Goal: Transaction & Acquisition: Purchase product/service

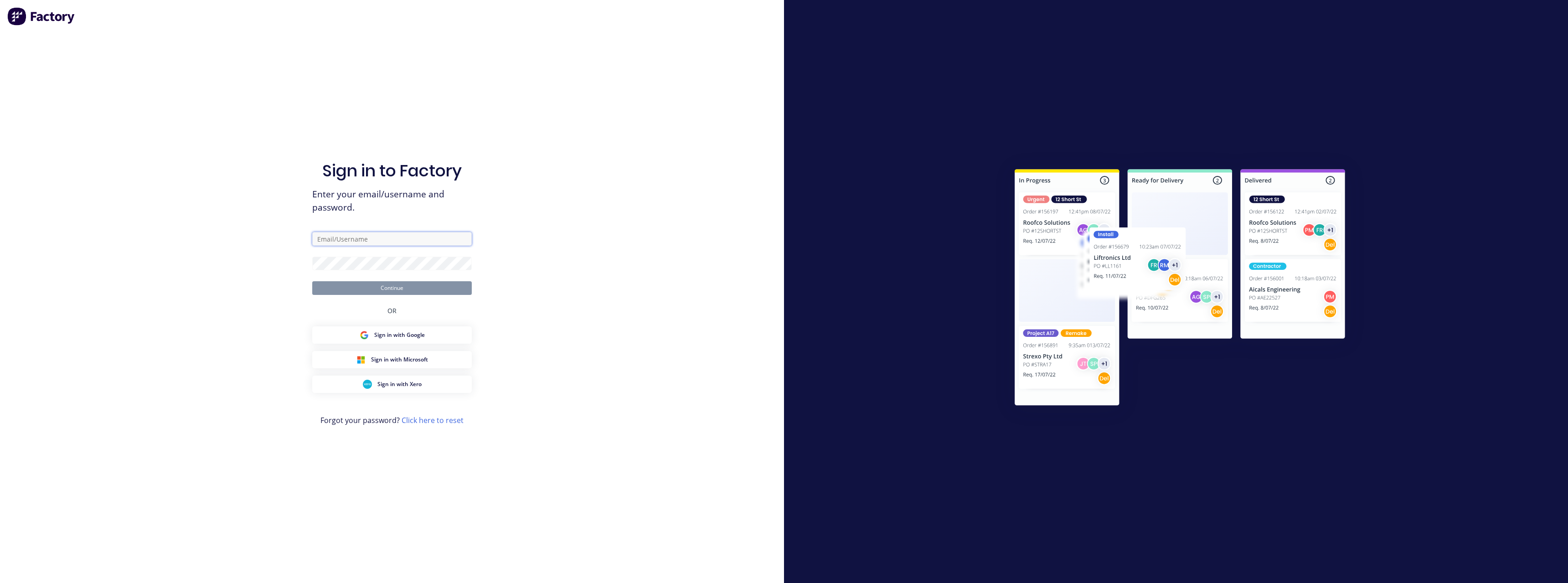
type input "[PERSON_NAME][EMAIL_ADDRESS][DOMAIN_NAME]"
click at [397, 287] on button "Continue" at bounding box center [391, 288] width 159 height 14
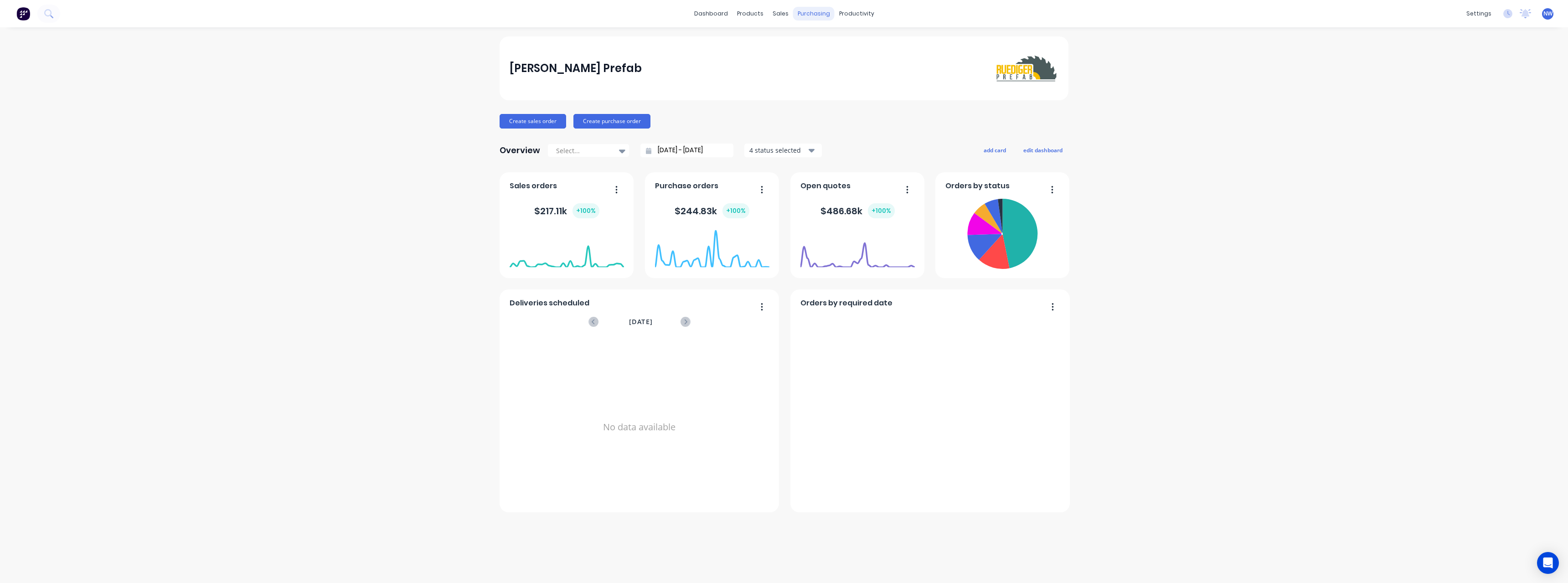
click at [819, 14] on div "purchasing" at bounding box center [814, 14] width 42 height 14
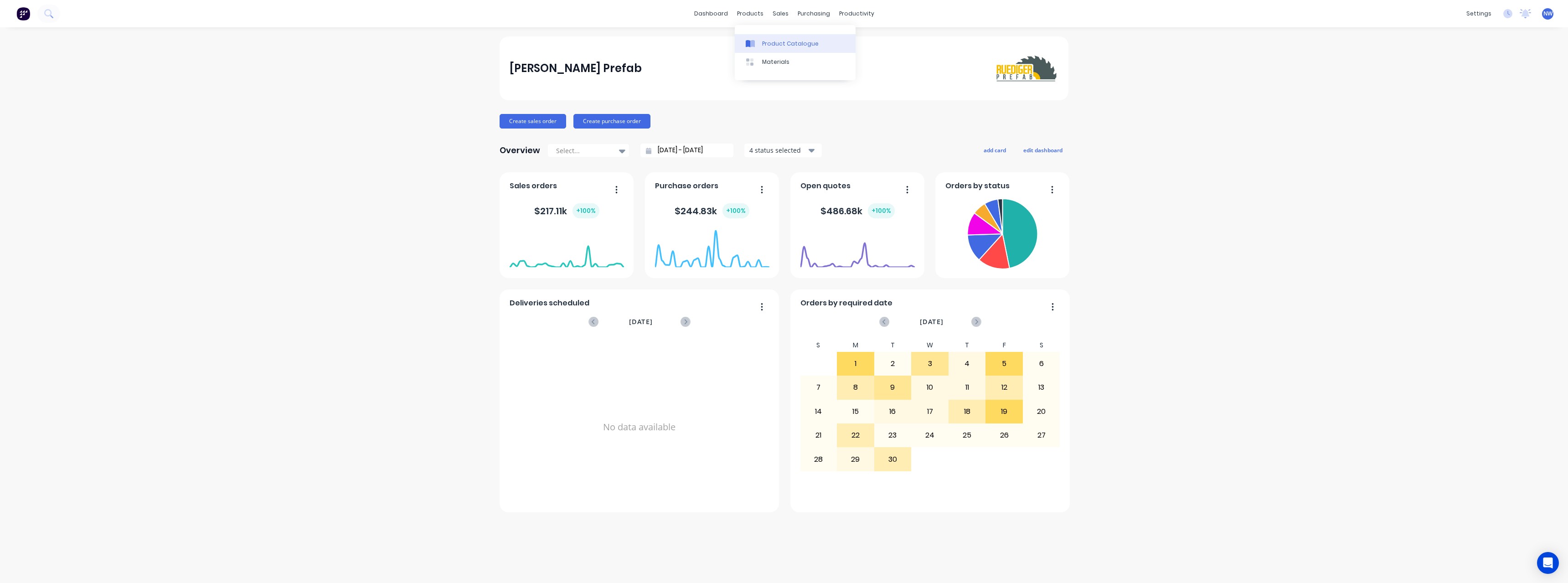
drag, startPoint x: 768, startPoint y: 46, endPoint x: 759, endPoint y: 44, distance: 9.2
click at [768, 44] on div "Product Catalogue" at bounding box center [790, 44] width 57 height 8
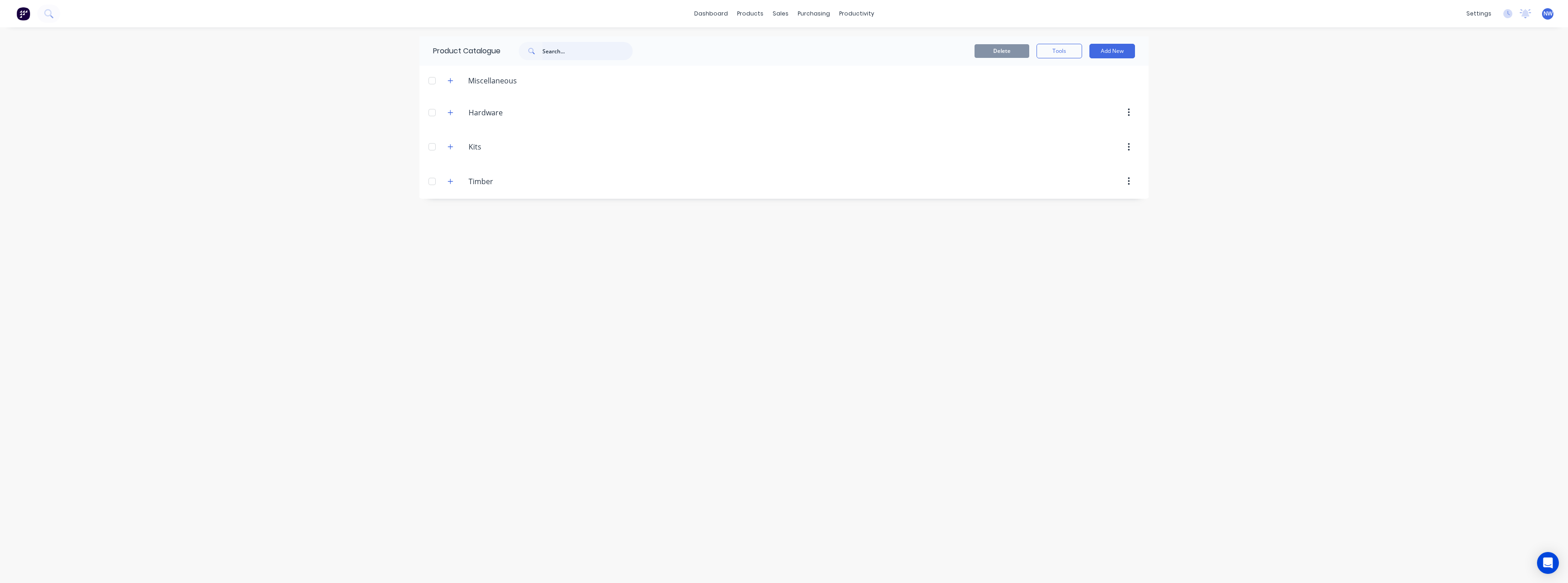
click at [568, 56] on input "text" at bounding box center [588, 50] width 90 height 18
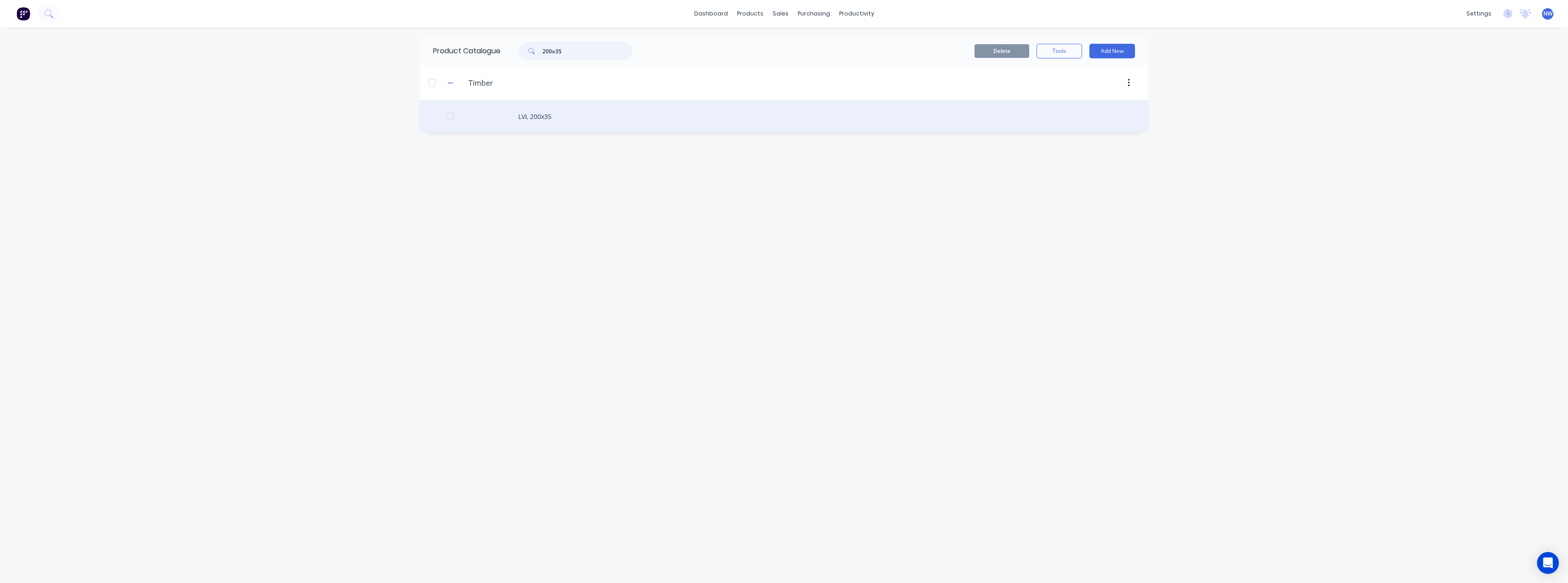
type input "200x35"
click at [546, 117] on div "LVL 200x35" at bounding box center [784, 116] width 730 height 32
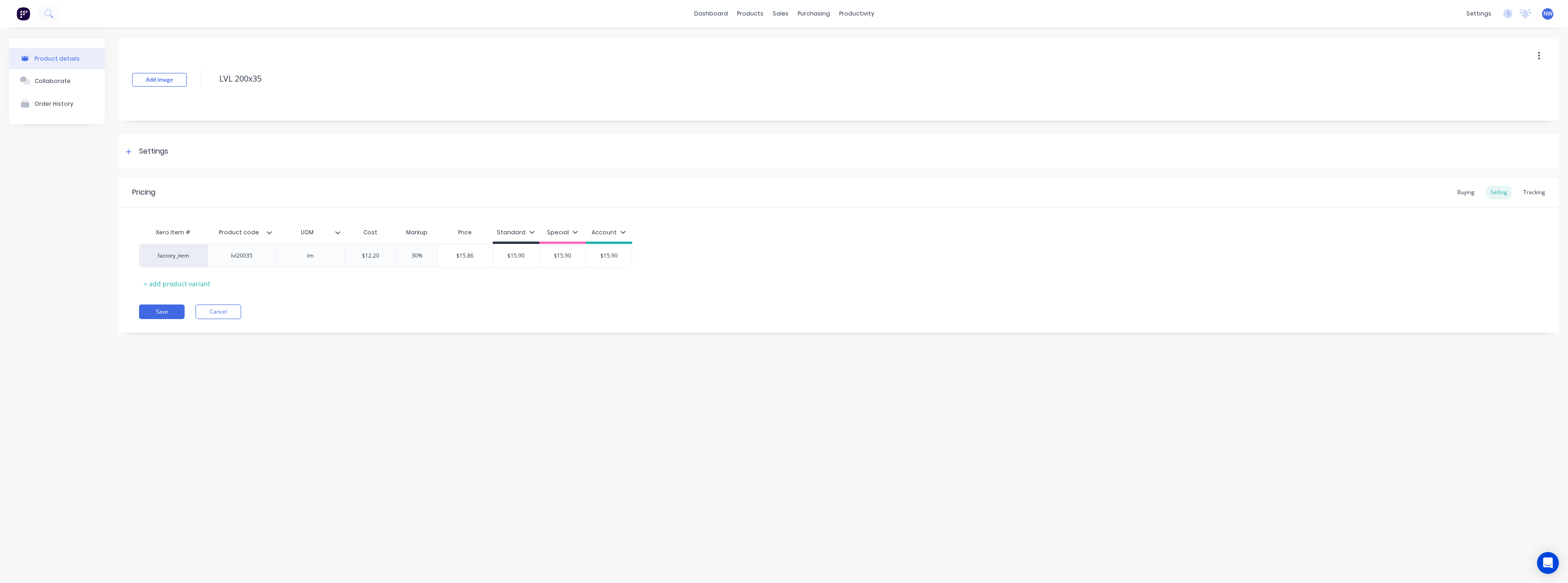
type textarea "x"
click at [218, 311] on button "Cancel" at bounding box center [218, 312] width 45 height 15
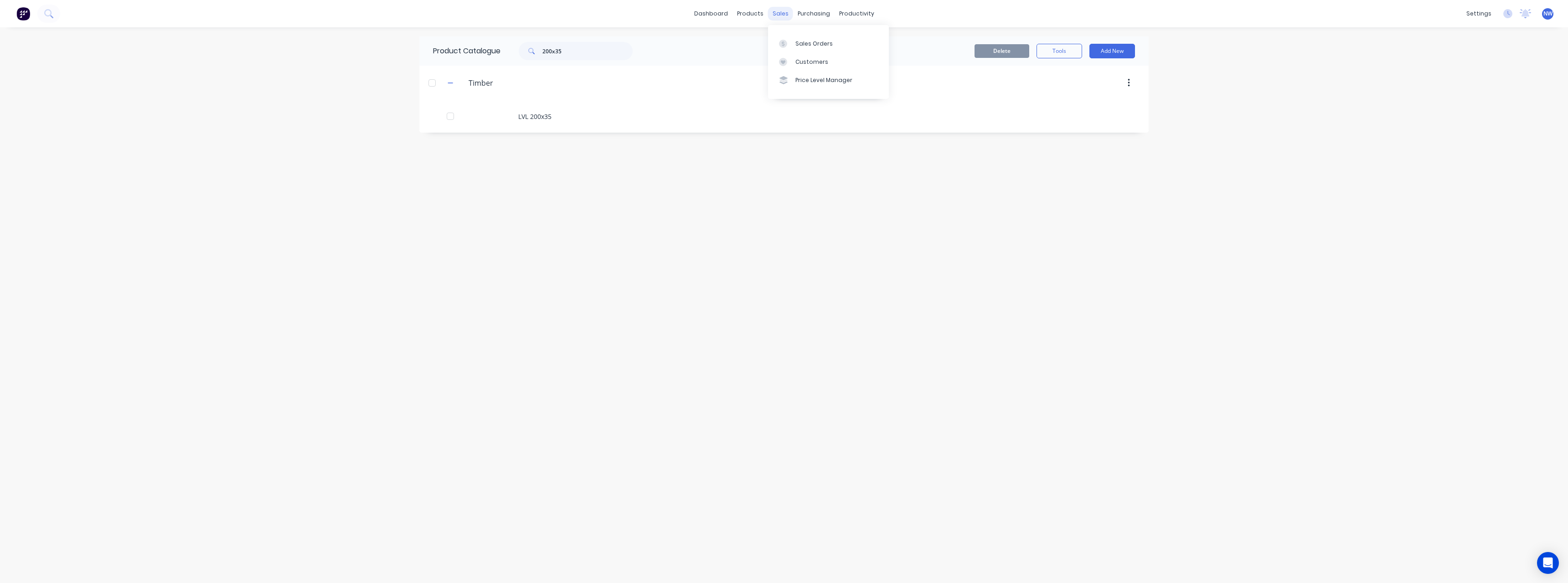
click at [789, 11] on div "sales" at bounding box center [780, 14] width 25 height 14
click at [802, 40] on div "Sales Orders" at bounding box center [814, 44] width 37 height 8
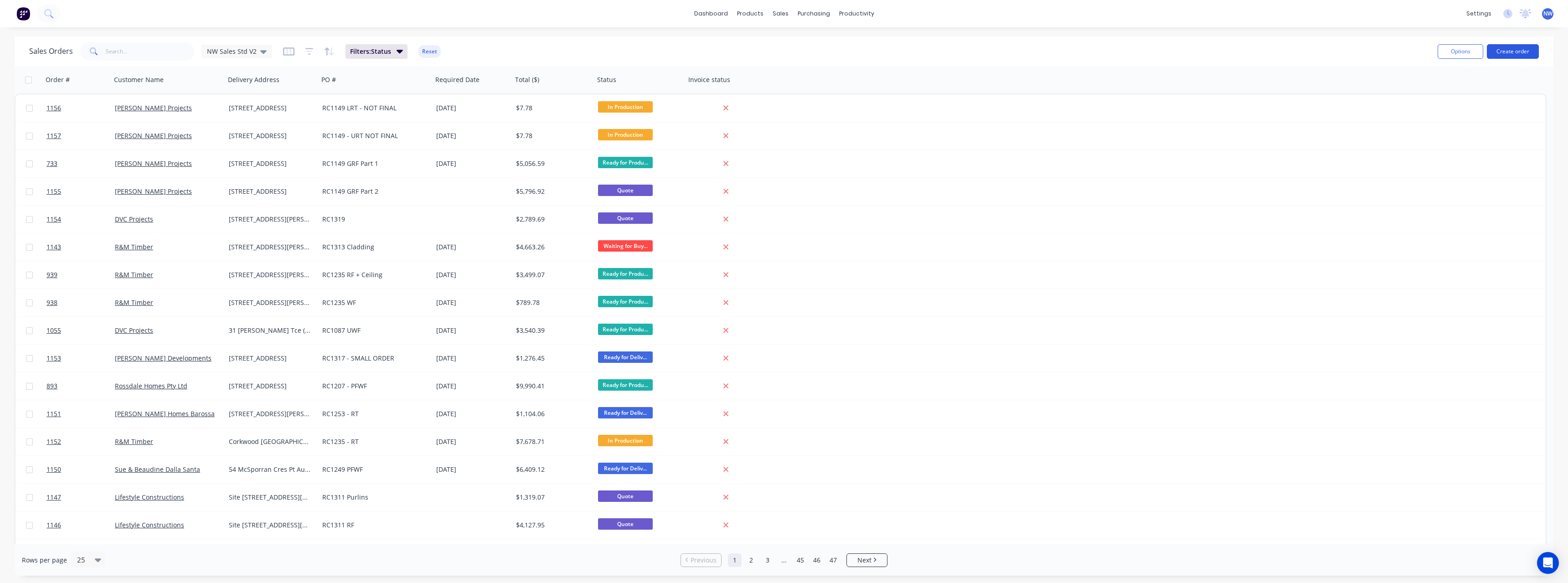
click at [1513, 54] on button "Create order" at bounding box center [1513, 51] width 52 height 15
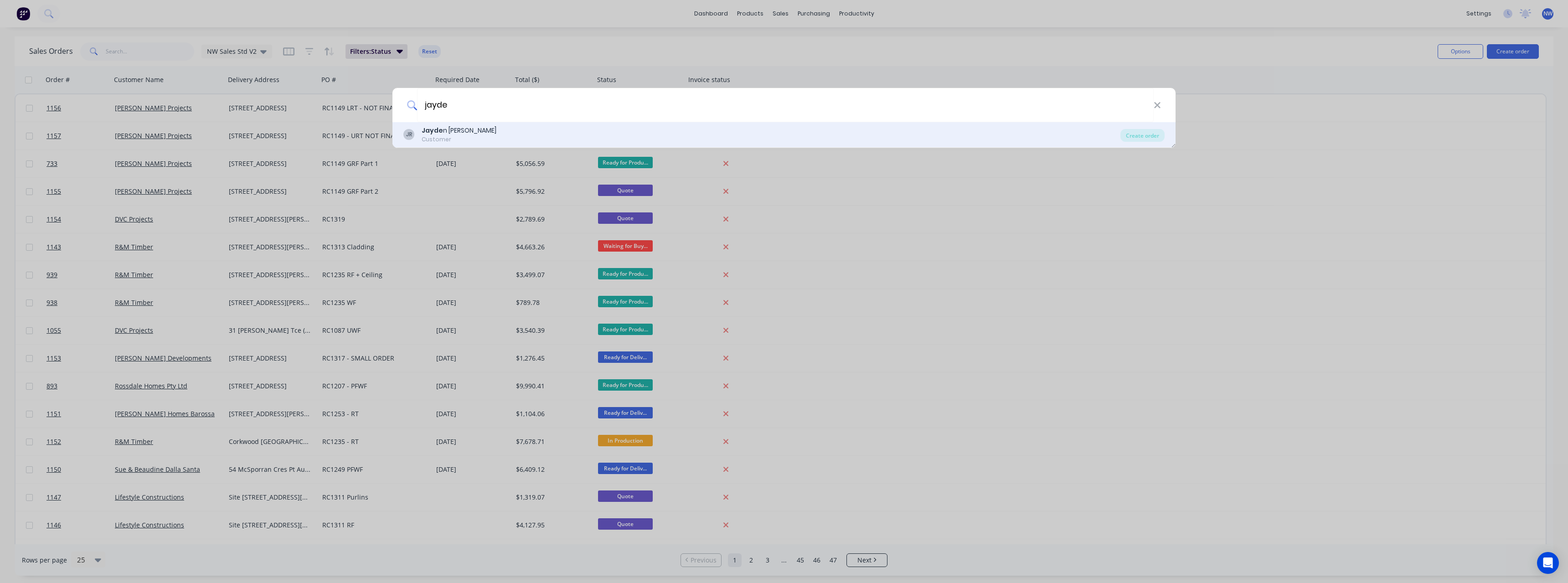
type input "jayde"
click at [505, 135] on div "[PERSON_NAME] Customer" at bounding box center [762, 135] width 717 height 17
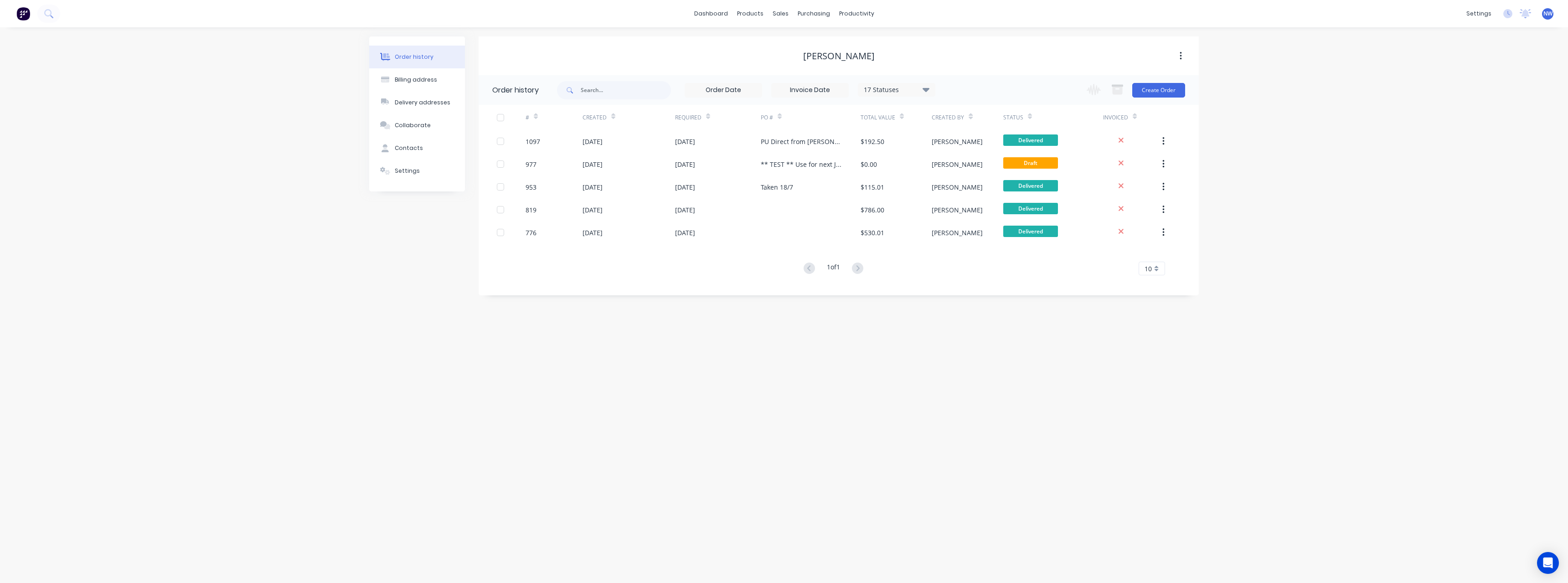
click at [1159, 99] on div "Change order status Submitted On site labour Detailing Ready for Production In …" at bounding box center [1133, 90] width 104 height 30
click at [1158, 95] on button "Create Order" at bounding box center [1158, 90] width 53 height 15
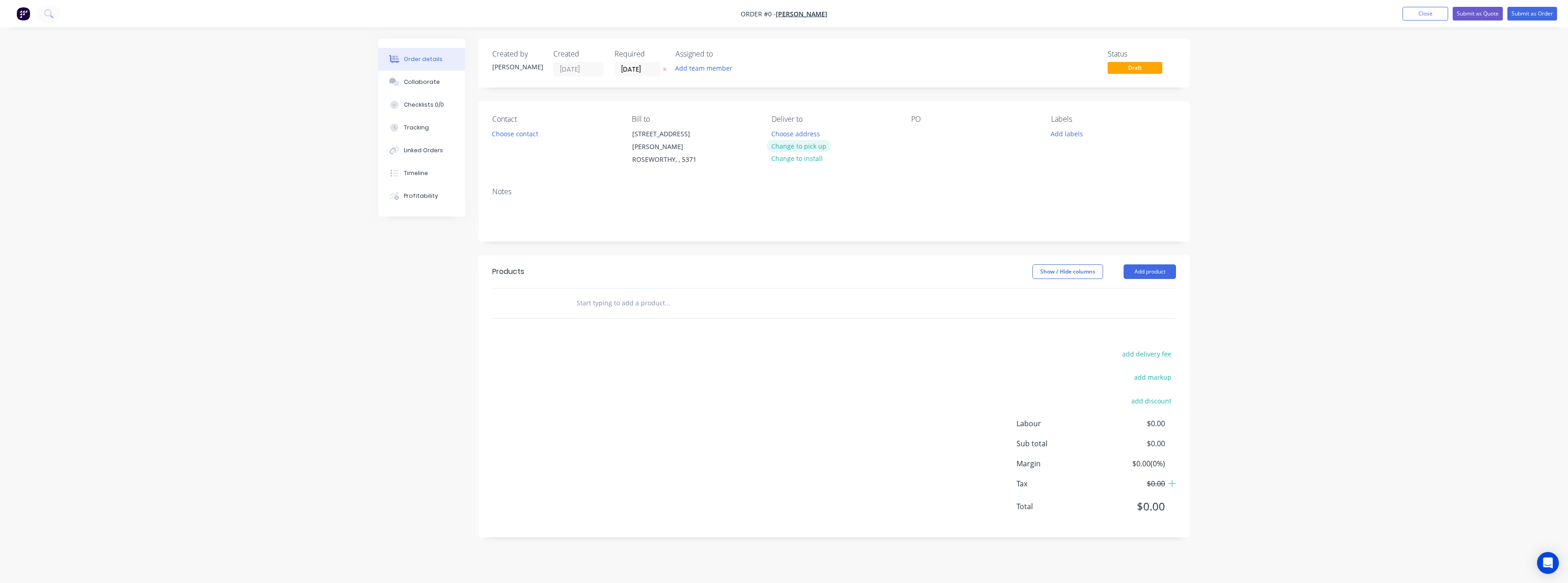
click at [813, 147] on button "Change to pick up" at bounding box center [799, 146] width 64 height 12
click at [924, 135] on div at bounding box center [918, 133] width 15 height 13
click at [631, 294] on input "text" at bounding box center [668, 303] width 183 height 18
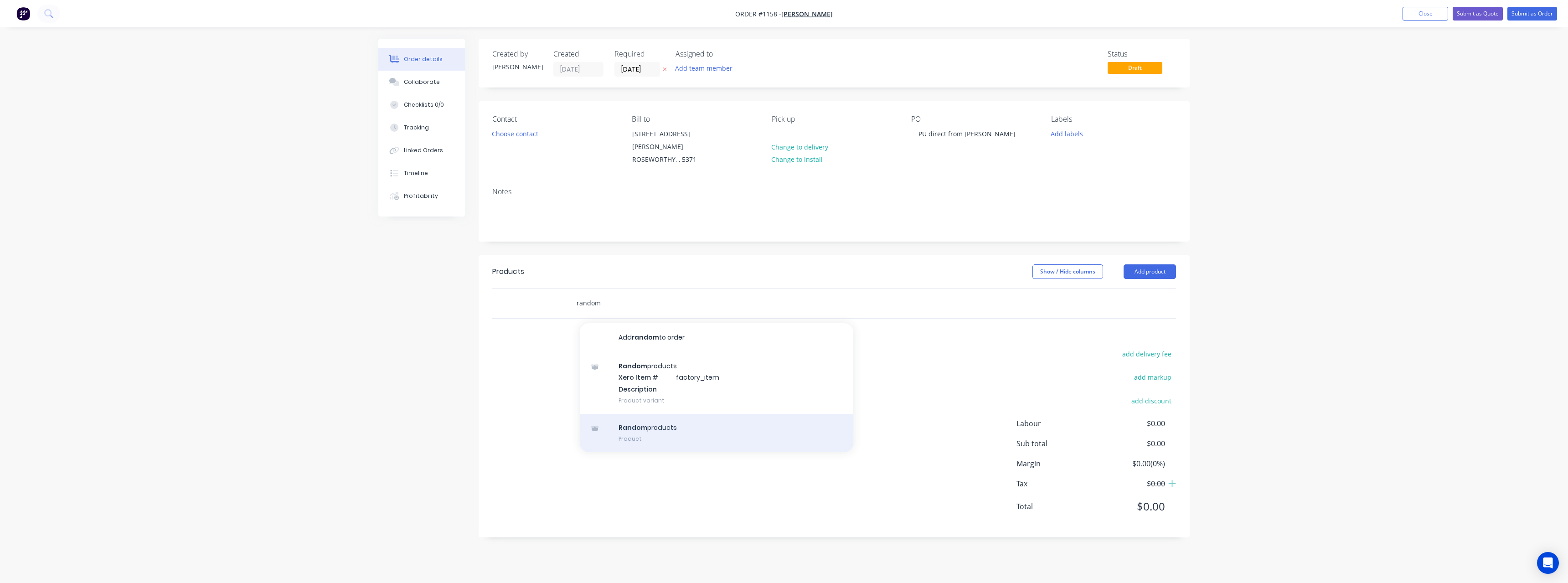
type input "random"
click at [631, 421] on div "Random products Product" at bounding box center [717, 433] width 273 height 38
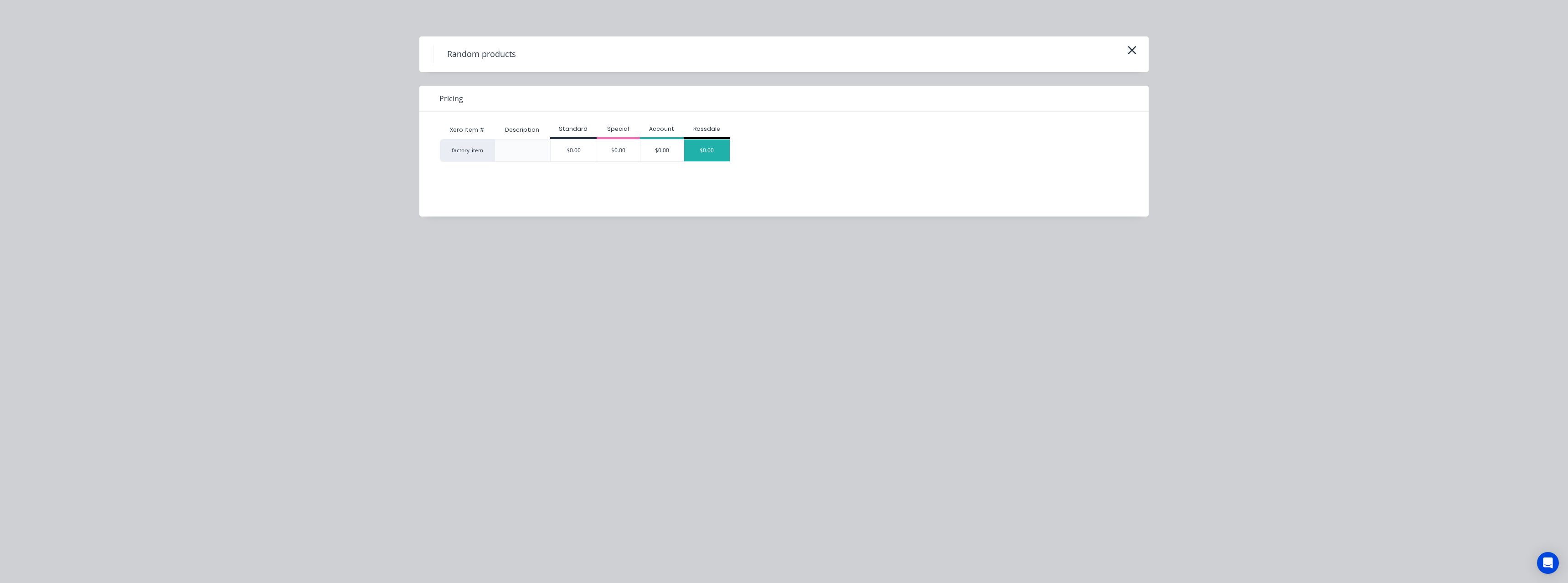
click at [696, 152] on div "$0.00" at bounding box center [707, 150] width 45 height 22
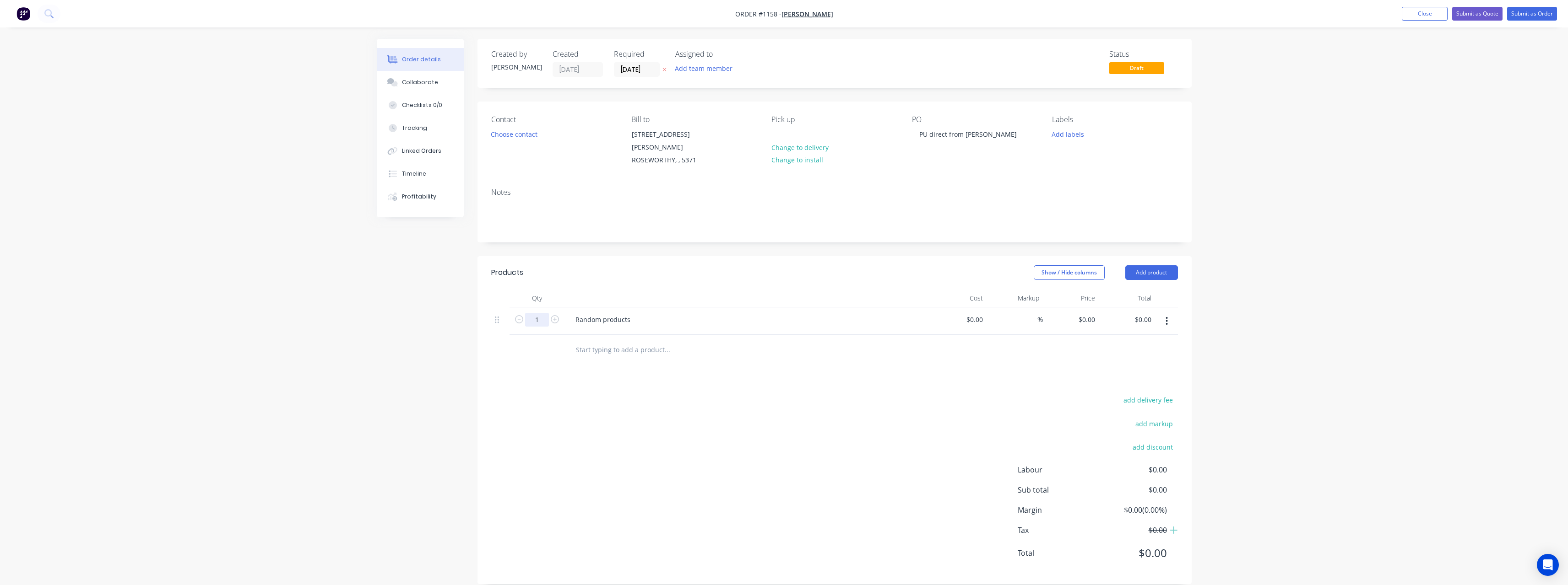
click at [545, 313] on input "1" at bounding box center [536, 320] width 24 height 14
type input "2"
drag, startPoint x: 635, startPoint y: 306, endPoint x: 621, endPoint y: 306, distance: 14.0
click at [621, 313] on div "Random products" at bounding box center [603, 320] width 70 height 13
click at [633, 313] on div "Random products" at bounding box center [603, 320] width 70 height 13
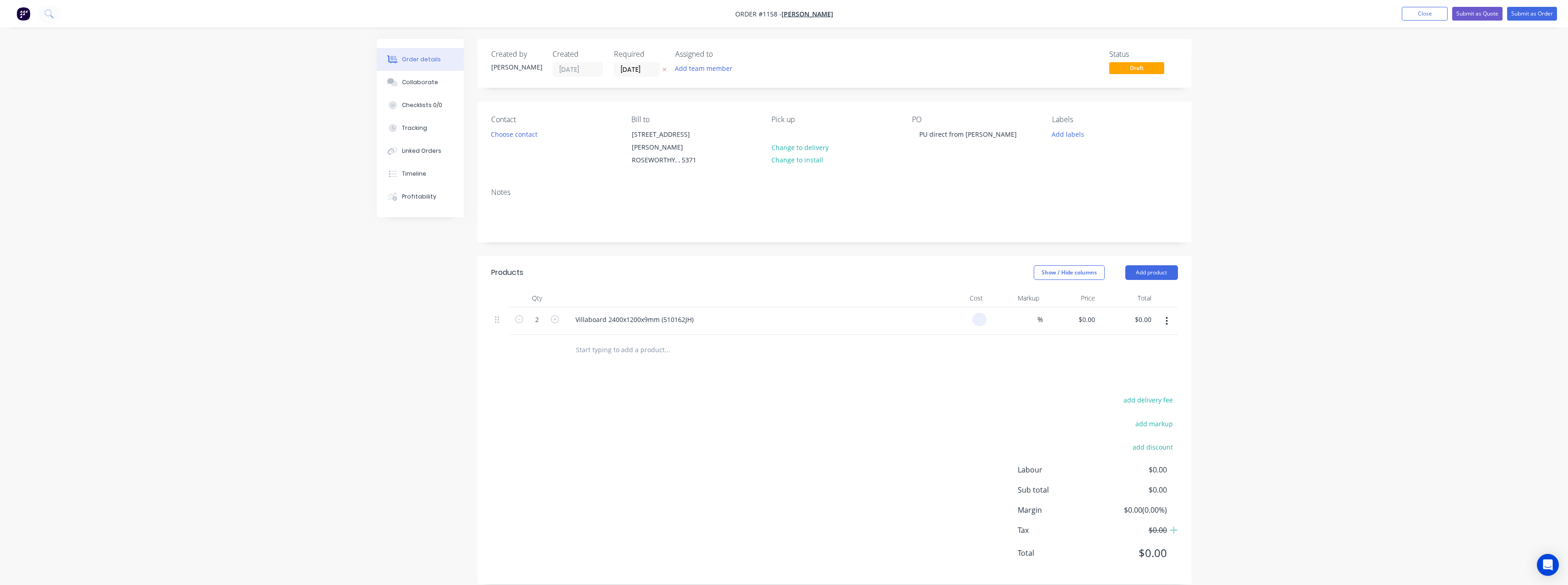
click at [980, 313] on input at bounding box center [982, 320] width 10 height 13
type input "$68.93"
type input "$137.86"
click at [1030, 313] on input at bounding box center [1033, 320] width 10 height 13
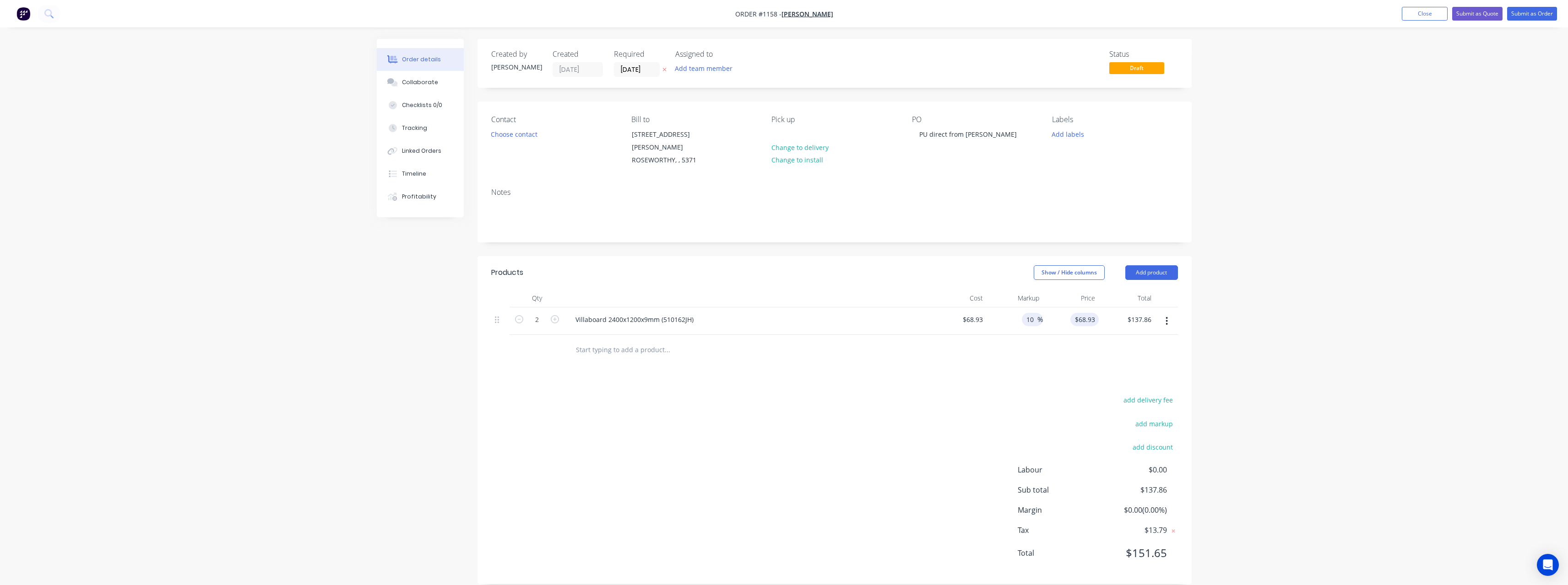
type input "10"
type input "75.823"
type input "$151.65"
click at [1095, 313] on input "75.823" at bounding box center [1087, 320] width 24 height 13
type input "76"
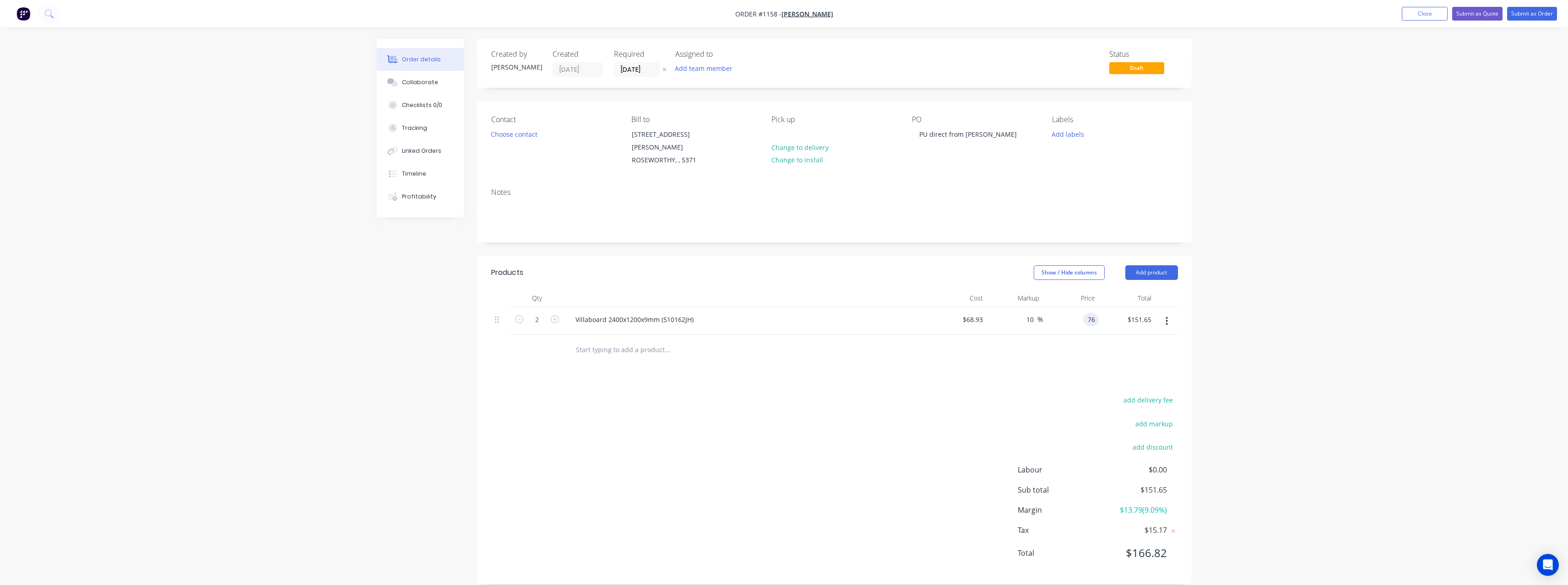
type input "10.26"
type input "$76.00"
type input "$152.00"
click at [660, 348] on input "text" at bounding box center [667, 349] width 183 height 18
click at [1543, 13] on button "Submit as Order" at bounding box center [1532, 14] width 50 height 14
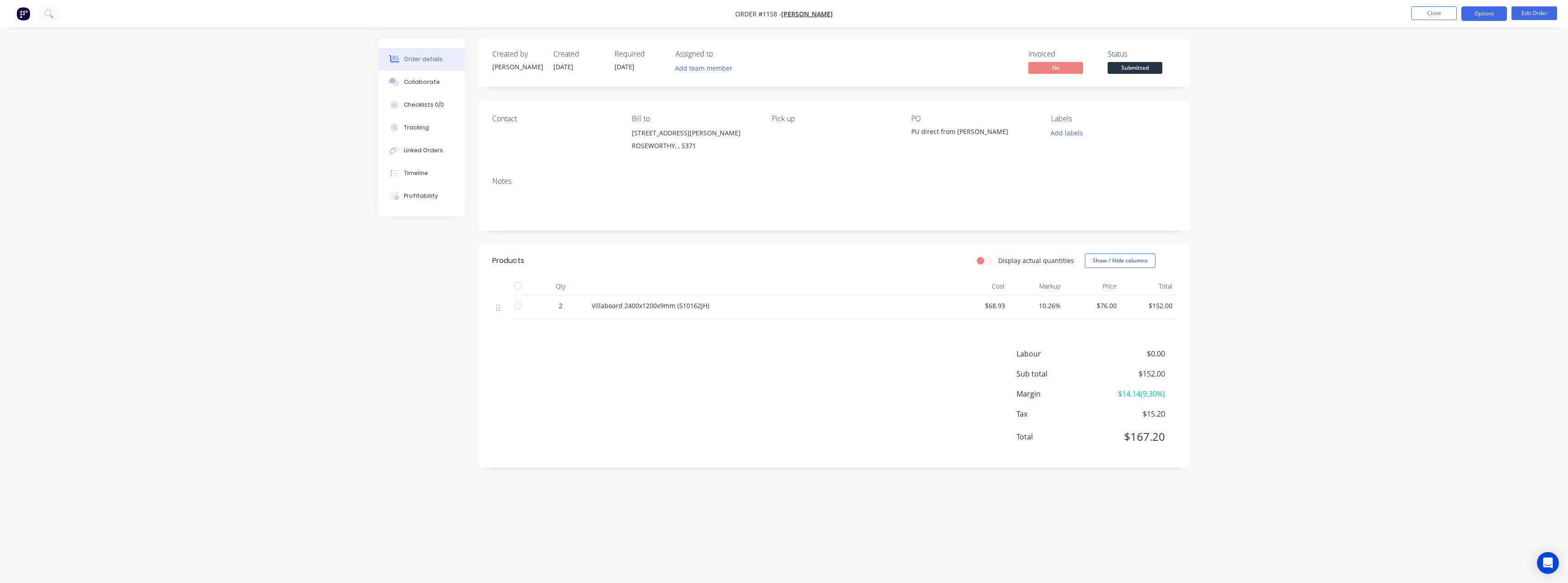
click at [1474, 14] on button "Options" at bounding box center [1484, 13] width 45 height 15
click at [1454, 126] on div "Delivery Docket" at bounding box center [1457, 128] width 83 height 13
click at [1438, 75] on div "With pricing" at bounding box center [1457, 73] width 83 height 13
click at [1433, 163] on div "Purchase Products" at bounding box center [1457, 164] width 83 height 13
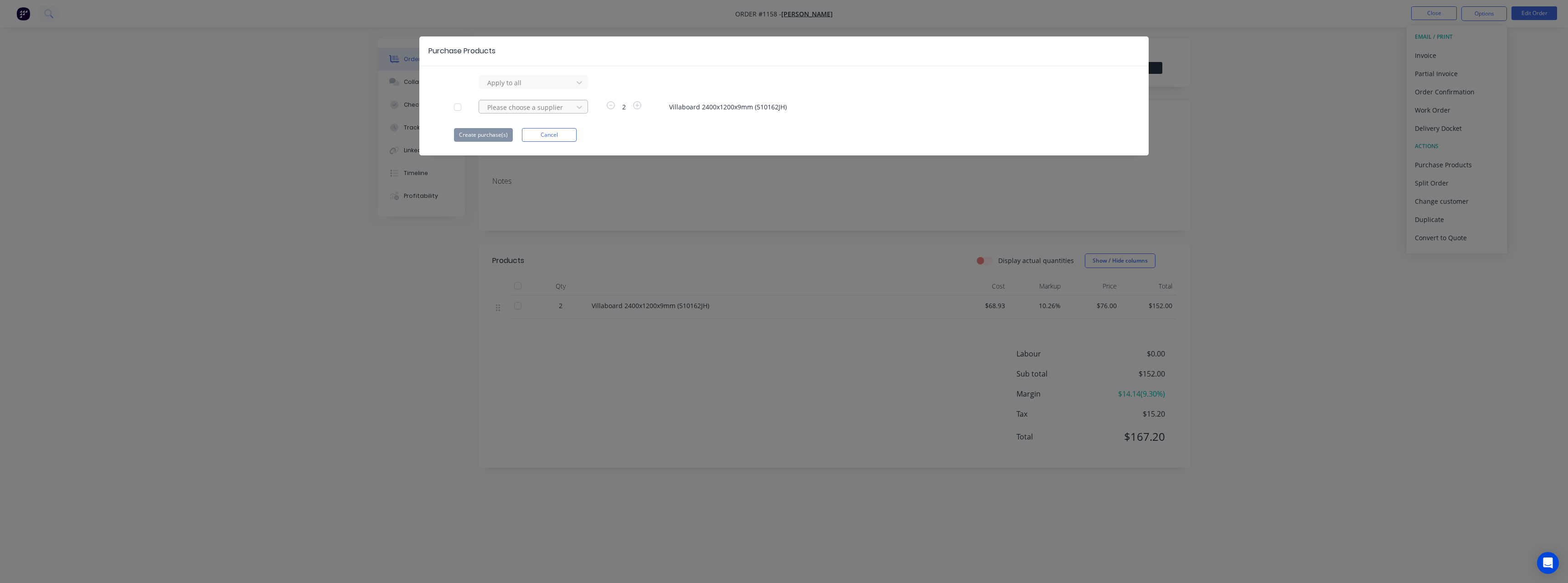
click at [524, 100] on div "Please choose a supplier" at bounding box center [527, 107] width 88 height 14
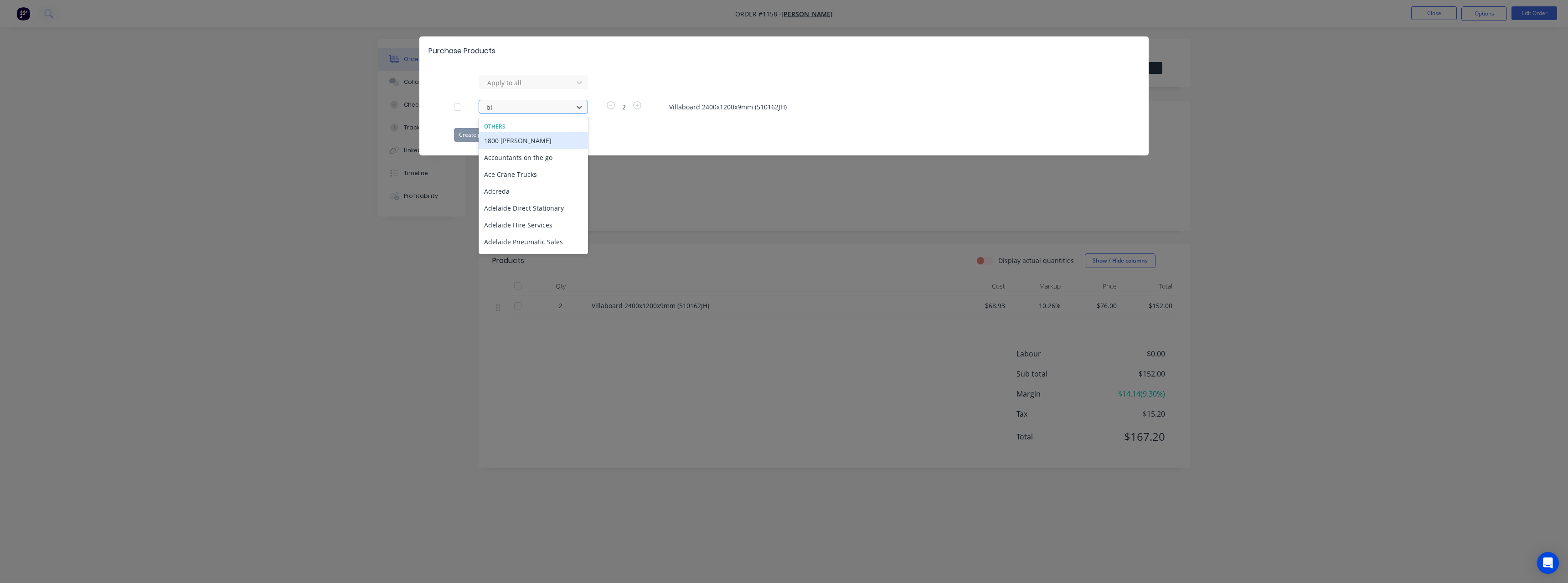
type input "bia"
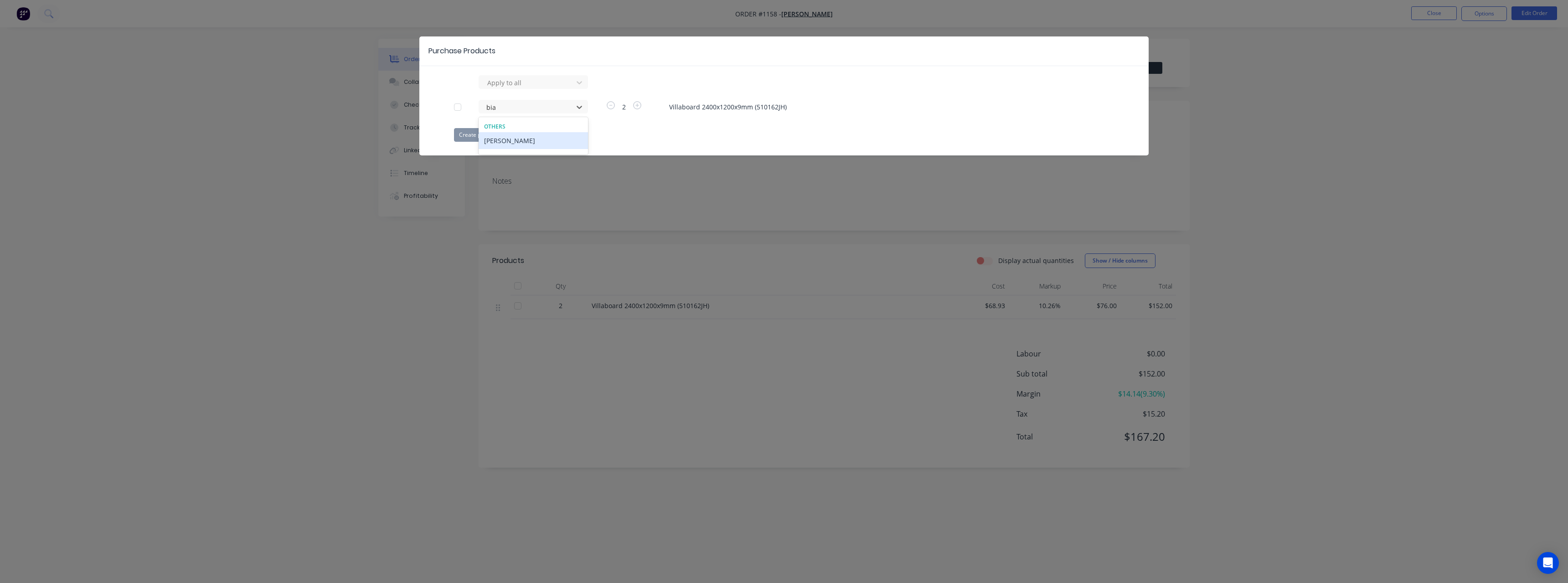
click at [497, 137] on div "[PERSON_NAME]" at bounding box center [533, 140] width 110 height 17
click at [495, 136] on button "Create purchase(s)" at bounding box center [484, 135] width 59 height 14
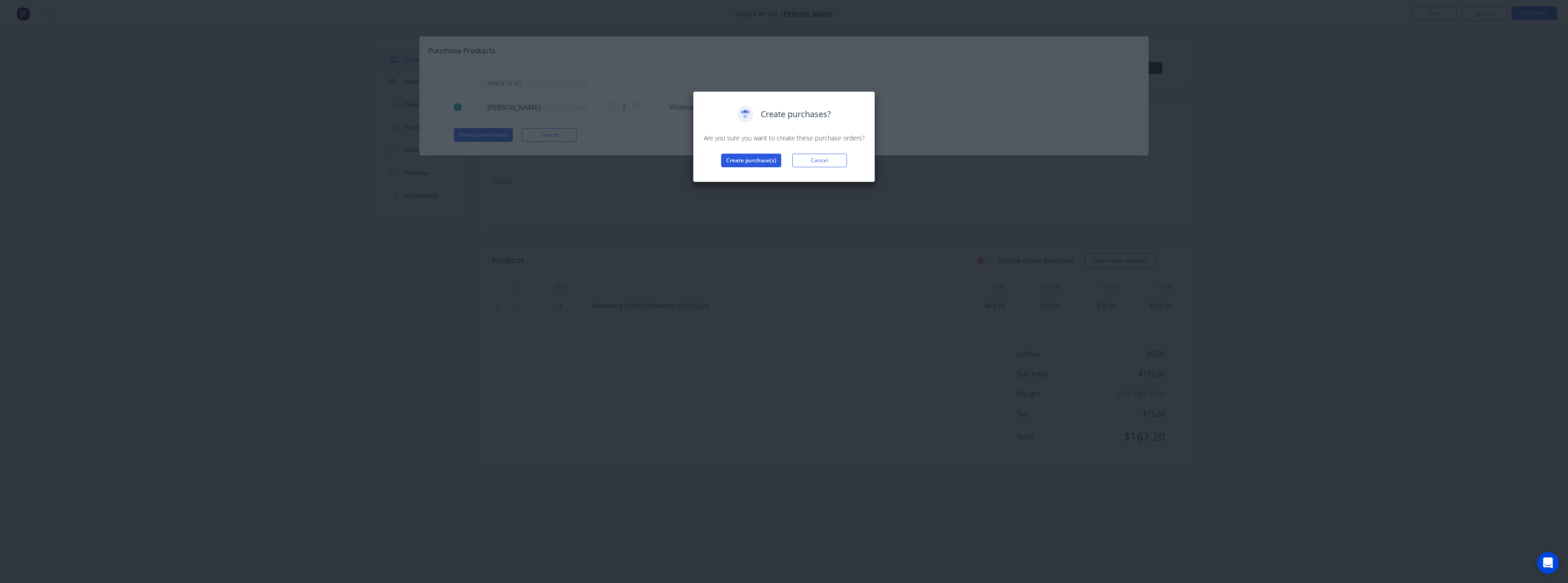
click at [731, 157] on button "Create purchase(s)" at bounding box center [751, 161] width 60 height 14
click at [737, 169] on button "View purchase(s)" at bounding box center [751, 175] width 55 height 14
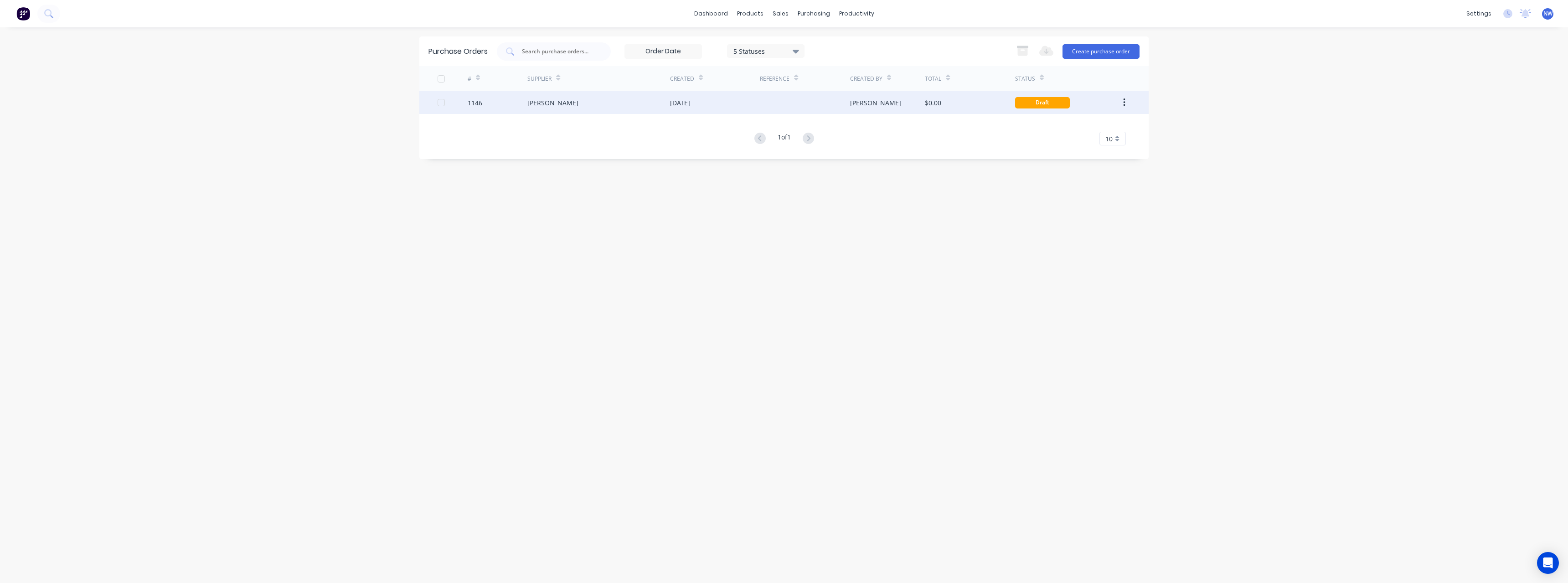
click at [671, 106] on div "[DATE]" at bounding box center [680, 103] width 20 height 10
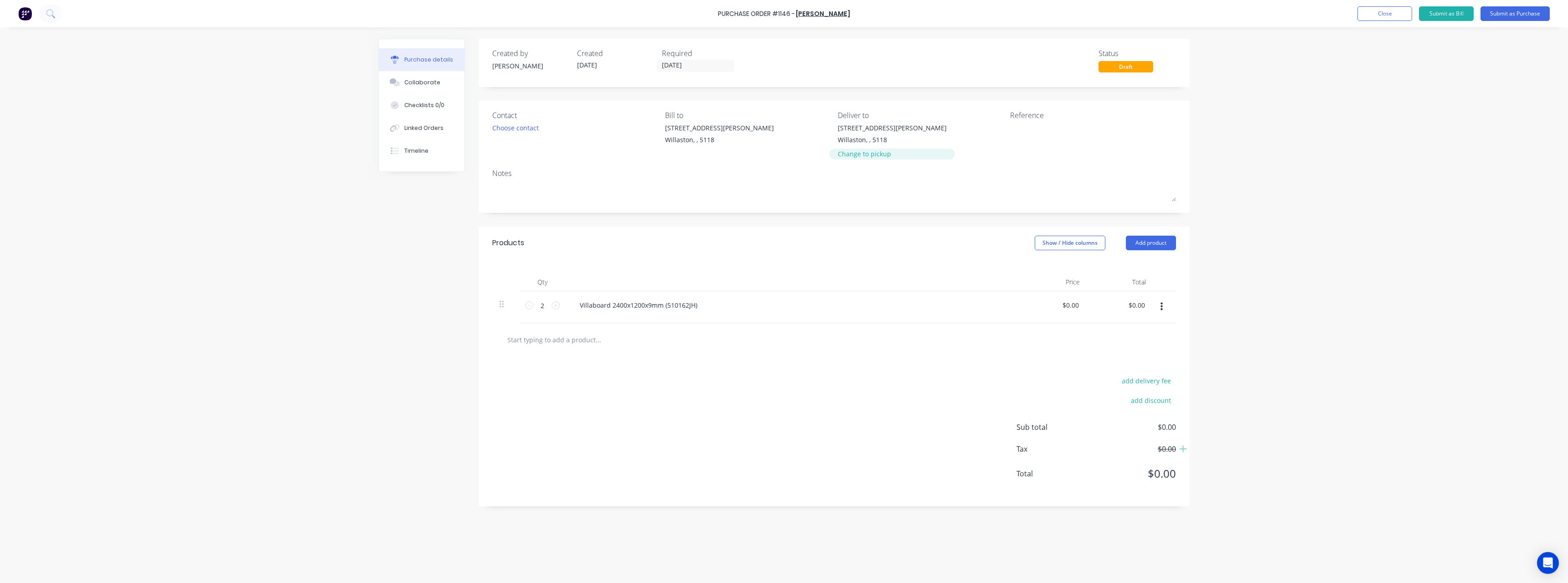
click at [872, 156] on div "Change to pickup" at bounding box center [891, 153] width 109 height 10
click at [1025, 134] on textarea at bounding box center [1067, 134] width 114 height 21
type textarea "JR to collect #1158"
type textarea "x"
type textarea "JR to collect #1158"
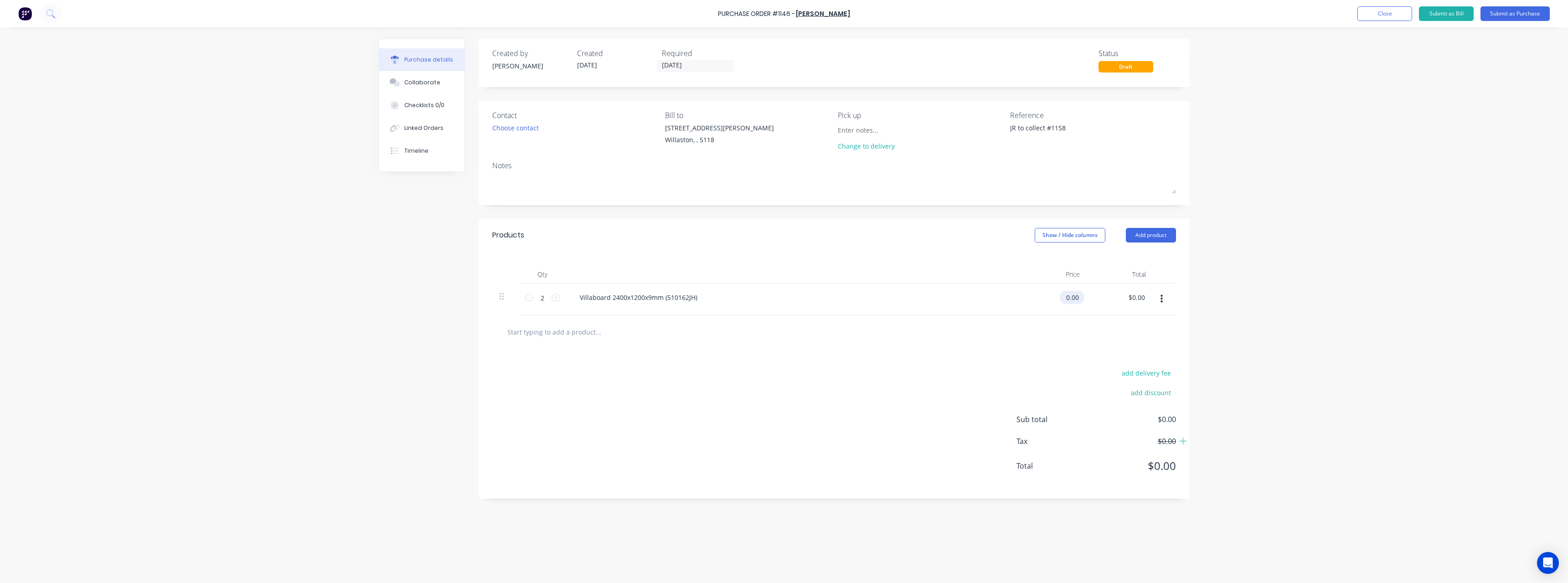
click at [1079, 302] on input "0.00" at bounding box center [1071, 297] width 21 height 13
type input "0"
type input "68.93"
type textarea "x"
type input "$68.93"
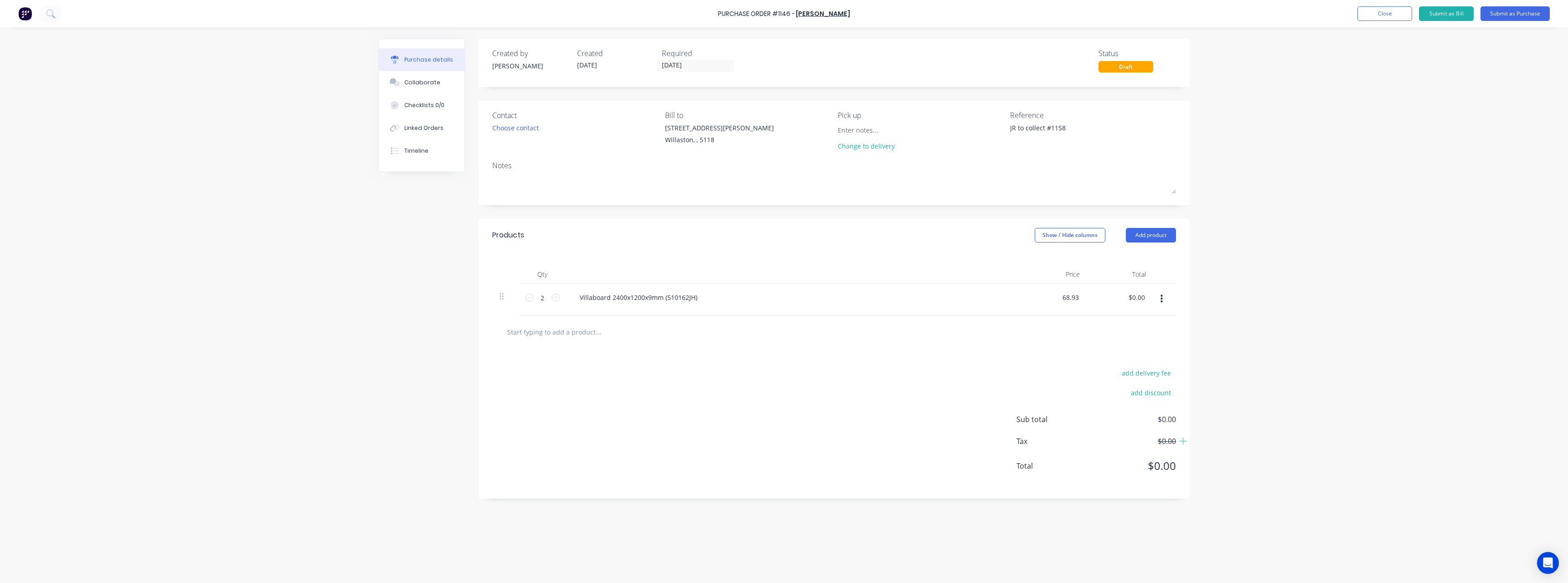
type input "$137.86"
click at [716, 292] on div "Villaboard 2400x1200x9mm (510162JH)" at bounding box center [792, 297] width 441 height 13
click at [1488, 17] on button "Submit as Purchase" at bounding box center [1515, 13] width 70 height 15
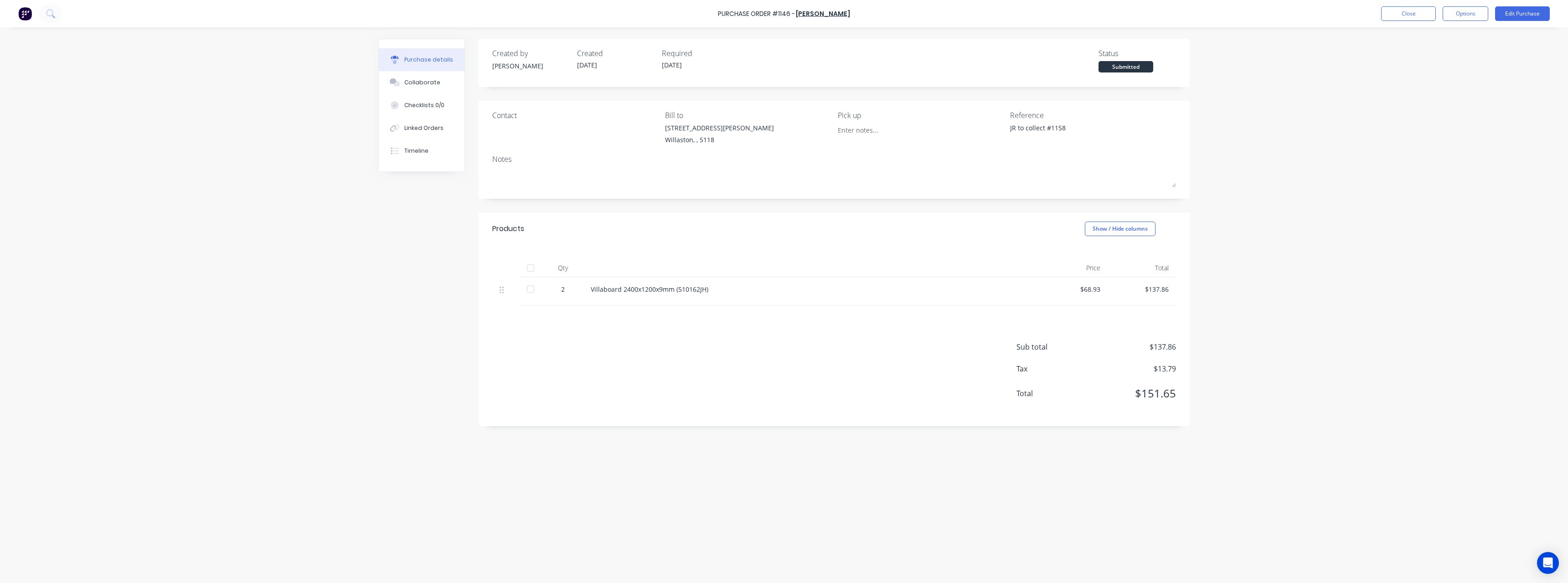
click at [1473, 21] on div "Purchase Order #1146 - [PERSON_NAME] Close Options Edit Purchase" at bounding box center [784, 13] width 1568 height 27
click at [1471, 17] on button "Options" at bounding box center [1465, 13] width 45 height 15
click at [1467, 32] on div "Print / Email" at bounding box center [1445, 37] width 70 height 13
click at [1458, 56] on div "With pricing" at bounding box center [1445, 55] width 70 height 13
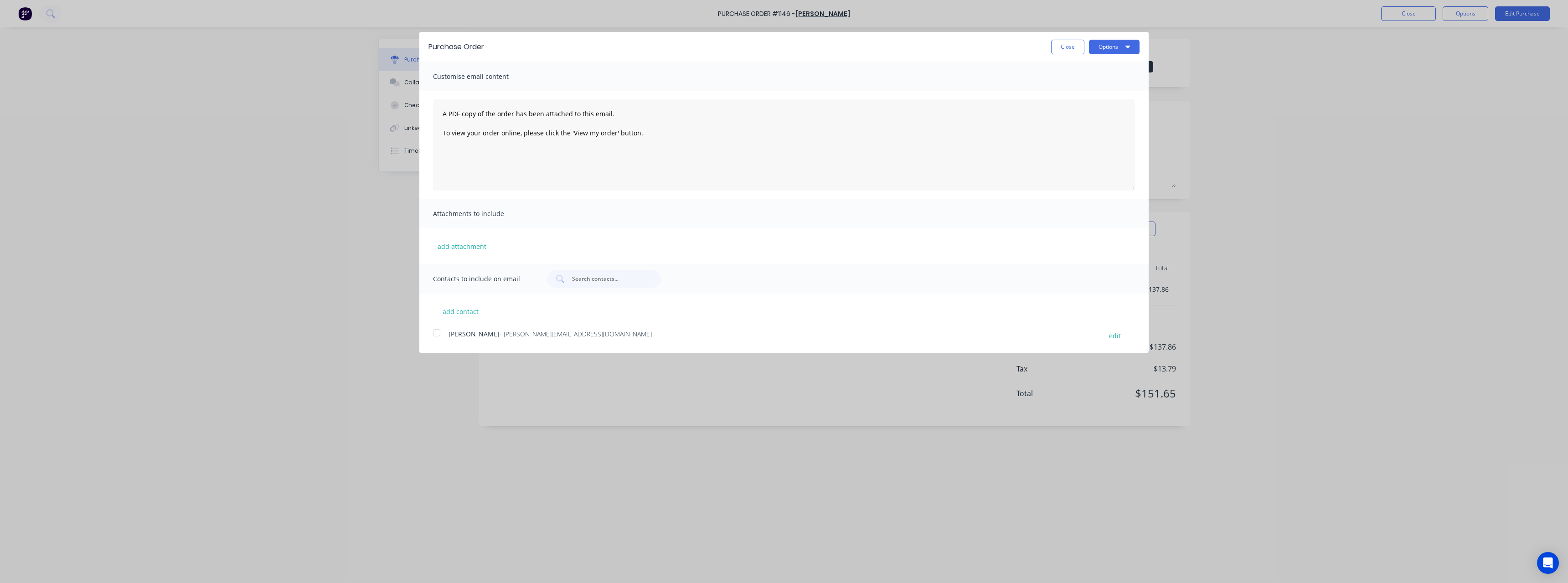
click at [503, 336] on span "- [PERSON_NAME][EMAIL_ADDRESS][DOMAIN_NAME]" at bounding box center [575, 334] width 152 height 9
click at [1102, 48] on button "Options" at bounding box center [1114, 47] width 50 height 15
click at [1084, 84] on div "Email" at bounding box center [1096, 88] width 70 height 13
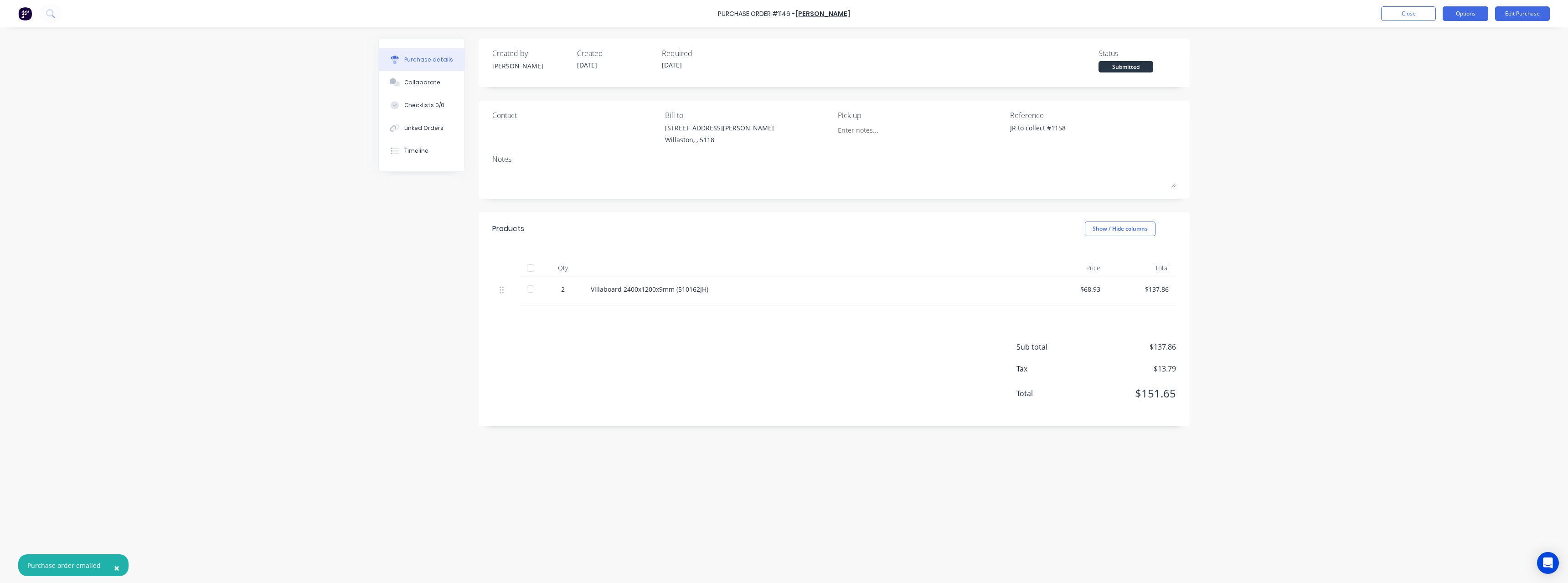
click at [1451, 15] on button "Options" at bounding box center [1465, 13] width 45 height 15
click at [1444, 37] on div "Print / Email" at bounding box center [1445, 37] width 70 height 13
click at [1443, 70] on div "Without pricing" at bounding box center [1445, 73] width 70 height 13
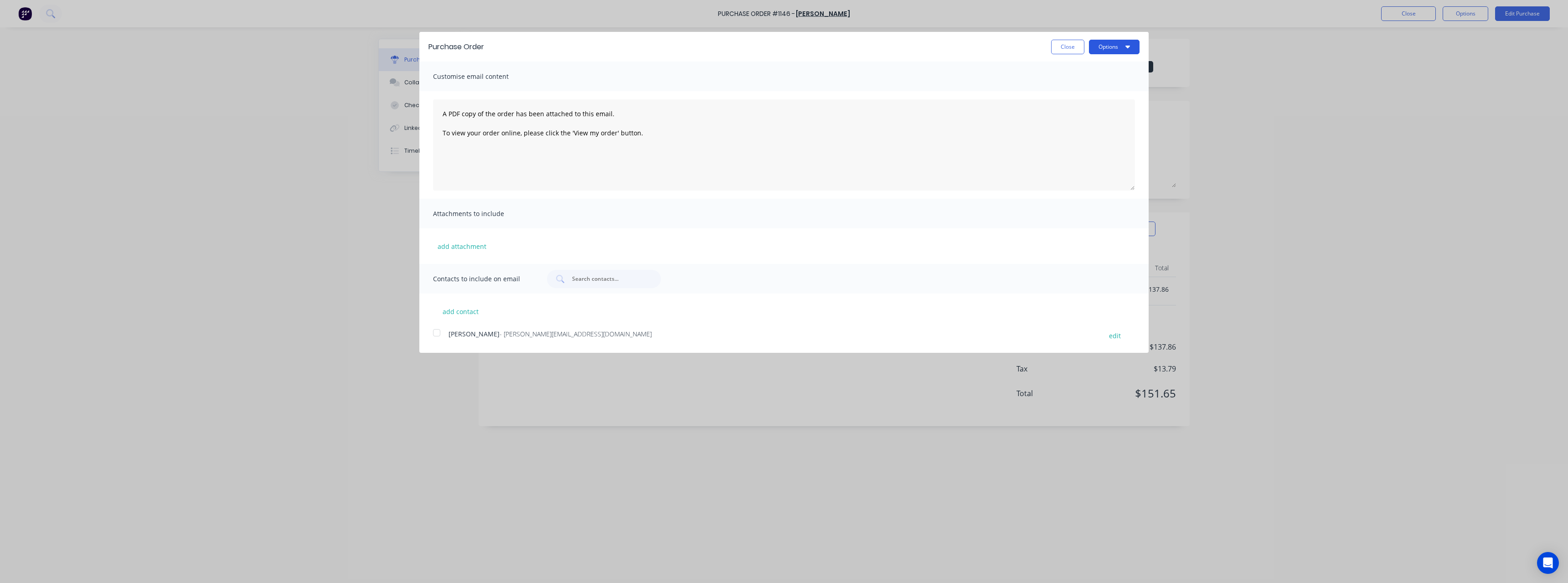
click at [1103, 49] on button "Options" at bounding box center [1114, 47] width 50 height 15
click at [1086, 74] on div "Print" at bounding box center [1096, 70] width 70 height 13
click at [1058, 46] on button "Close" at bounding box center [1068, 47] width 33 height 15
type textarea "x"
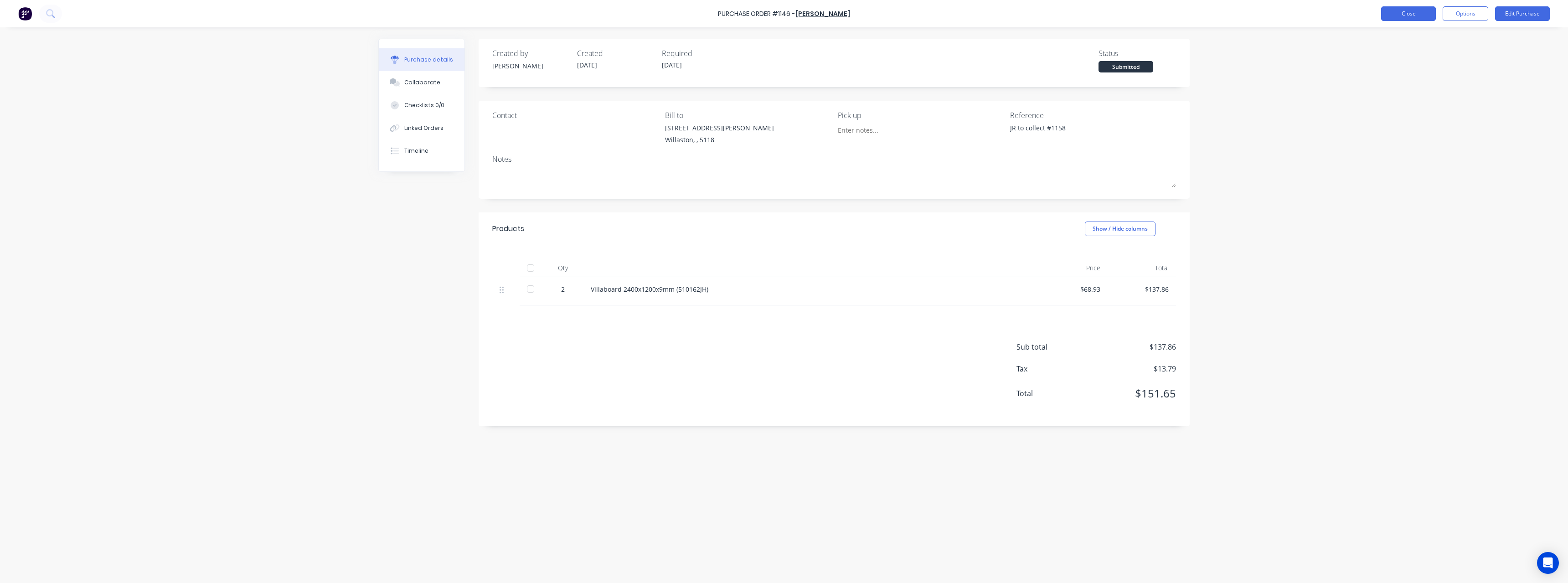
click at [1391, 15] on button "Close" at bounding box center [1408, 13] width 55 height 15
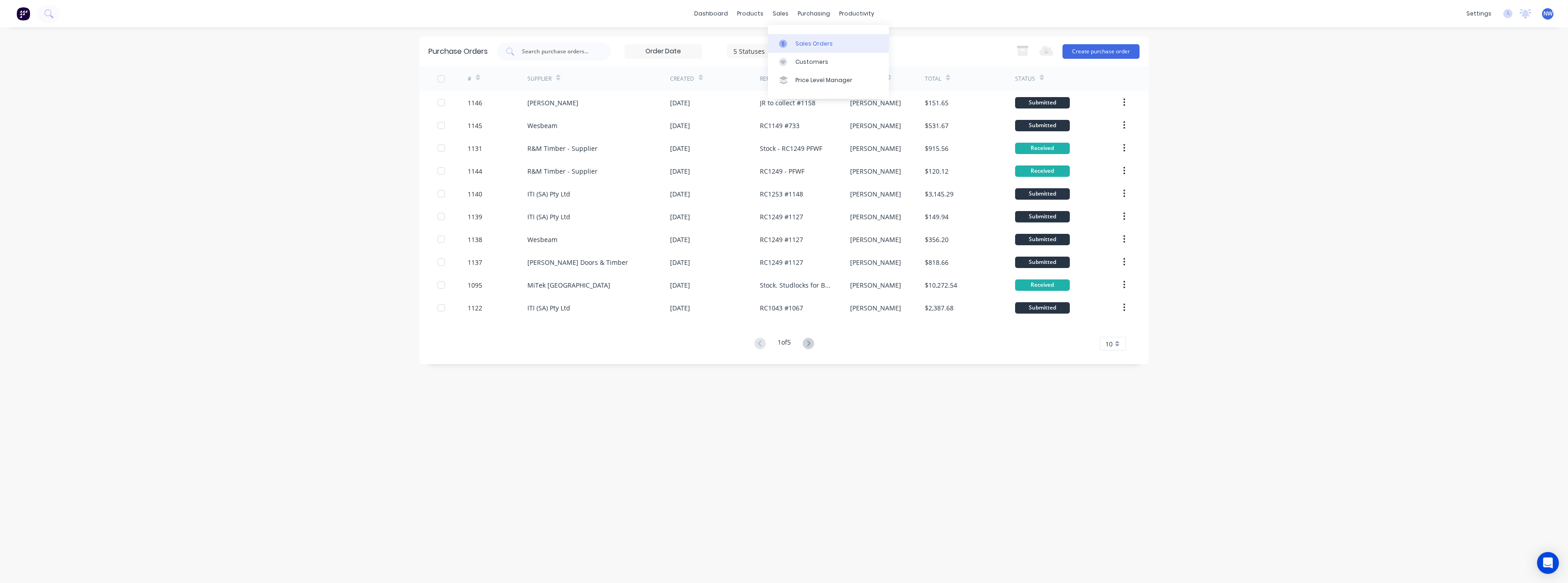
click at [804, 41] on div "Sales Orders" at bounding box center [814, 44] width 37 height 8
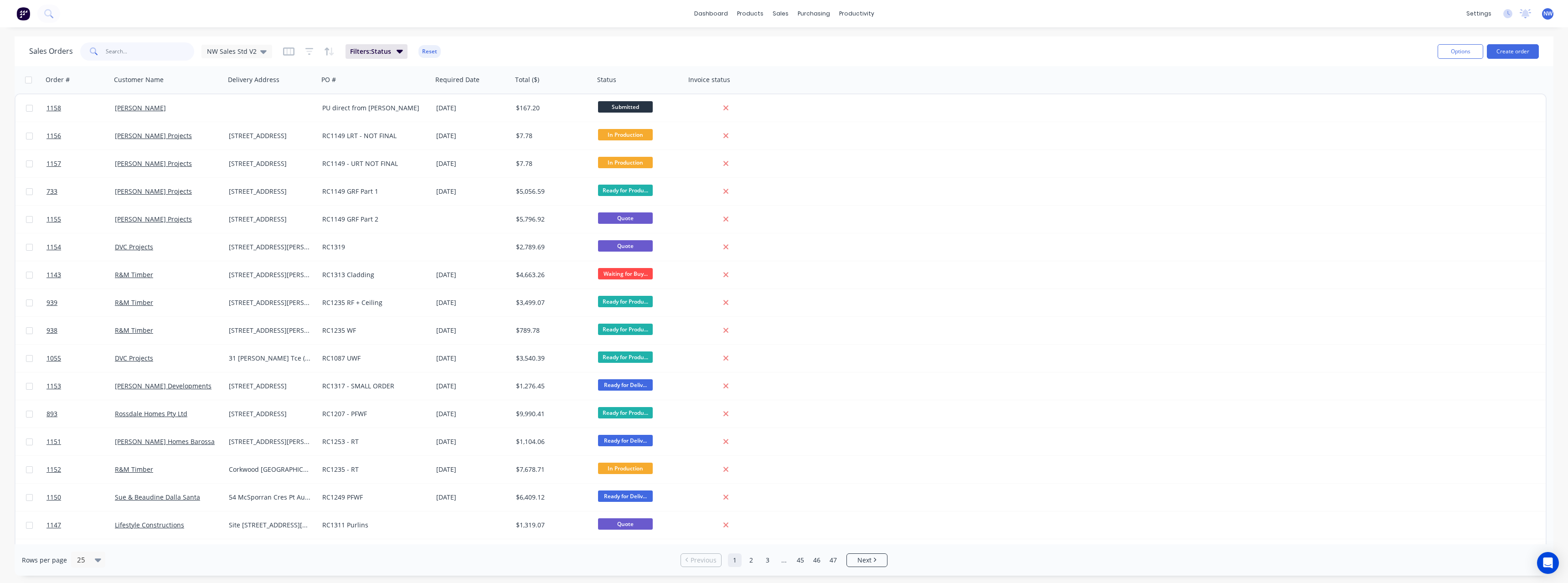
click at [162, 51] on input "text" at bounding box center [150, 51] width 89 height 18
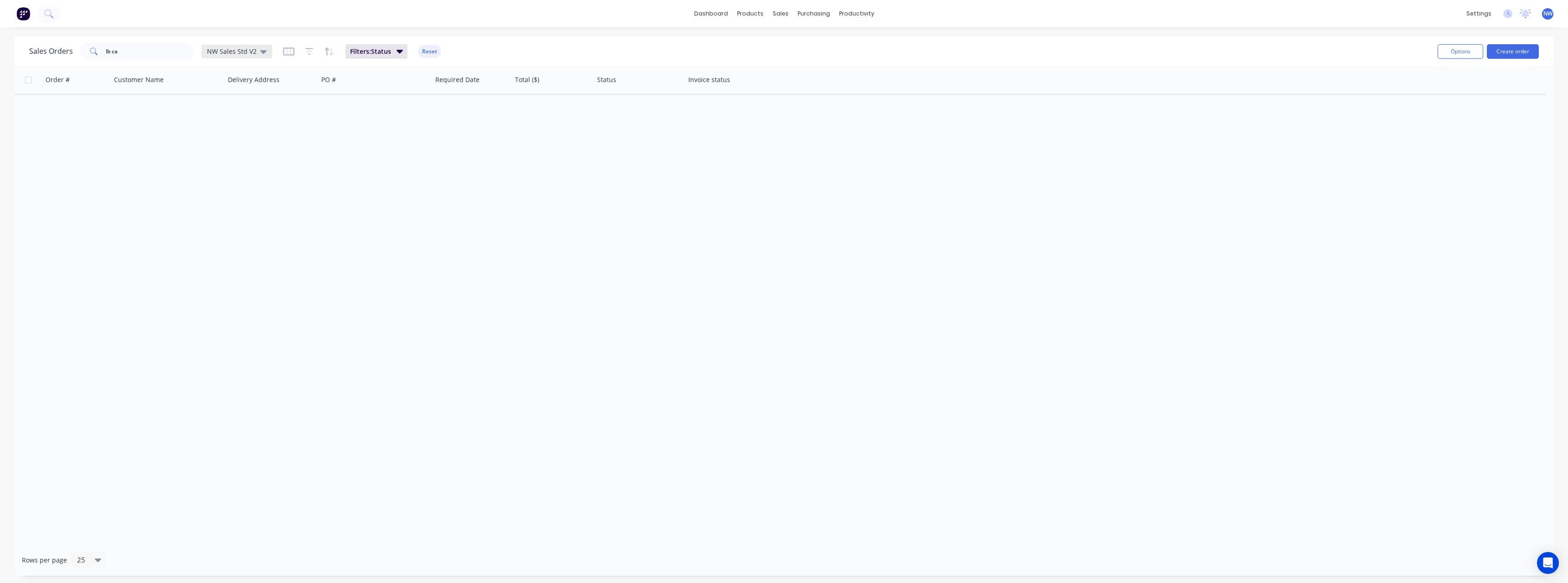
click at [262, 50] on icon at bounding box center [263, 51] width 6 height 10
click at [148, 56] on input "lb ca" at bounding box center [150, 51] width 89 height 18
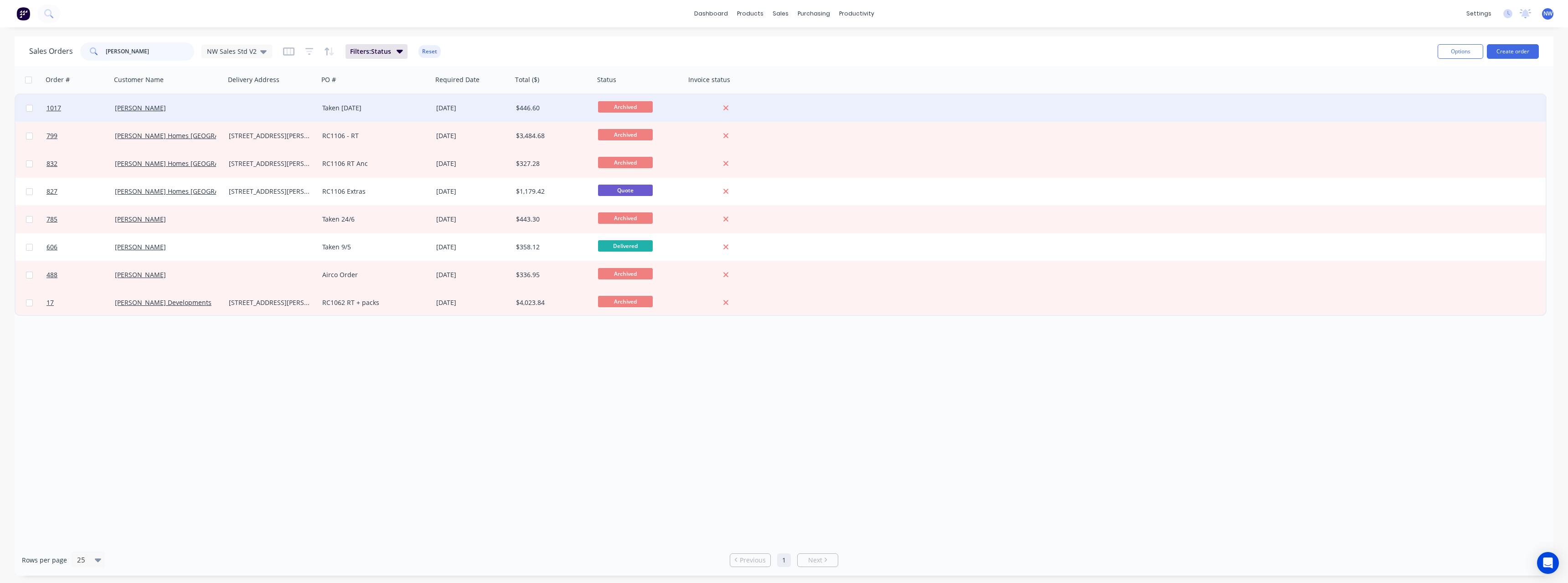
type input "[PERSON_NAME]"
click at [186, 108] on div "[PERSON_NAME]" at bounding box center [165, 108] width 101 height 9
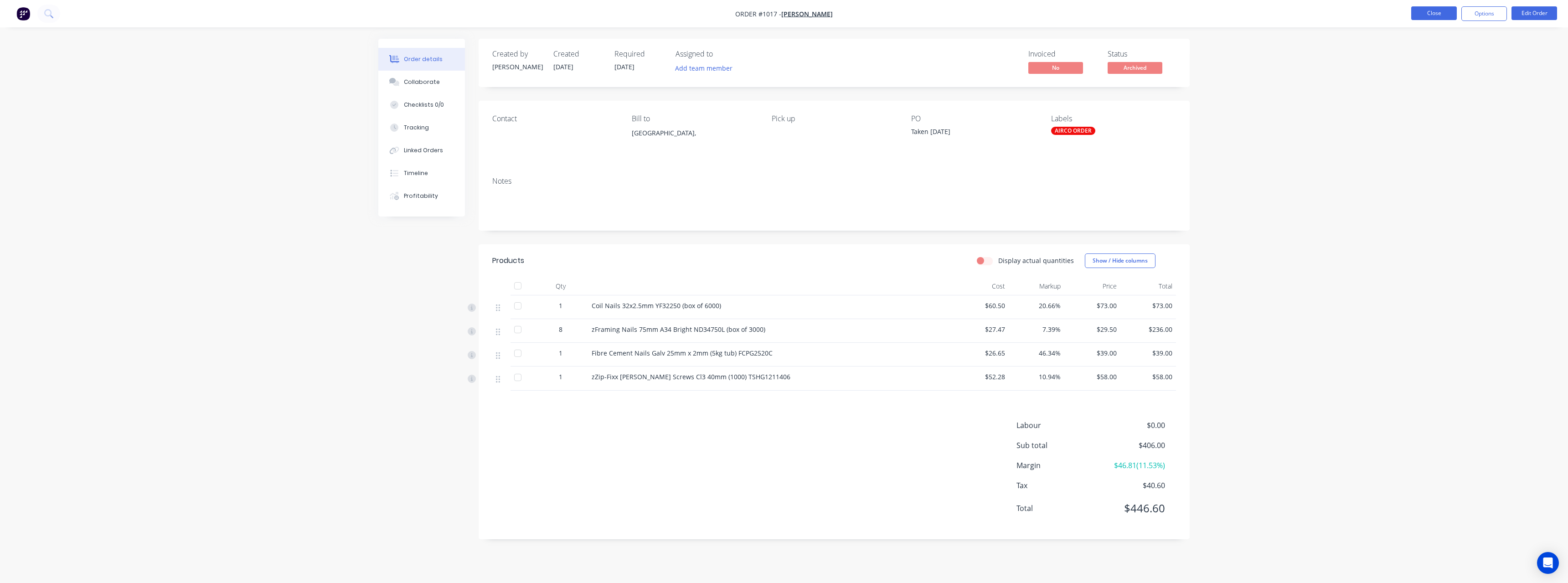
click at [1422, 16] on button "Close" at bounding box center [1434, 13] width 45 height 14
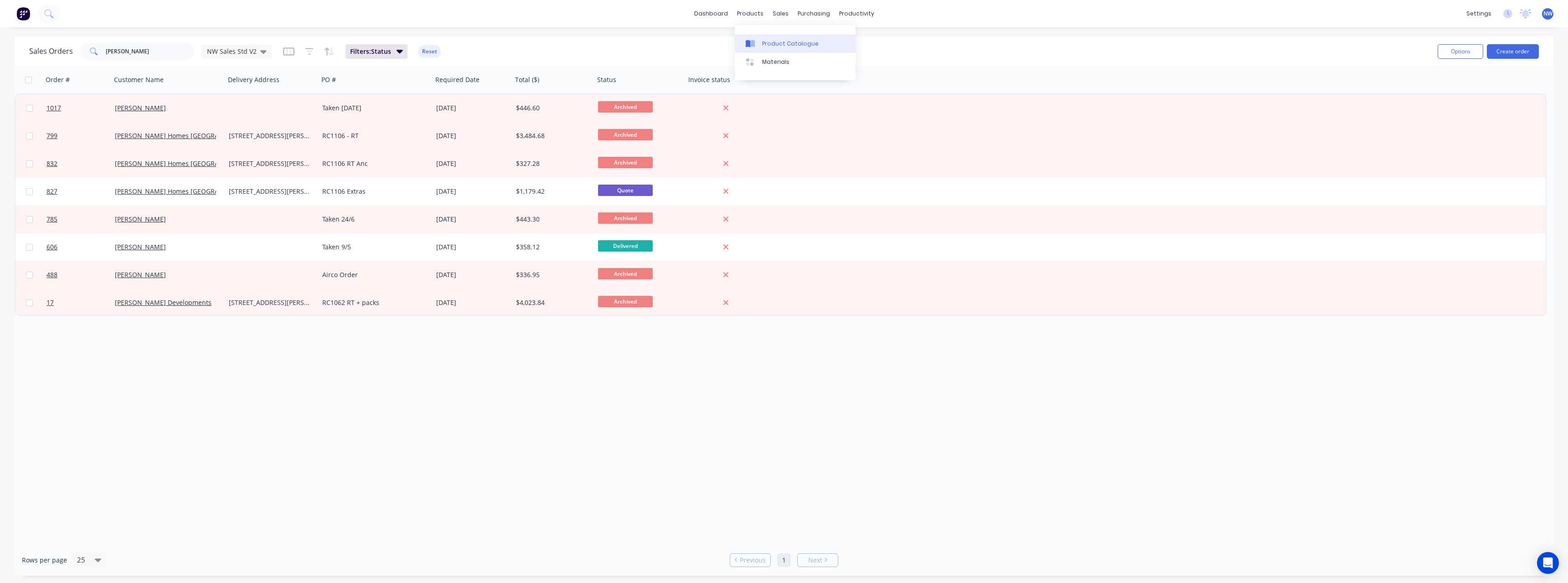
click at [771, 40] on div "Product Catalogue" at bounding box center [790, 44] width 57 height 8
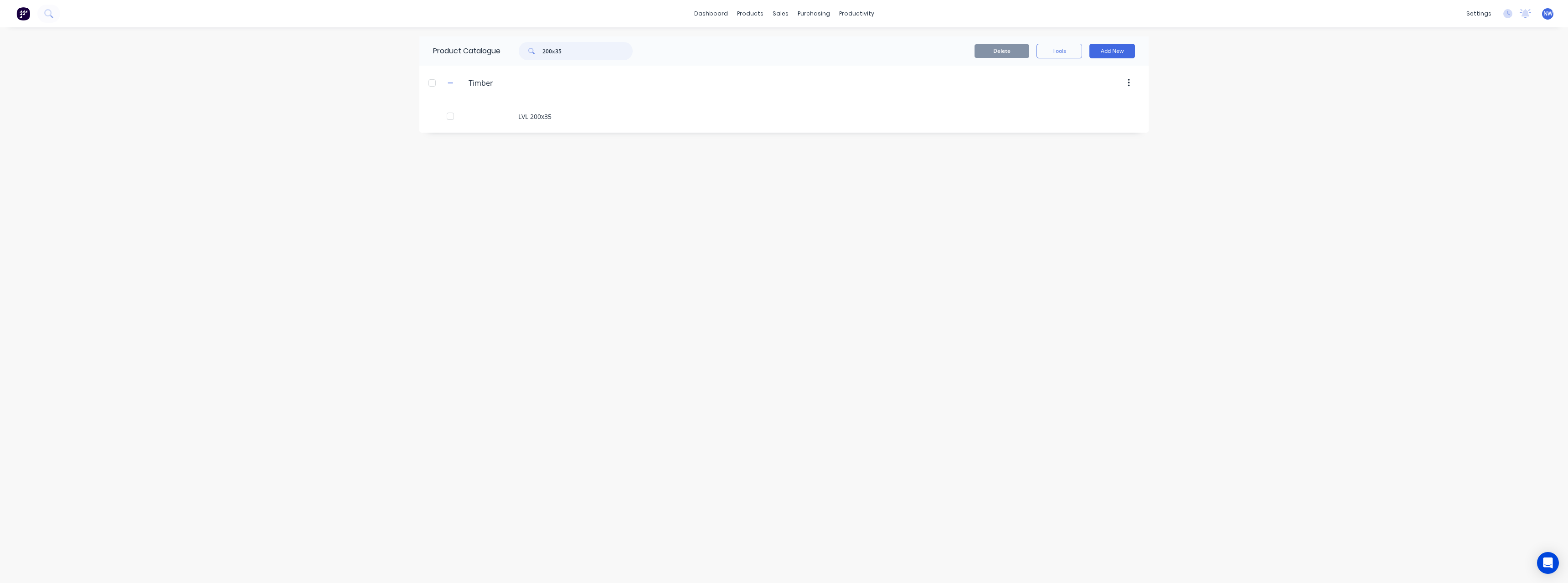
drag, startPoint x: 559, startPoint y: 52, endPoint x: 527, endPoint y: 56, distance: 32.2
click at [527, 56] on div "200x35" at bounding box center [575, 50] width 114 height 18
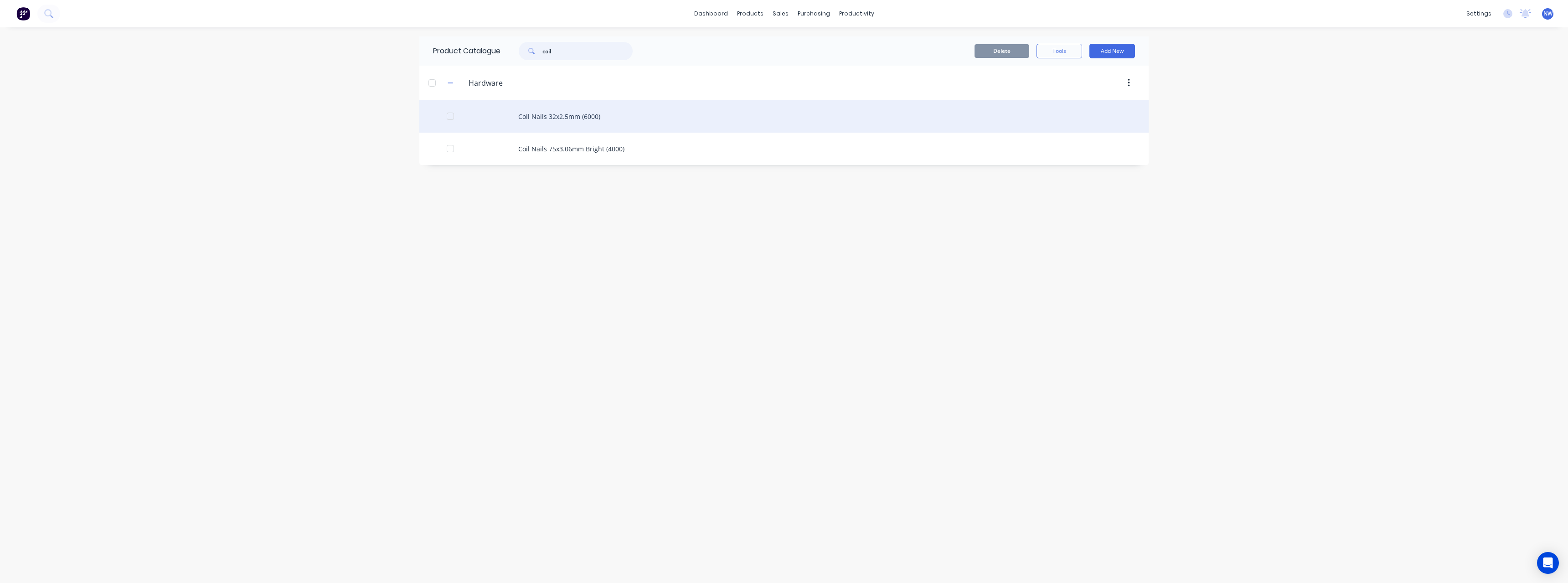
type input "coil"
click at [545, 114] on div "Coil Nails 32x2.5mm (6000)" at bounding box center [784, 116] width 730 height 32
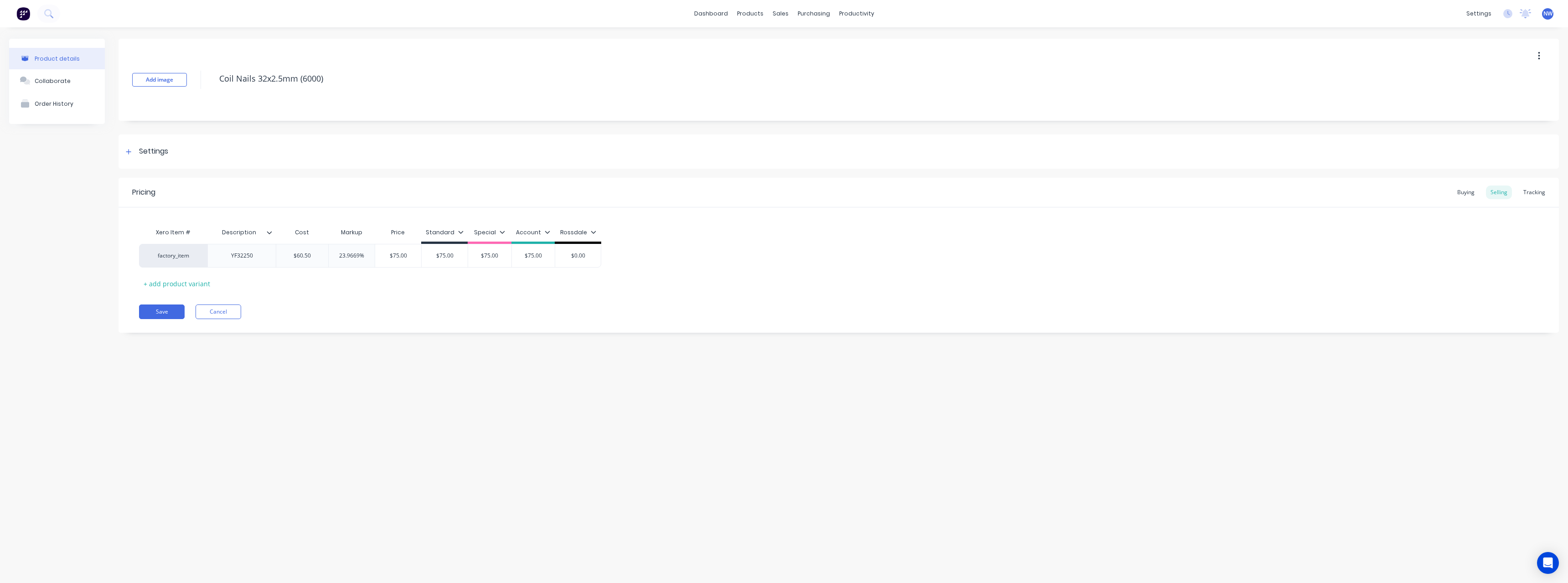
type textarea "x"
click at [54, 104] on div "Order History" at bounding box center [54, 104] width 39 height 7
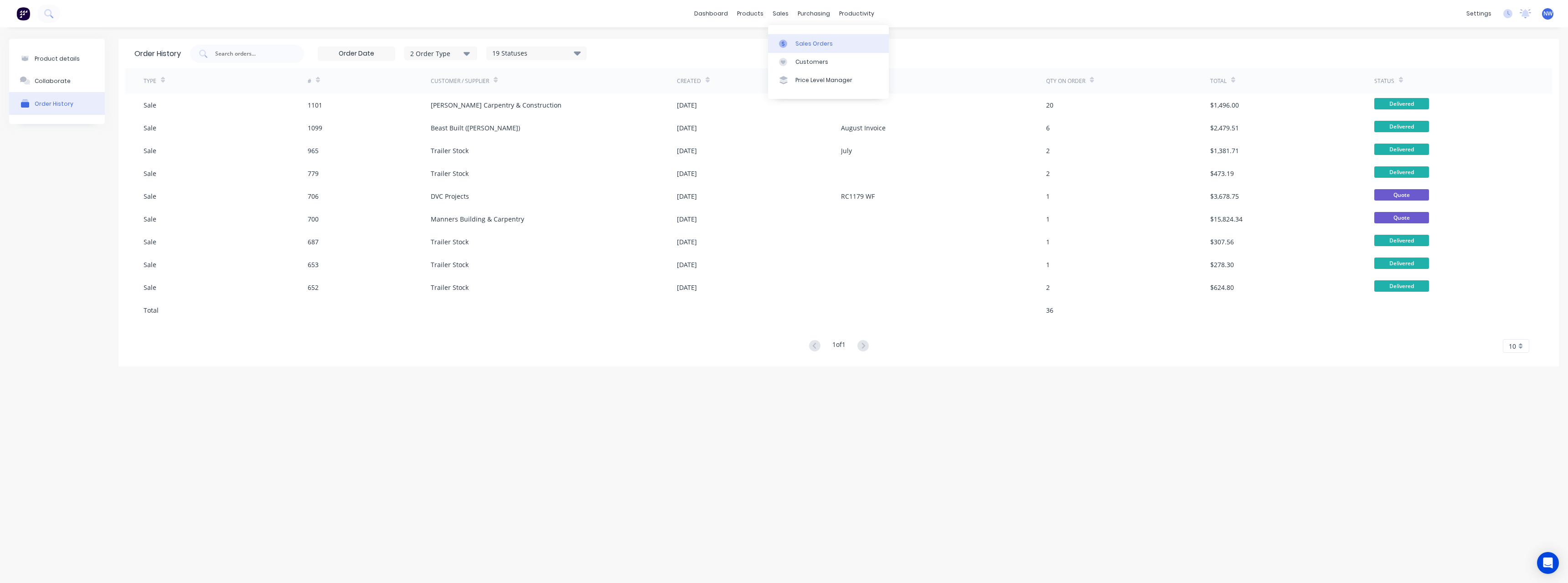
click at [809, 40] on div "Sales Orders" at bounding box center [814, 44] width 37 height 8
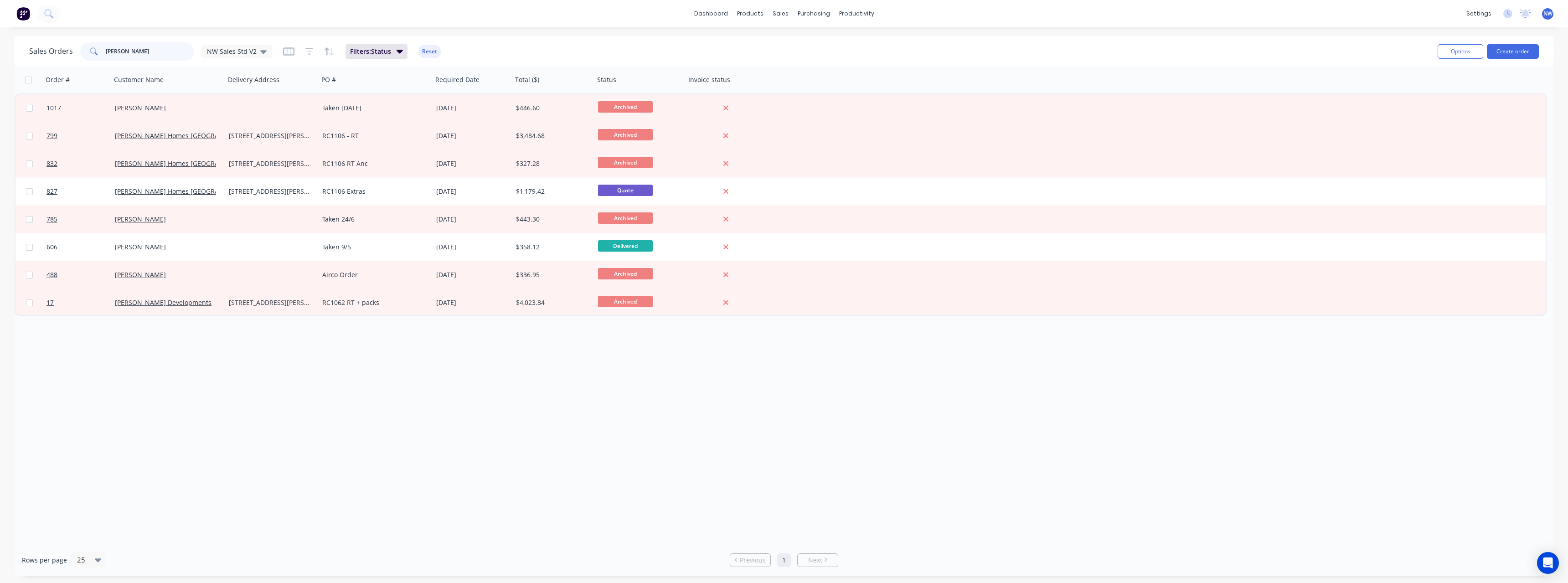
drag, startPoint x: 140, startPoint y: 49, endPoint x: 88, endPoint y: 52, distance: 52.1
click at [88, 52] on div "[PERSON_NAME]" at bounding box center [137, 51] width 114 height 18
click at [1530, 49] on button "Create order" at bounding box center [1513, 51] width 52 height 15
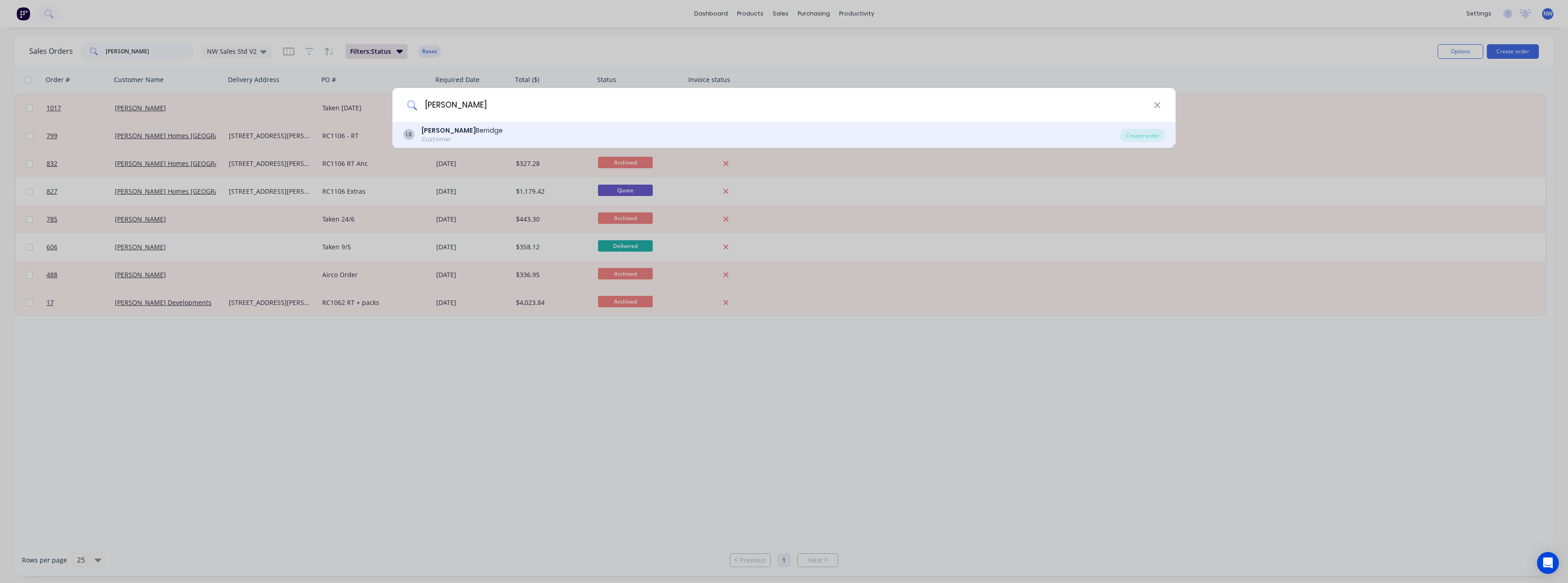
type input "[PERSON_NAME]"
click at [549, 132] on div "LB [PERSON_NAME] Customer" at bounding box center [762, 135] width 717 height 17
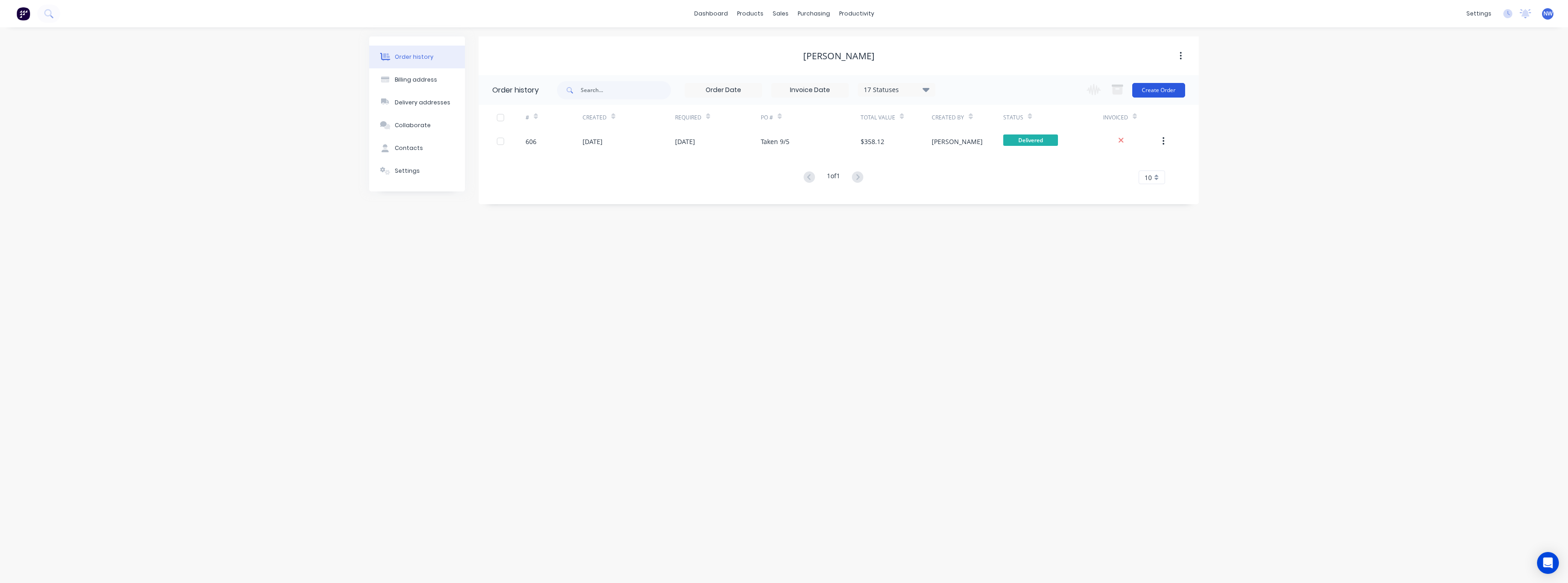
click at [1153, 94] on button "Create Order" at bounding box center [1158, 90] width 53 height 15
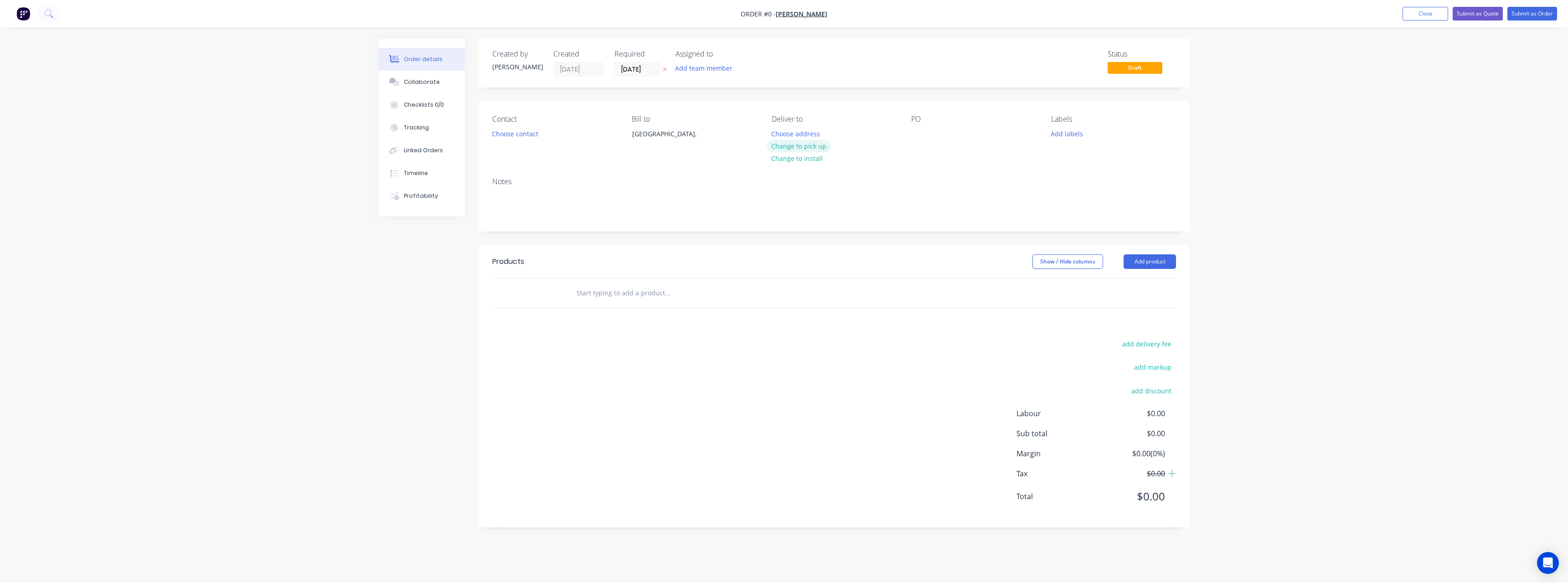
click at [799, 147] on button "Change to pick up" at bounding box center [799, 146] width 64 height 12
click at [919, 135] on div at bounding box center [918, 133] width 15 height 13
click at [630, 297] on input "text" at bounding box center [668, 293] width 183 height 18
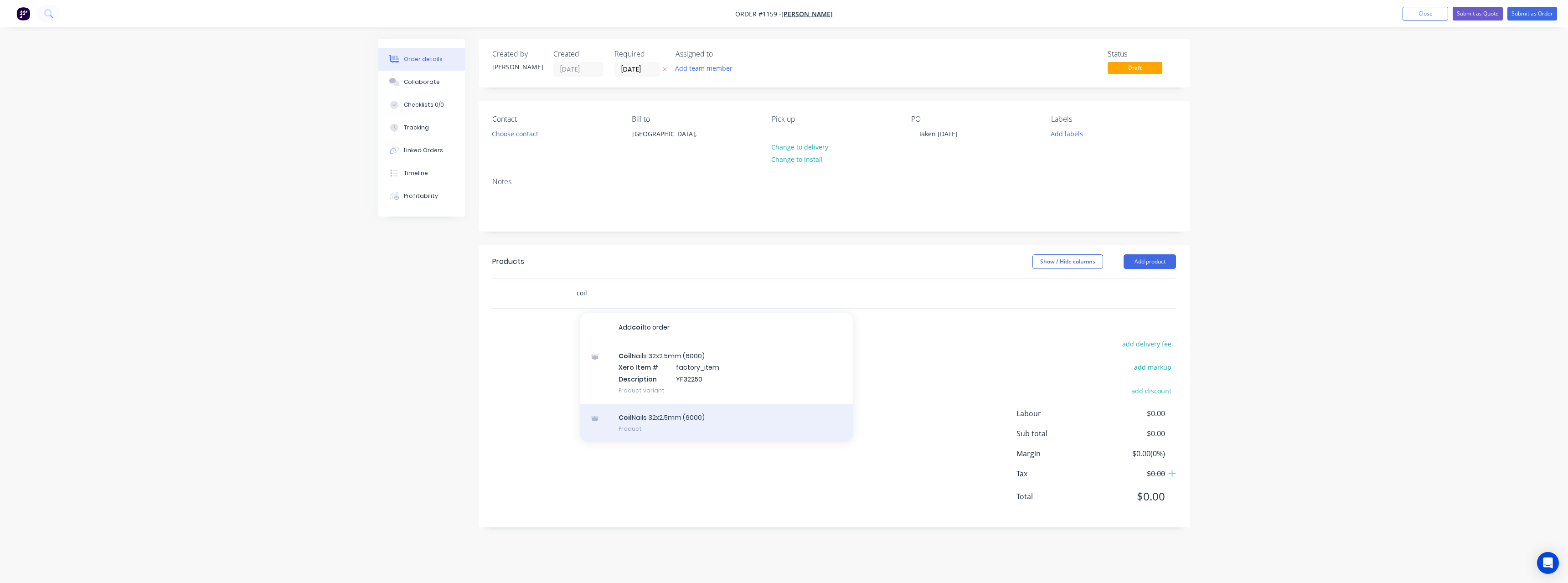
type input "coil"
click at [646, 416] on div "Coil Nails 32x2.5mm (6000) Product" at bounding box center [717, 423] width 273 height 38
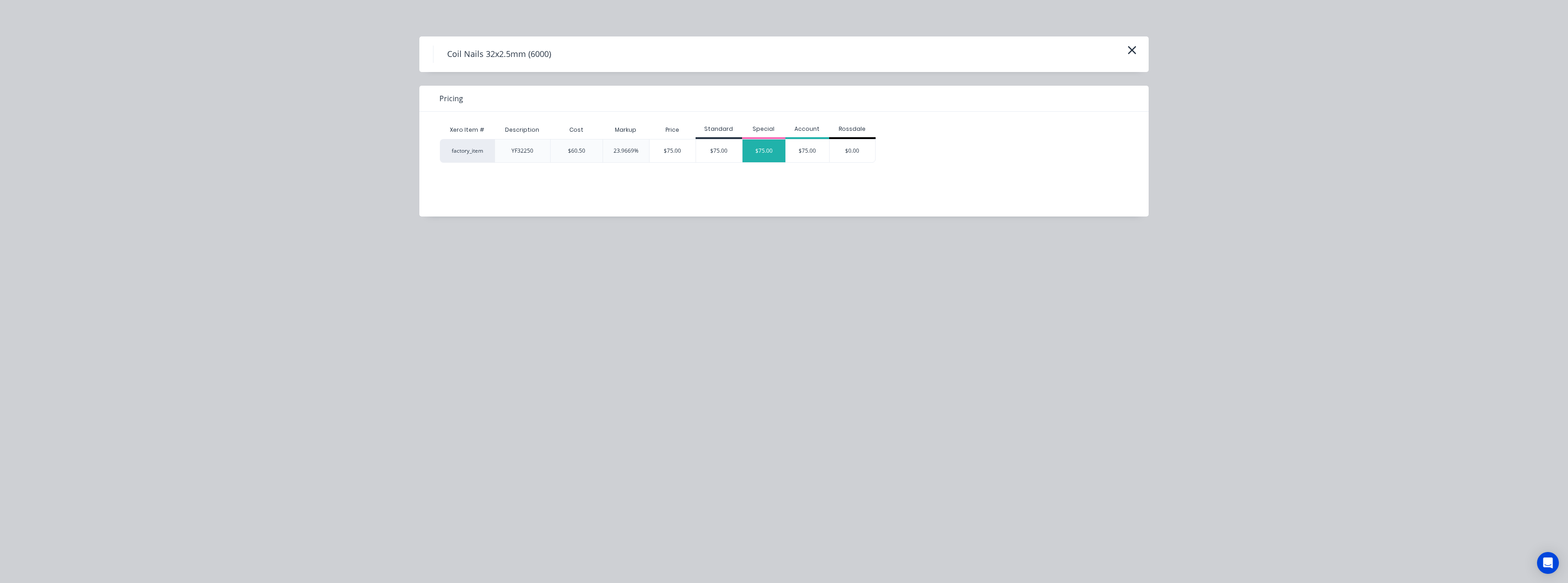
click at [765, 149] on div "$75.00" at bounding box center [764, 151] width 43 height 23
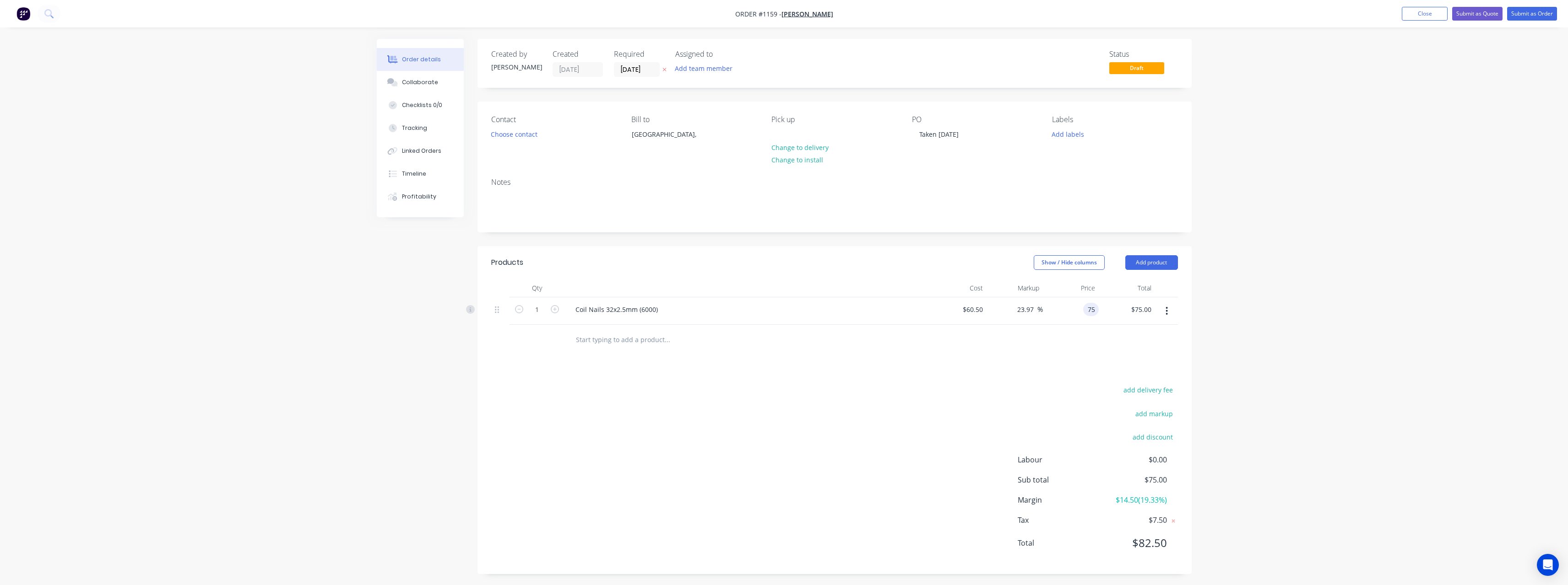
click at [1095, 313] on input "75" at bounding box center [1093, 309] width 12 height 13
type input "73"
type input "20.66"
type input "$73.00"
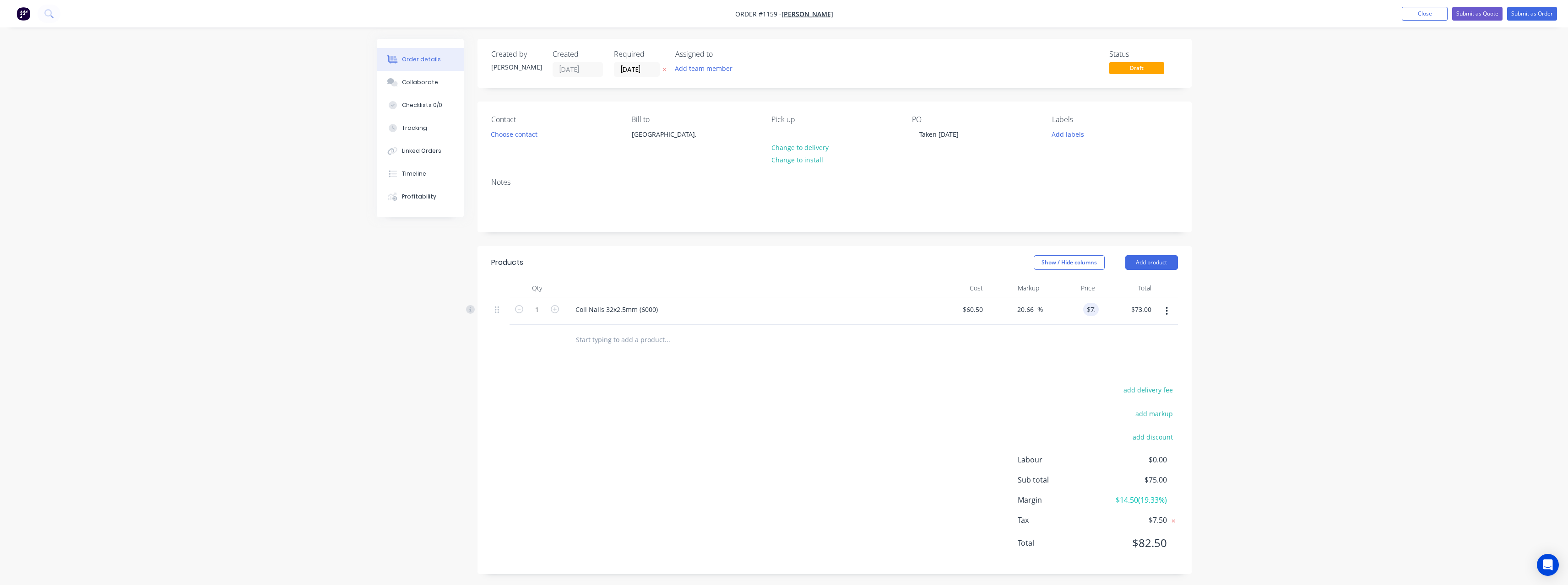
click at [614, 342] on input "text" at bounding box center [667, 339] width 183 height 18
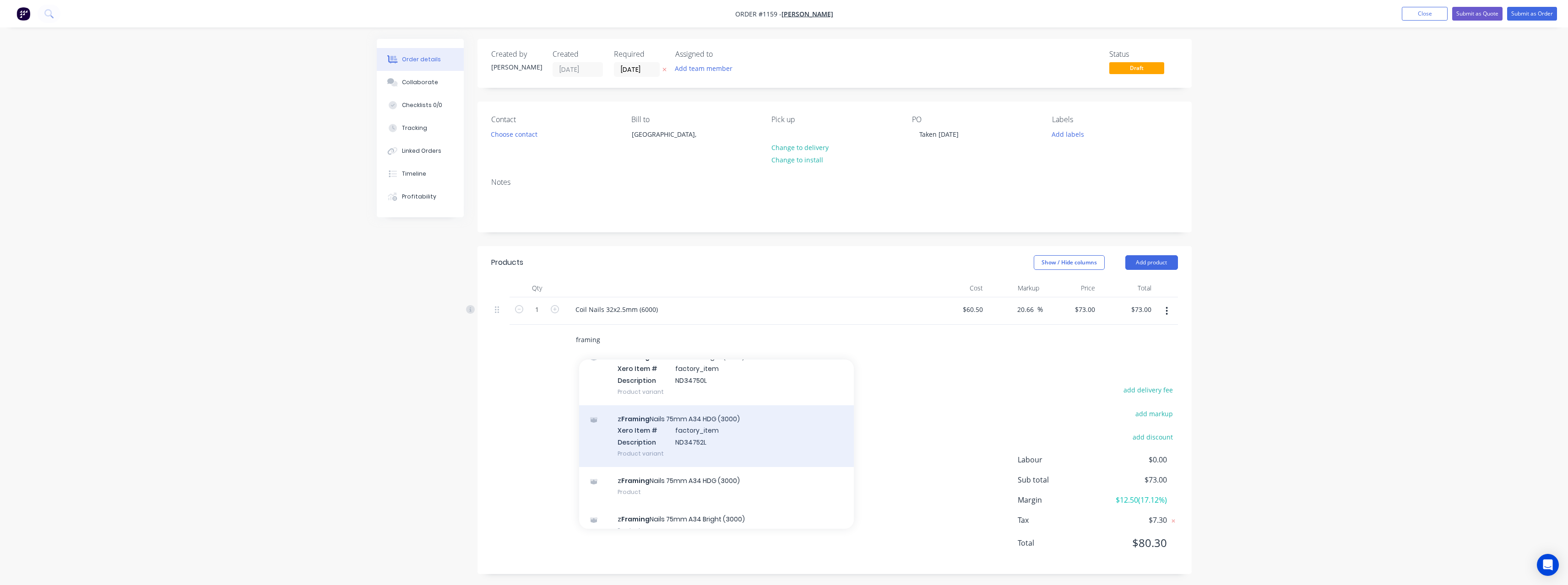
scroll to position [60, 0]
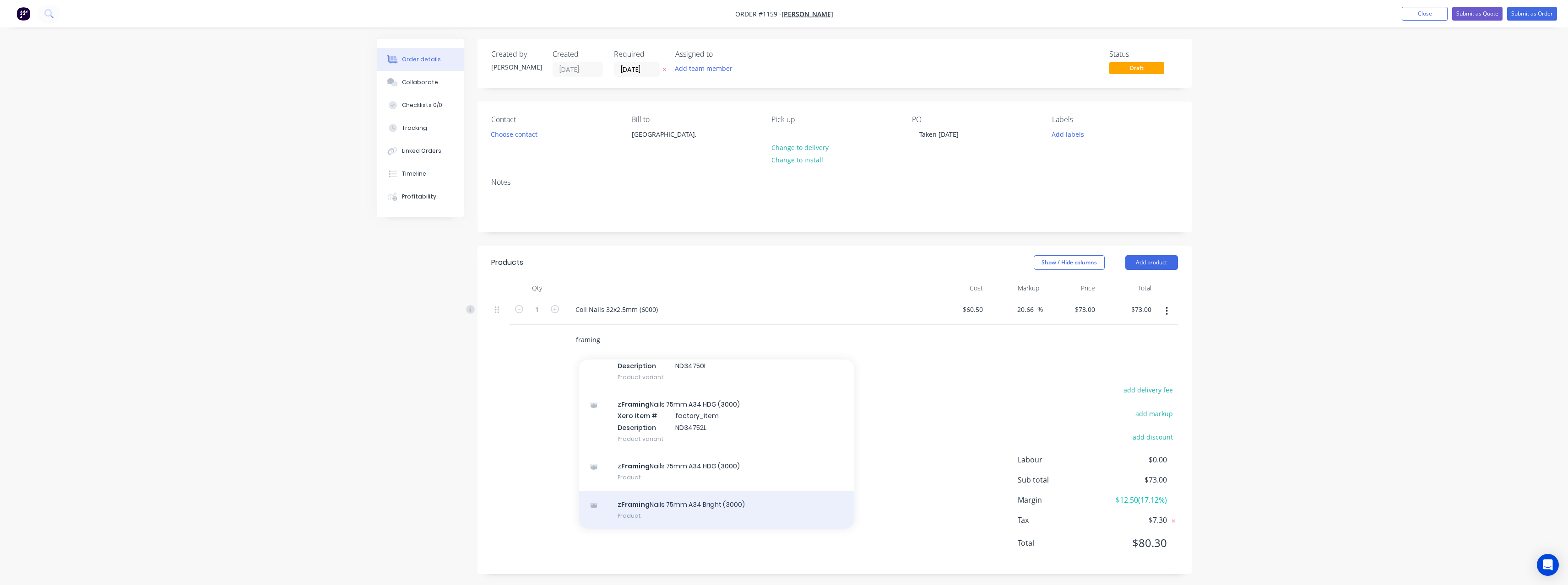
type input "framing"
click at [676, 506] on div "z Framing Nails 75mm A34 Bright (3000) Product" at bounding box center [716, 510] width 274 height 38
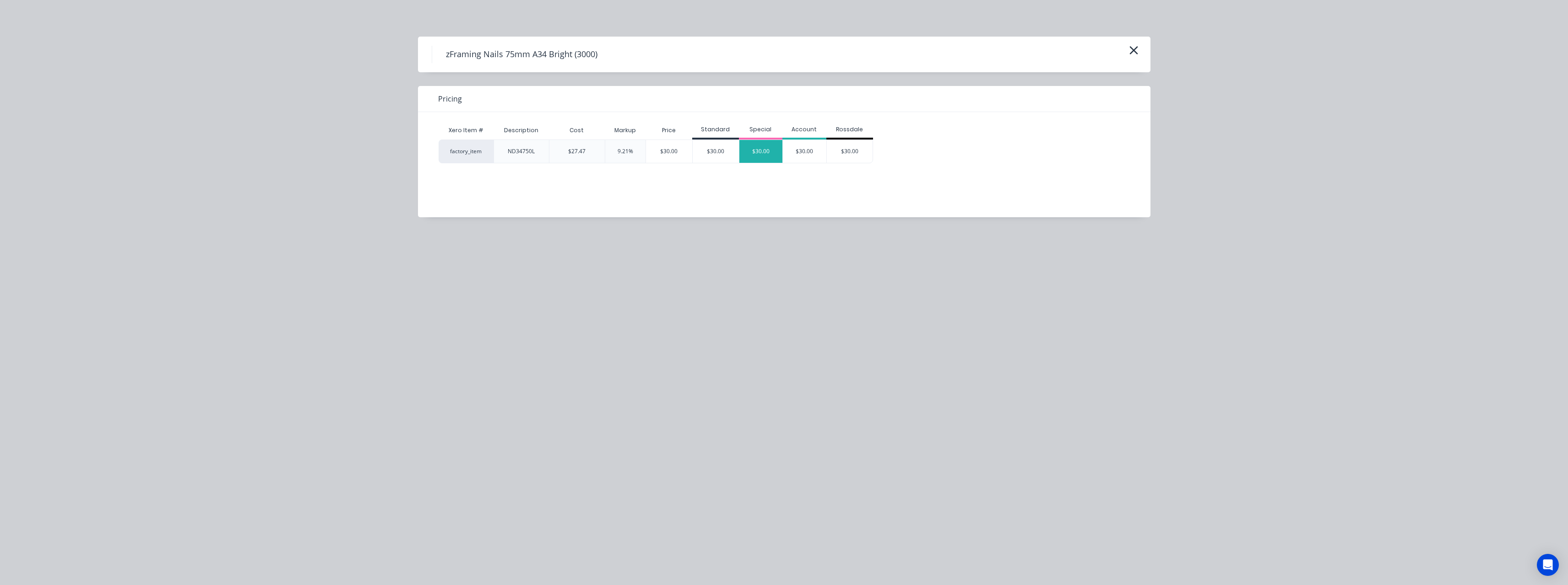
click at [752, 155] on div "$30.00" at bounding box center [762, 151] width 44 height 23
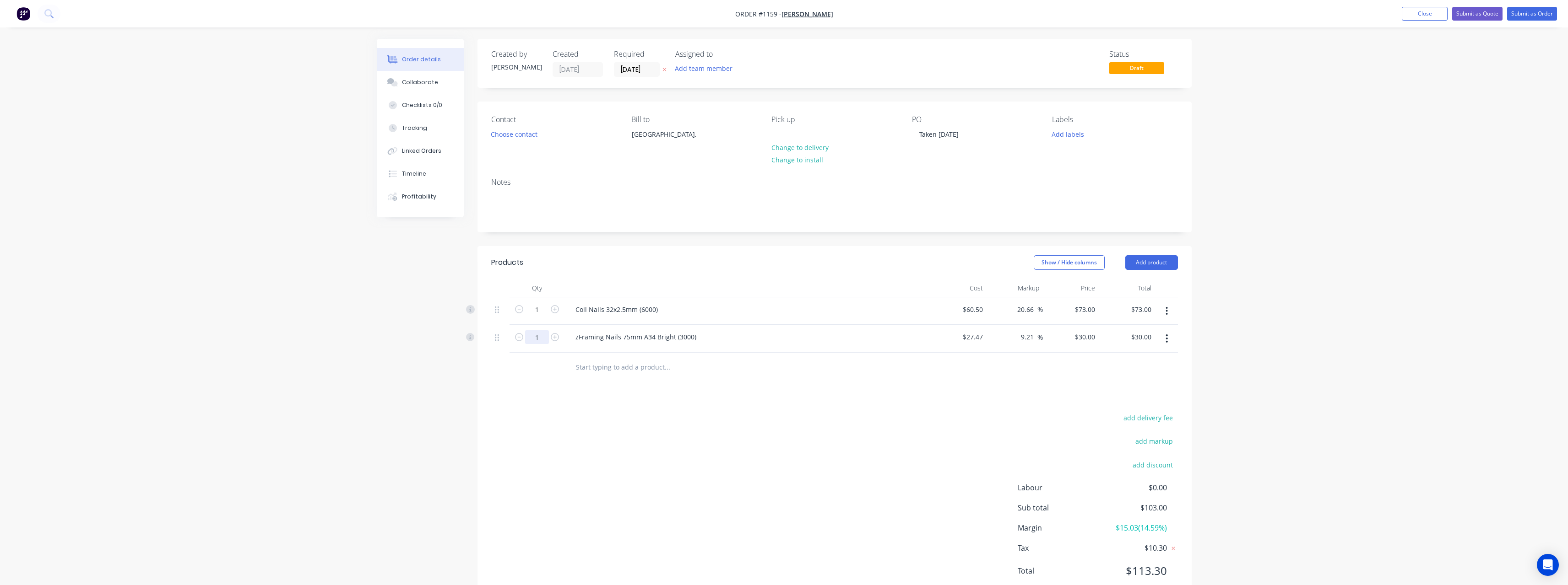
click at [544, 336] on input "1" at bounding box center [536, 337] width 24 height 14
type input "8"
type input "30"
type input "$240.00"
click at [1095, 341] on input "30" at bounding box center [1087, 336] width 24 height 13
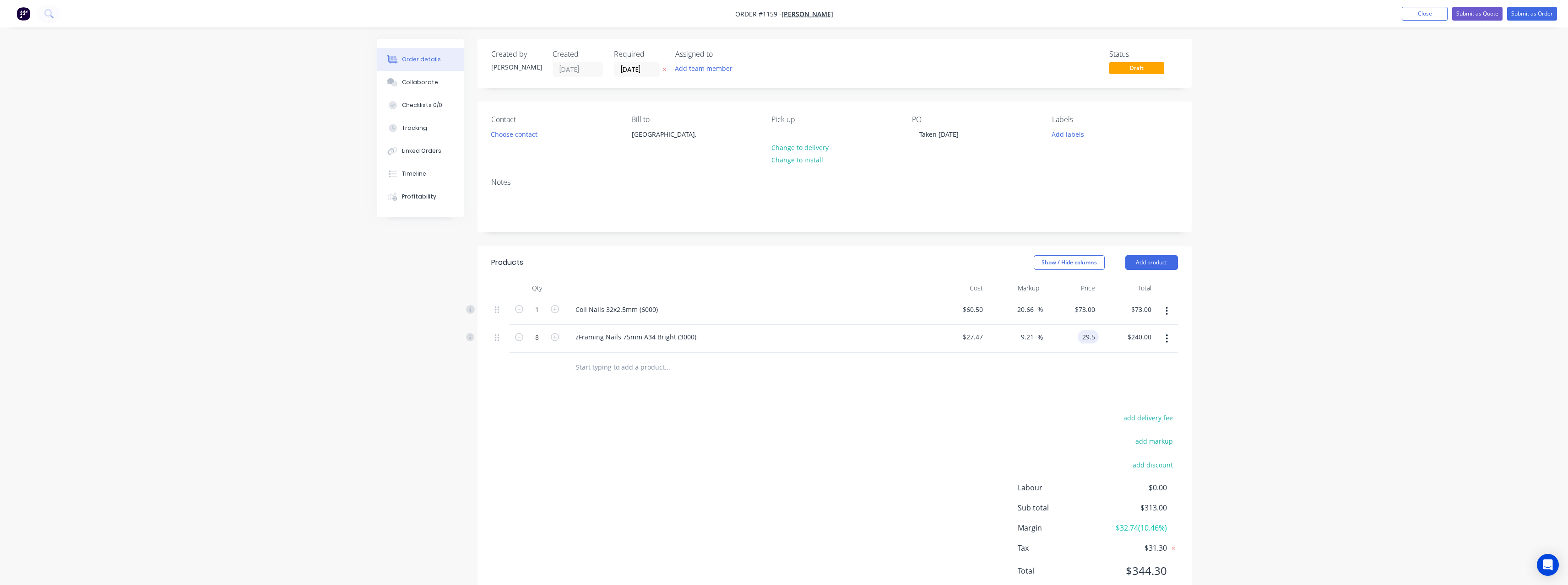
type input "29.5"
type input "7.39"
type input "$29.50"
type input "$236.00"
click at [660, 367] on input "text" at bounding box center [667, 367] width 183 height 18
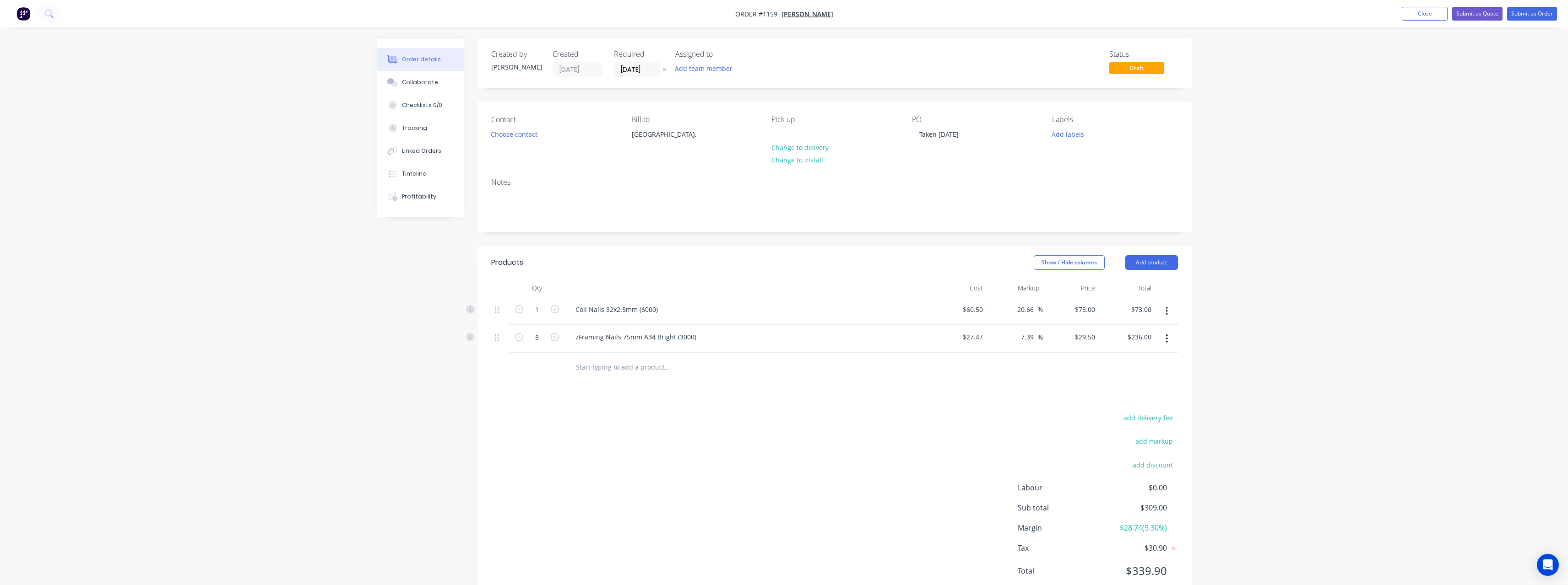
click at [619, 368] on input "text" at bounding box center [667, 367] width 183 height 18
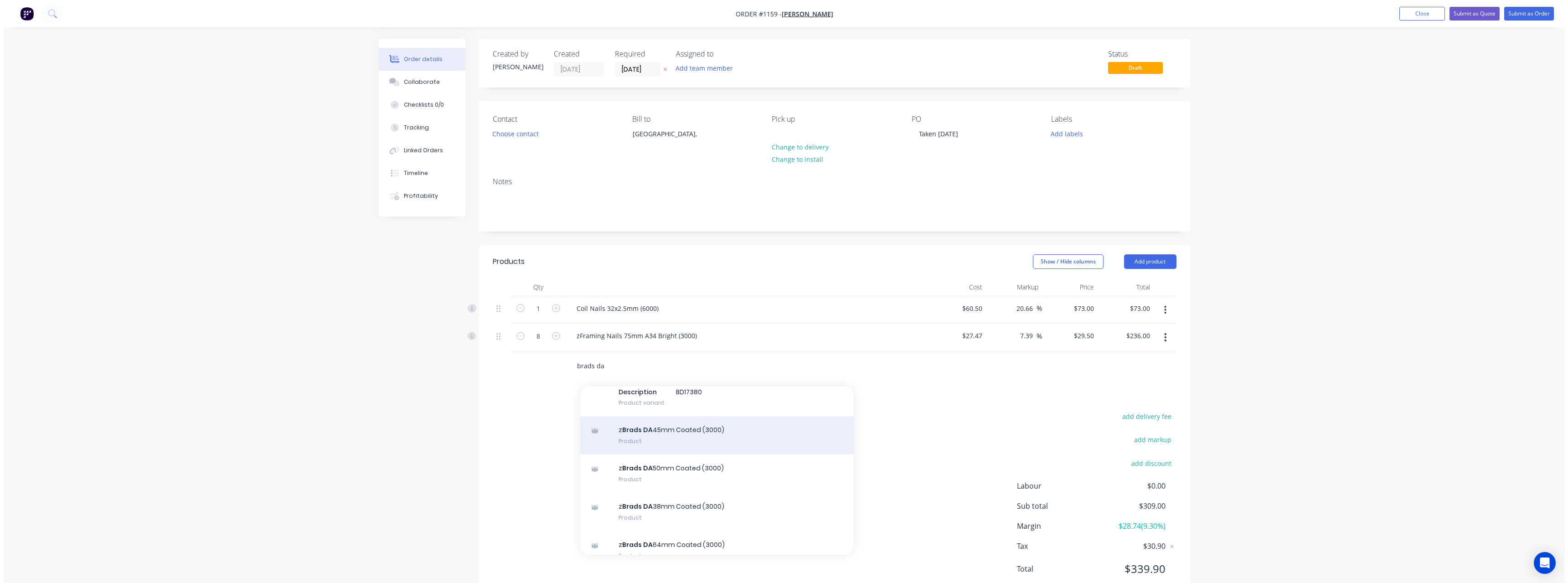
scroll to position [260, 0]
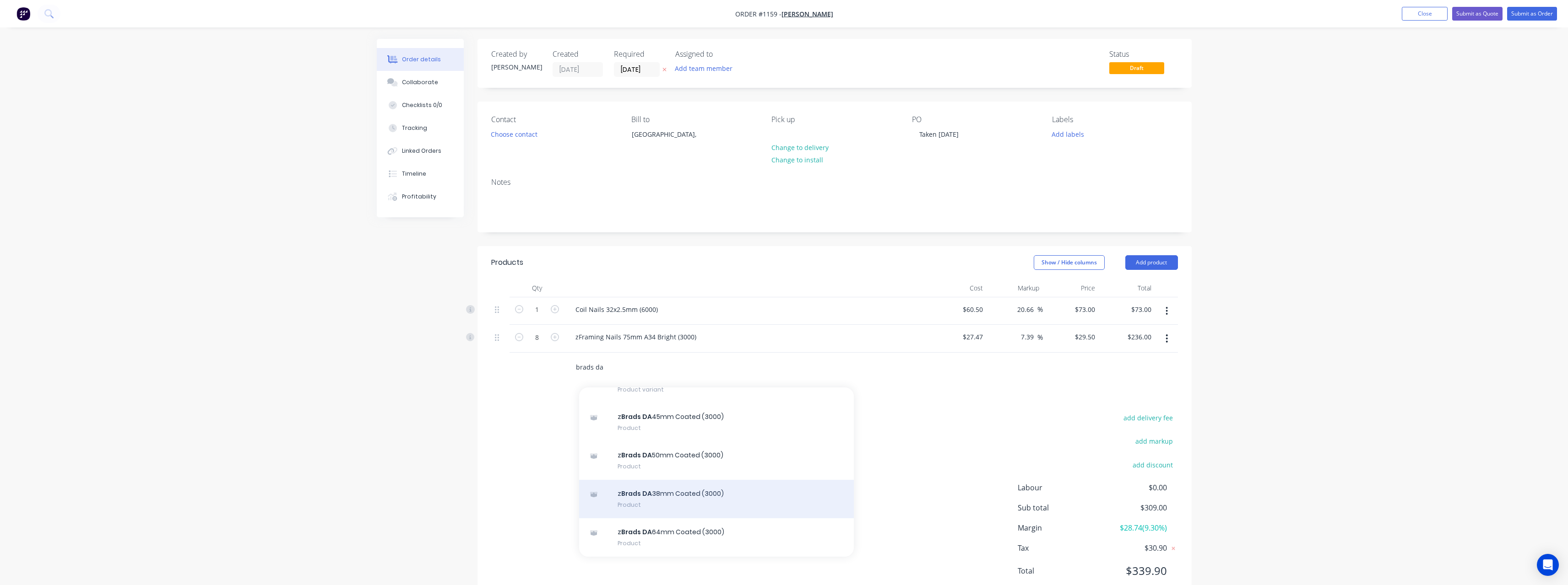
type input "brads da"
click at [701, 499] on div "z Brads DA 38mm Coated (3000) Product" at bounding box center [716, 499] width 274 height 38
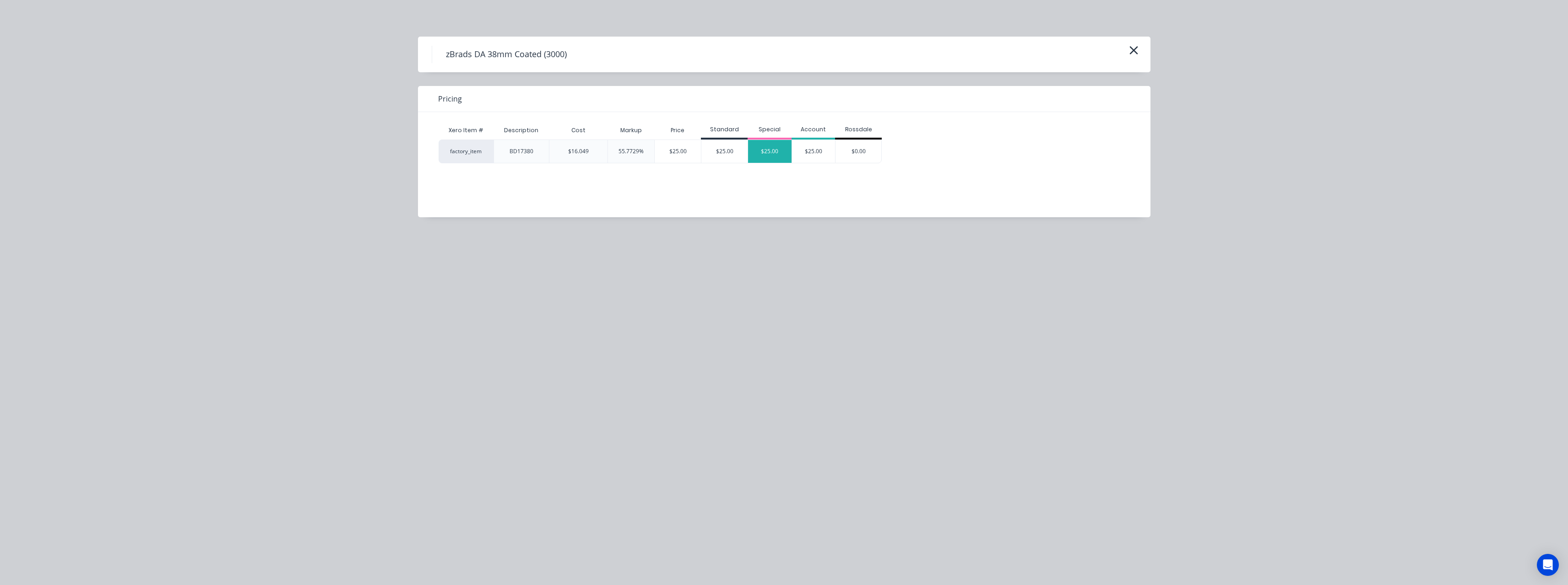
click at [771, 153] on div "$25.00" at bounding box center [770, 151] width 44 height 23
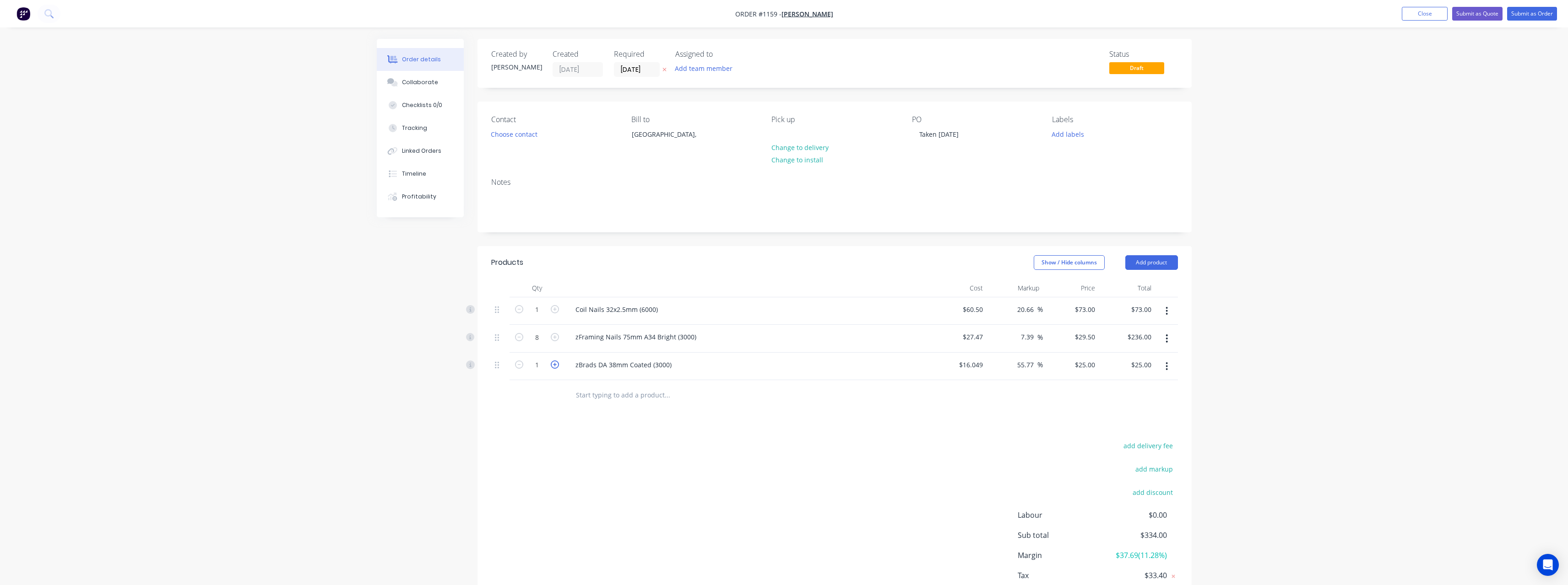
click at [553, 364] on icon "button" at bounding box center [555, 364] width 8 height 8
type input "2"
type input "$50.00"
click at [553, 364] on icon "button" at bounding box center [555, 364] width 8 height 8
type input "3"
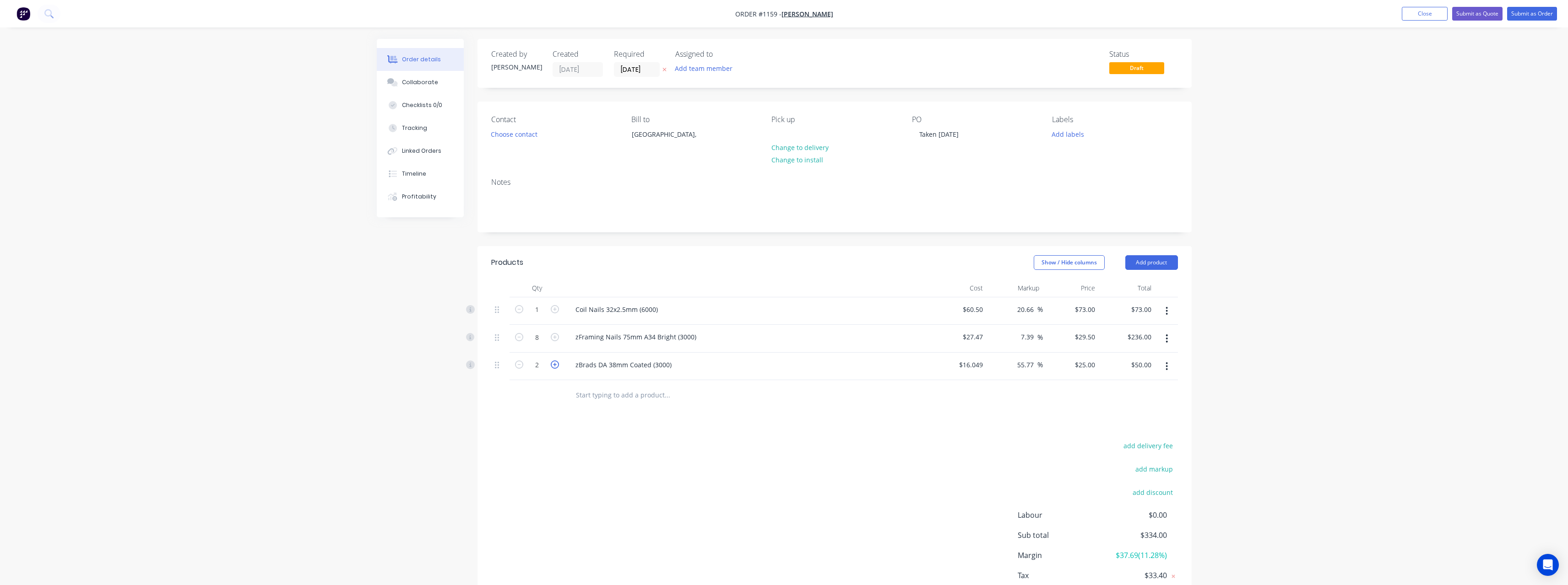
type input "$75.00"
click at [553, 364] on icon "button" at bounding box center [555, 364] width 8 height 8
type input "4"
type input "$100.00"
click at [591, 392] on input "text" at bounding box center [667, 395] width 183 height 18
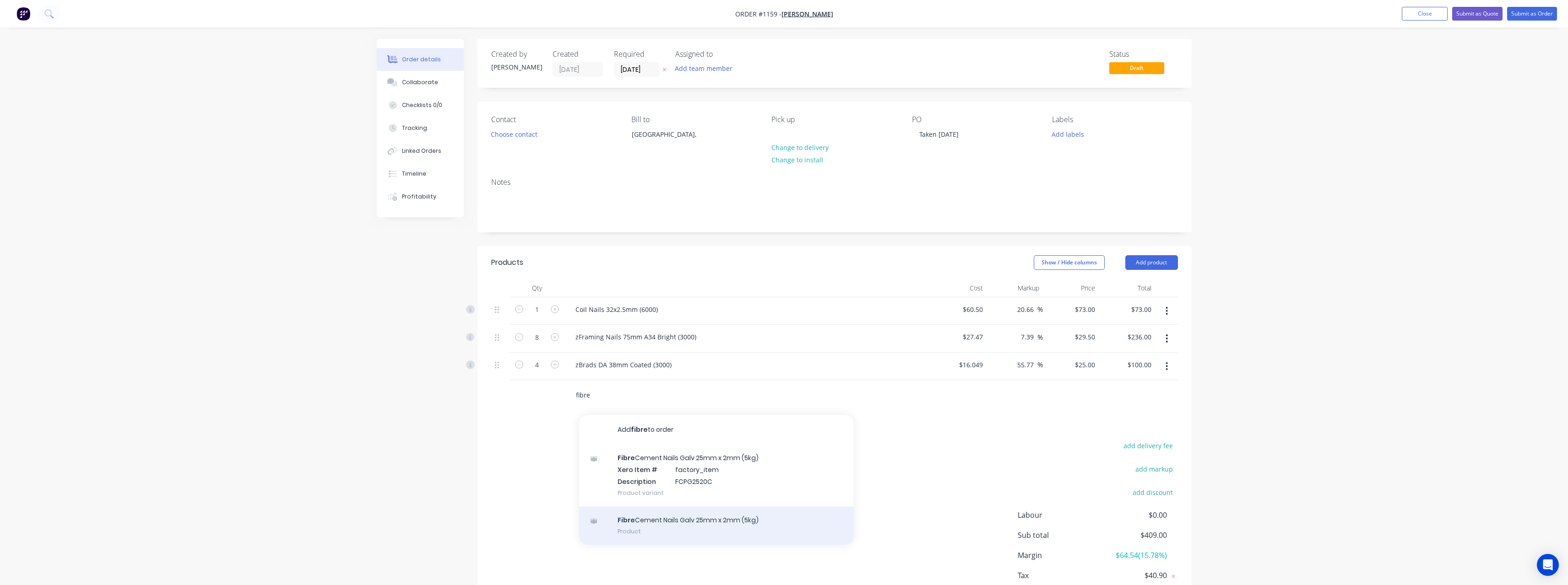
type input "fibre"
click at [688, 523] on div "Fibre Cement Nails Galv 25mm x 2mm (5kg) Product" at bounding box center [716, 526] width 274 height 38
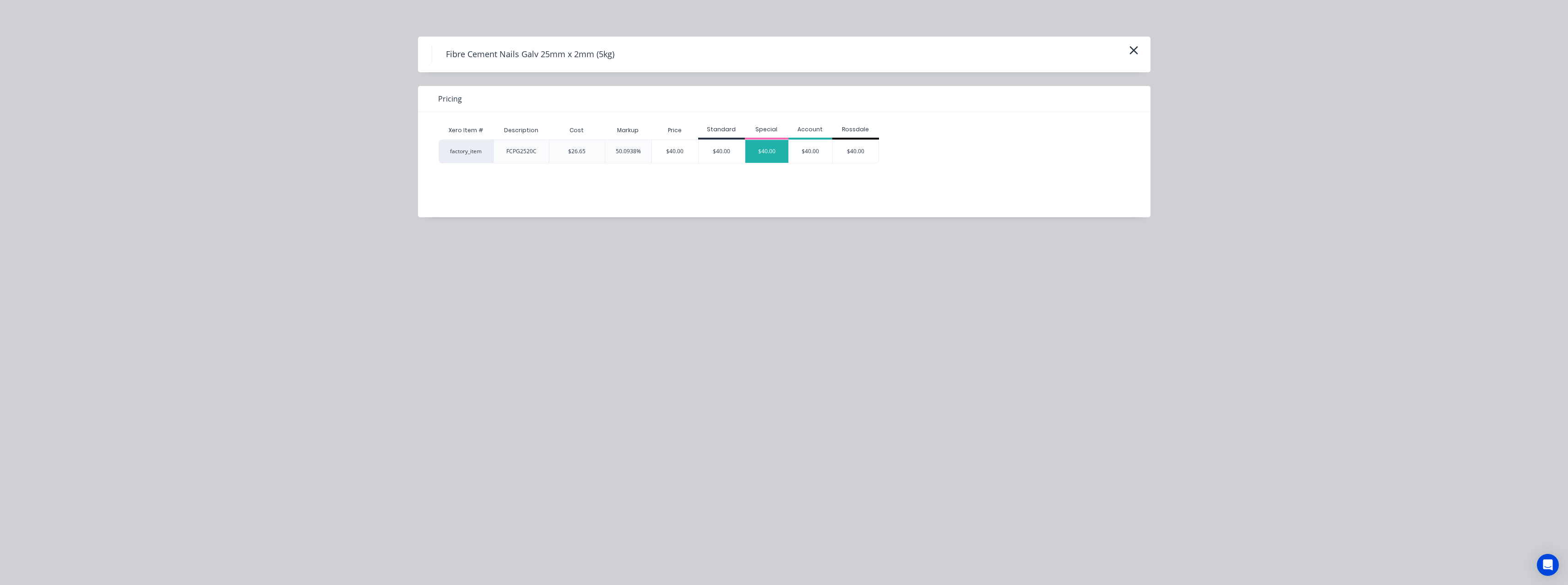
click at [778, 148] on div "$40.00" at bounding box center [767, 151] width 44 height 23
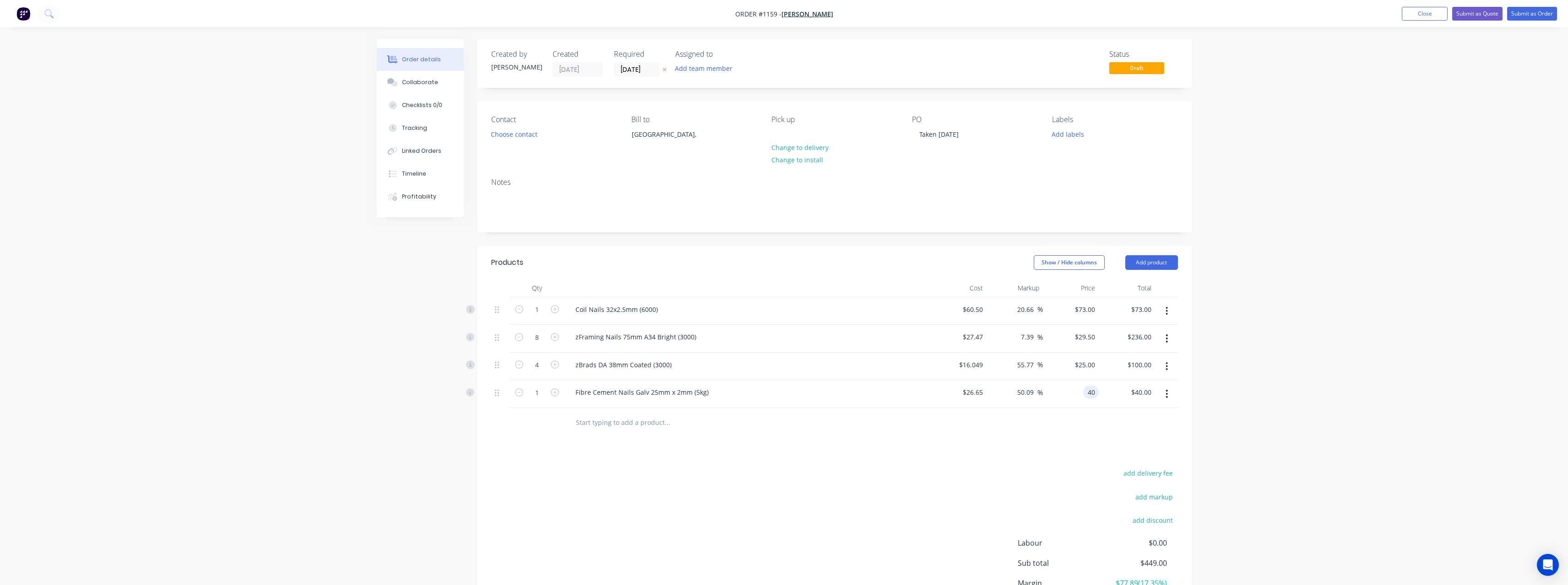
click at [1096, 391] on input "40" at bounding box center [1093, 392] width 12 height 13
type input "39"
type input "46.34"
type input "$39.00"
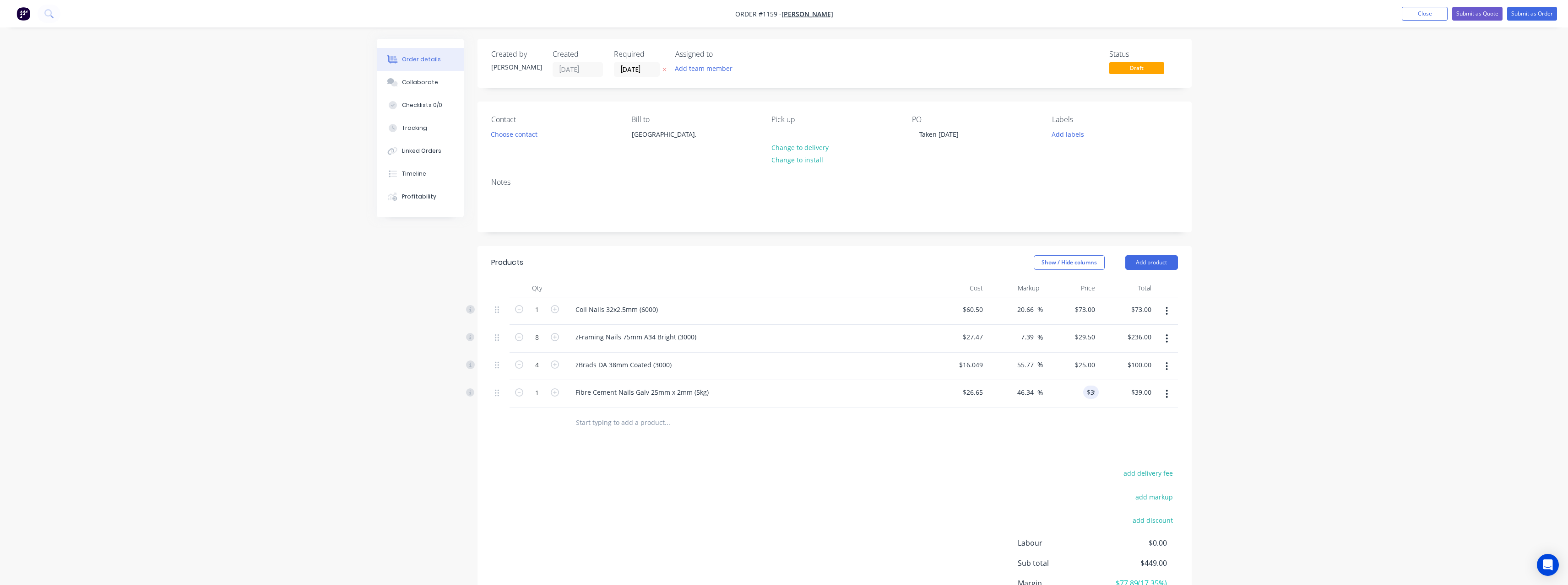
click at [612, 423] on input "text" at bounding box center [667, 423] width 183 height 18
click at [610, 431] on input "text" at bounding box center [667, 423] width 183 height 18
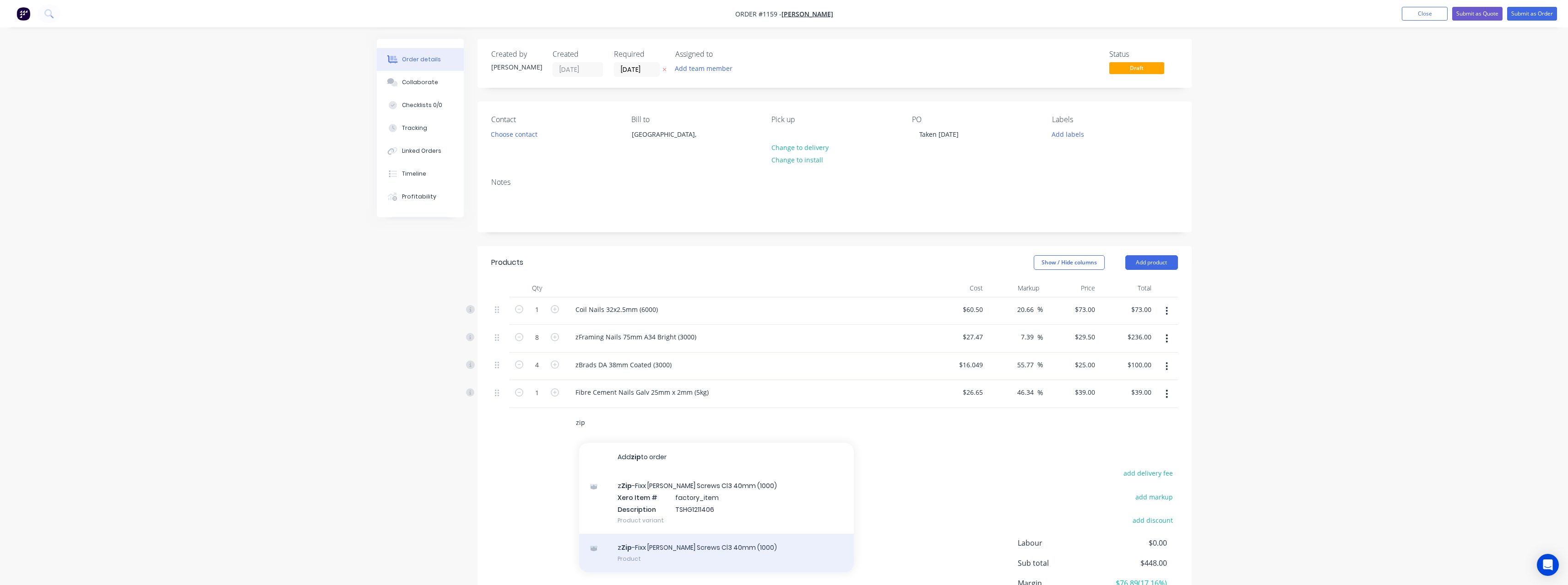
type input "zip"
click at [665, 547] on div "z Zip -Fixx [PERSON_NAME] Screws Cl3 40mm (1000) Product" at bounding box center [716, 554] width 274 height 38
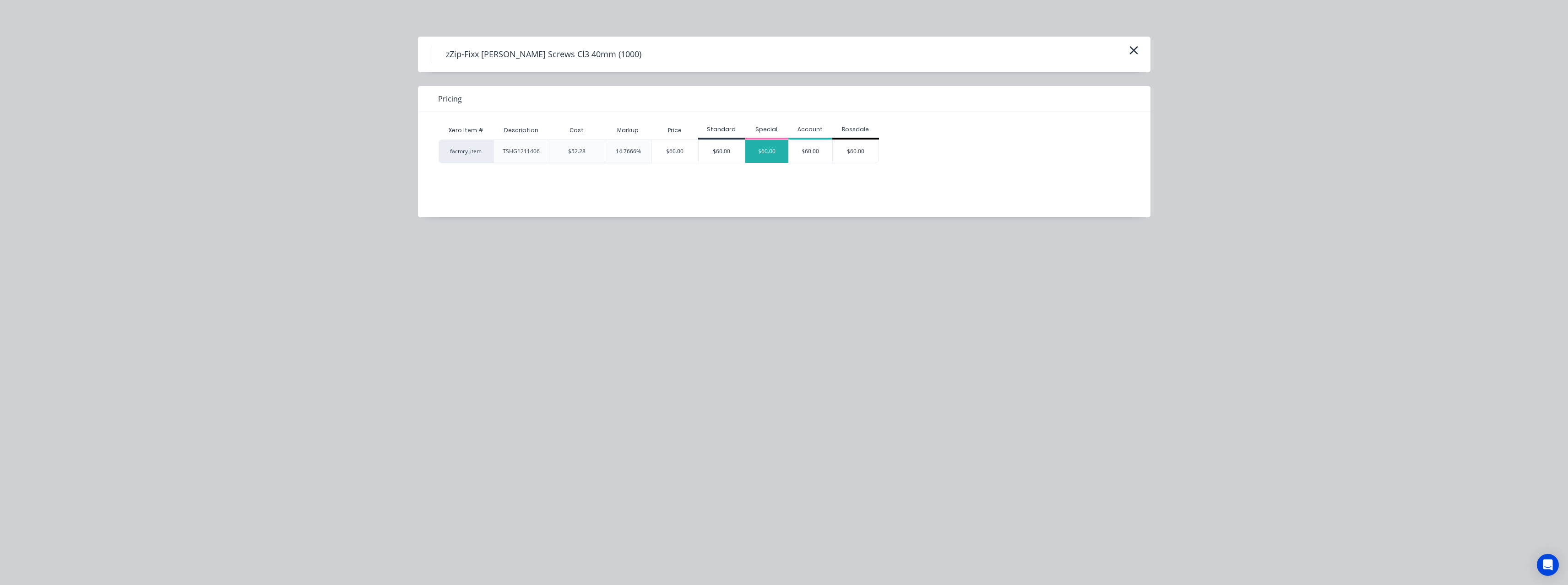
click at [768, 156] on div "$60.00" at bounding box center [767, 151] width 44 height 23
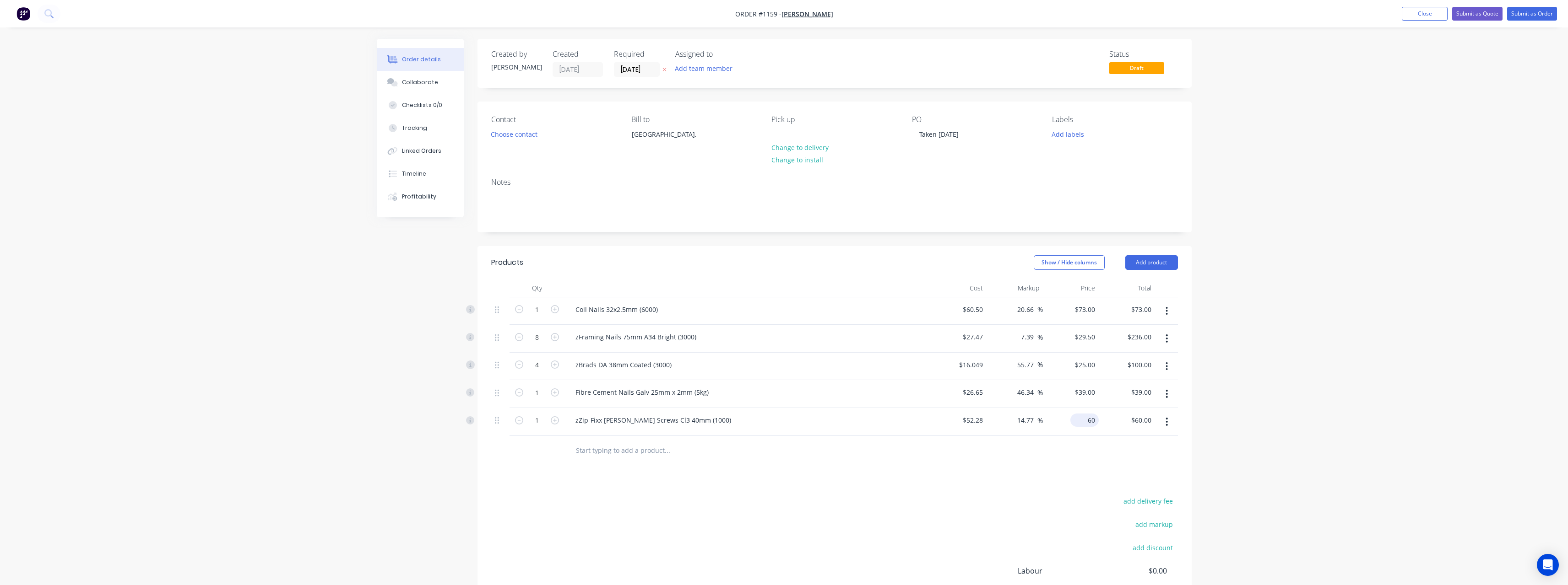
click at [1088, 424] on input "60" at bounding box center [1087, 420] width 24 height 13
type input "58"
type input "10.94"
type input "$58.00"
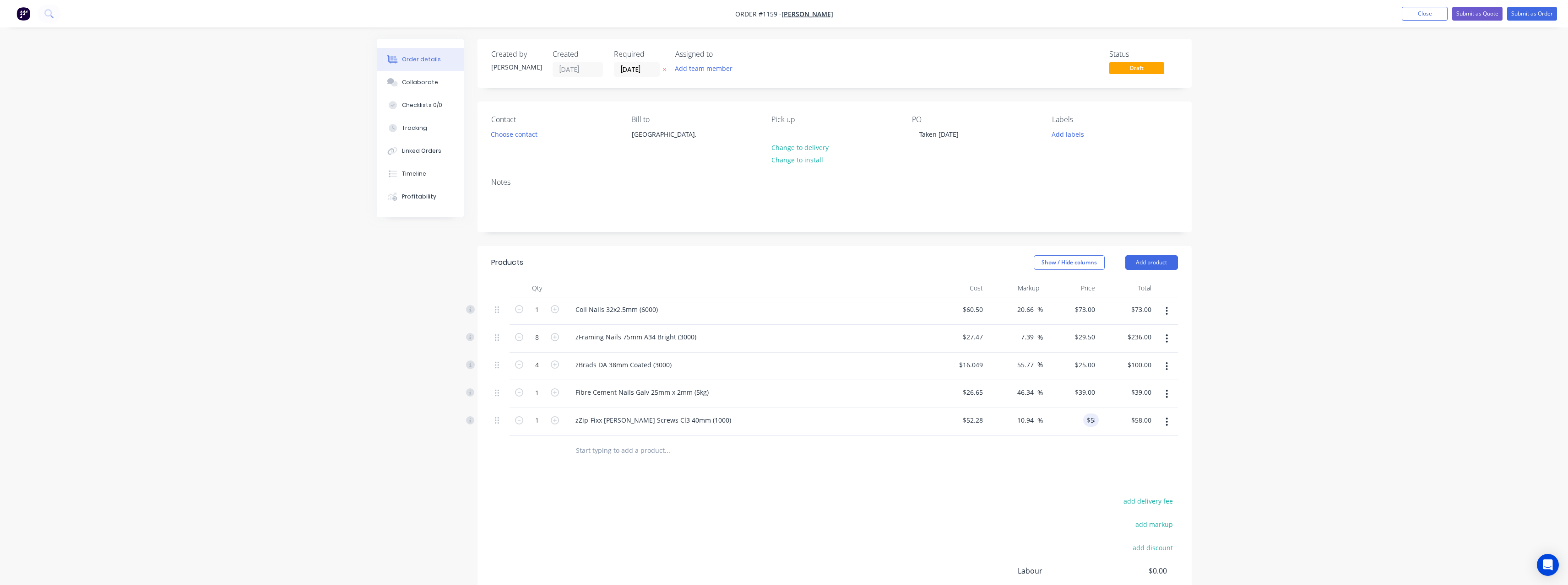
click at [648, 448] on input "text" at bounding box center [667, 451] width 183 height 18
click at [1521, 16] on button "Submit as Order" at bounding box center [1532, 14] width 50 height 14
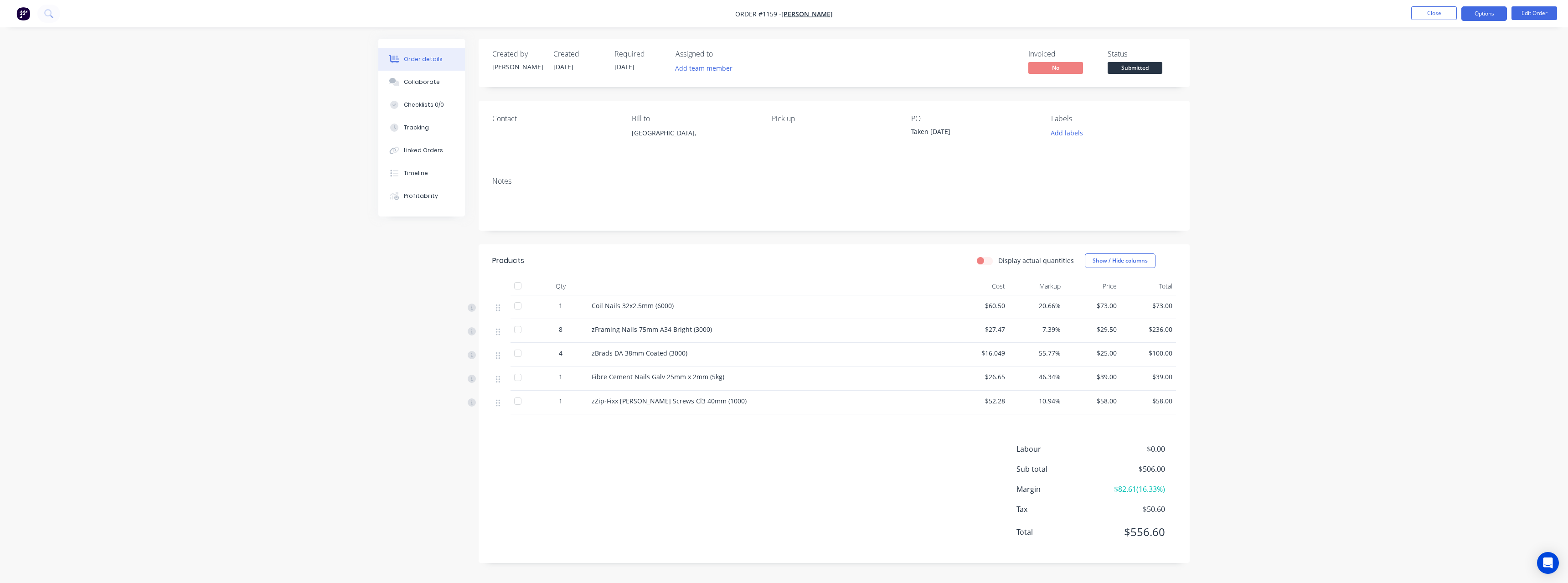
click at [1495, 15] on button "Options" at bounding box center [1484, 13] width 45 height 15
click at [1450, 127] on div "Delivery Docket" at bounding box center [1457, 128] width 83 height 13
click at [1440, 76] on div "With pricing" at bounding box center [1457, 73] width 83 height 13
click at [1131, 70] on span "Submitted" at bounding box center [1135, 67] width 55 height 11
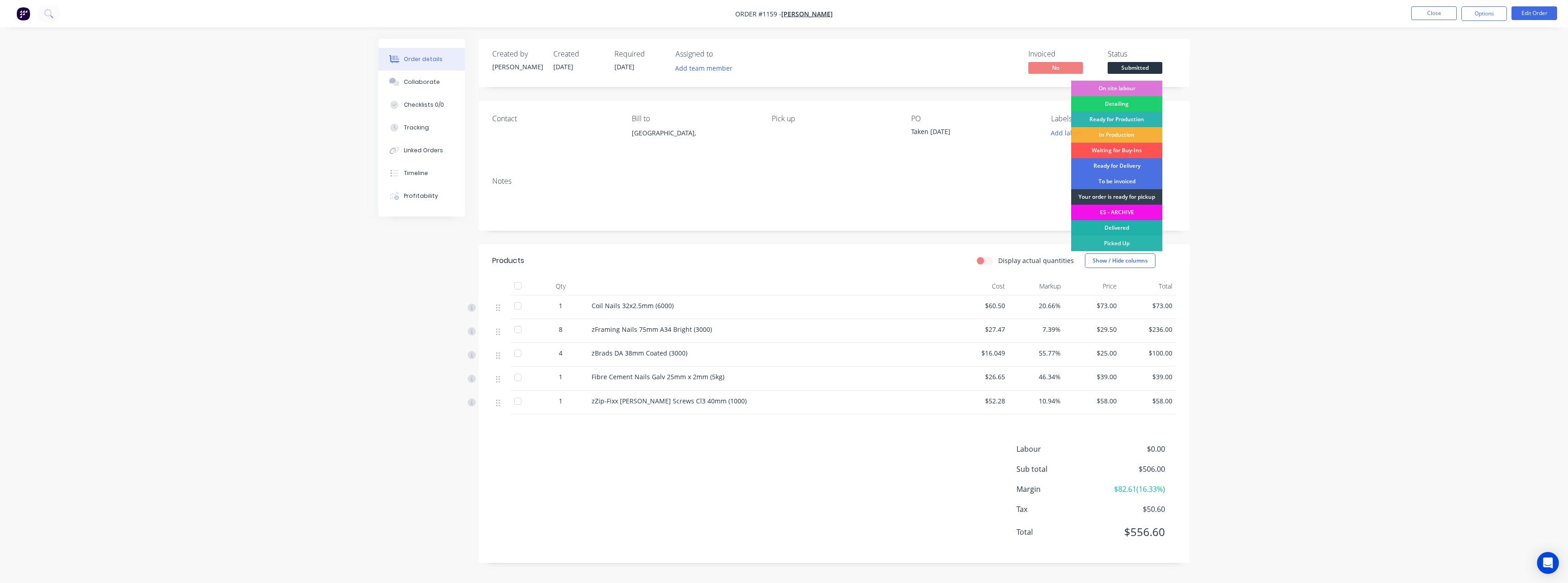
click at [1136, 231] on div "Delivered" at bounding box center [1117, 228] width 91 height 16
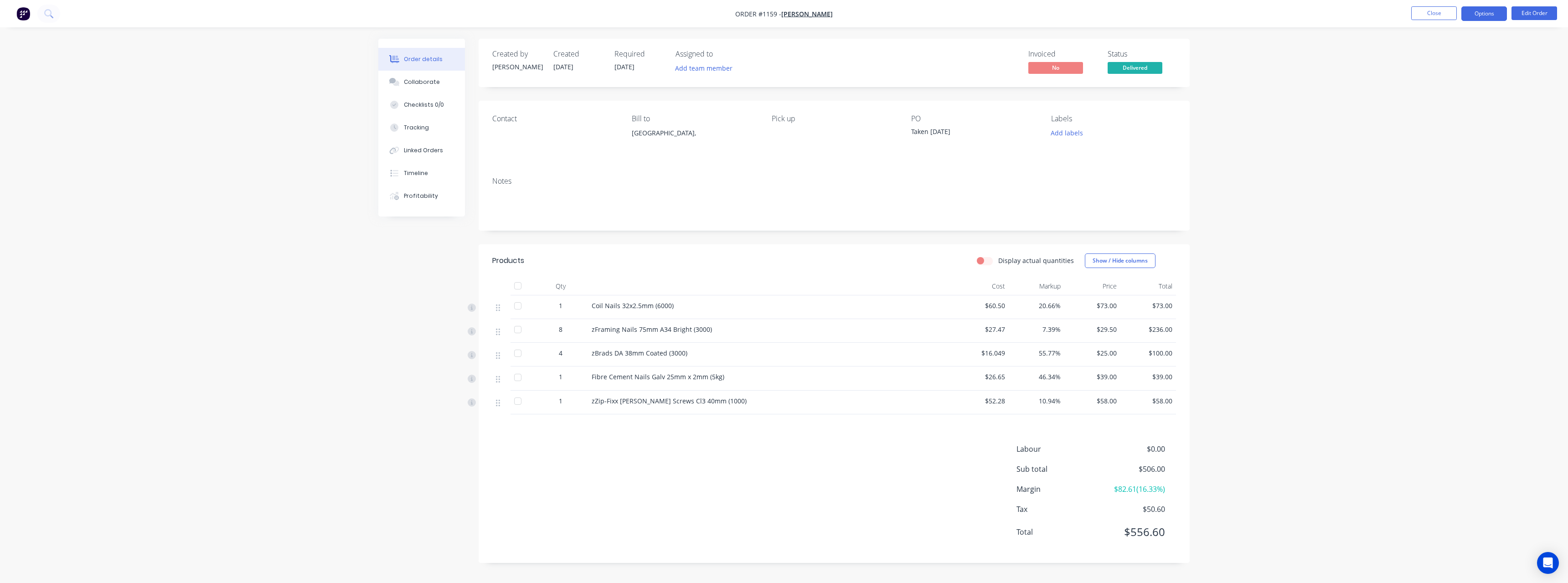
click at [1491, 12] on button "Options" at bounding box center [1484, 13] width 45 height 15
click at [1452, 163] on div "Purchase Products" at bounding box center [1457, 164] width 83 height 13
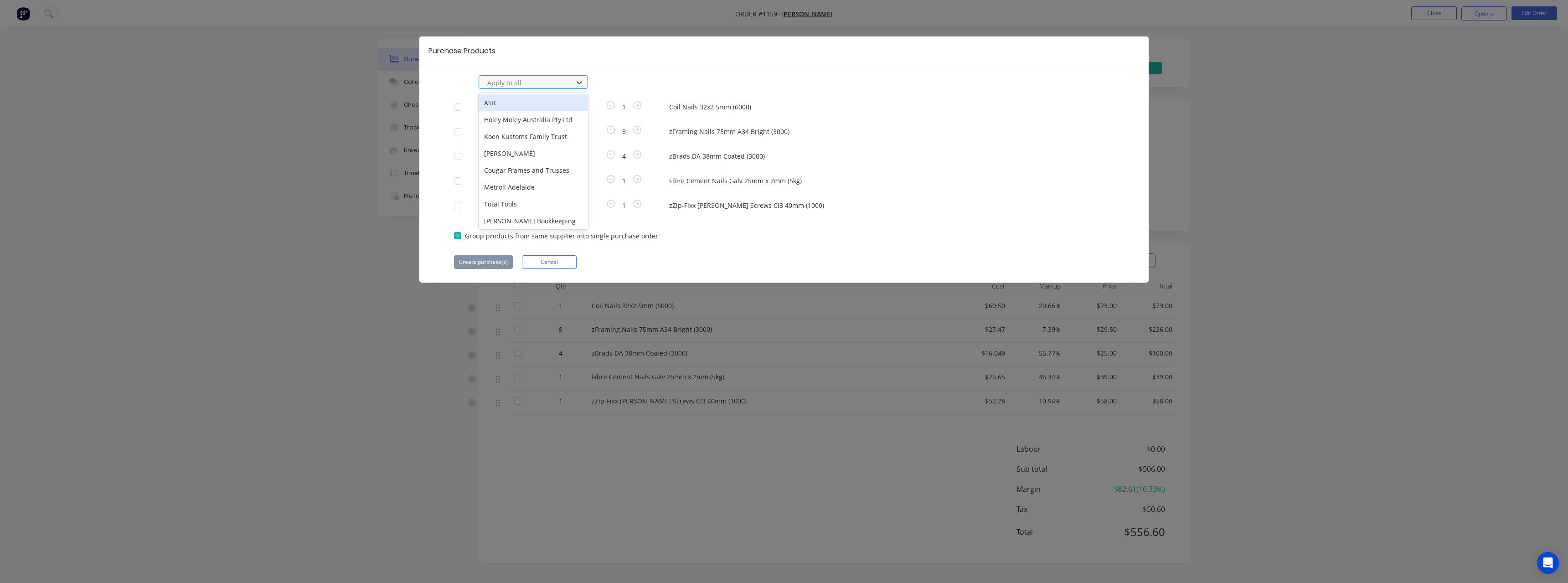
click at [510, 84] on div at bounding box center [527, 83] width 82 height 11
type input "rue"
click at [518, 133] on div "[PERSON_NAME] Internal" at bounding box center [533, 136] width 110 height 17
click at [498, 257] on button "Create purchase(s)" at bounding box center [484, 263] width 59 height 14
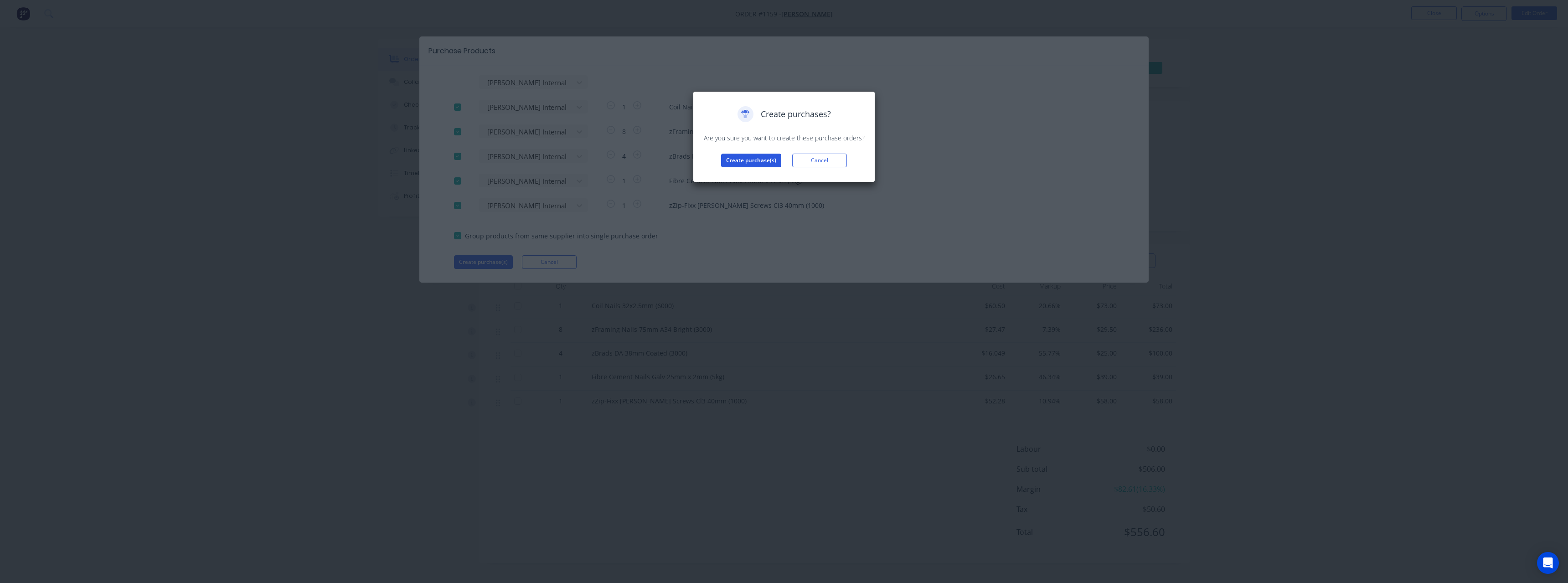
click at [729, 157] on button "Create purchase(s)" at bounding box center [751, 161] width 60 height 14
click at [741, 178] on button "View purchase(s)" at bounding box center [751, 175] width 55 height 14
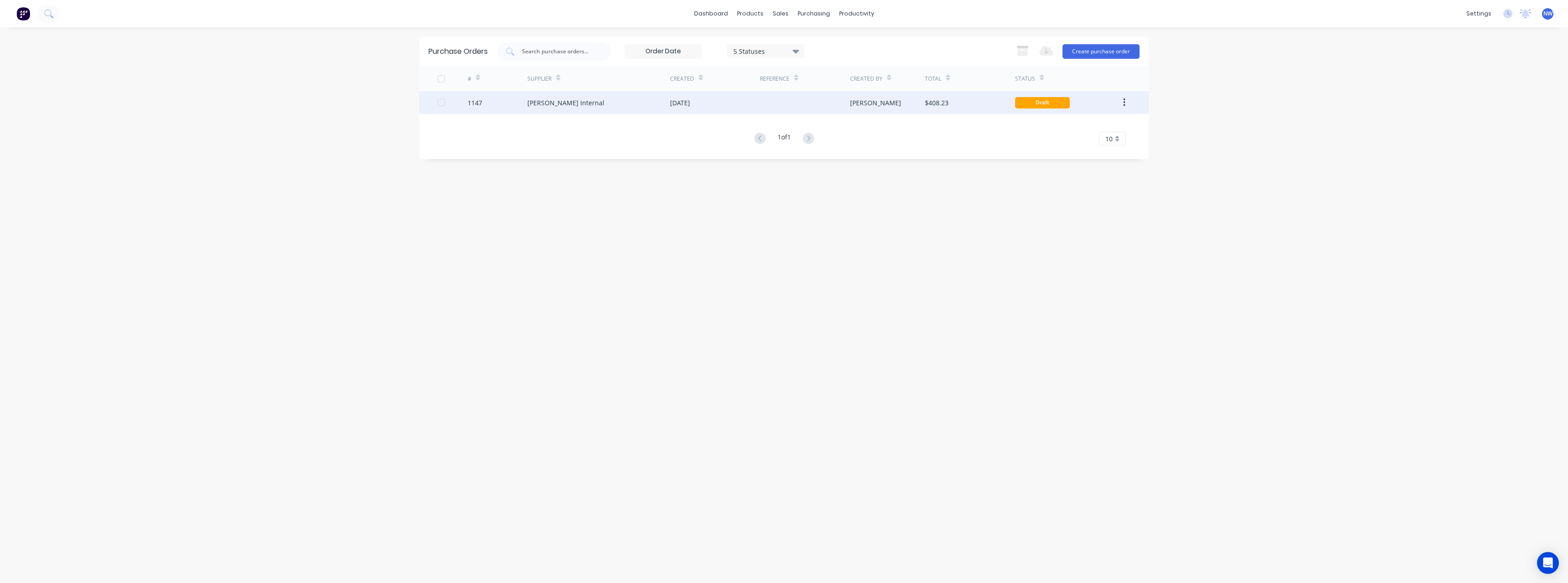
click at [691, 104] on div "[DATE]" at bounding box center [680, 103] width 20 height 10
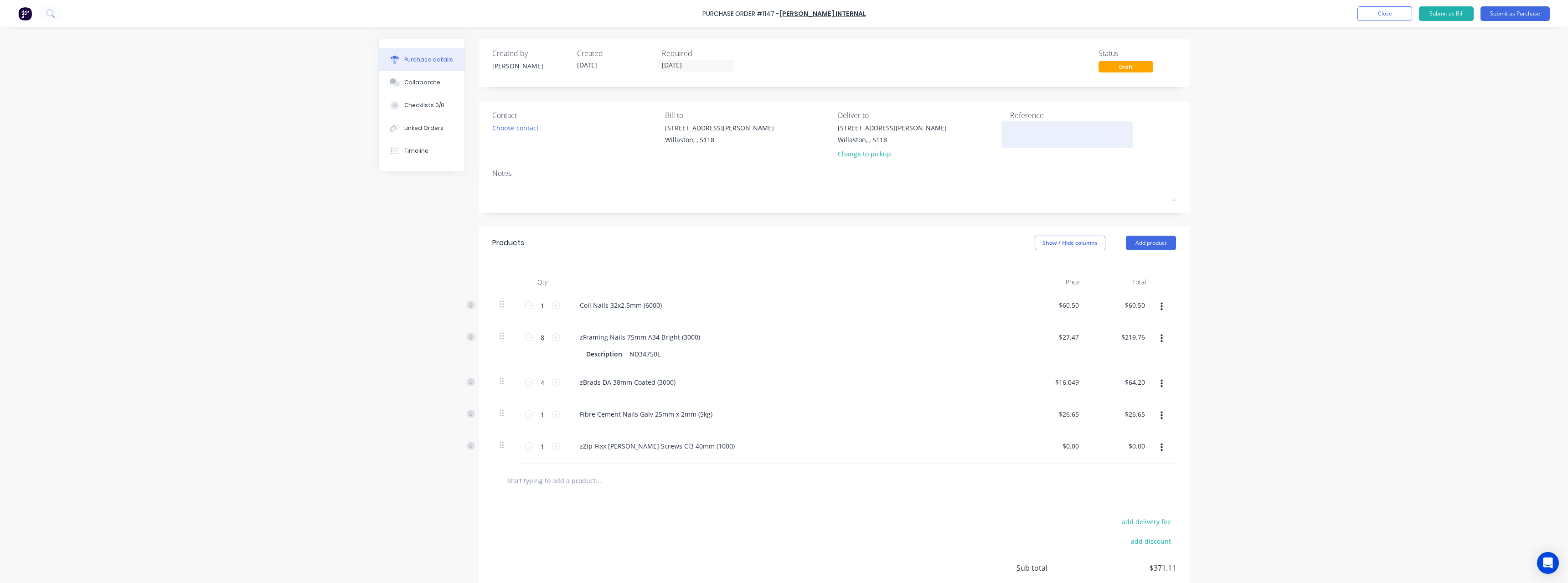
click at [1024, 128] on textarea at bounding box center [1067, 134] width 114 height 21
type textarea "[PERSON_NAME] #1159"
type textarea "x"
type textarea "[PERSON_NAME] #1159"
click at [1510, 15] on button "Submit as Purchase" at bounding box center [1515, 13] width 70 height 15
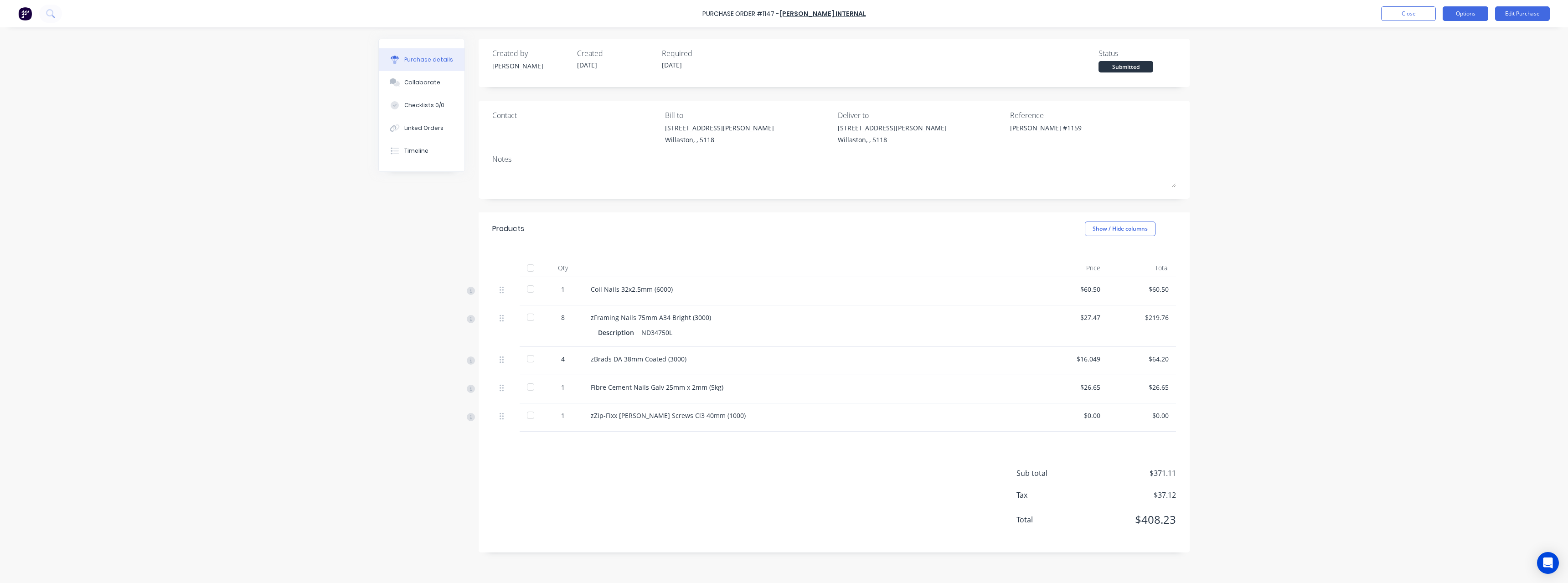
click at [1472, 13] on button "Options" at bounding box center [1465, 13] width 45 height 15
click at [1441, 34] on div "Print / Email" at bounding box center [1445, 37] width 70 height 13
click at [1443, 53] on div "With pricing" at bounding box center [1445, 55] width 70 height 13
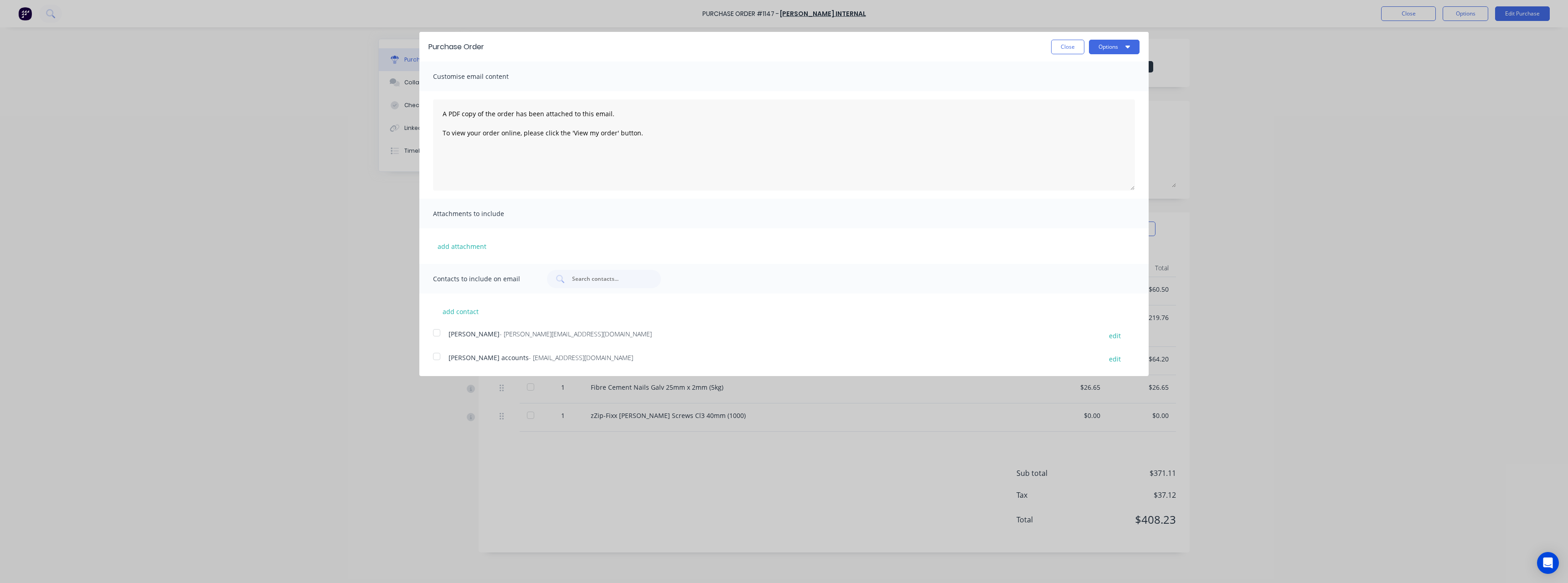
click at [529, 359] on span "- [EMAIL_ADDRESS][DOMAIN_NAME]" at bounding box center [581, 358] width 104 height 9
click at [1104, 49] on button "Options" at bounding box center [1114, 47] width 50 height 15
click at [1096, 87] on div "Email" at bounding box center [1096, 88] width 70 height 13
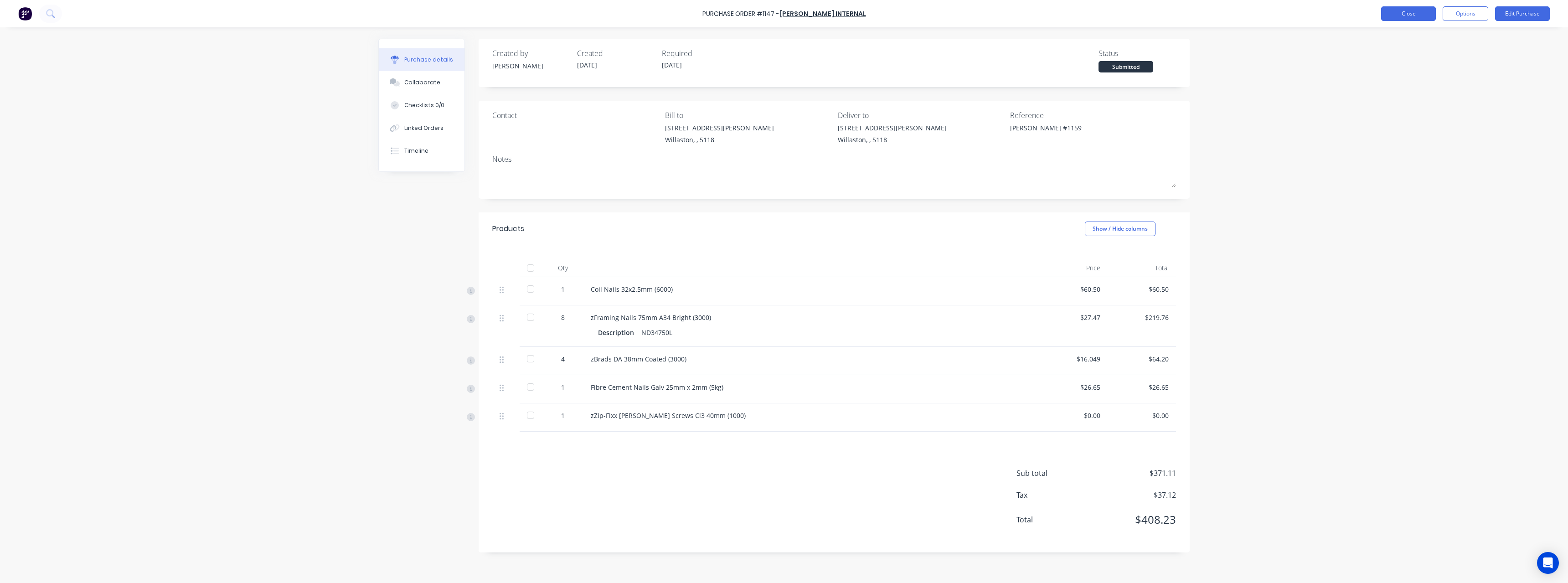
click at [1412, 16] on button "Close" at bounding box center [1408, 13] width 55 height 15
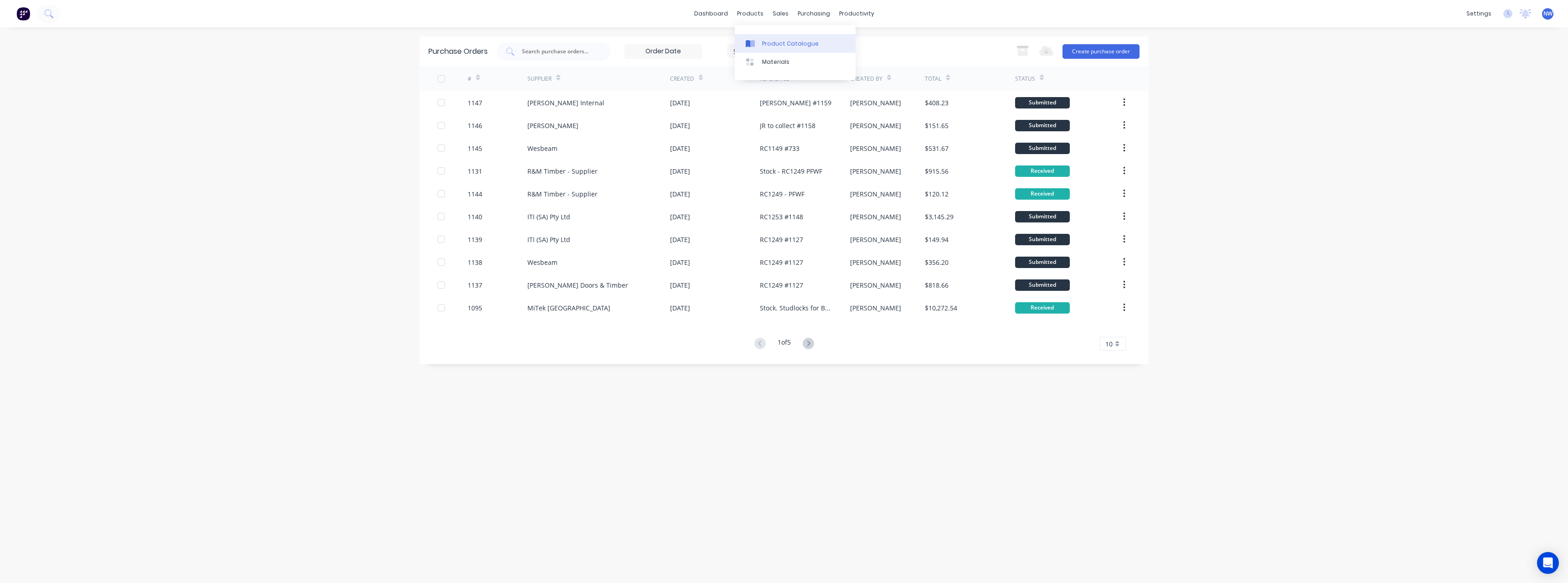
click at [785, 43] on div "Product Catalogue" at bounding box center [790, 44] width 57 height 8
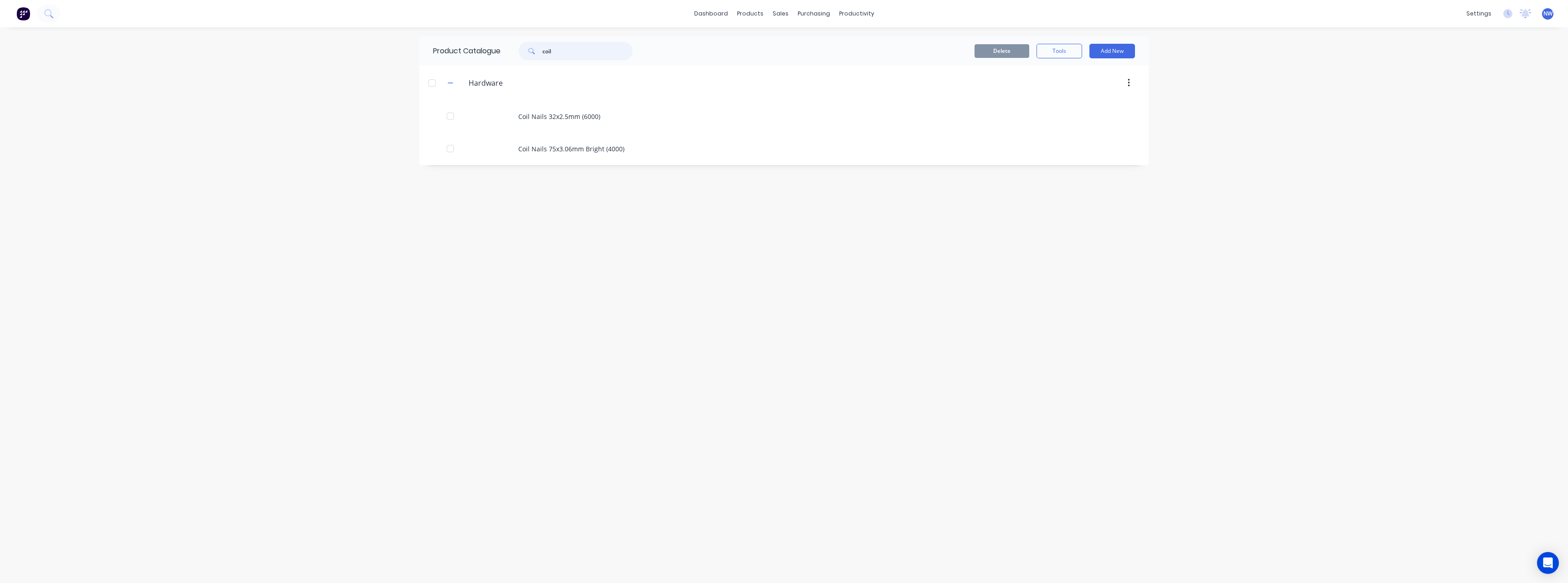
drag, startPoint x: 567, startPoint y: 51, endPoint x: 524, endPoint y: 55, distance: 43.2
click at [524, 55] on div "coil" at bounding box center [575, 50] width 114 height 18
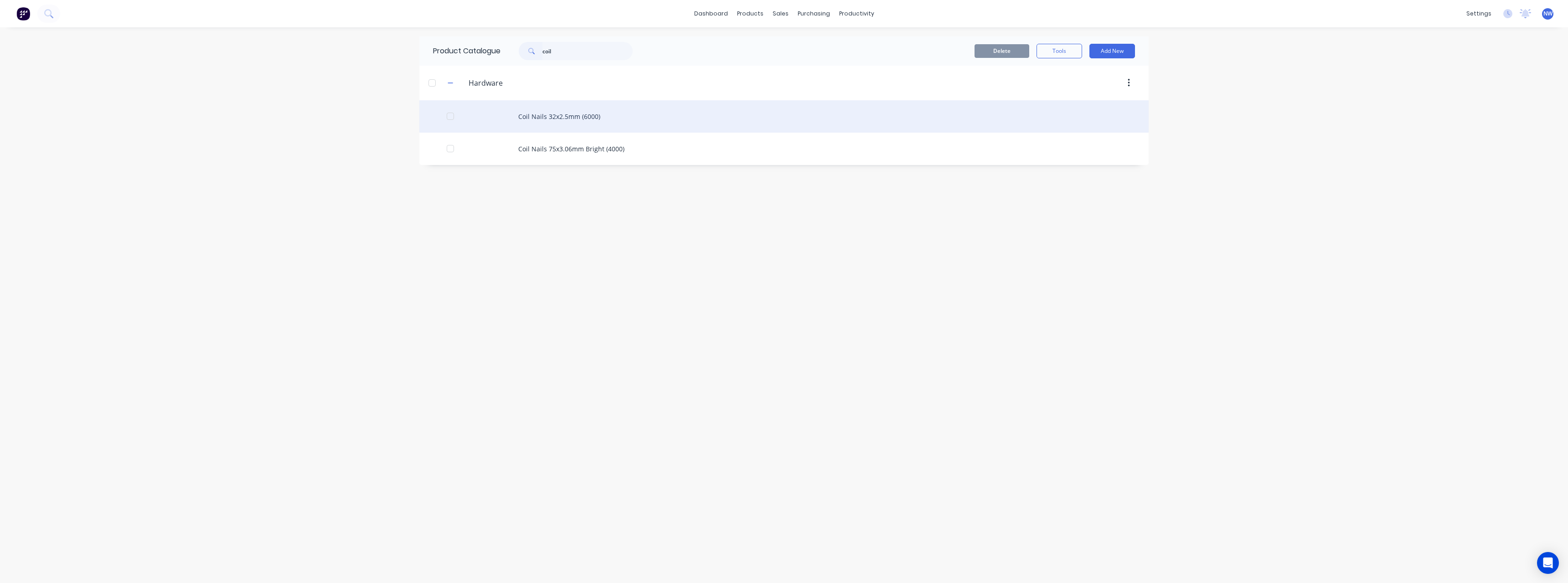
click at [577, 118] on div "Coil Nails 32x2.5mm (6000)" at bounding box center [784, 116] width 730 height 32
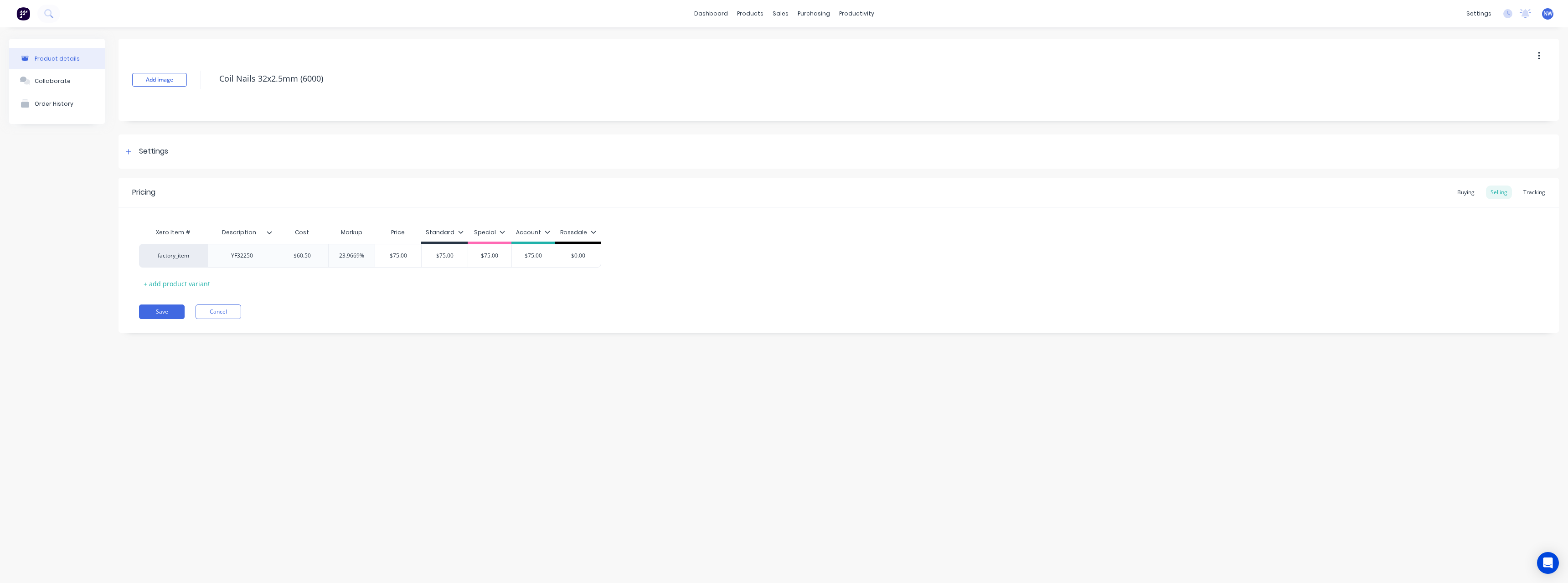
click at [268, 234] on icon at bounding box center [270, 232] width 5 height 5
type textarea "x"
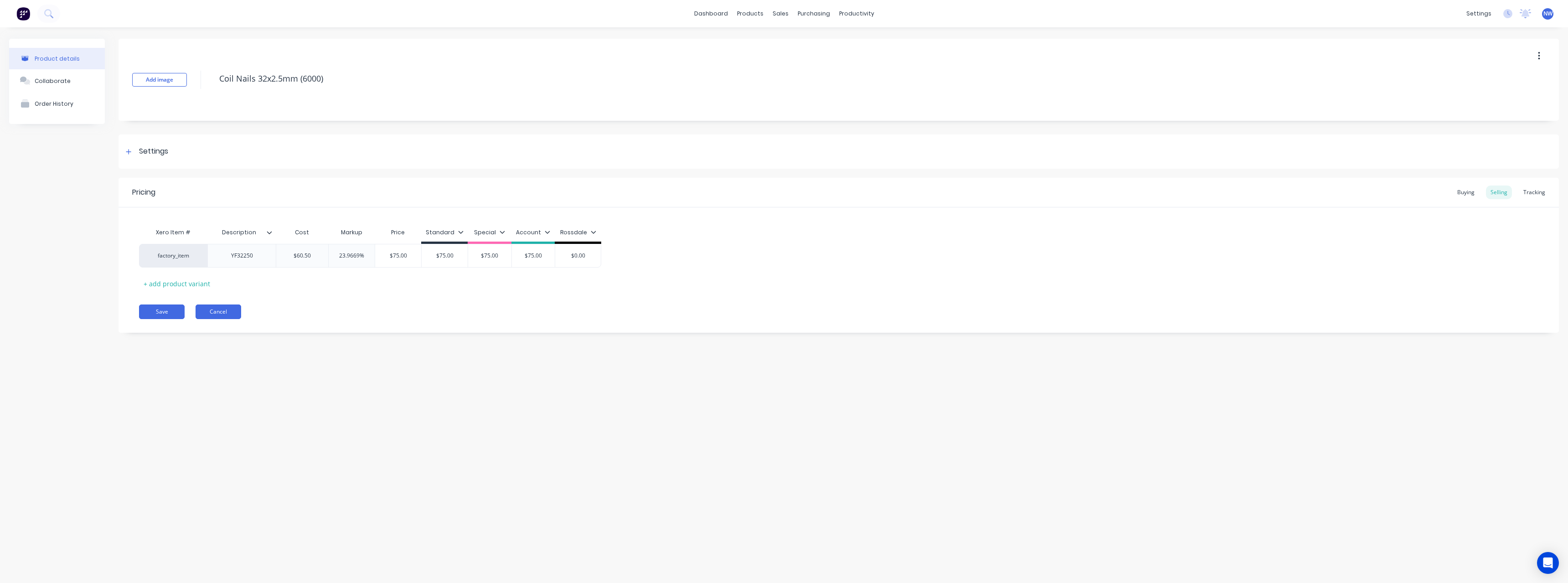
click at [215, 318] on button "Cancel" at bounding box center [218, 312] width 45 height 15
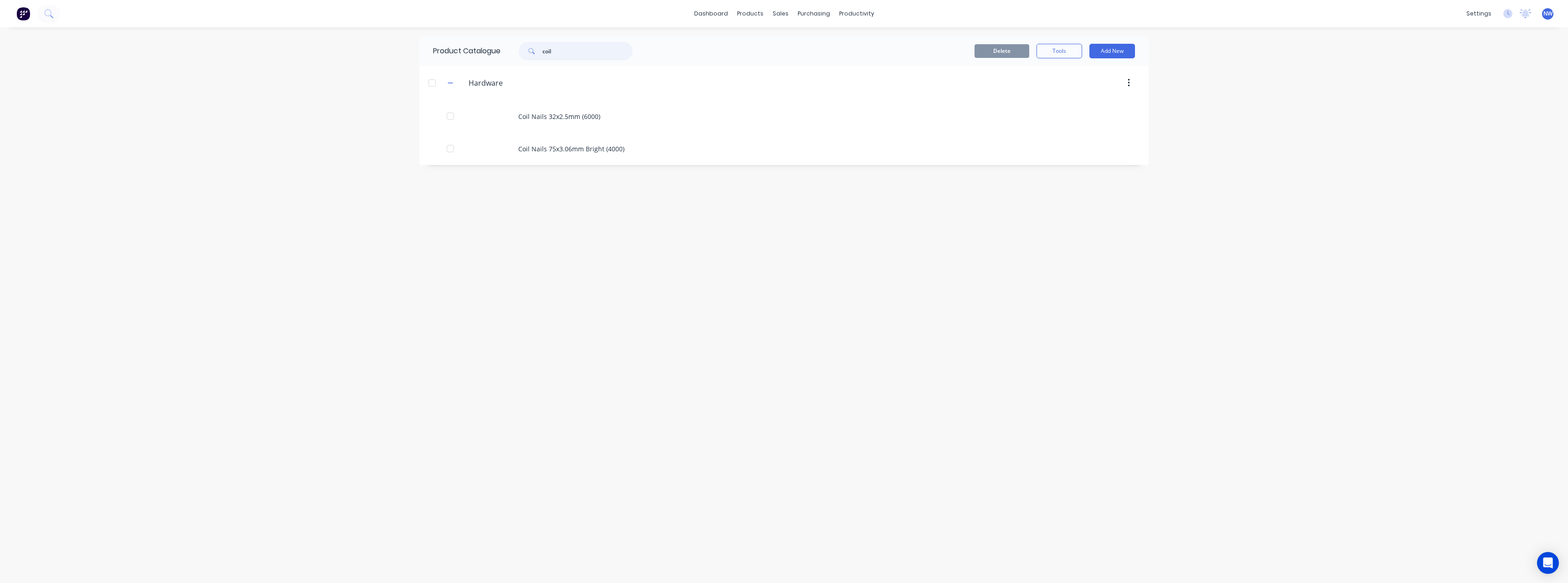
drag, startPoint x: 564, startPoint y: 53, endPoint x: 510, endPoint y: 56, distance: 54.1
click at [510, 56] on div "coil" at bounding box center [574, 50] width 146 height 18
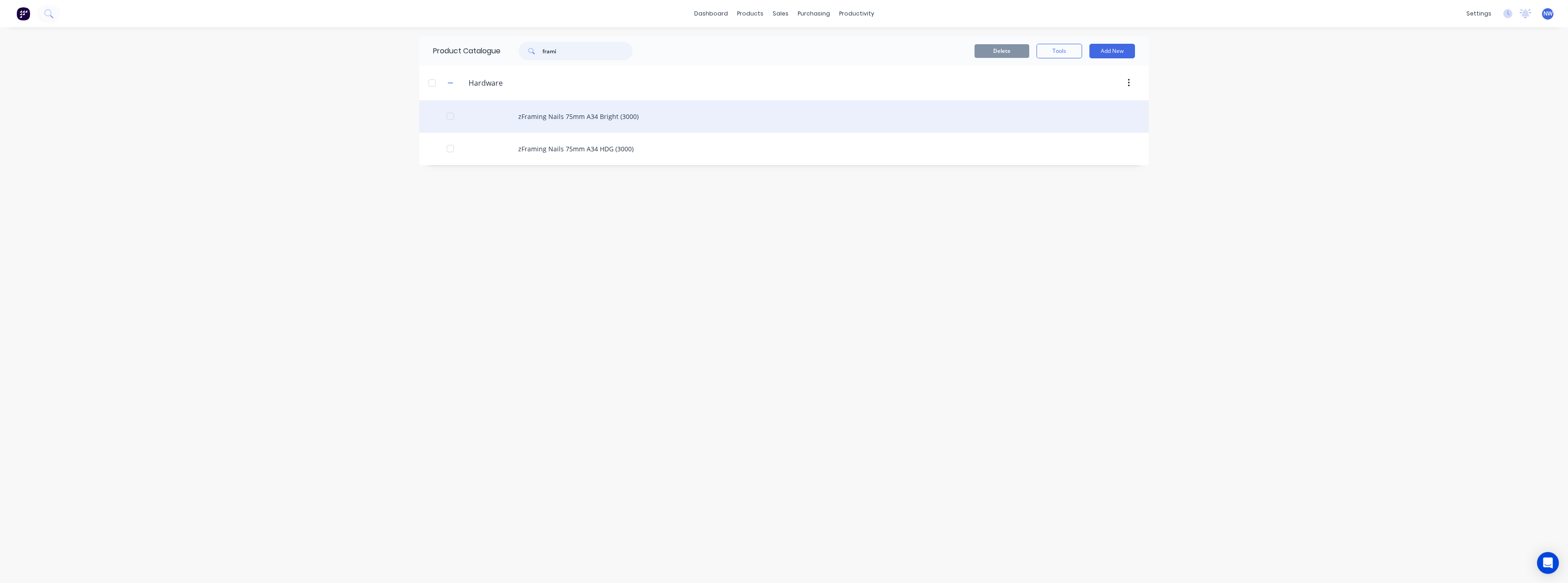
type input "frami"
click at [616, 118] on div "zFraming Nails 75mm A34 Bright (3000)" at bounding box center [784, 116] width 730 height 32
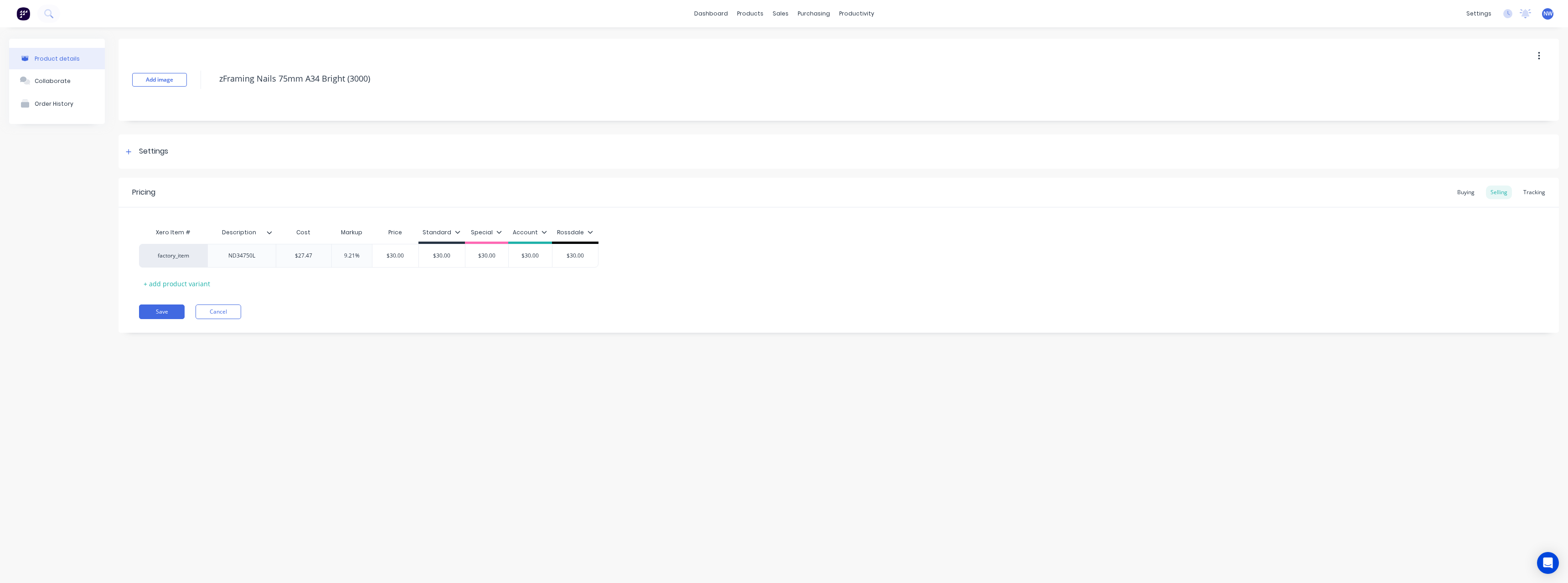
click at [270, 231] on icon at bounding box center [270, 232] width 5 height 5
type textarea "x"
click at [227, 314] on button "Cancel" at bounding box center [218, 312] width 45 height 15
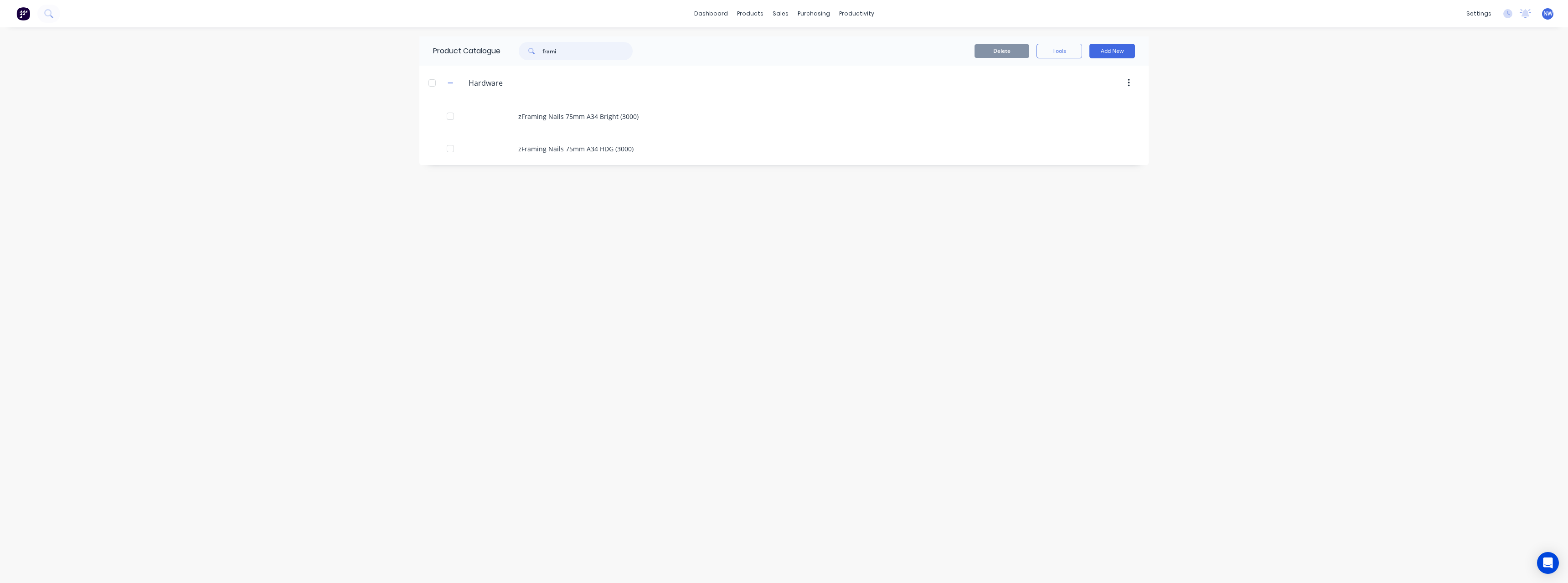
drag, startPoint x: 575, startPoint y: 51, endPoint x: 497, endPoint y: 57, distance: 78.2
click at [497, 57] on div "Product Catalogue frami" at bounding box center [537, 51] width 237 height 30
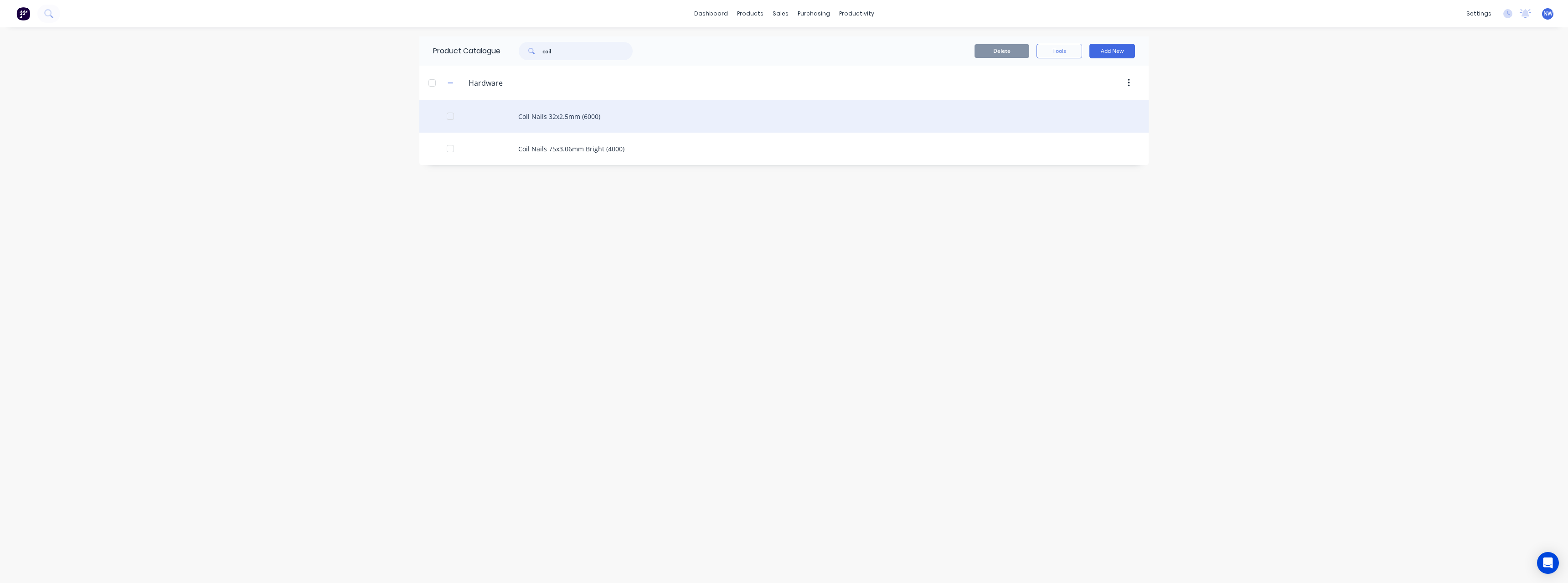
type input "coil"
click at [560, 118] on div "Coil Nails 32x2.5mm (6000)" at bounding box center [784, 116] width 730 height 32
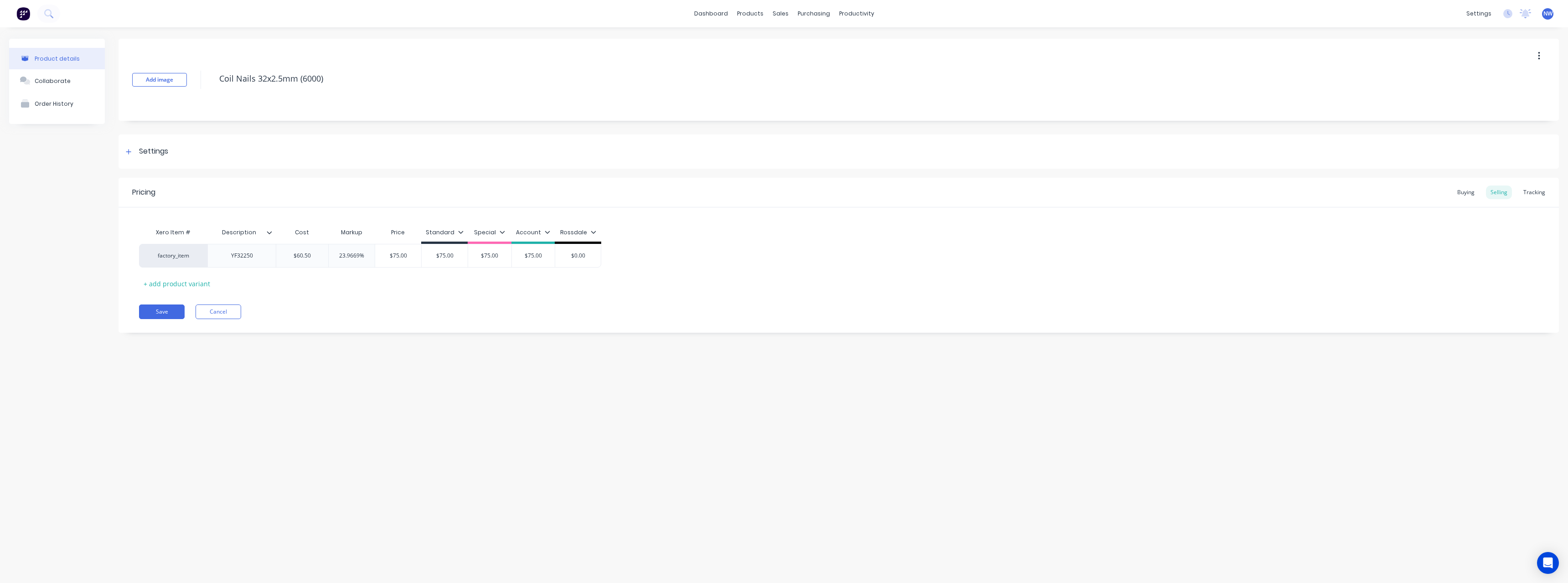
click at [269, 235] on icon at bounding box center [270, 232] width 5 height 5
click at [267, 352] on div at bounding box center [268, 348] width 18 height 18
click at [155, 333] on div "Add image Coil Nails 32x2.5mm (6000) Settings Product Options I buy this item I…" at bounding box center [838, 193] width 1440 height 308
click at [162, 310] on button "Save" at bounding box center [162, 312] width 45 height 15
type textarea "x"
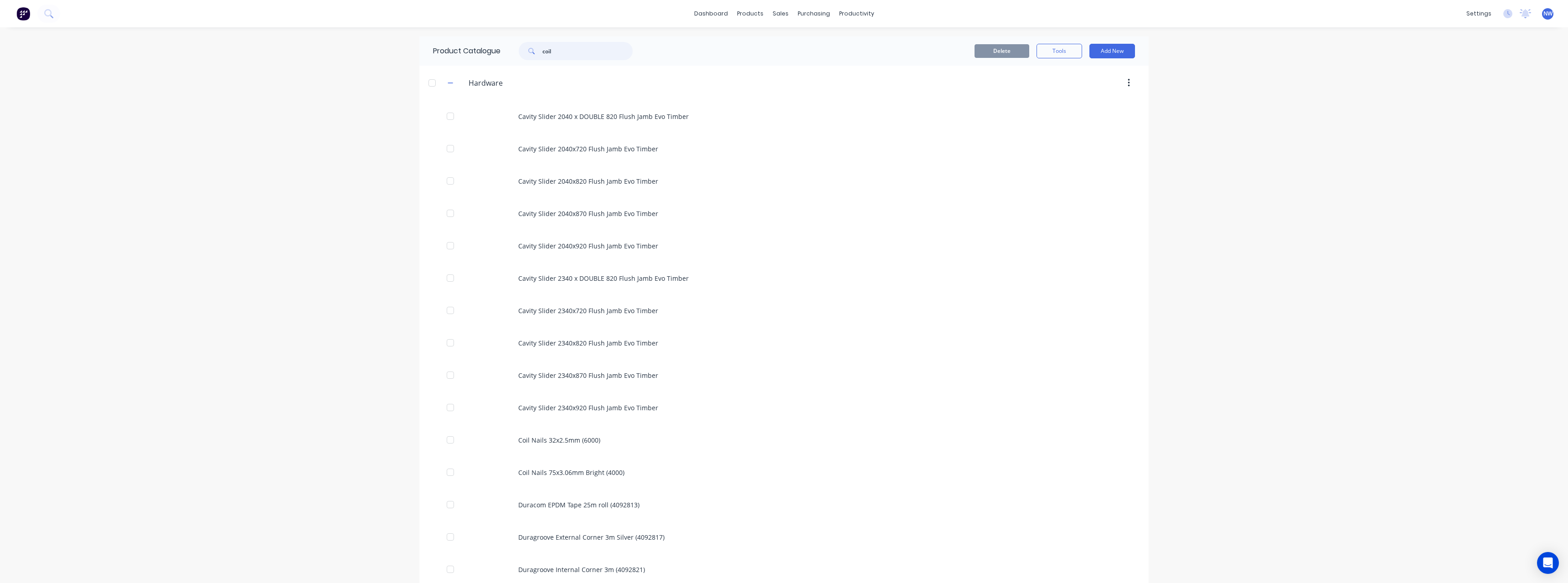
drag, startPoint x: 554, startPoint y: 52, endPoint x: 508, endPoint y: 55, distance: 46.1
click at [510, 55] on div "coil" at bounding box center [571, 50] width 123 height 18
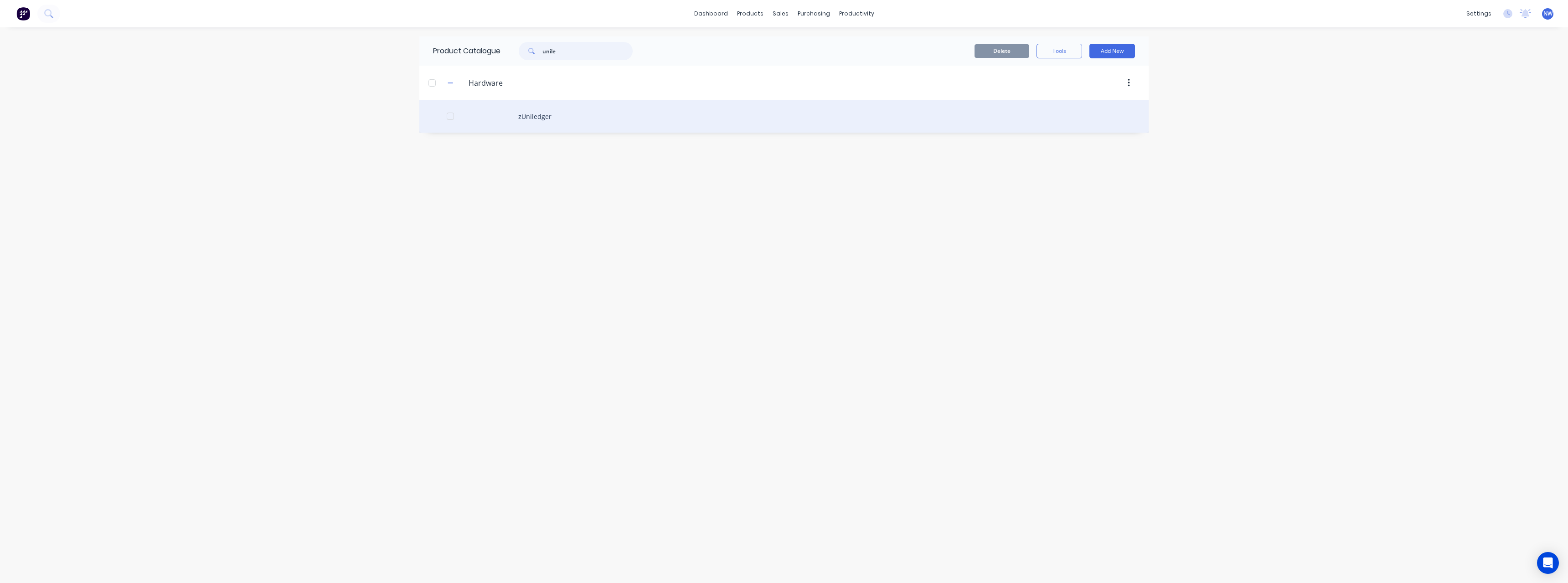
type input "unile"
click at [541, 116] on div "zUniledger" at bounding box center [784, 116] width 730 height 32
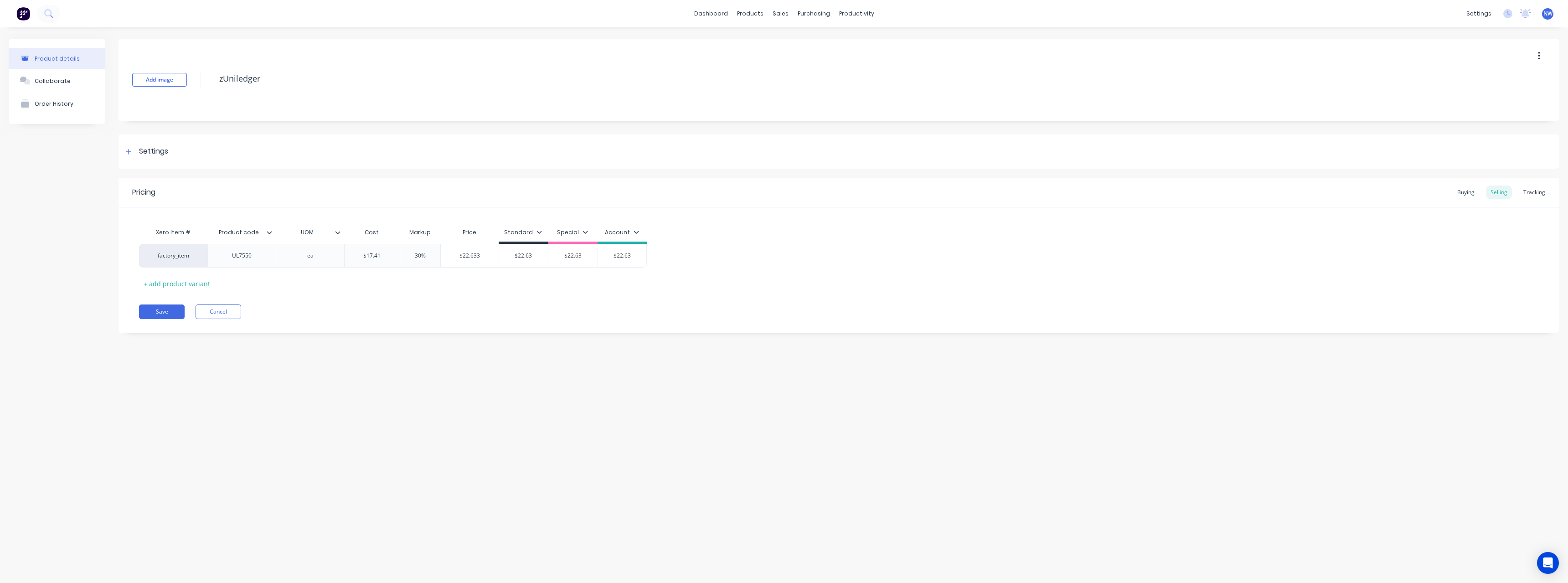
type textarea "x"
click at [229, 311] on button "Cancel" at bounding box center [218, 312] width 45 height 15
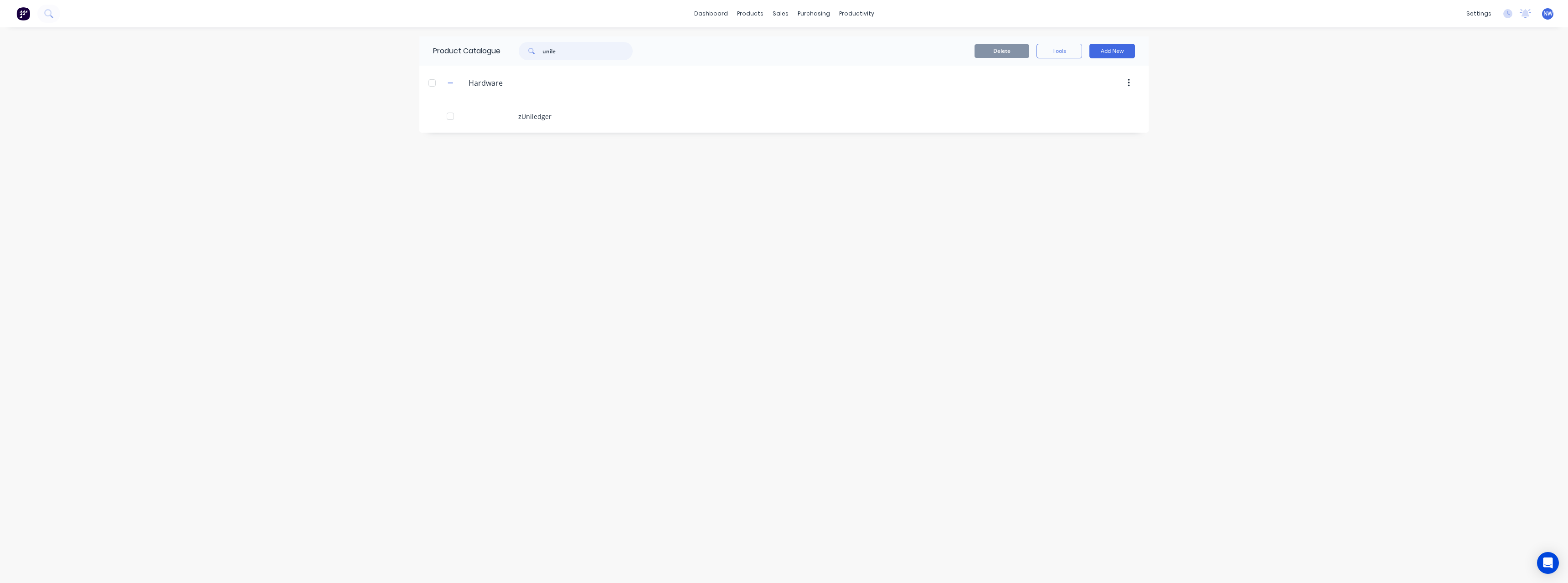
drag, startPoint x: 564, startPoint y: 51, endPoint x: 507, endPoint y: 58, distance: 57.4
click at [507, 56] on div "unile" at bounding box center [574, 50] width 146 height 18
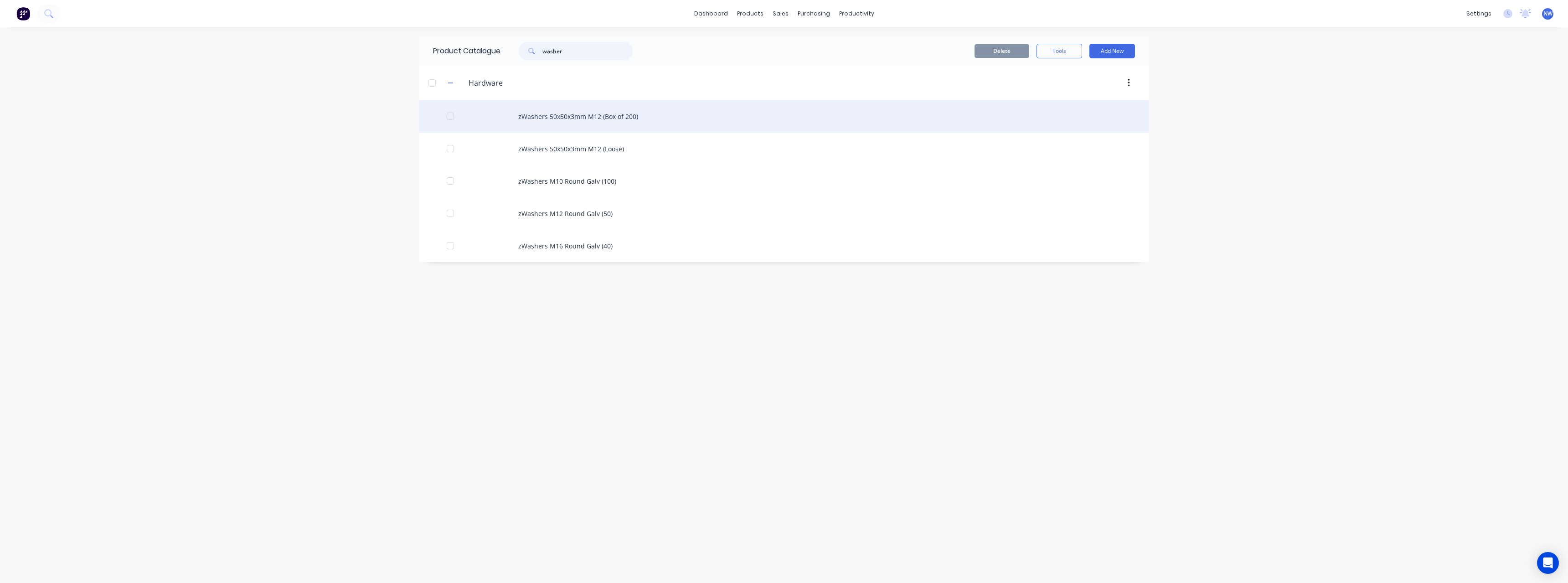
type input "washer"
click at [606, 111] on div "zWashers 50x50x3mm M12 (Box of 200)" at bounding box center [784, 116] width 730 height 32
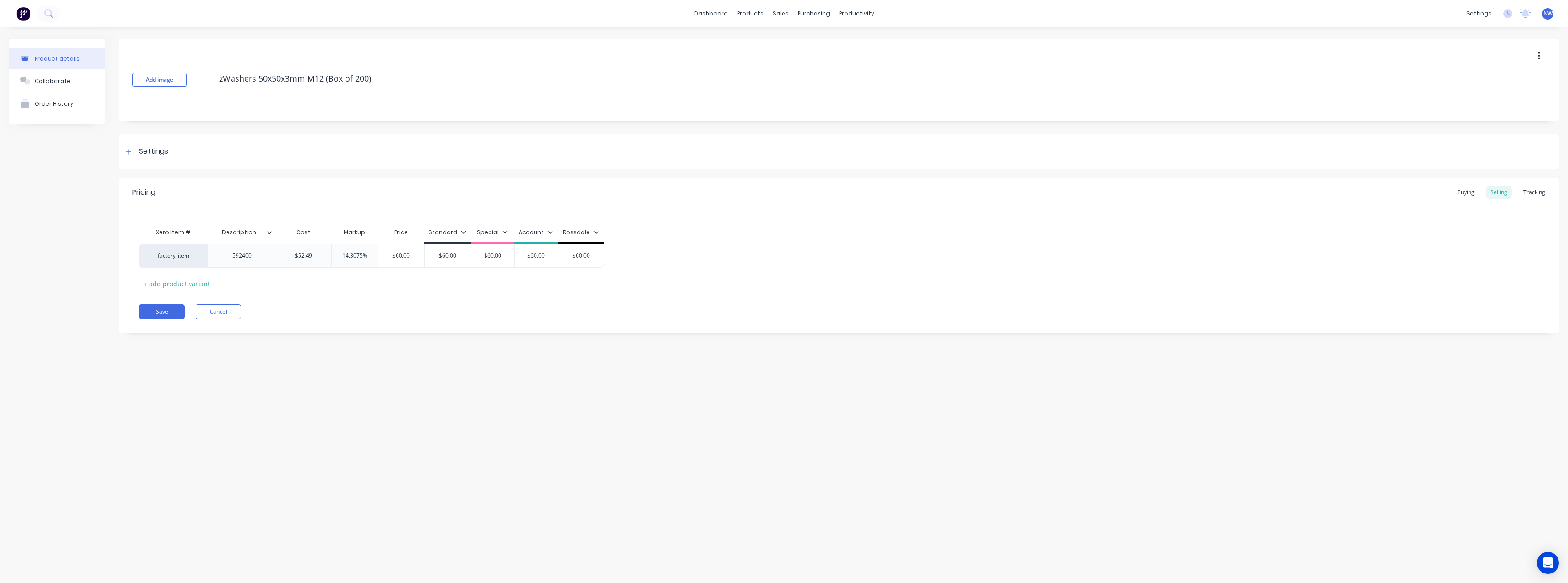
type textarea "x"
click at [1470, 192] on div "Buying" at bounding box center [1465, 192] width 26 height 14
type input "$51.21"
drag, startPoint x: 382, startPoint y: 252, endPoint x: 347, endPoint y: 254, distance: 35.1
click at [347, 254] on input "$51.21" at bounding box center [368, 253] width 50 height 8
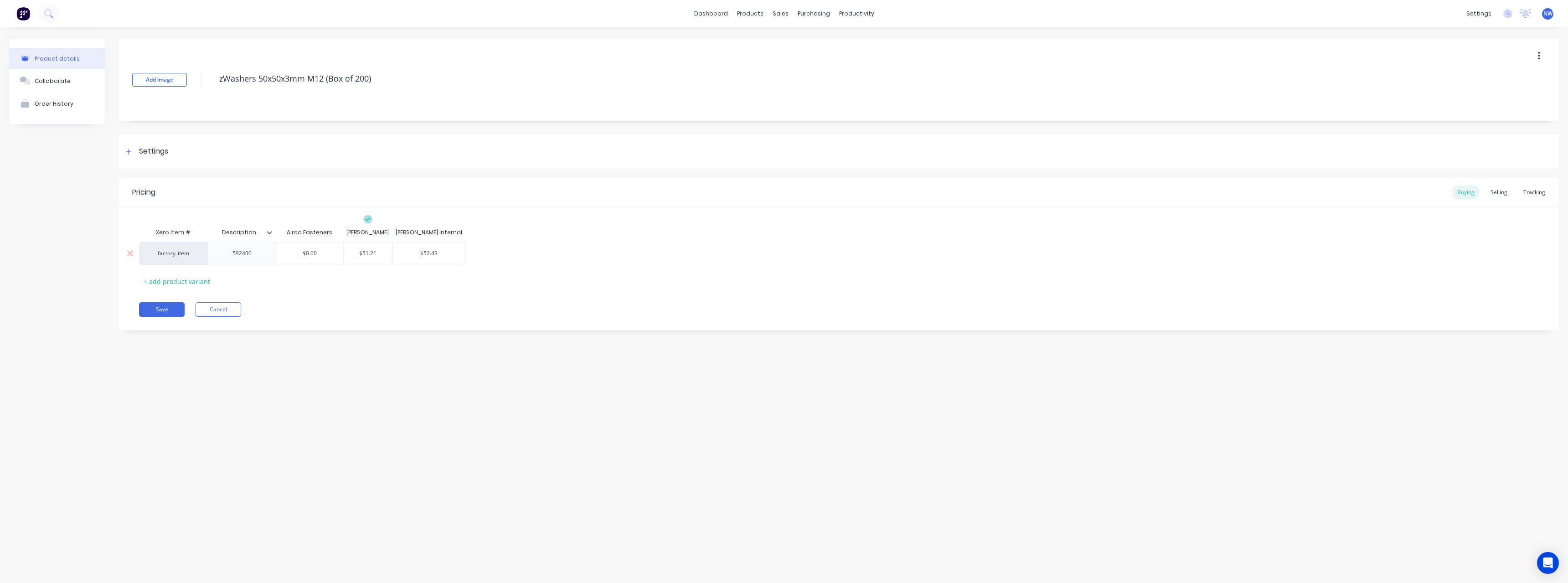
type textarea "x"
type input "4"
type textarea "x"
type input "49"
type textarea "x"
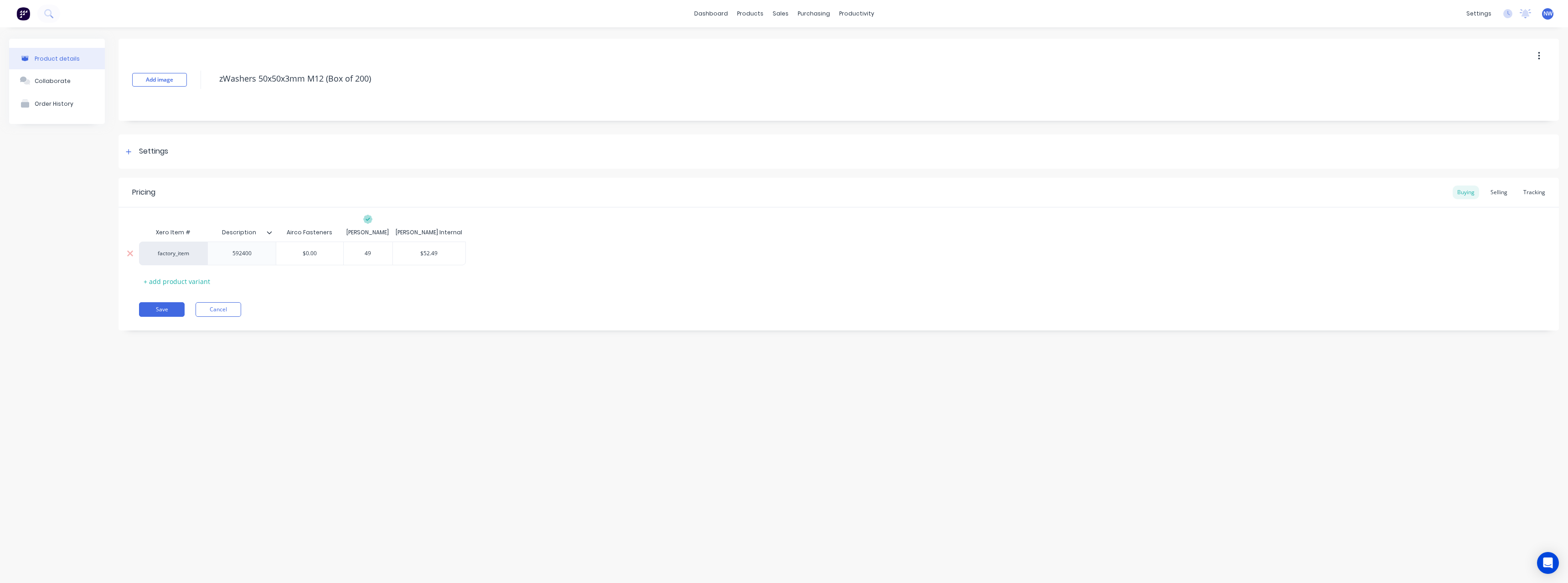
type input "49."
type textarea "x"
type input "49.9"
type textarea "x"
type input "49.91"
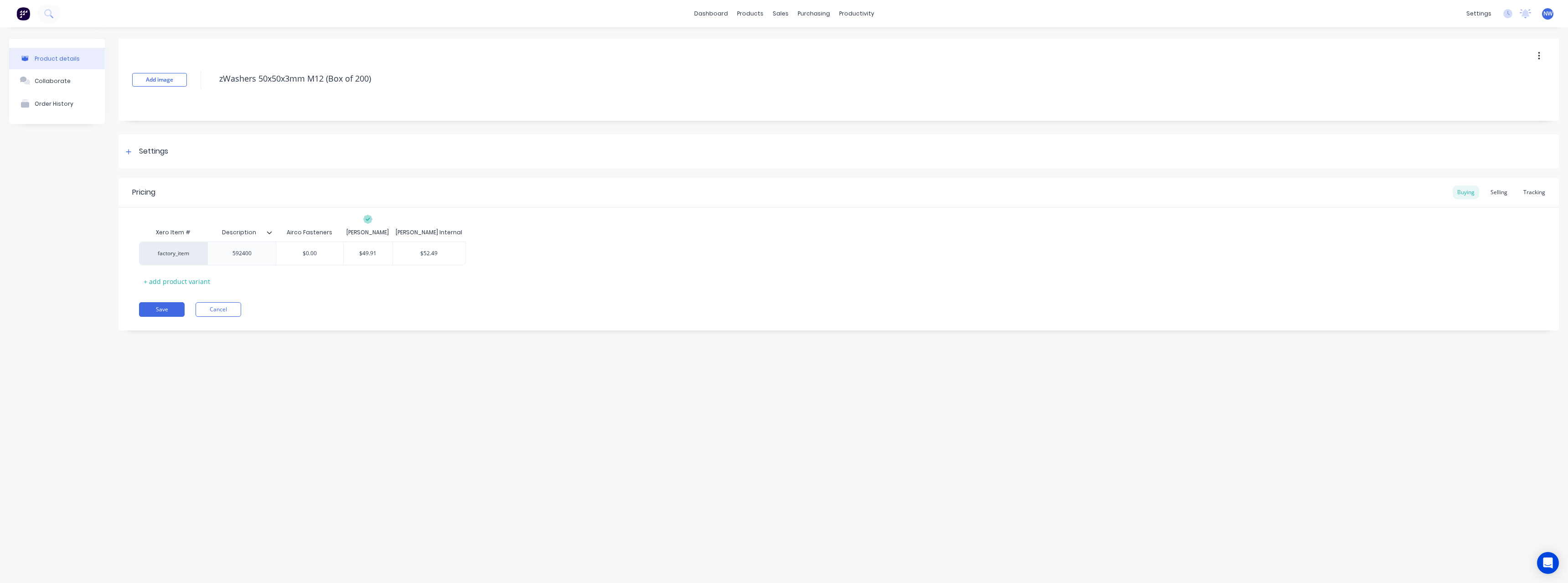
click at [273, 231] on div at bounding box center [273, 232] width 5 height 8
type textarea "x"
type input "49.91"
click at [170, 305] on button "Save" at bounding box center [162, 310] width 45 height 15
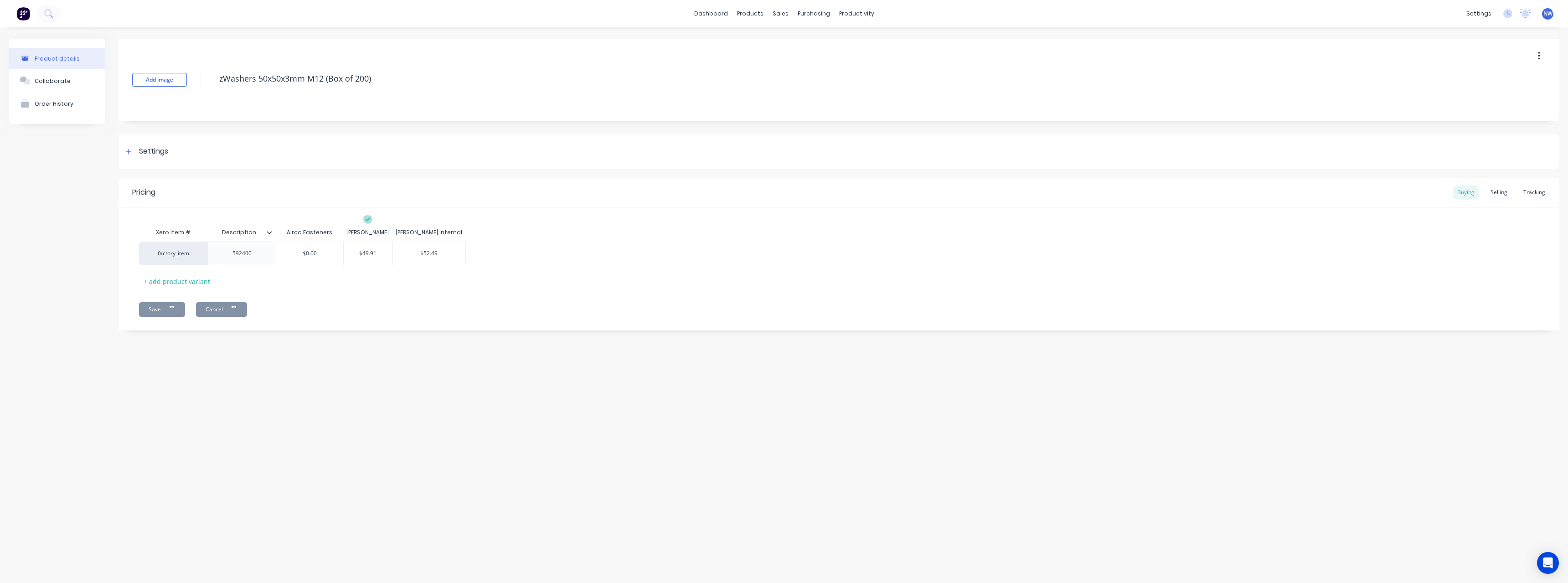
type textarea "x"
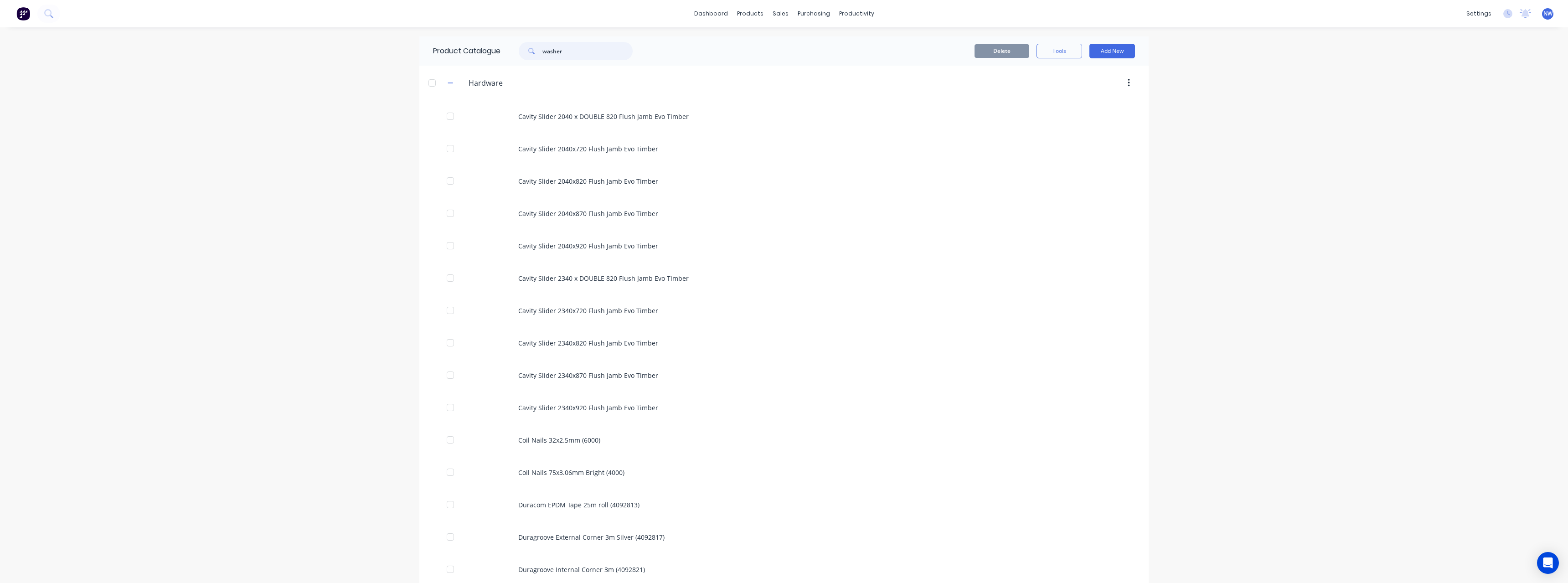
drag, startPoint x: 584, startPoint y: 53, endPoint x: 478, endPoint y: 68, distance: 107.1
click at [484, 59] on div "Product Catalogue washer" at bounding box center [537, 51] width 237 height 30
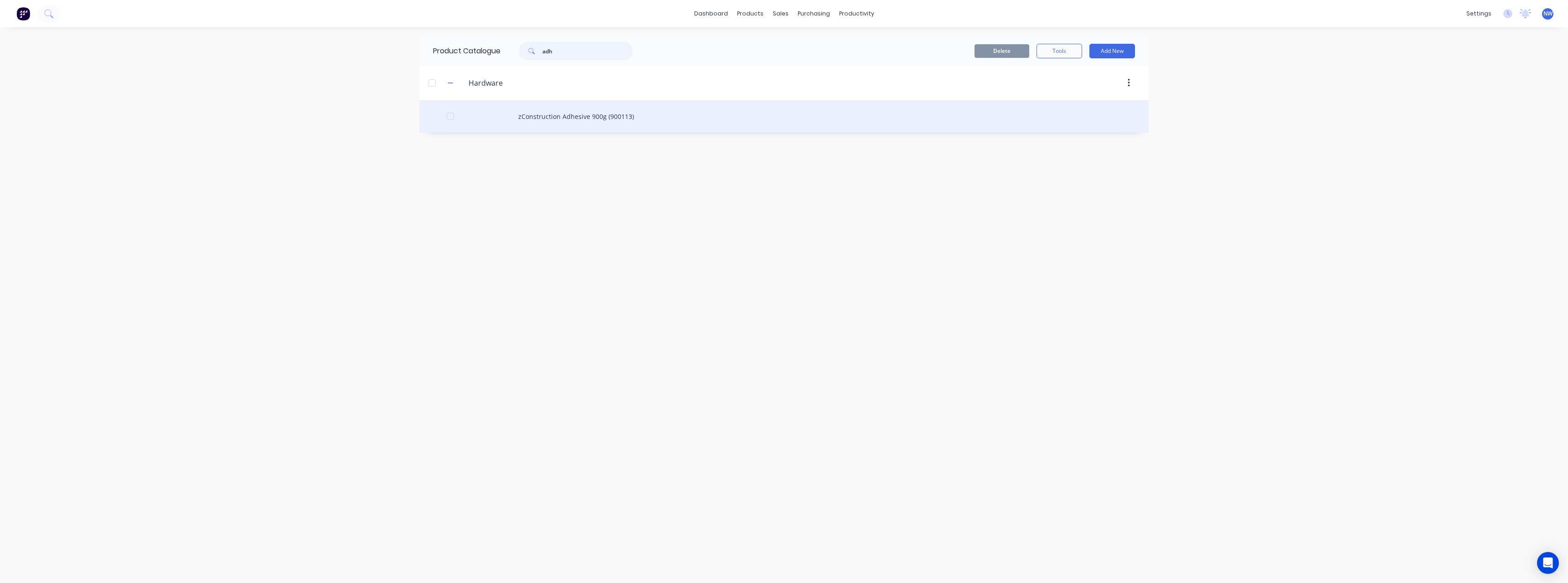
type input "adh"
click at [603, 120] on div "zConstruction Adhesive 900g (900113)" at bounding box center [784, 116] width 730 height 32
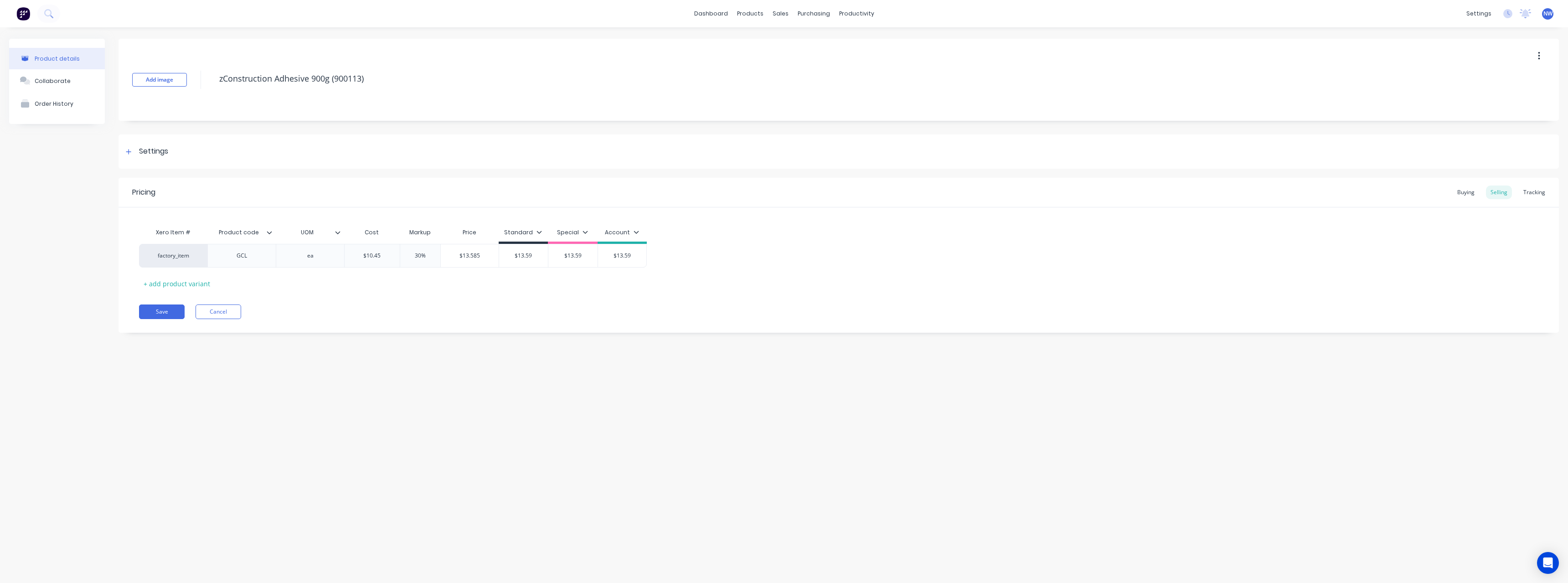
click at [270, 233] on icon at bounding box center [270, 232] width 5 height 3
click at [270, 347] on div at bounding box center [268, 348] width 18 height 18
click at [267, 454] on div at bounding box center [268, 458] width 18 height 18
type textarea "x"
click at [338, 298] on div "Pricing Buying Selling Tracking Xero Item # Product code UOM Cost Markup Price …" at bounding box center [838, 255] width 1440 height 155
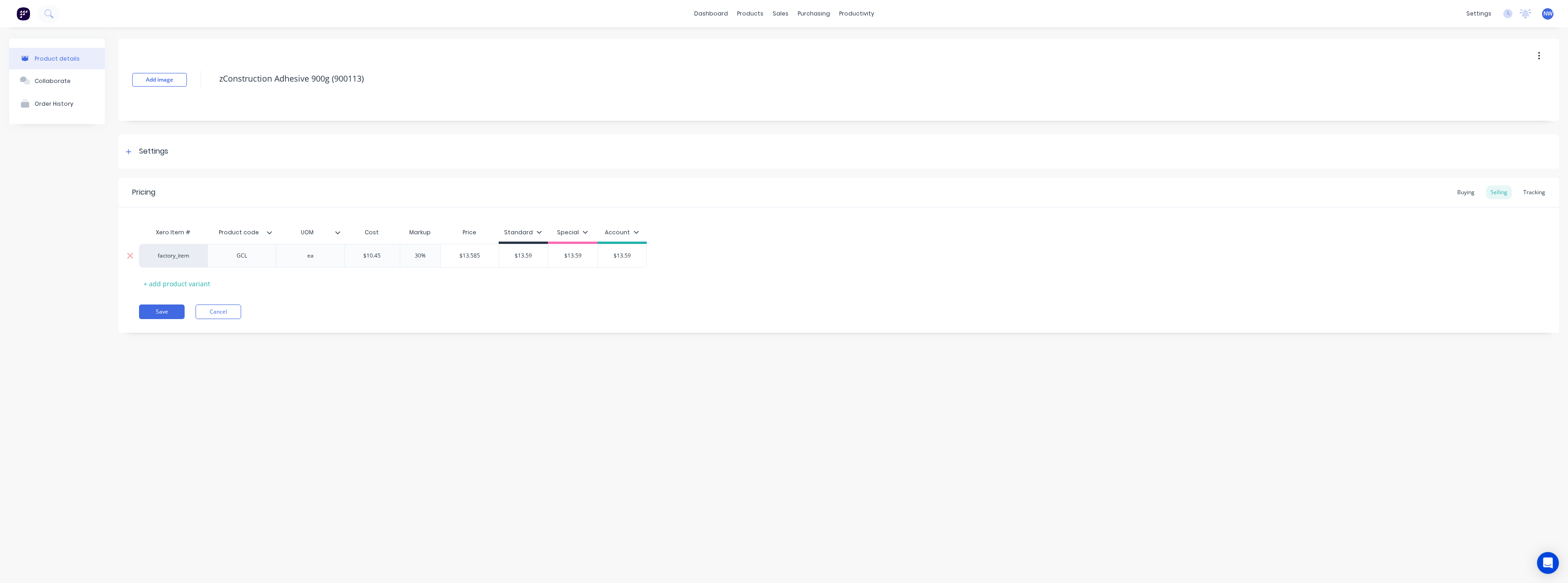
click at [247, 259] on div "GCL" at bounding box center [242, 256] width 45 height 12
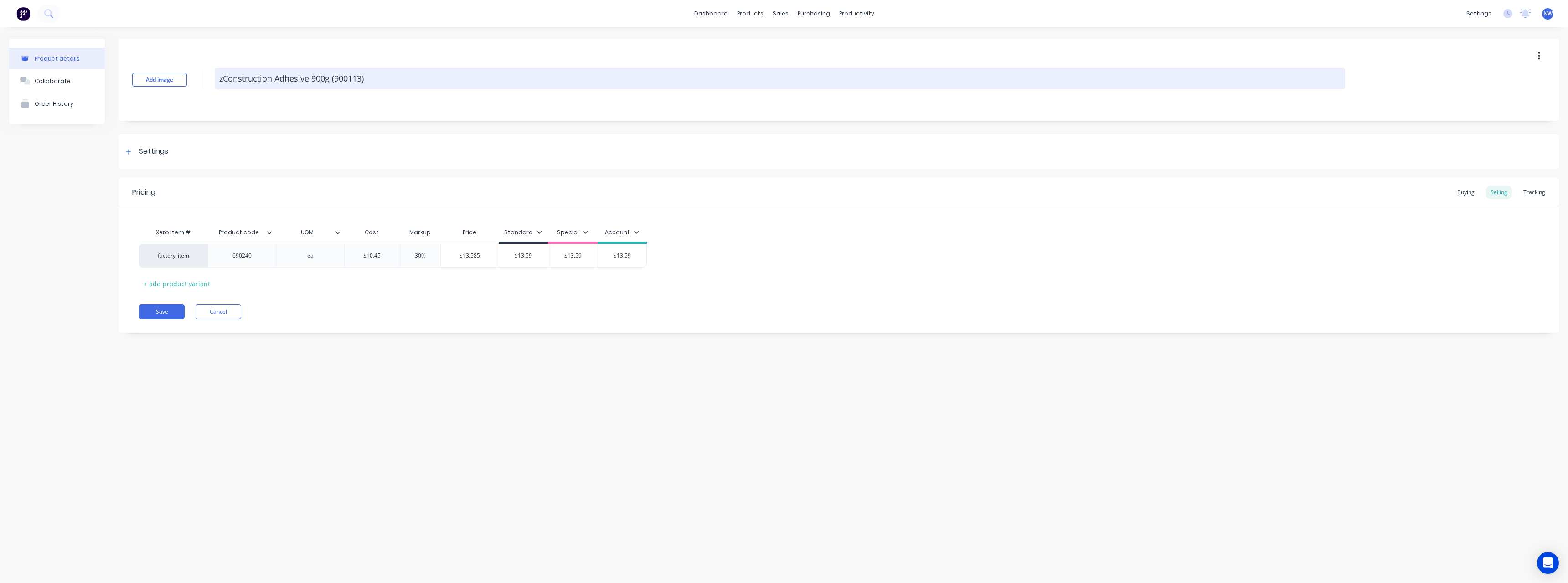
click at [375, 83] on textarea "zConstruction Adhesive 900g (900113)" at bounding box center [780, 78] width 1131 height 22
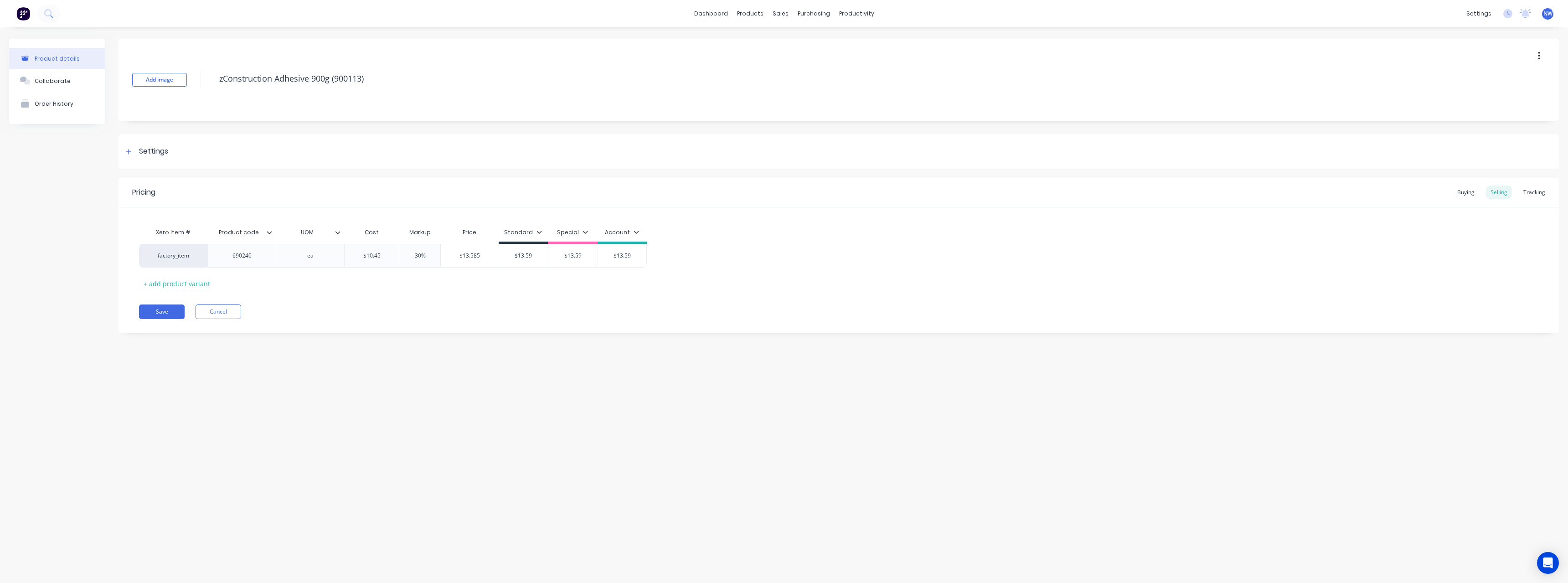
type textarea "x"
type textarea "zConstruction Adhesive 900g (900113"
type textarea "x"
type textarea "zConstruction Adhesive 900g (90011"
type textarea "x"
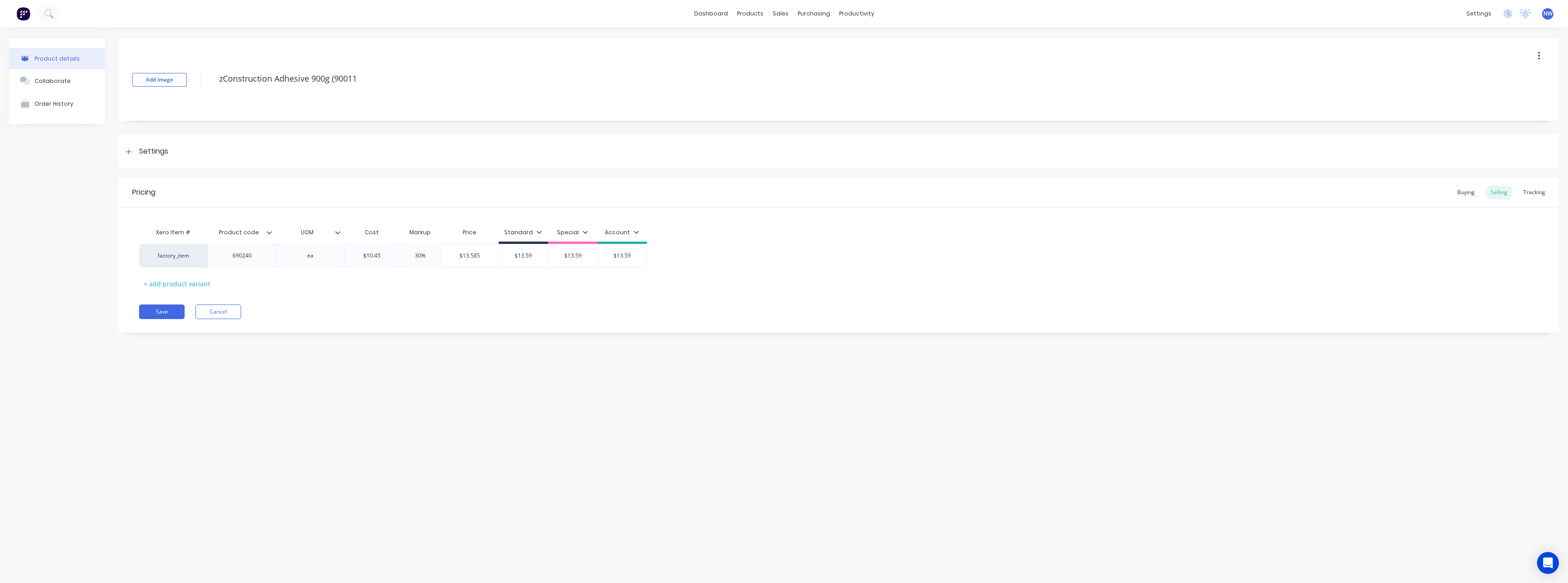
type textarea "zConstruction Adhesive 900g (9001"
type textarea "x"
type textarea "zConstruction Adhesive 900g (900"
type textarea "x"
type textarea "zConstruction Adhesive 900g (90"
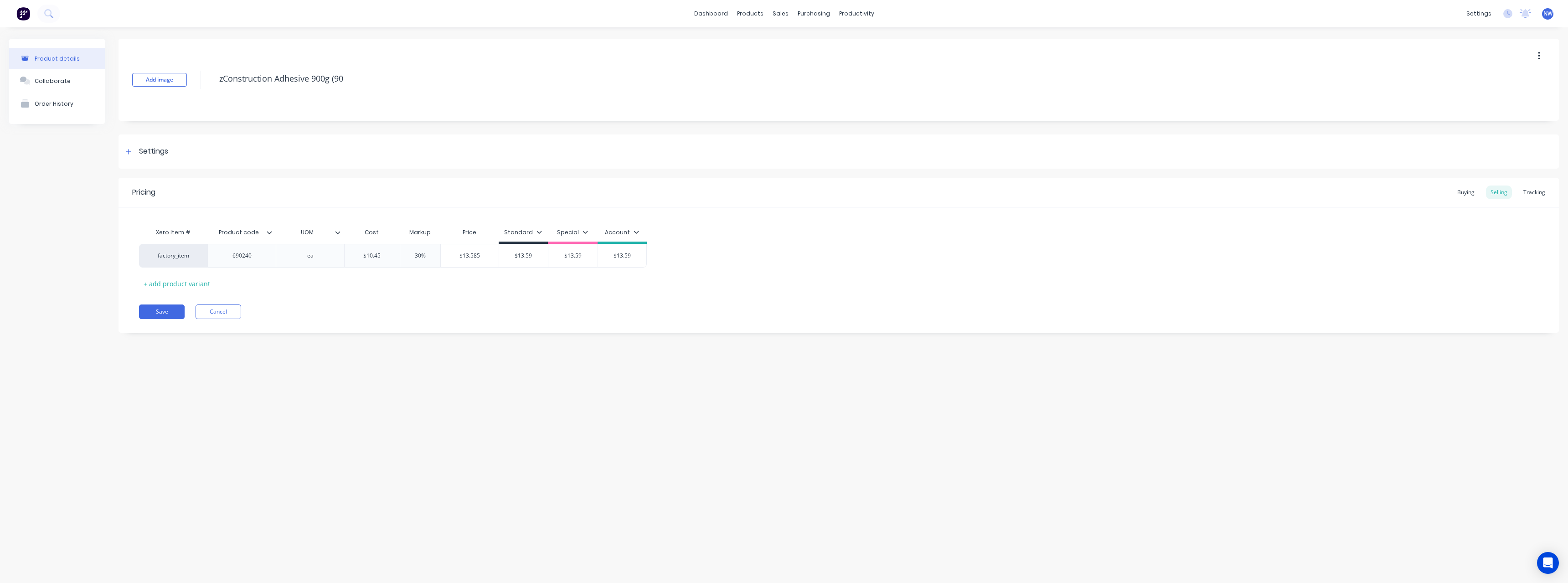
type textarea "x"
type textarea "zConstruction Adhesive 900g (9"
type textarea "x"
type textarea "zConstruction Adhesive 900g ("
type textarea "x"
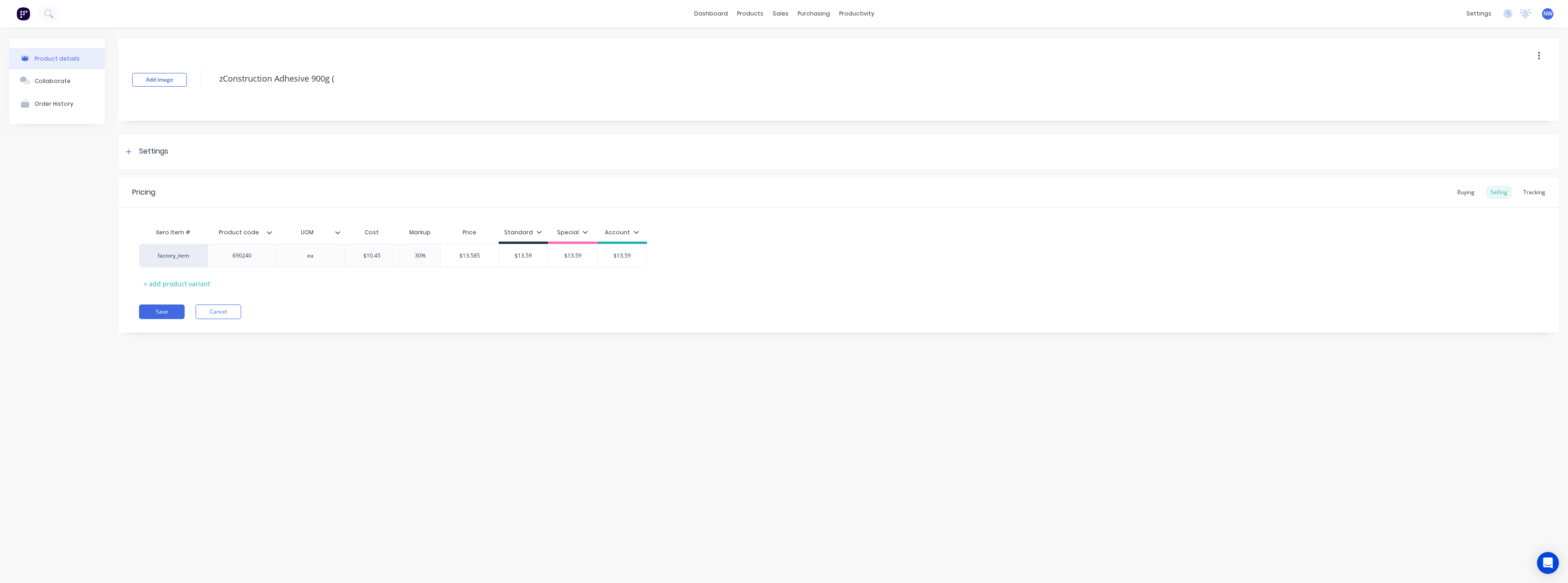
type textarea "zConstruction Adhesive 900g"
type textarea "x"
type textarea "zConstruction Adhesive 900g"
click at [270, 231] on icon at bounding box center [270, 232] width 5 height 5
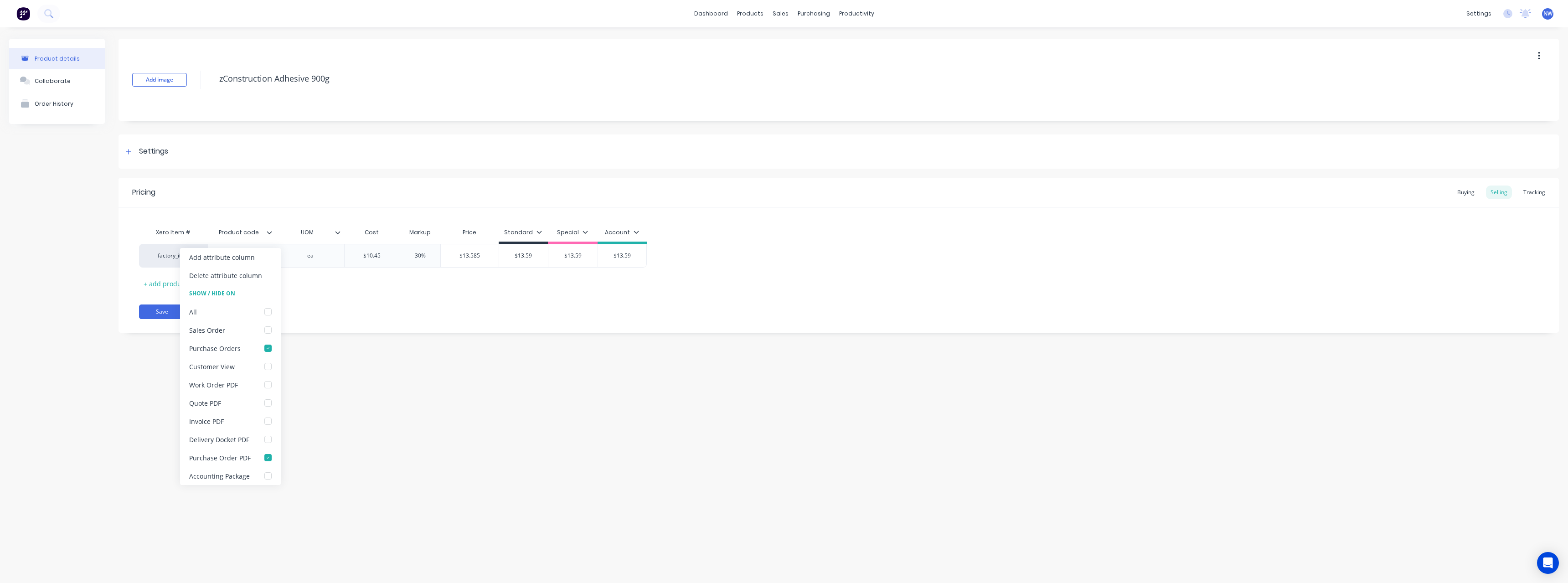
type textarea "x"
type textarea "zConstruction Adhesive 900g"
type textarea "x"
type textarea "zConstruction Adhesive 900g"
click at [1476, 191] on div "Buying" at bounding box center [1465, 192] width 26 height 14
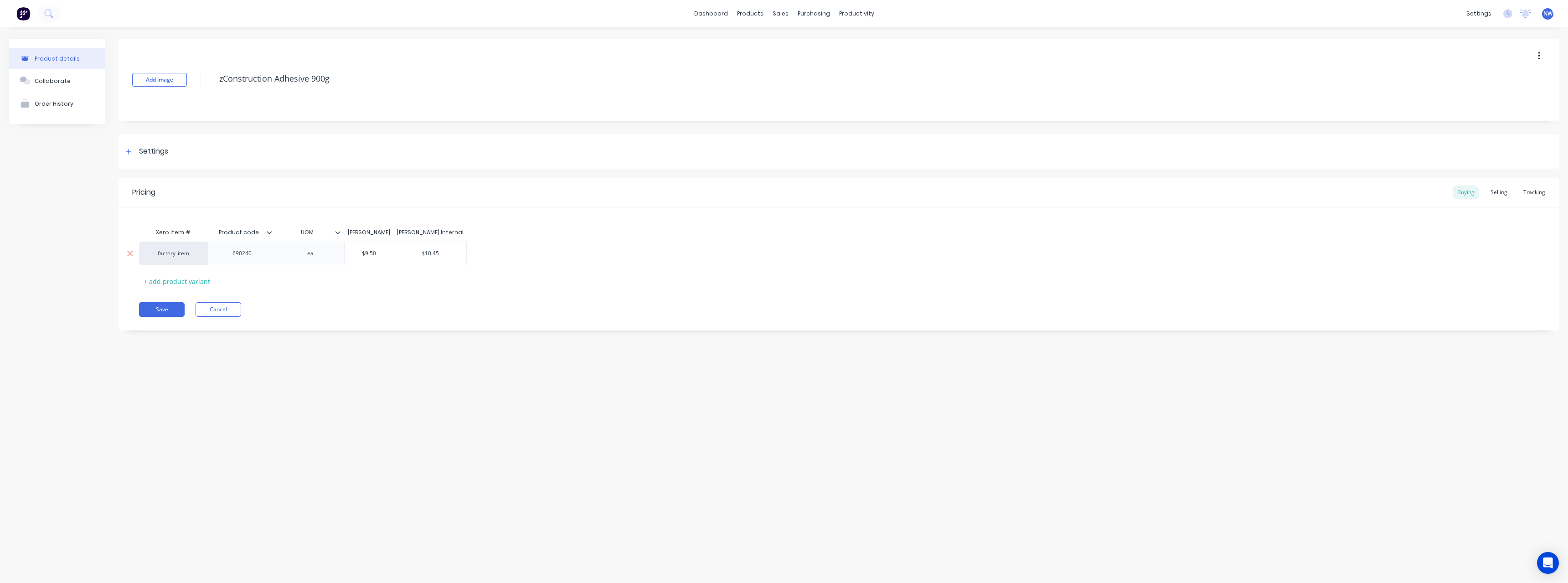
type input "$9.50"
click at [381, 254] on input "$9.50" at bounding box center [369, 253] width 50 height 8
type textarea "x"
type input "$9.5"
type textarea "x"
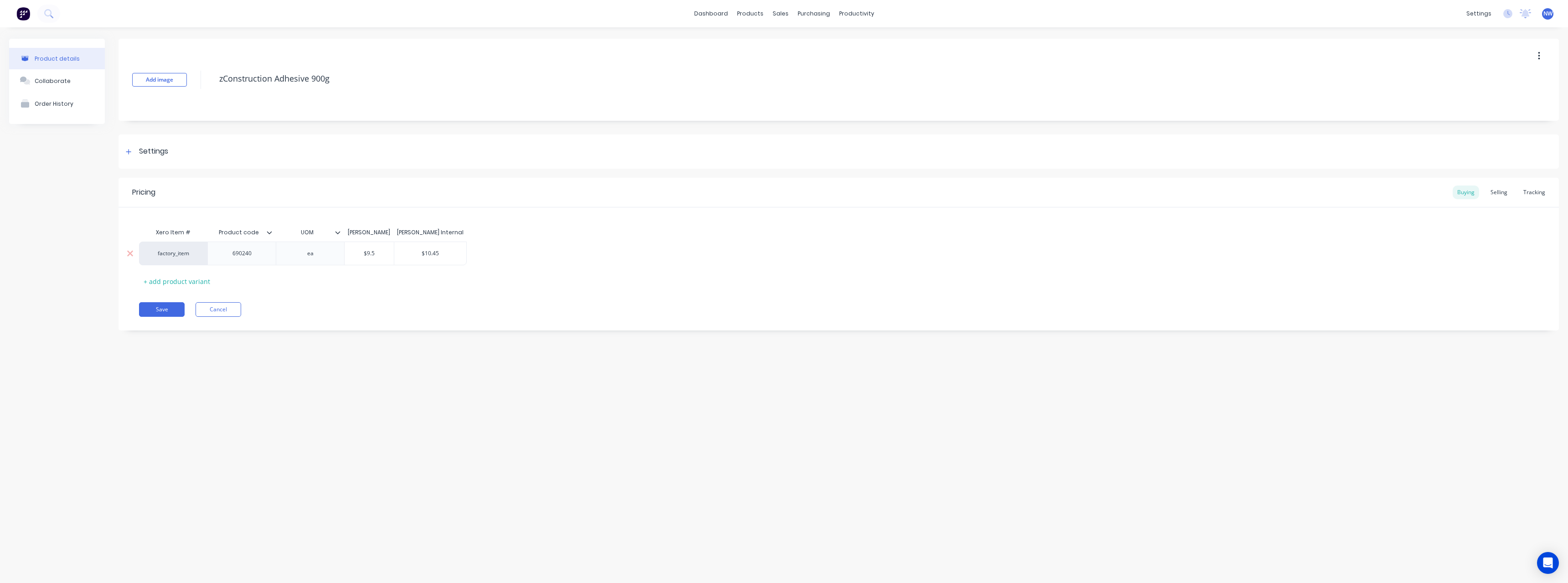
type input "$9."
type textarea "x"
type input "$9.9"
type textarea "x"
type input "$9.96"
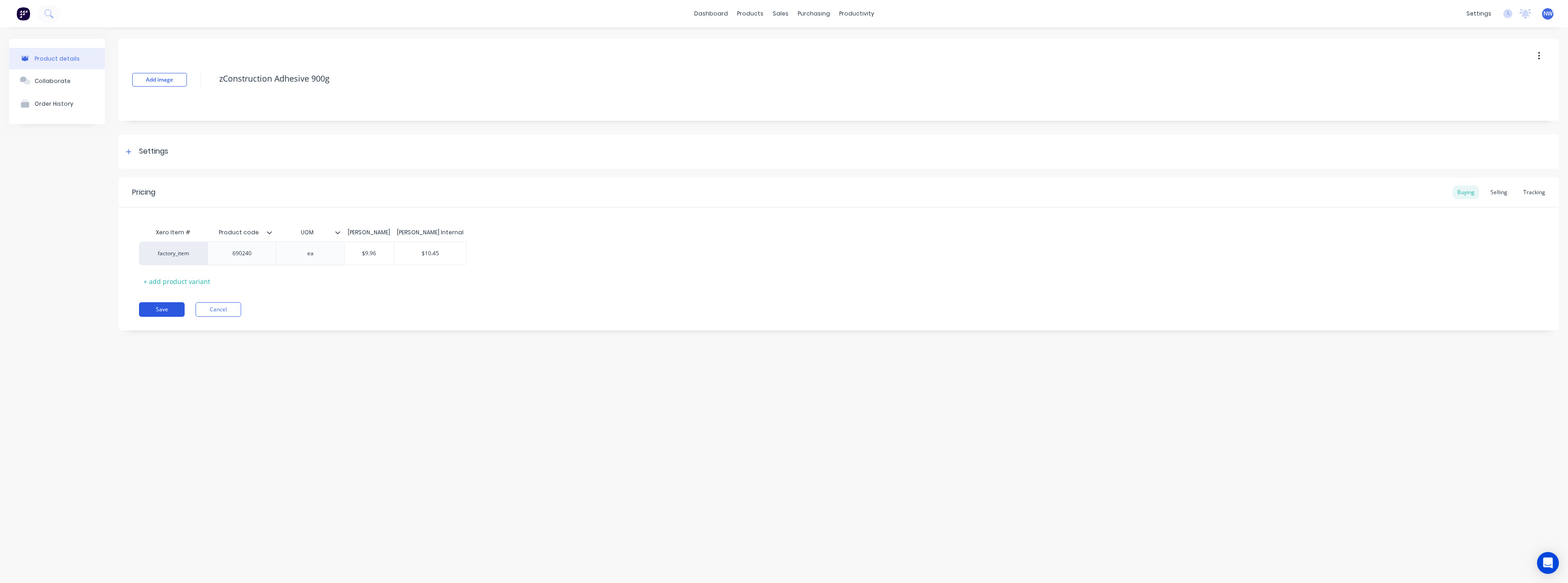
click at [161, 312] on button "Save" at bounding box center [162, 310] width 45 height 15
type textarea "x"
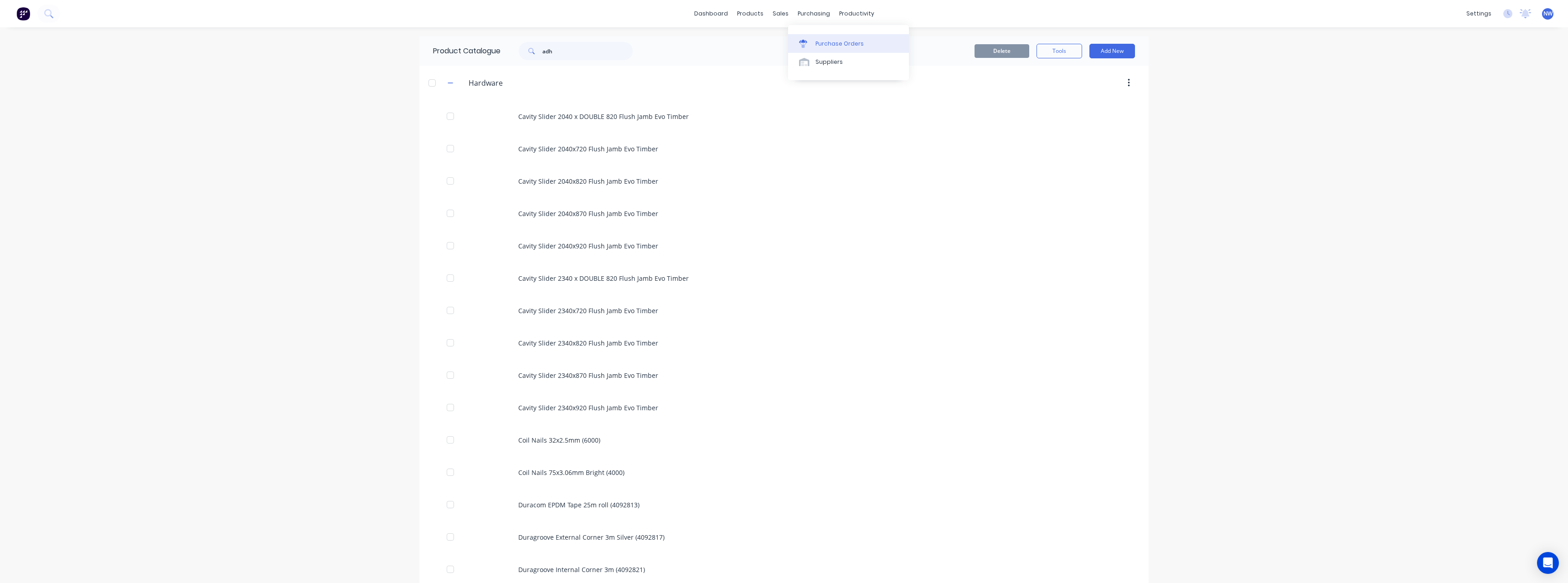
click at [833, 44] on div "Purchase Orders" at bounding box center [840, 44] width 49 height 8
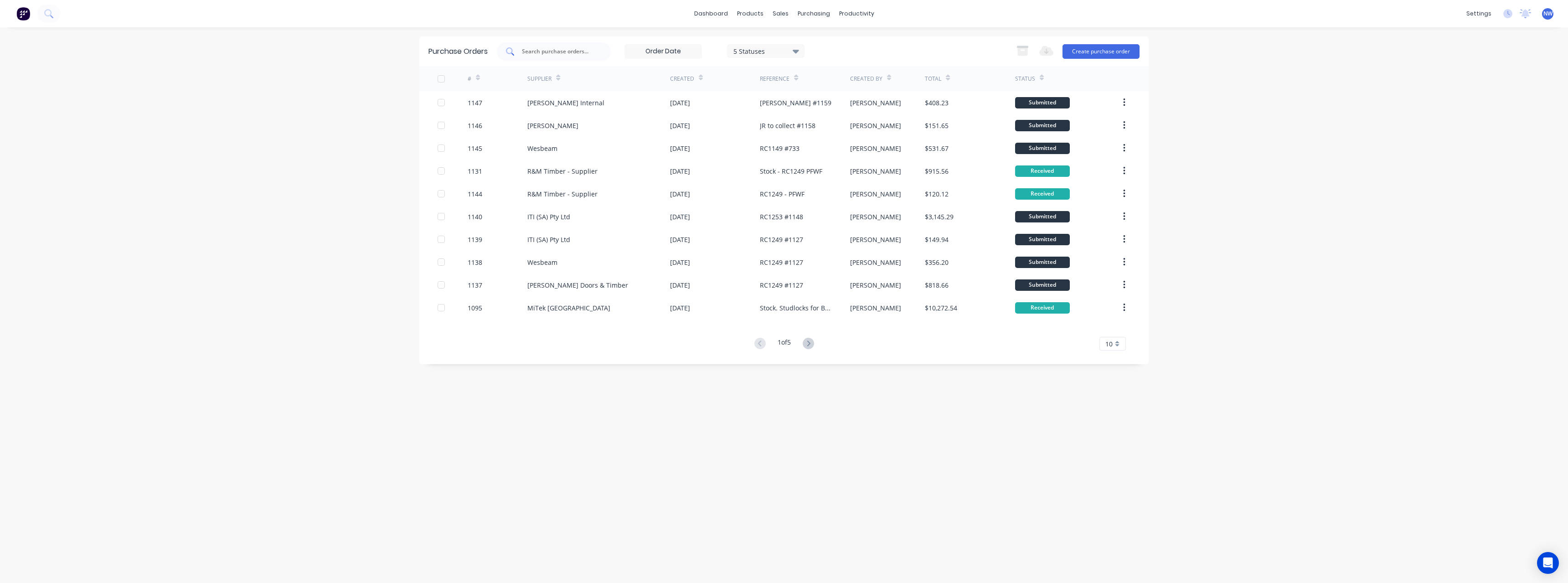
click at [573, 50] on input "text" at bounding box center [558, 51] width 76 height 9
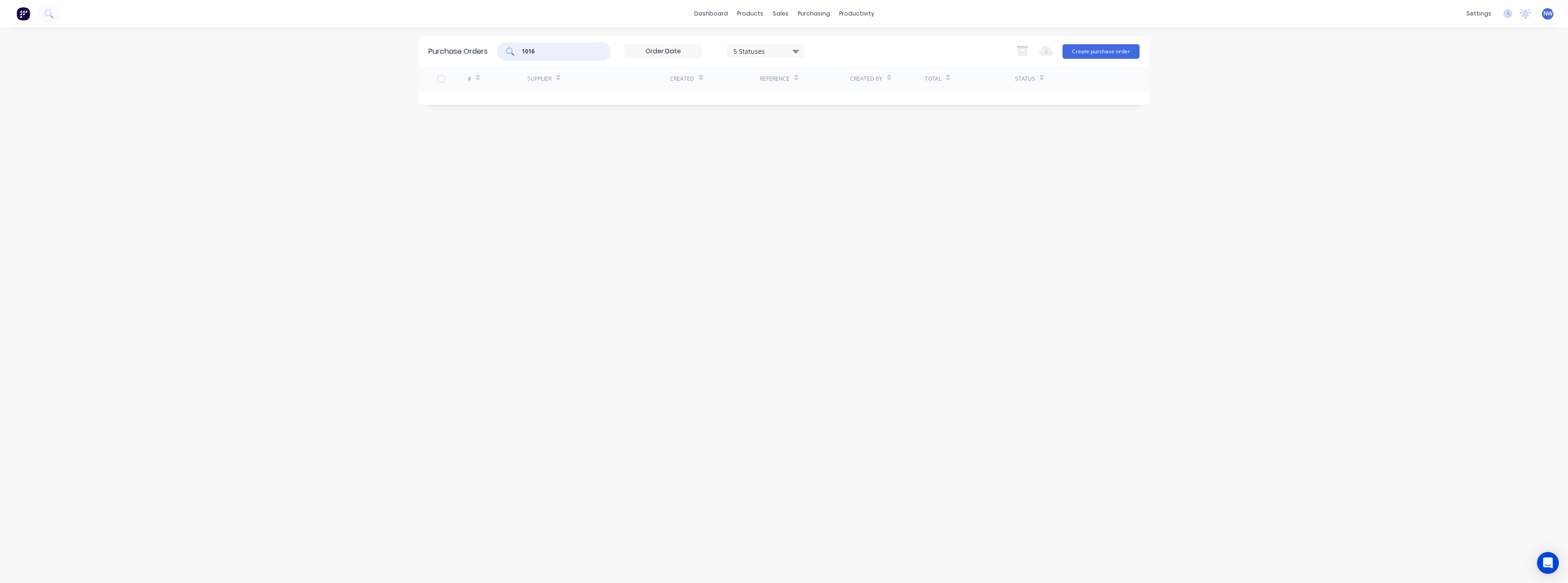
type input "1016"
click at [796, 50] on icon at bounding box center [796, 51] width 6 height 3
click at [832, 97] on div at bounding box center [827, 92] width 18 height 18
click at [309, 164] on div "dashboard products sales purchasing productivity dashboard products Product Cat…" at bounding box center [784, 292] width 1568 height 583
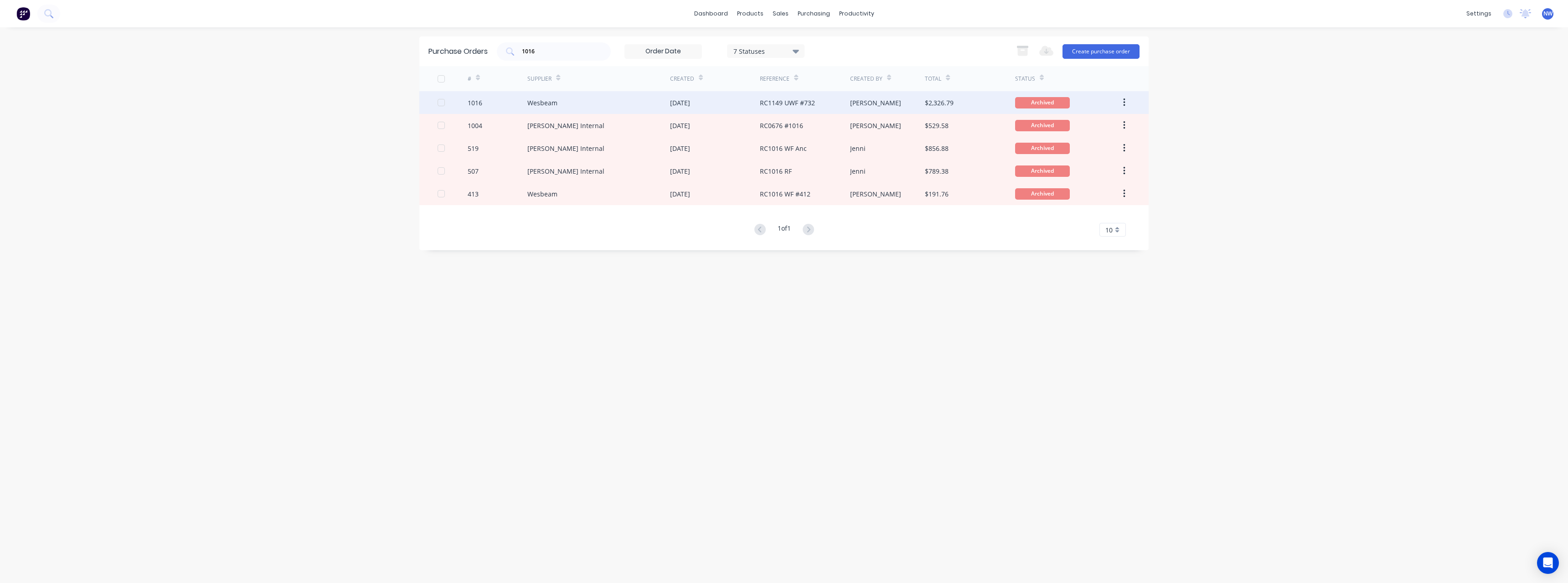
click at [542, 104] on div "Wesbeam" at bounding box center [542, 103] width 30 height 10
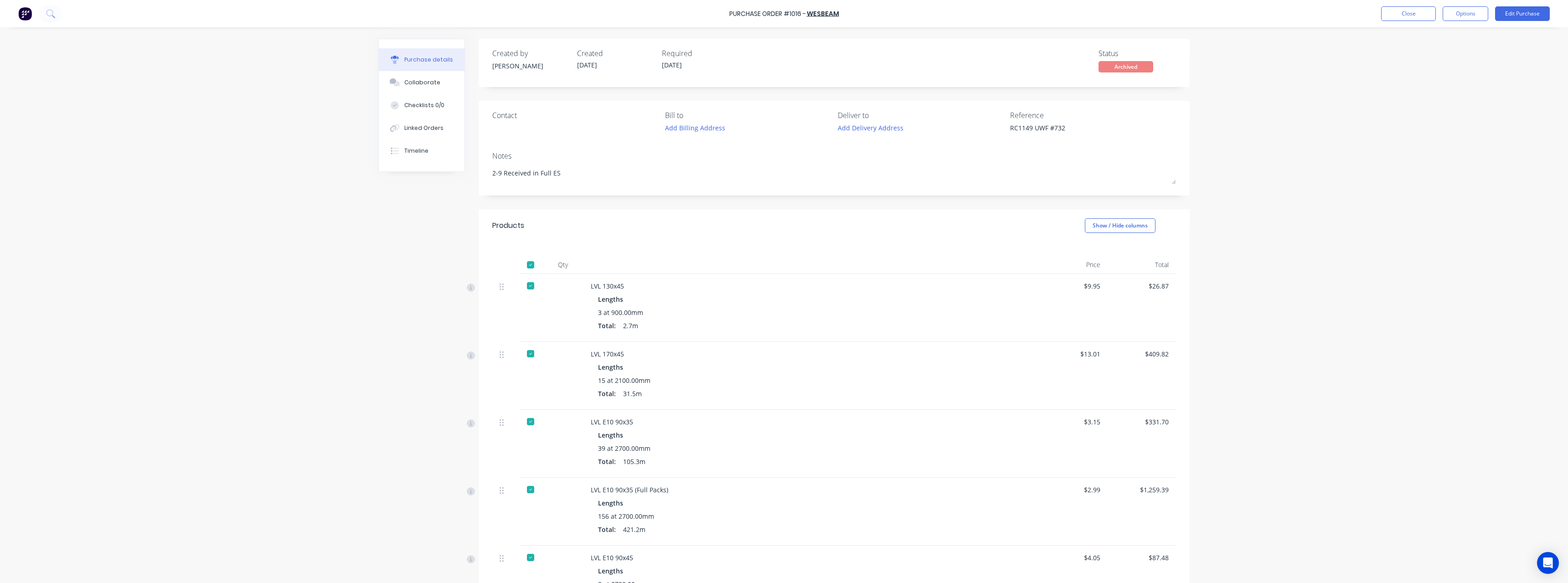
type textarea "x"
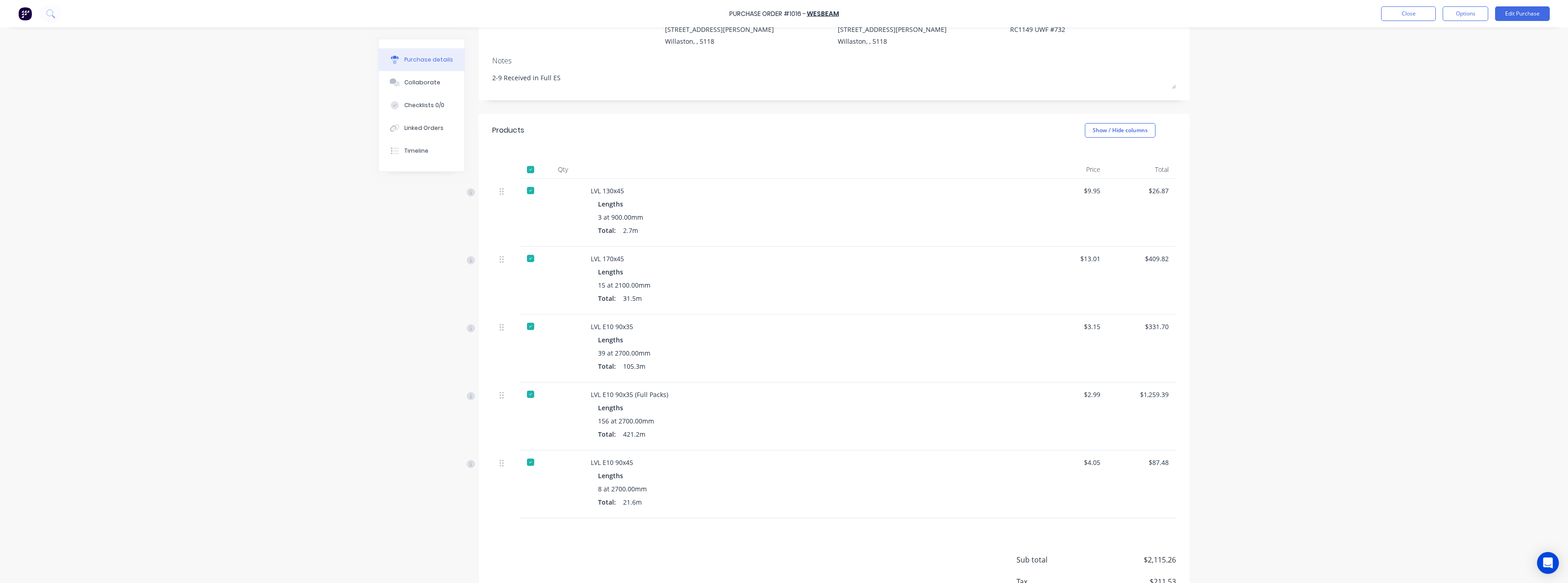
scroll to position [137, 0]
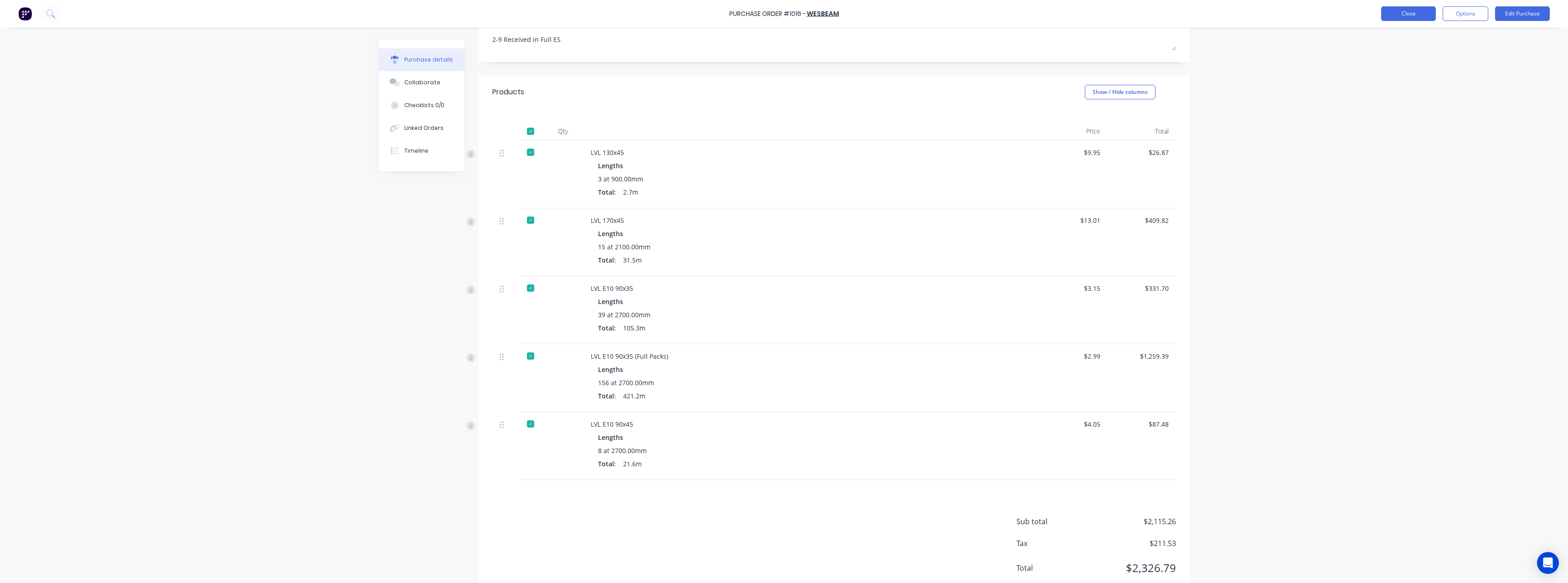
click at [1400, 17] on button "Close" at bounding box center [1408, 13] width 55 height 15
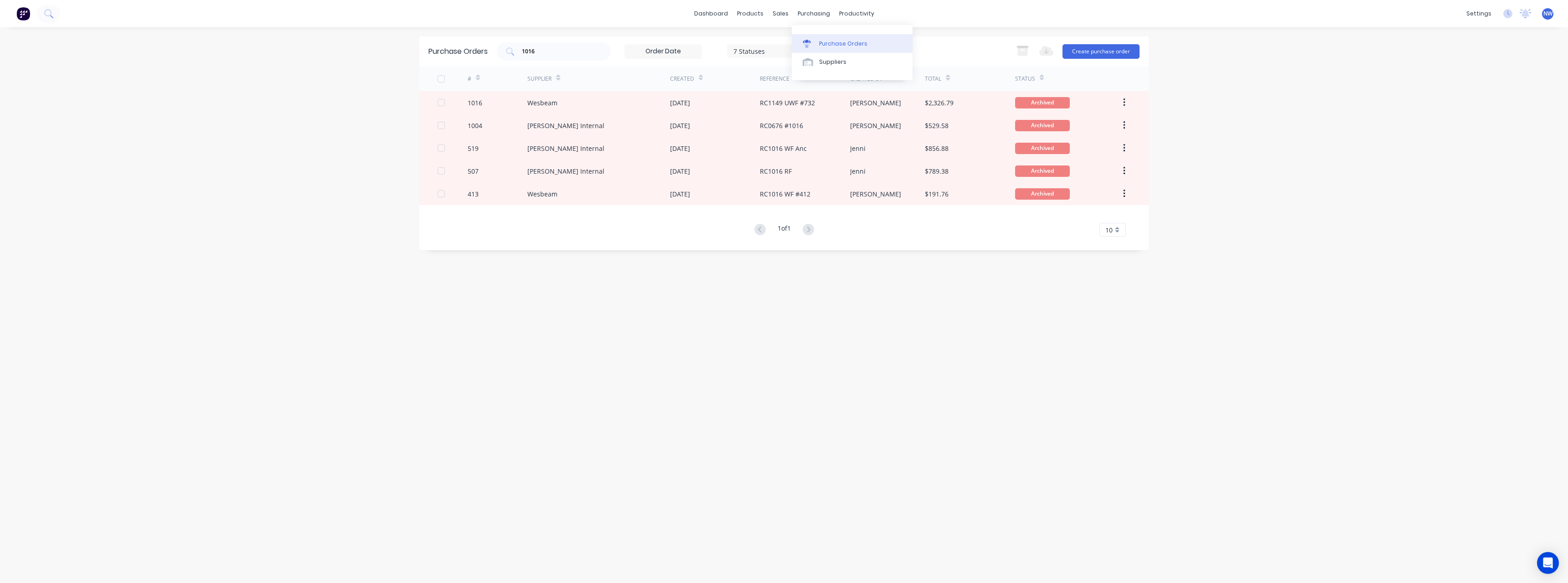
click at [826, 44] on div "Purchase Orders" at bounding box center [844, 44] width 49 height 8
click at [549, 51] on input "1016" at bounding box center [558, 51] width 76 height 9
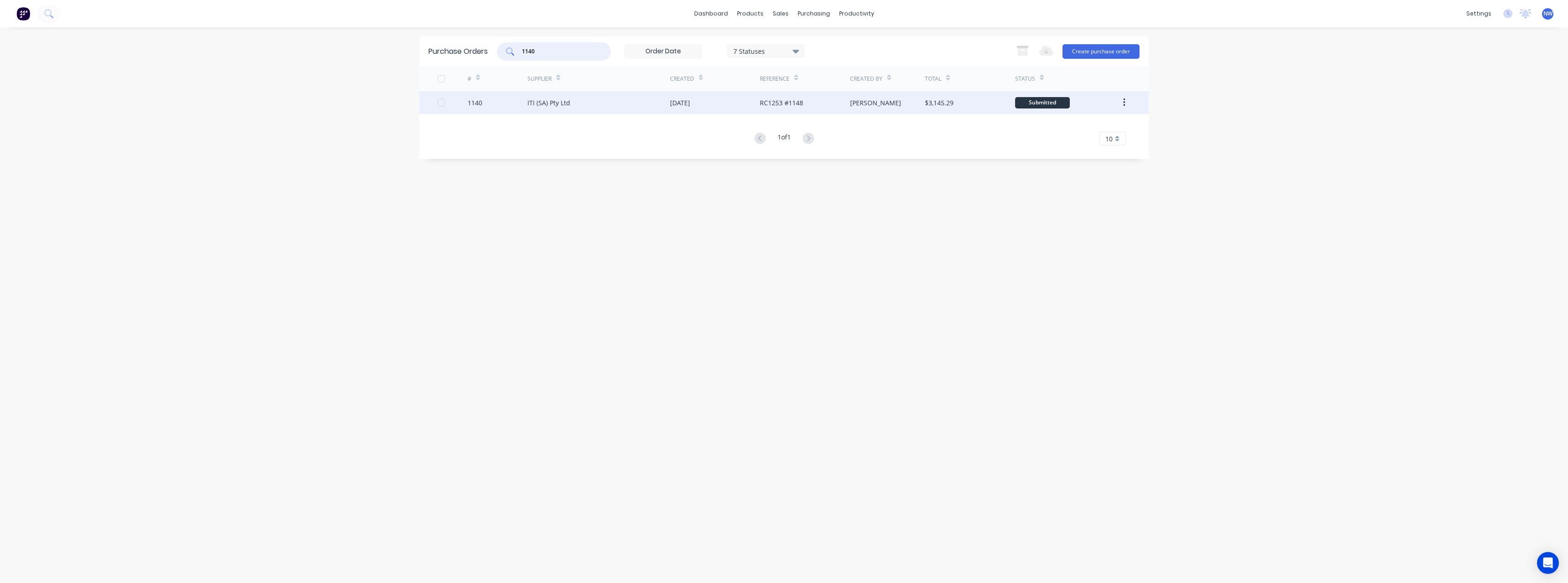
type input "1140"
click at [585, 101] on div "ITI (SA) Pty Ltd" at bounding box center [598, 103] width 143 height 23
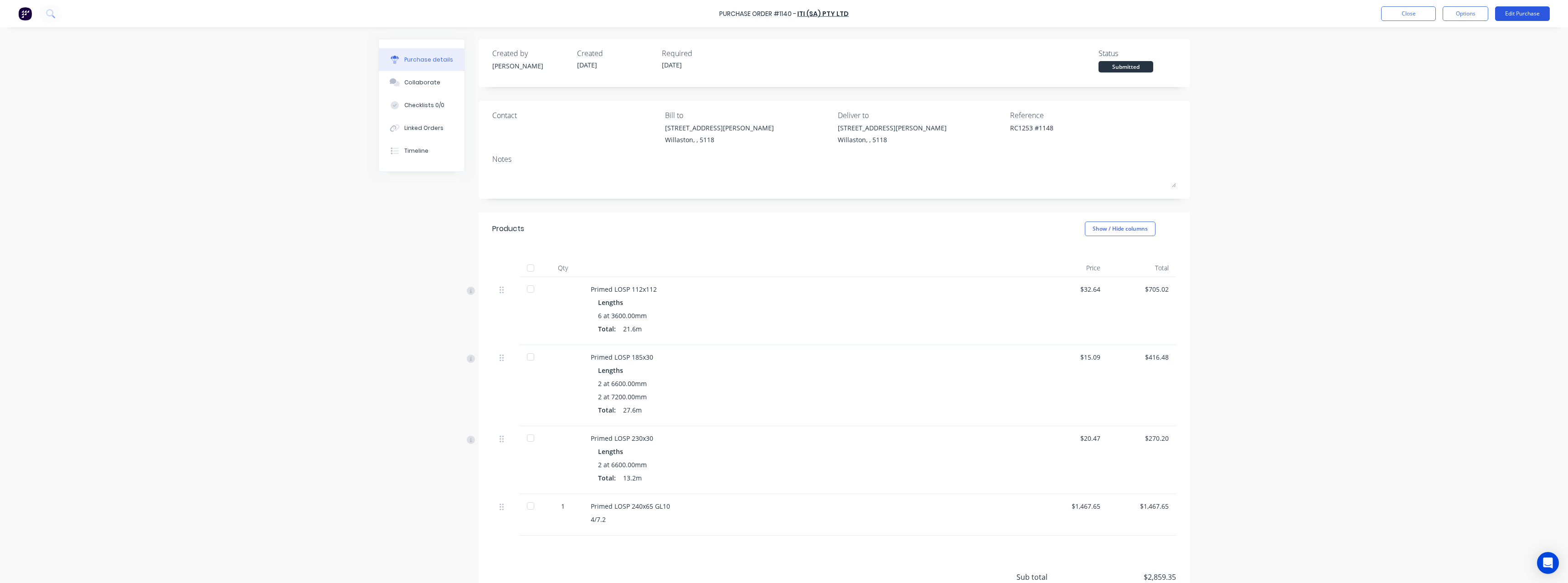
click at [1520, 9] on button "Edit Purchase" at bounding box center [1522, 13] width 55 height 15
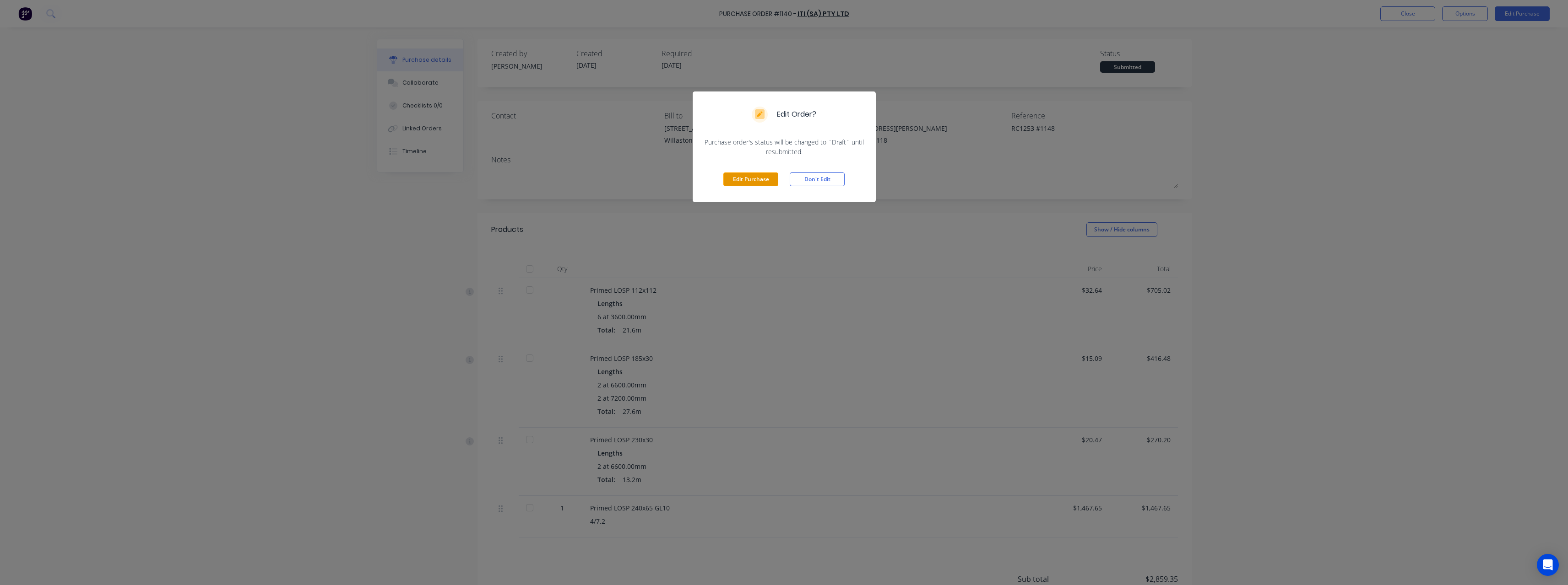
click at [757, 176] on button "Edit Purchase" at bounding box center [750, 180] width 55 height 14
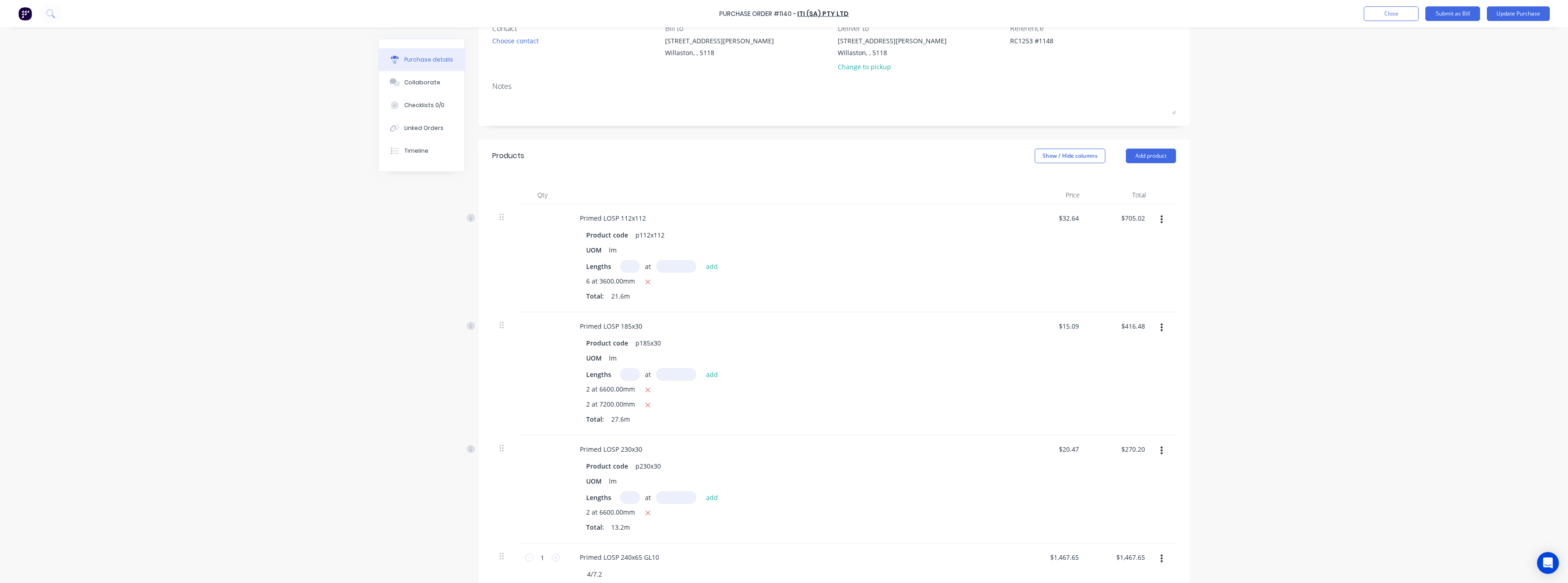
scroll to position [137, 0]
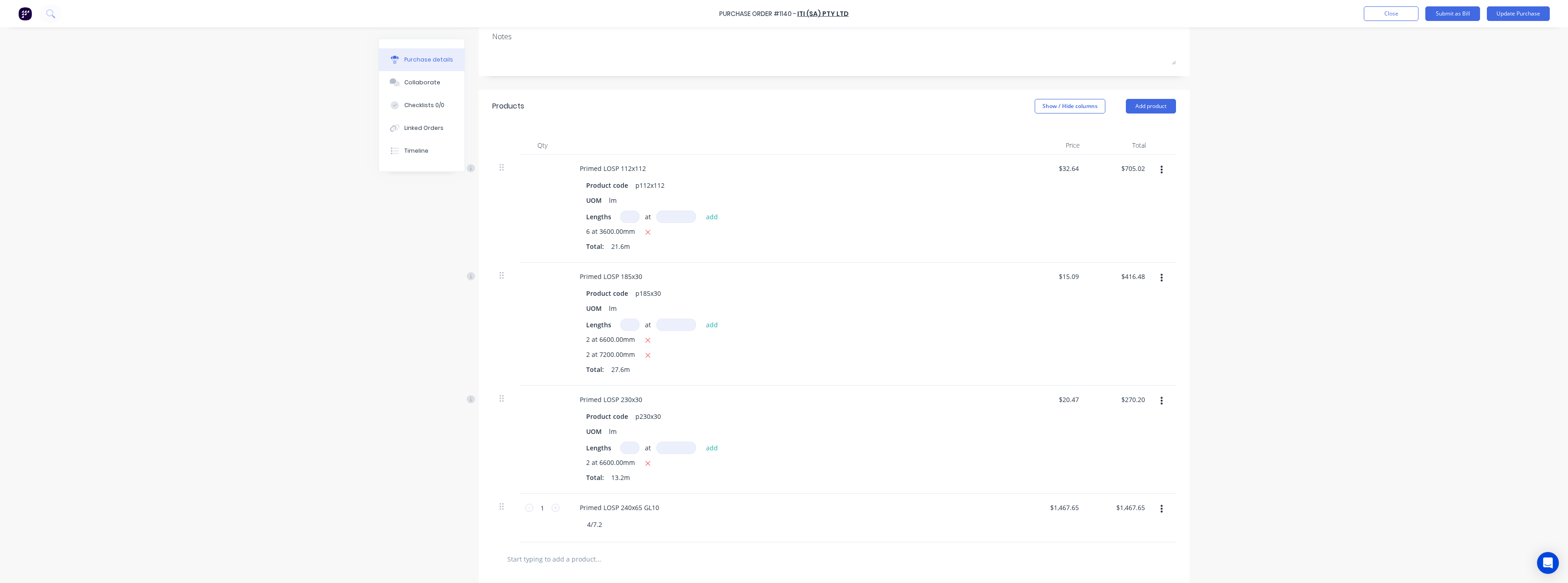
drag, startPoint x: 629, startPoint y: 325, endPoint x: 635, endPoint y: 330, distance: 7.8
click at [629, 325] on input at bounding box center [630, 325] width 19 height 12
type textarea "x"
type input "2"
type textarea "x"
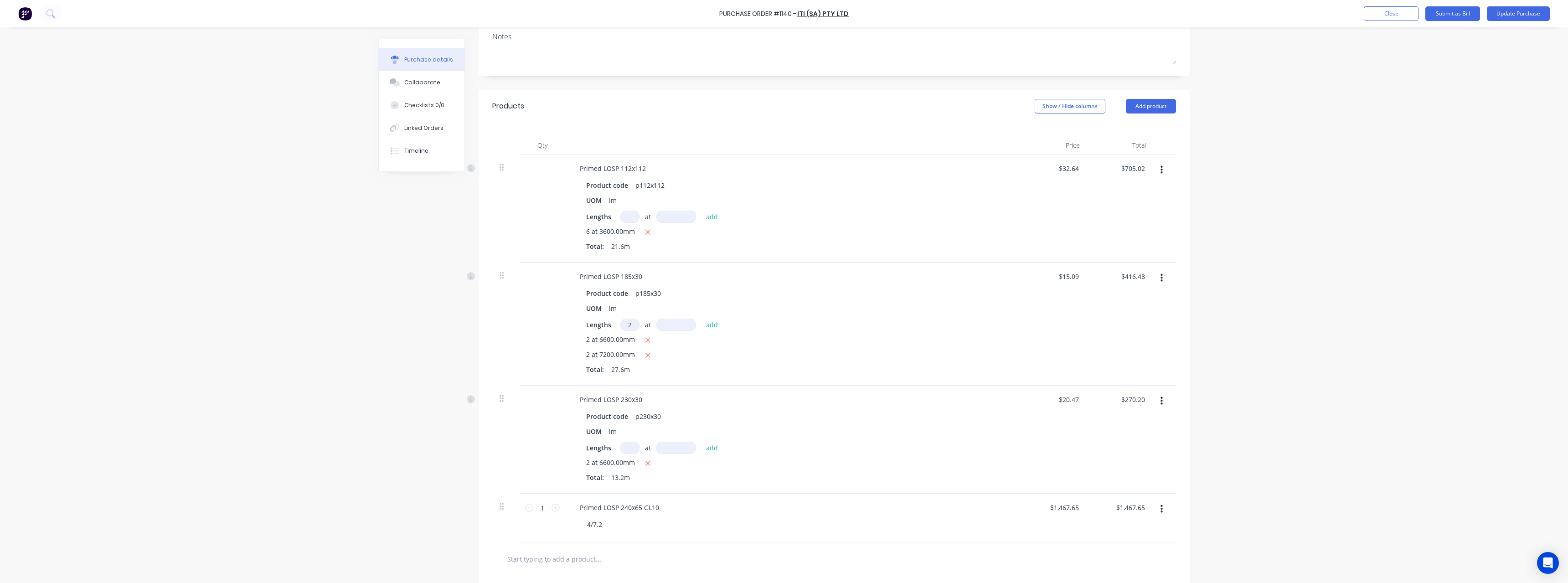
type input "27"
type textarea "x"
type input "272"
type textarea "x"
type input "2720"
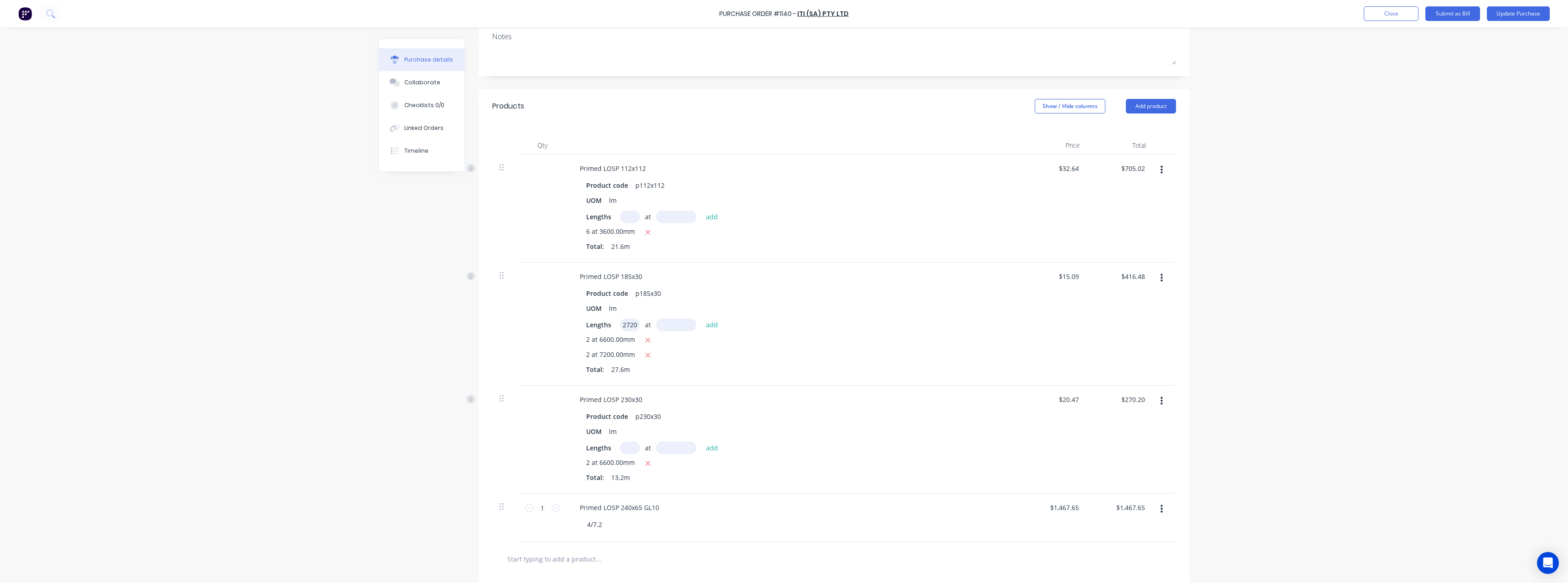
type textarea "x"
type input "27200"
type textarea "x"
type input "2720"
type textarea "x"
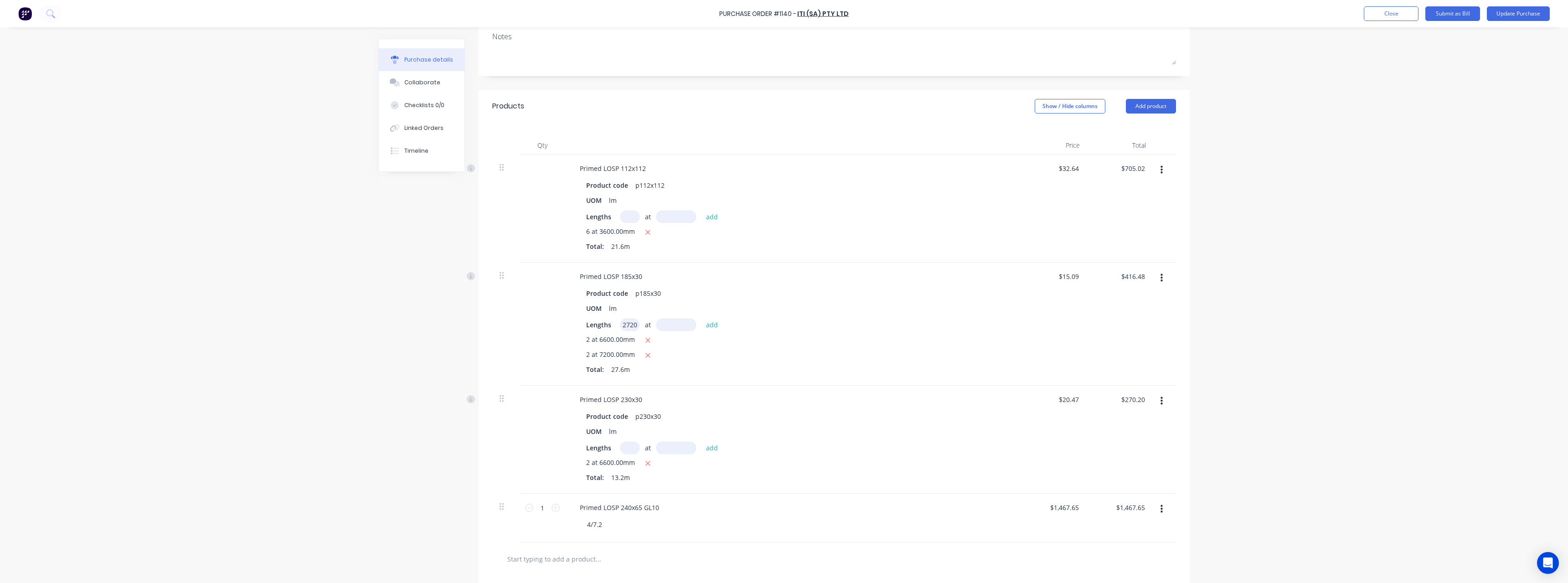
type input "272"
type textarea "x"
type input "27"
type textarea "x"
type input "2"
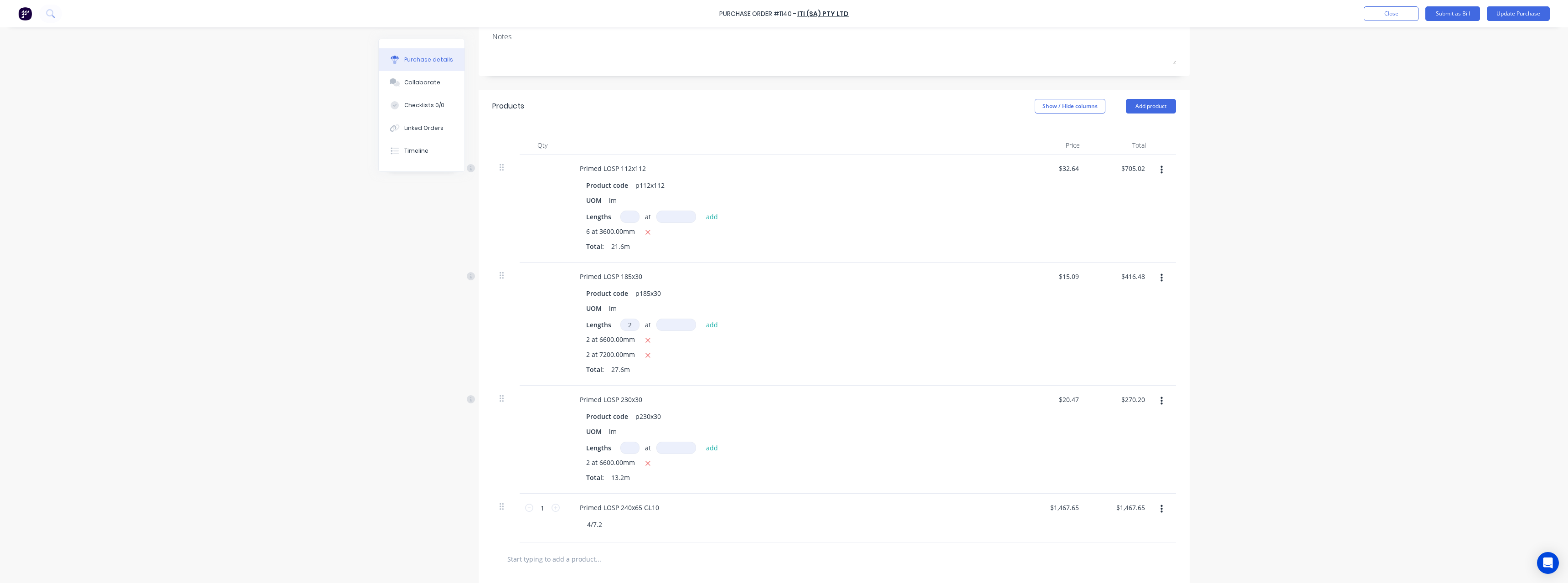
type textarea "x"
type input "7"
type textarea "x"
type input "72"
type textarea "x"
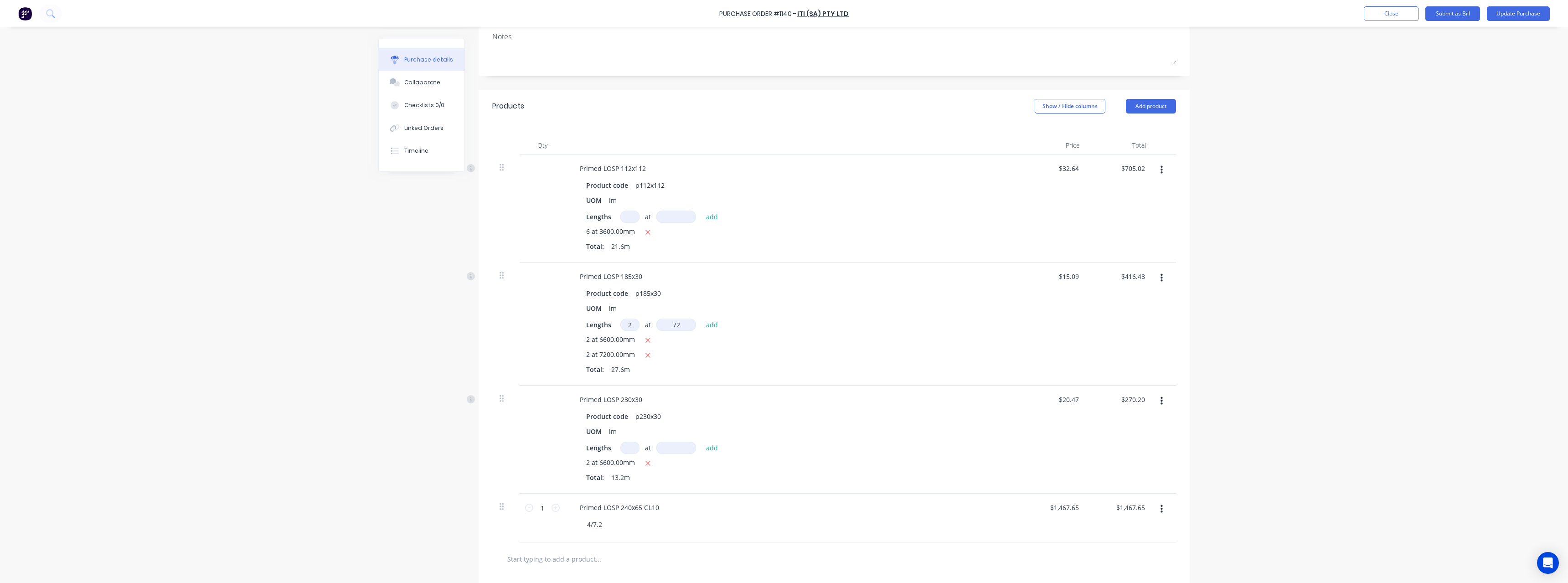
type input "720"
type textarea "x"
type input "7200"
type textarea "x"
type input "$633.78"
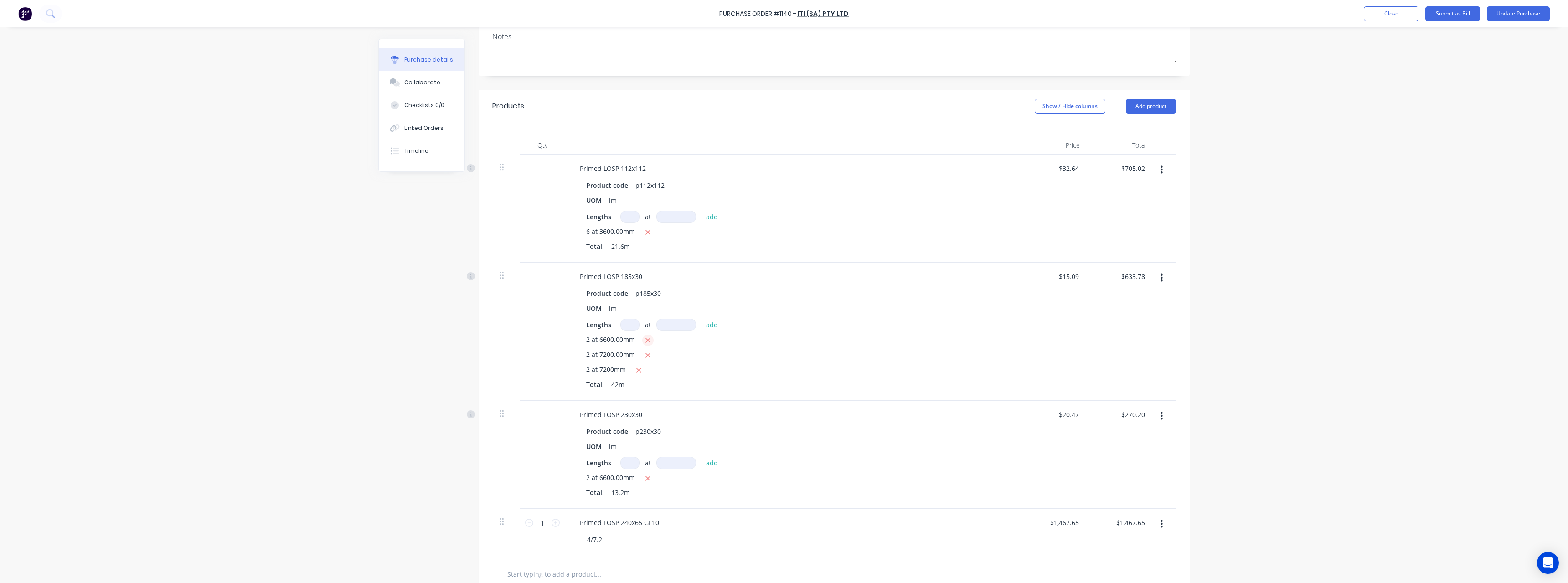
click at [648, 341] on button "button" at bounding box center [648, 340] width 11 height 11
type textarea "x"
type input "$434.59"
click at [631, 449] on input at bounding box center [630, 448] width 19 height 12
type textarea "x"
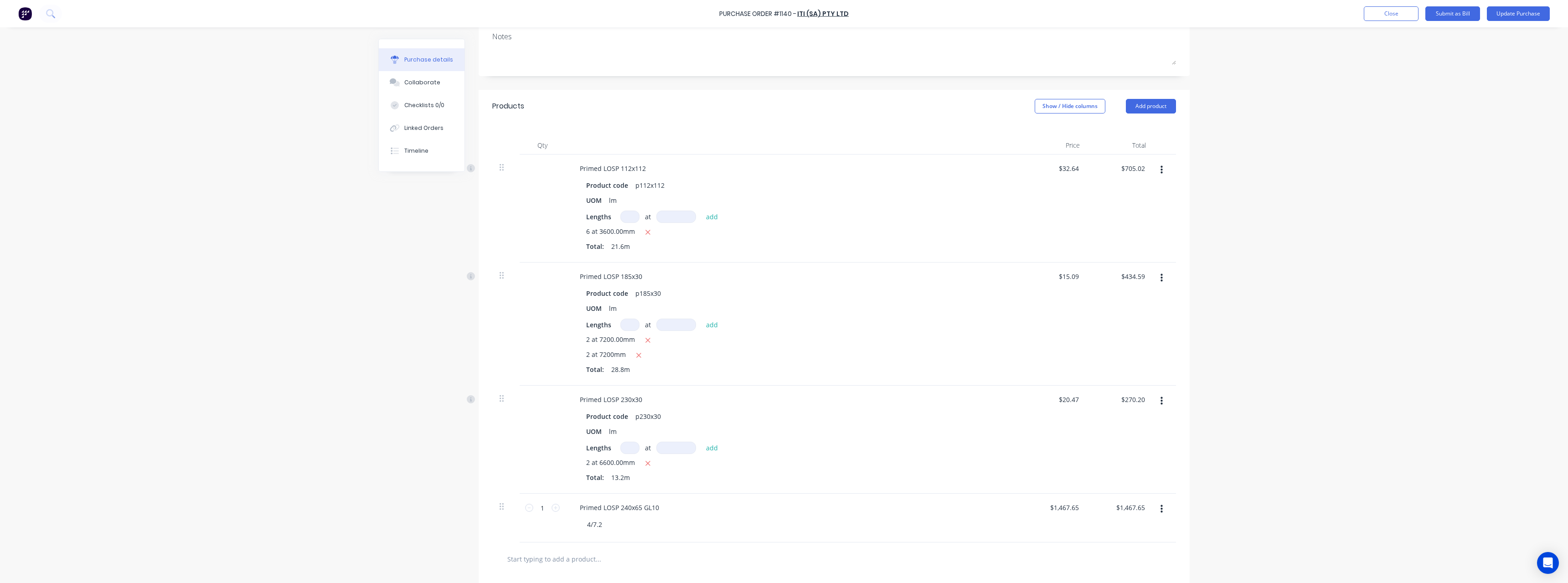
type input "2"
type textarea "x"
type input "2"
type textarea "x"
type input "7"
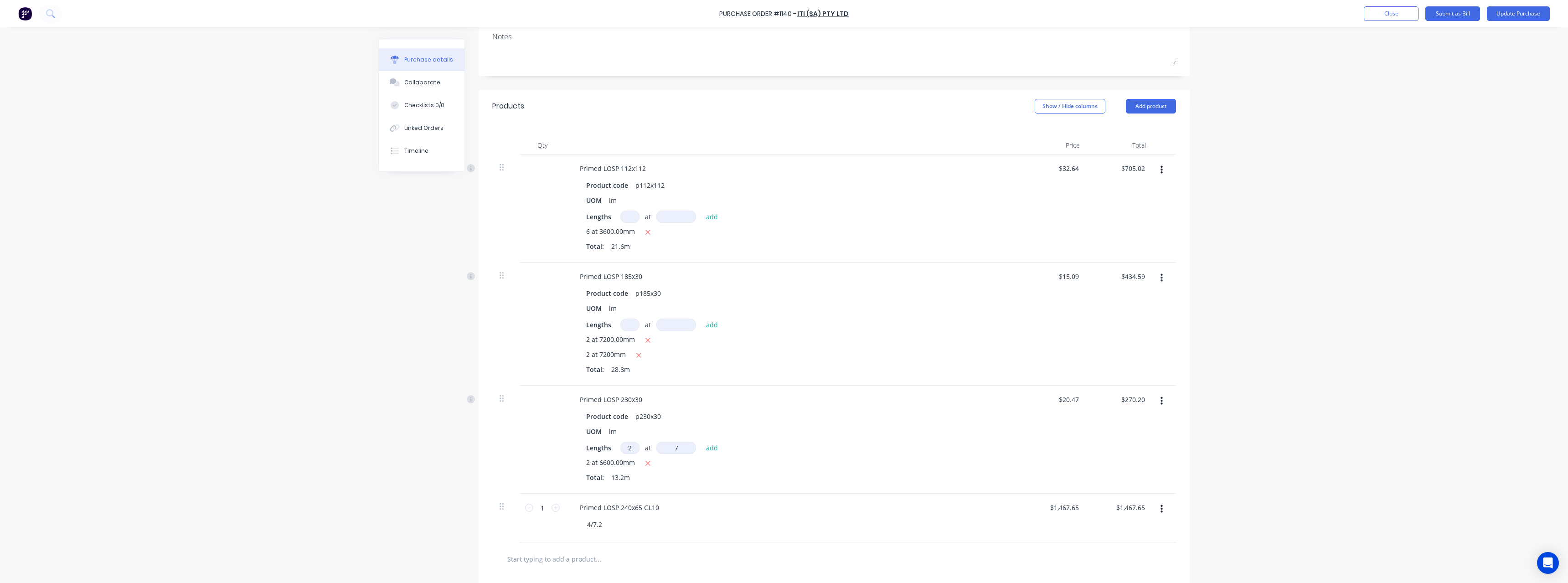
type textarea "x"
type input "72"
type textarea "x"
type input "720"
type textarea "x"
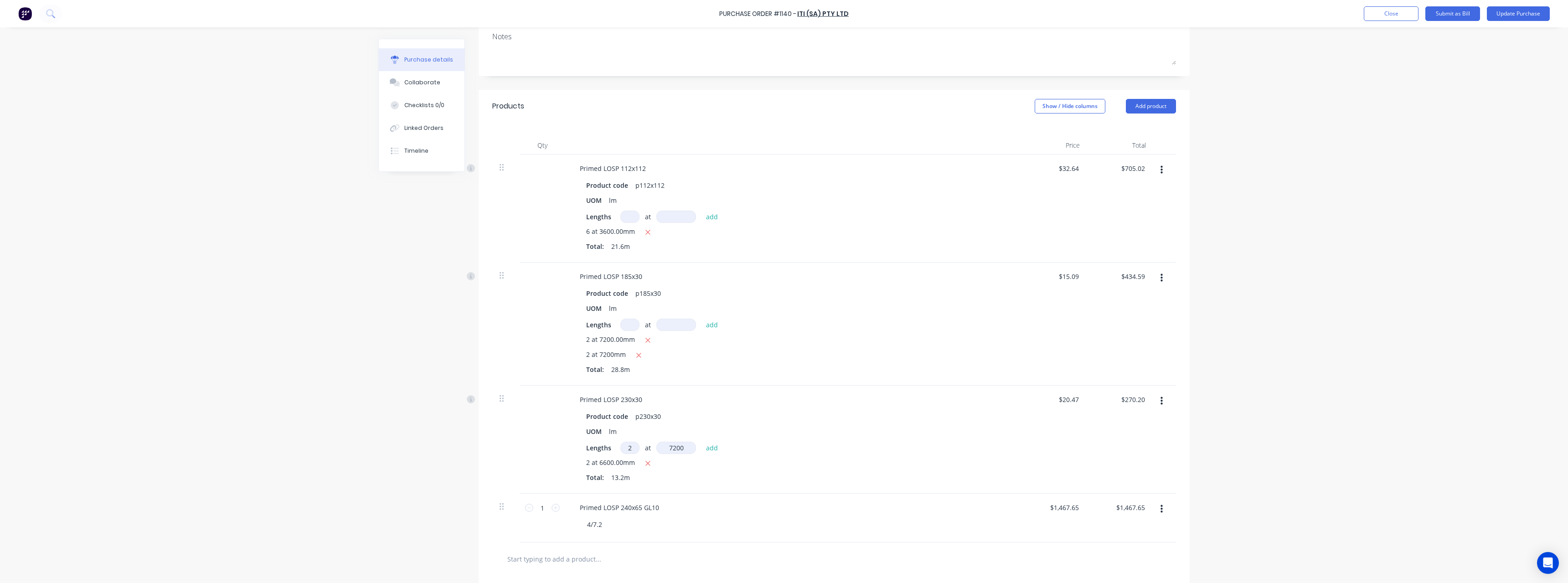
type input "7200"
type textarea "x"
type input "$564.97"
click at [645, 466] on icon "button" at bounding box center [648, 463] width 6 height 8
type textarea "x"
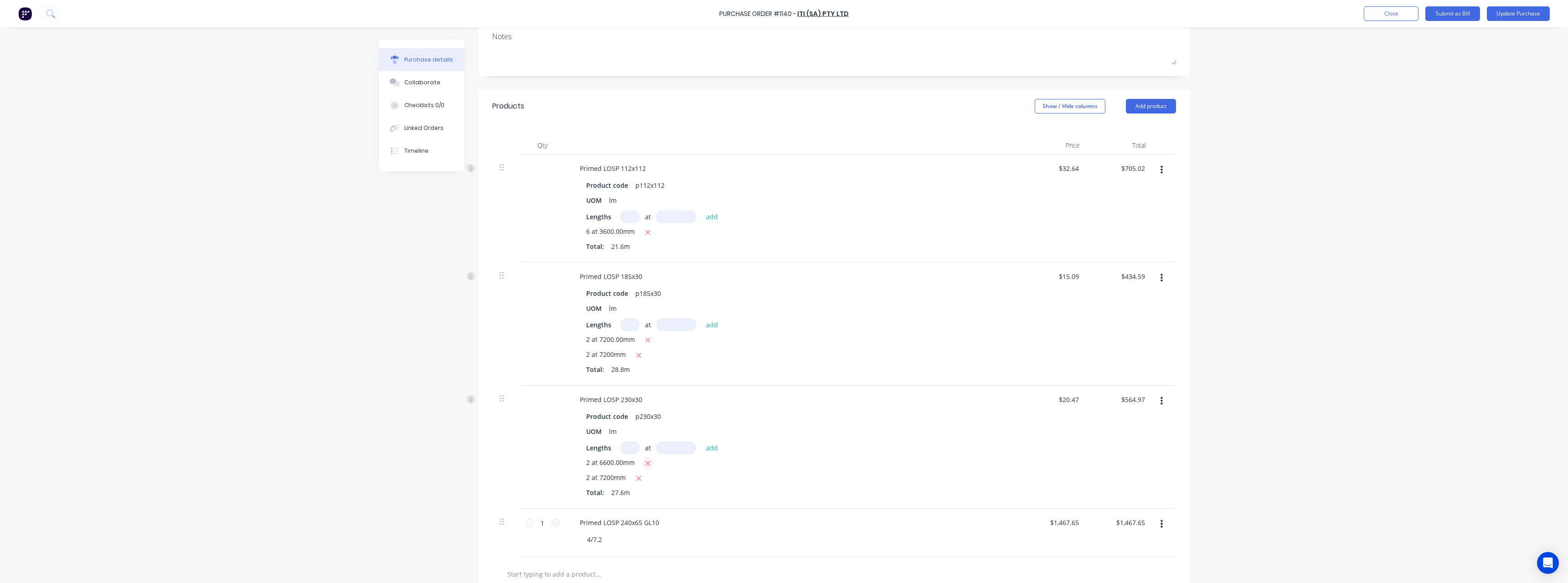
type input "$294.77"
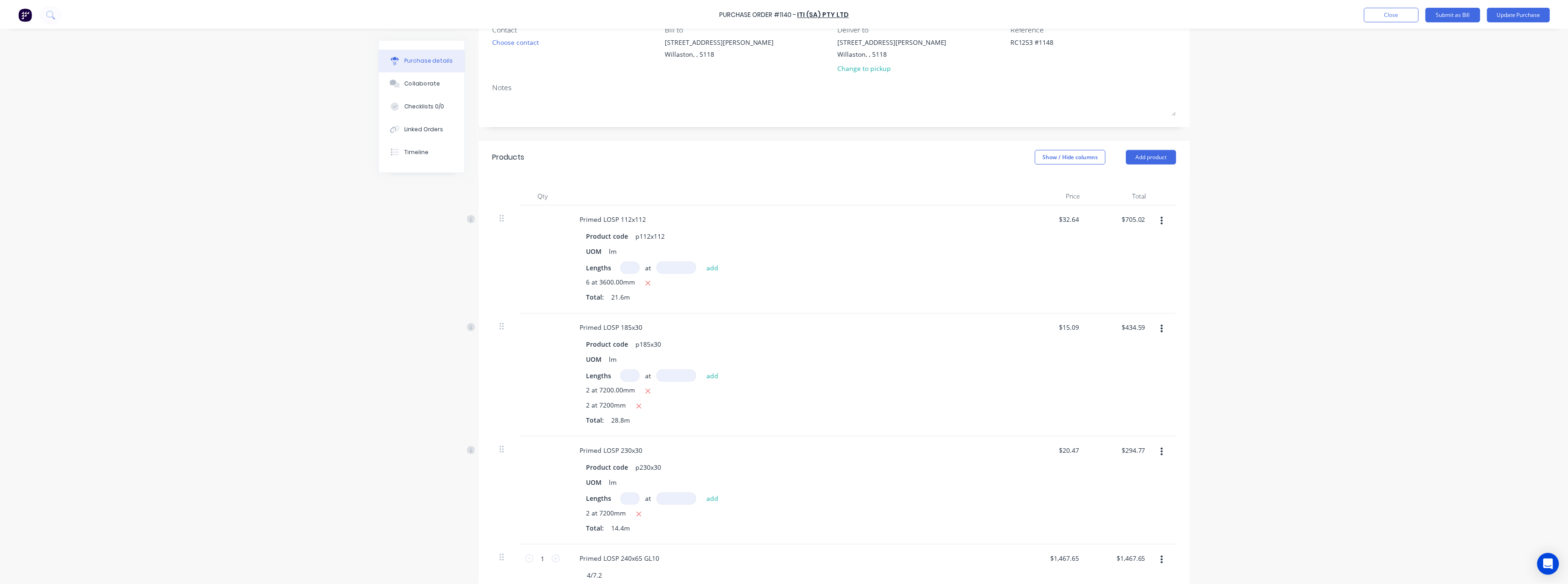
scroll to position [0, 0]
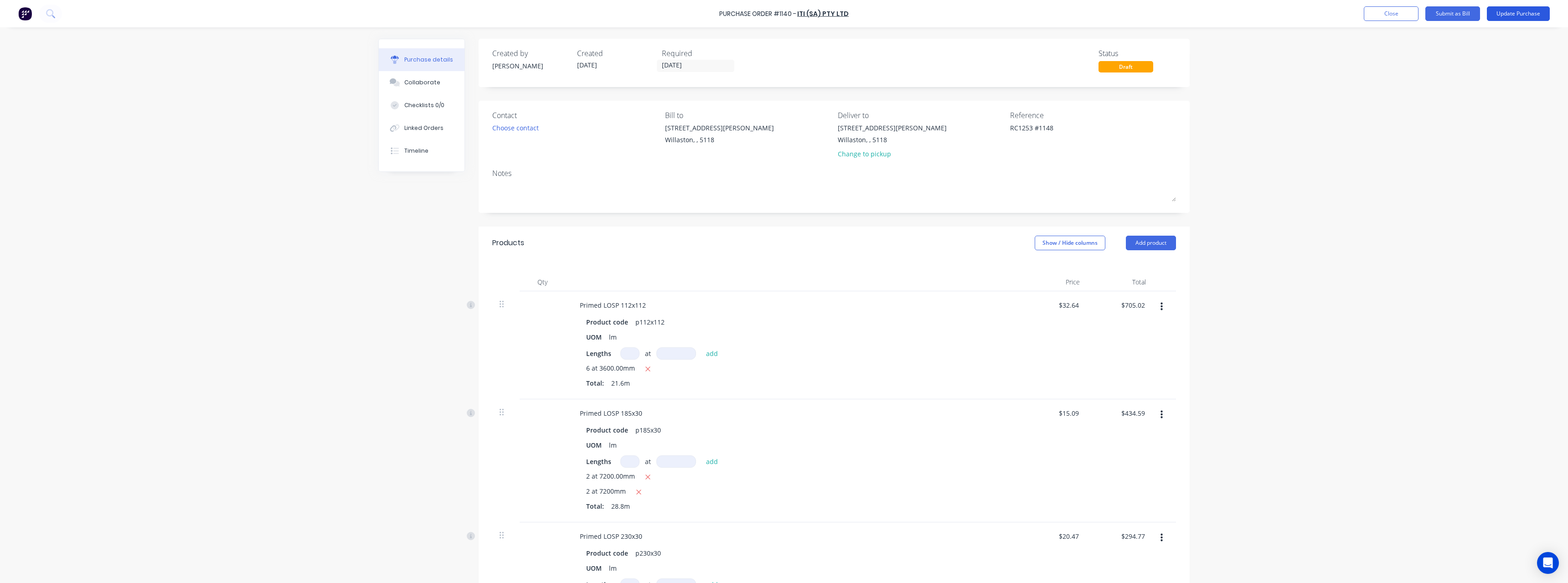
click at [1508, 13] on button "Update Purchase" at bounding box center [1518, 13] width 63 height 15
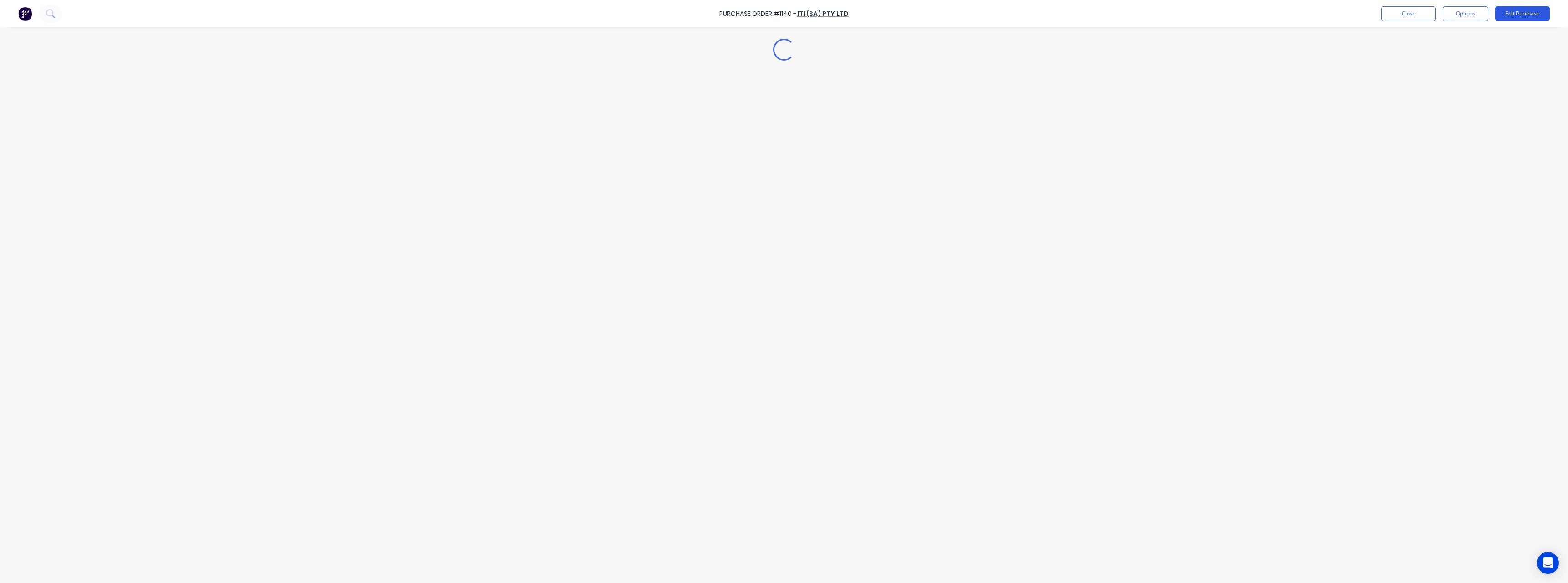
type textarea "x"
click at [1418, 17] on button "Close" at bounding box center [1408, 13] width 55 height 15
click at [797, 45] on div "Sales Orders" at bounding box center [814, 44] width 37 height 8
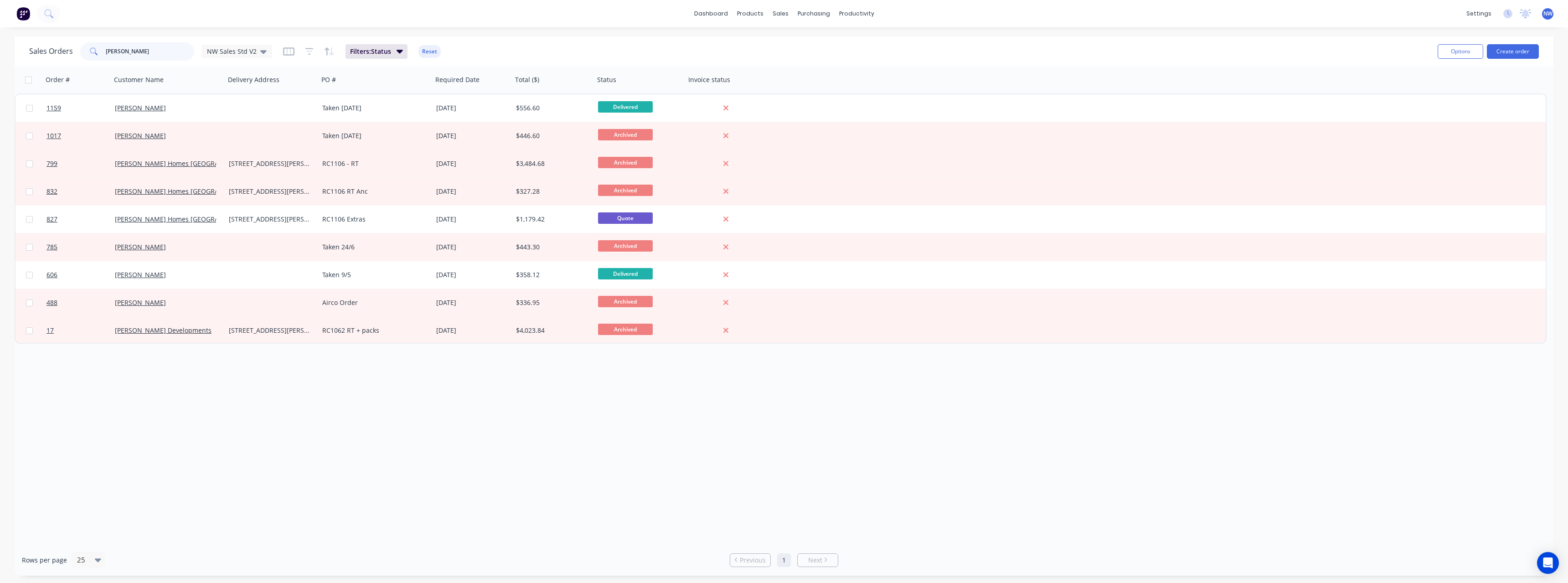
drag, startPoint x: 129, startPoint y: 50, endPoint x: 82, endPoint y: 52, distance: 47.0
click at [82, 52] on div "[PERSON_NAME]" at bounding box center [137, 51] width 114 height 18
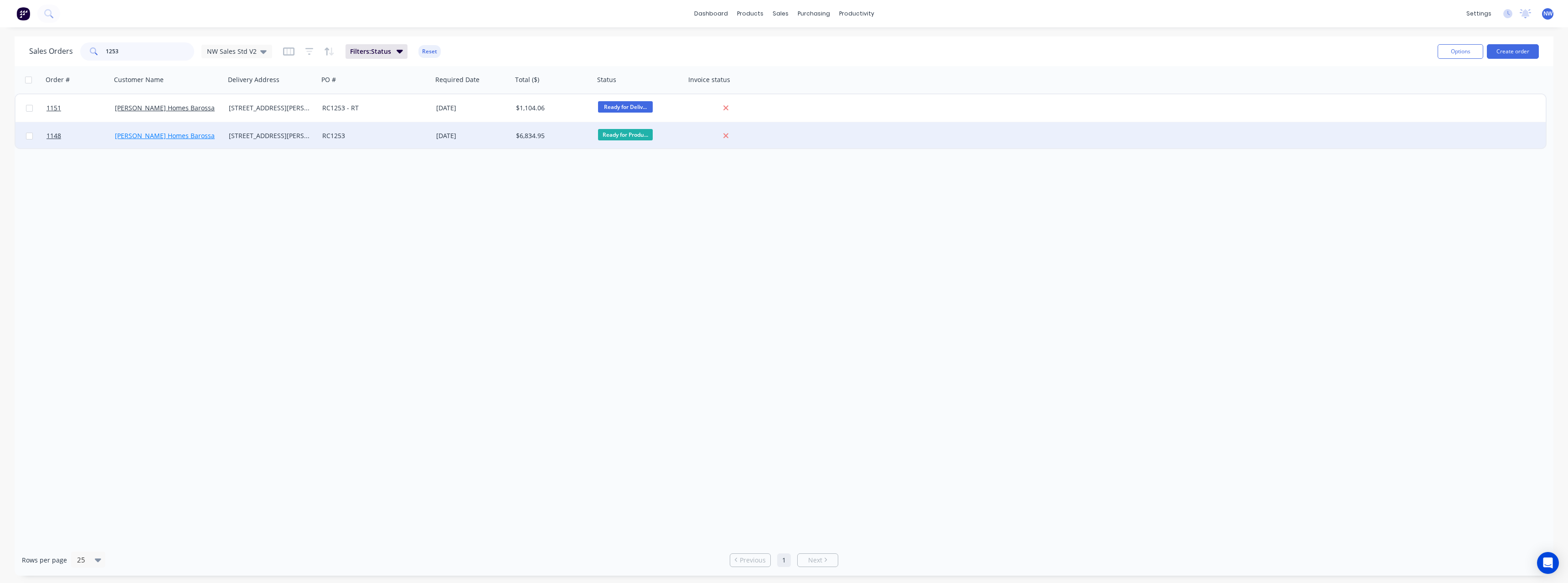
type input "1253"
click at [177, 138] on link "[PERSON_NAME] Homes Barossa" at bounding box center [164, 136] width 100 height 9
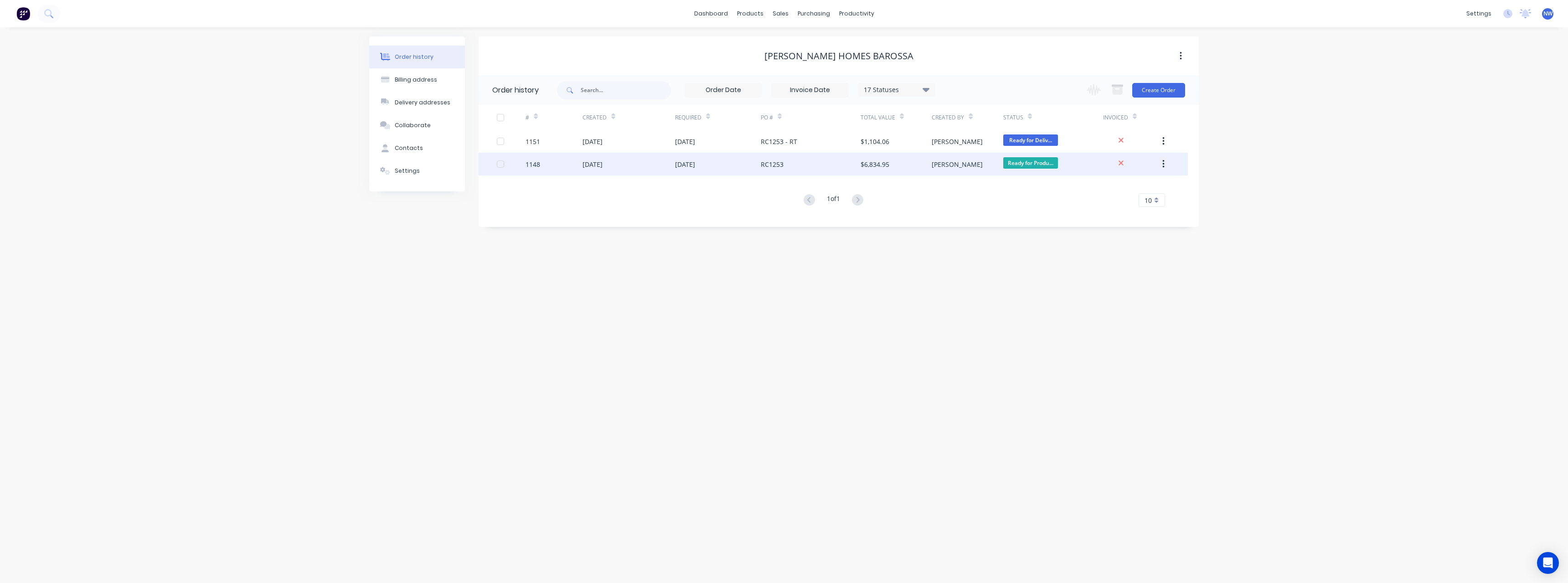
click at [784, 164] on div "RC1253" at bounding box center [772, 164] width 23 height 10
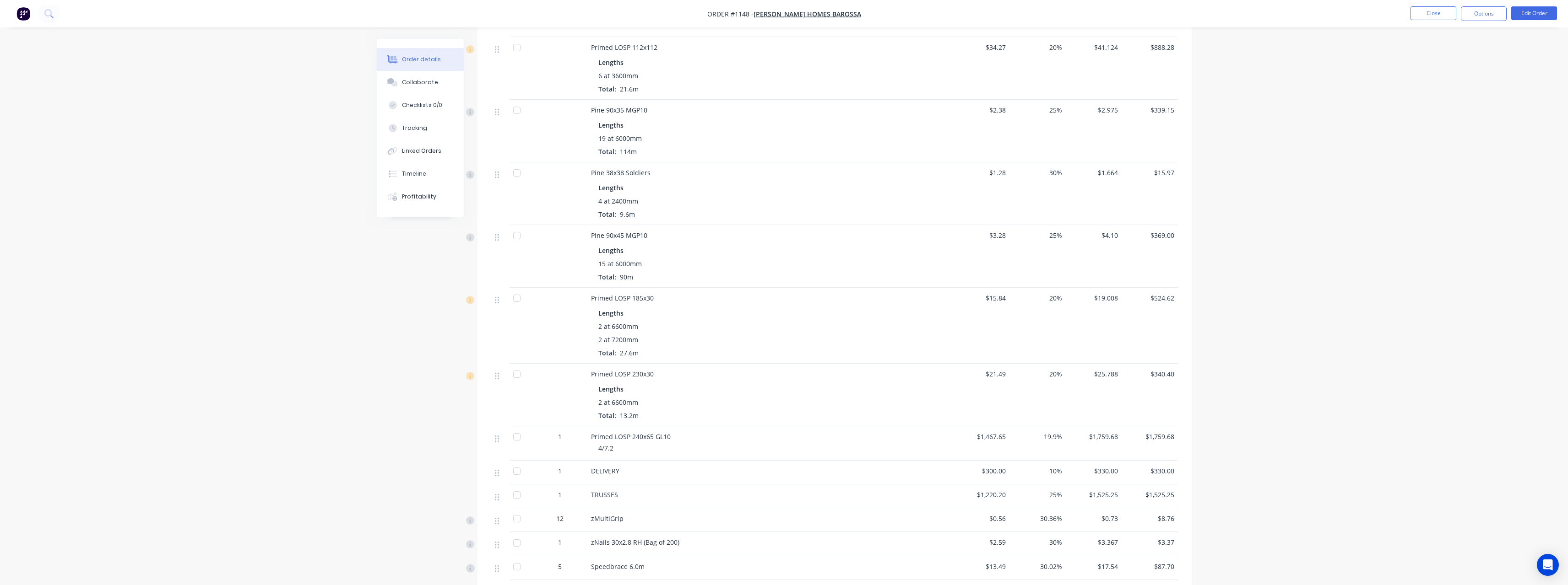
scroll to position [320, 0]
click at [1528, 15] on button "Edit Order" at bounding box center [1534, 13] width 45 height 14
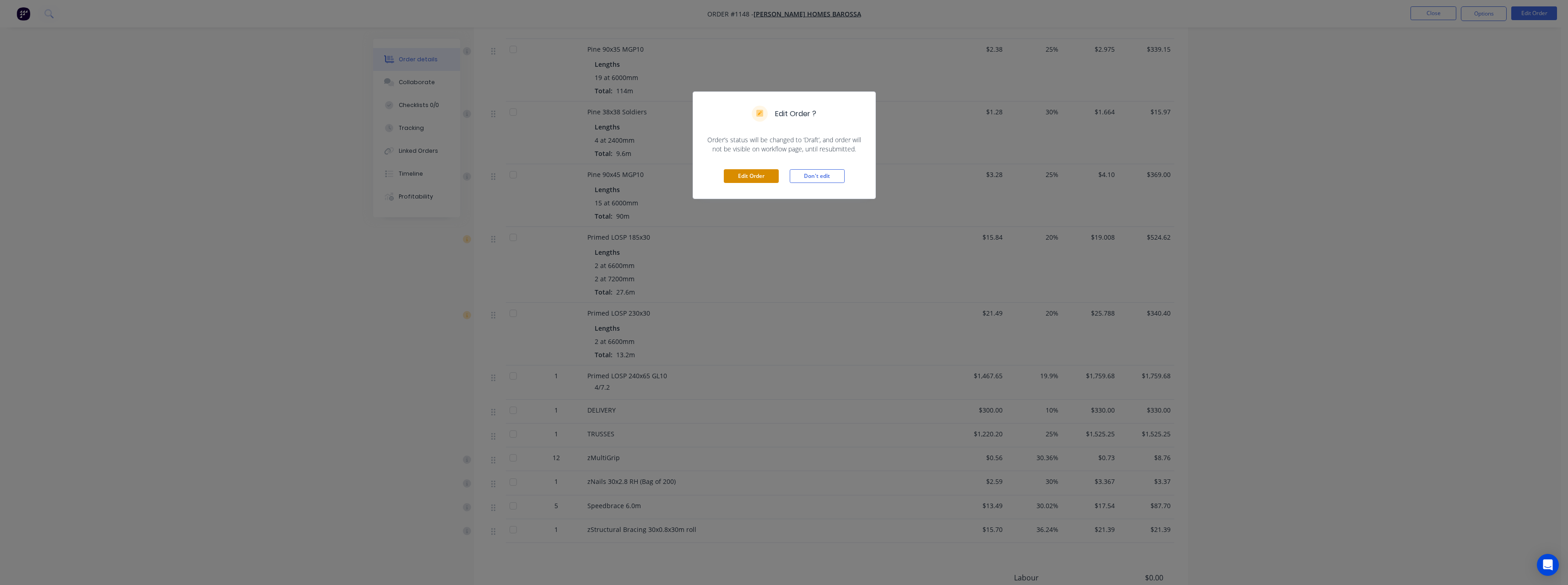
click at [744, 172] on button "Edit Order" at bounding box center [751, 176] width 55 height 14
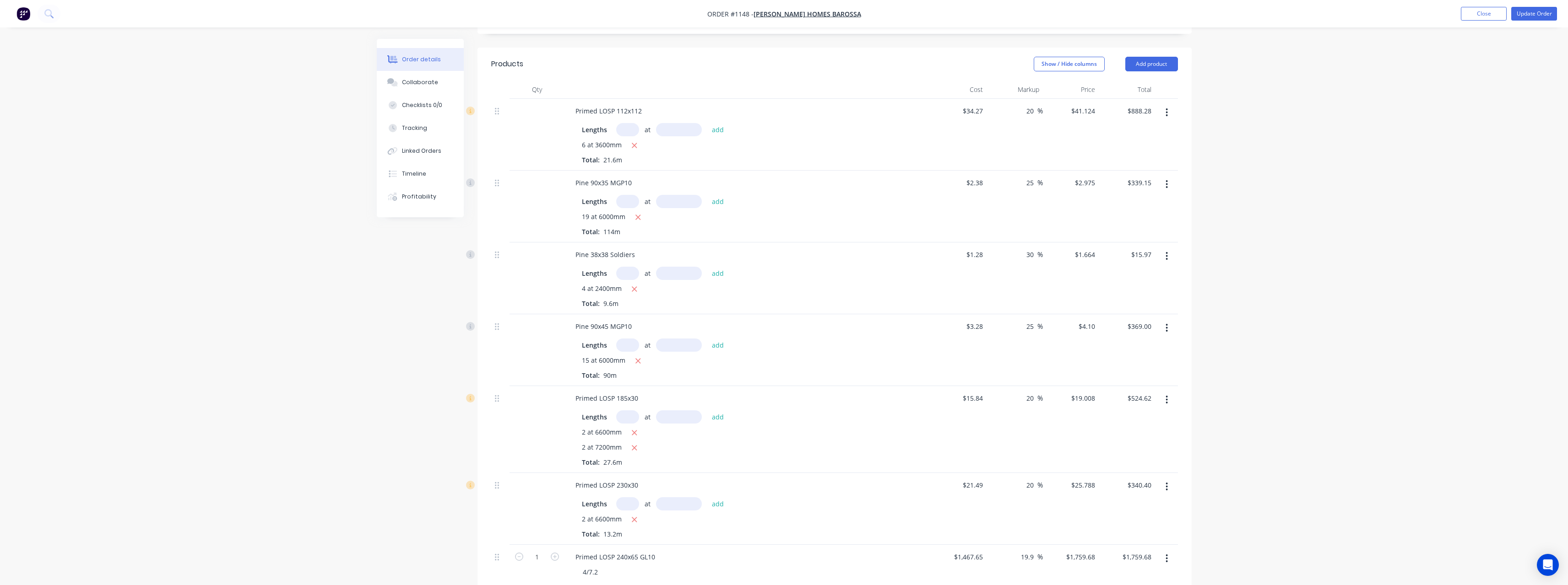
scroll to position [229, 0]
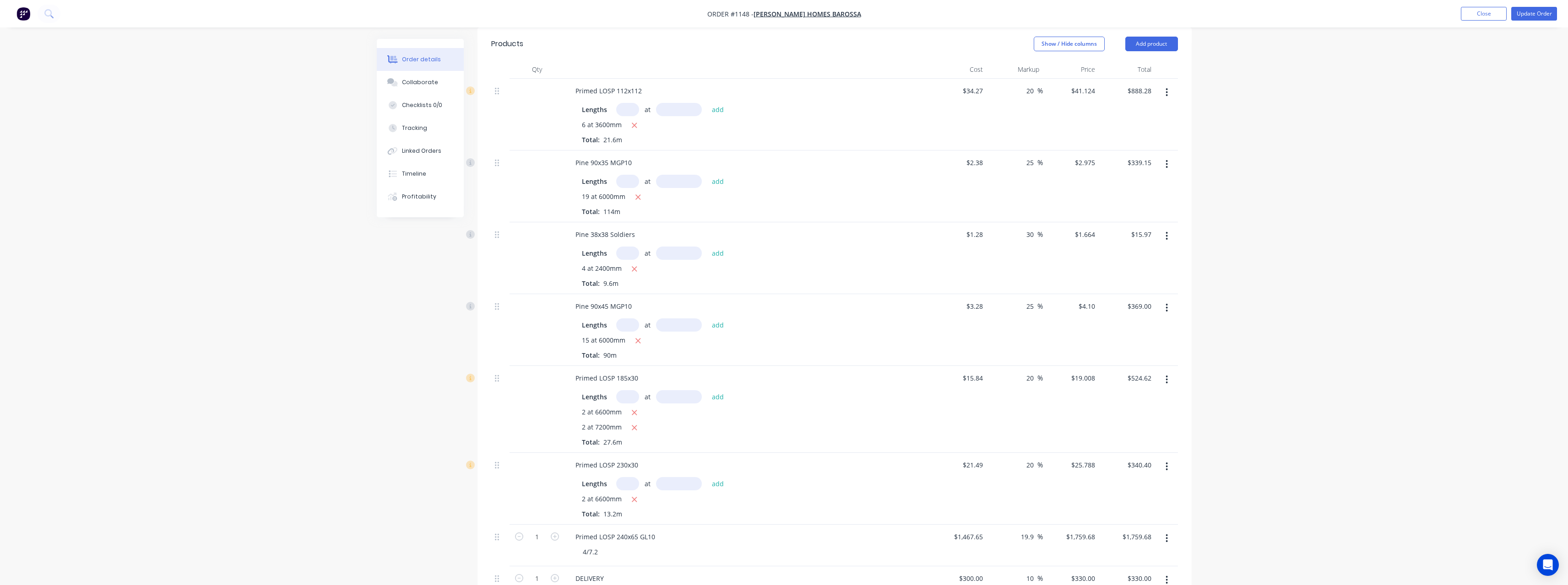
click at [633, 390] on input "text" at bounding box center [628, 396] width 23 height 13
type input "4"
type input "7200"
click at [708, 390] on button "add" at bounding box center [718, 396] width 22 height 12
click at [636, 410] on icon "button" at bounding box center [635, 413] width 5 height 5
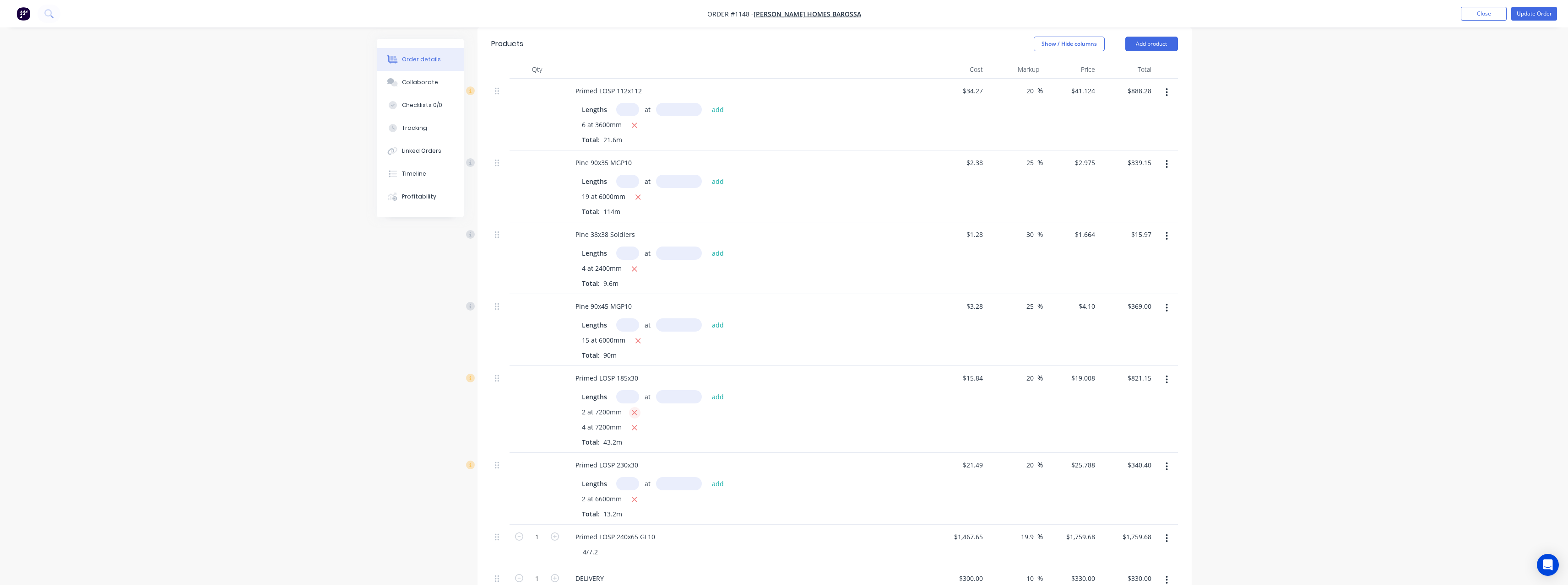
click at [636, 409] on icon "button" at bounding box center [634, 412] width 6 height 8
type input "$547.43"
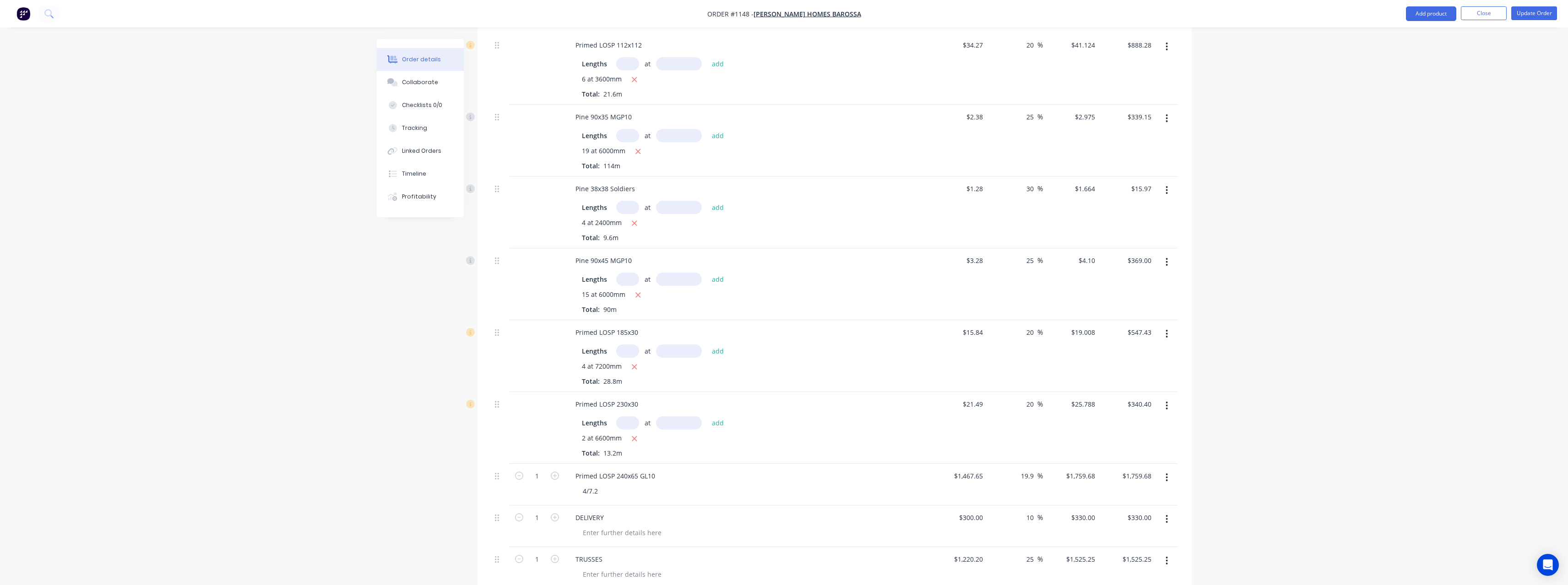
click at [633, 416] on input "text" at bounding box center [628, 423] width 23 height 13
type input "2"
type input "7200"
click at [708, 416] on button "add" at bounding box center [718, 423] width 22 height 12
click at [637, 435] on icon "button" at bounding box center [634, 438] width 6 height 8
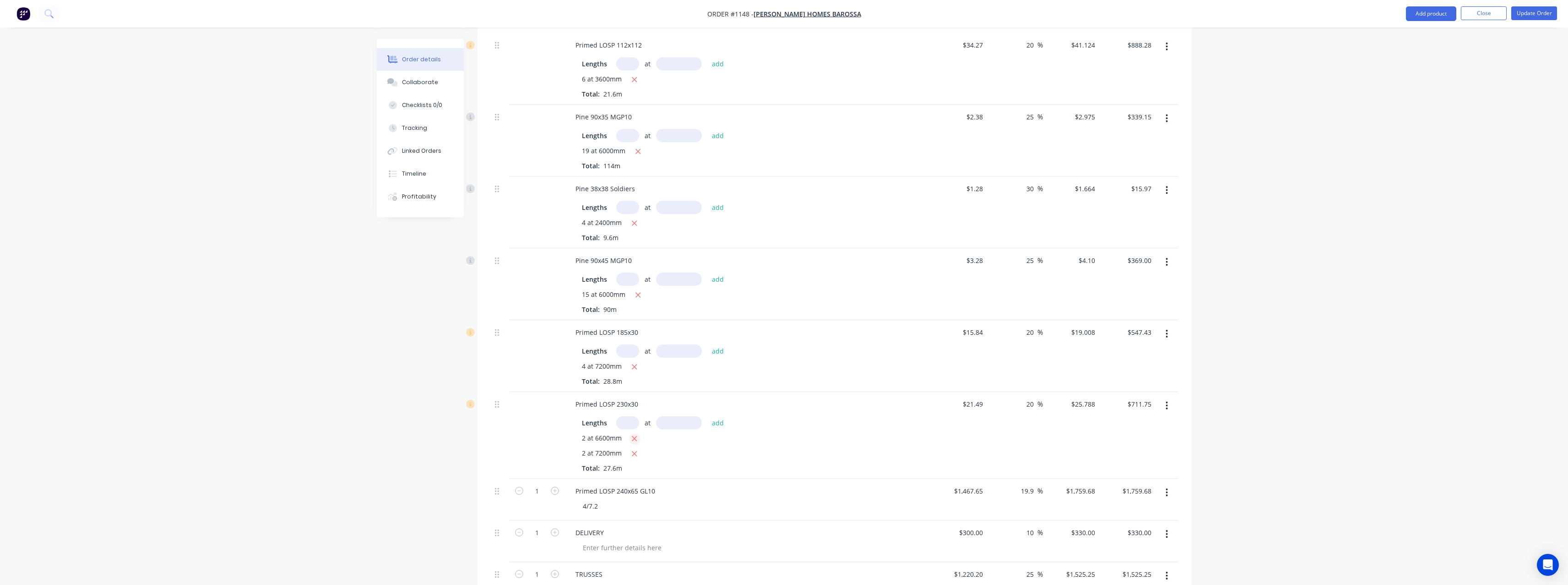
type input "$371.35"
click at [1527, 15] on button "Update Order" at bounding box center [1534, 13] width 45 height 14
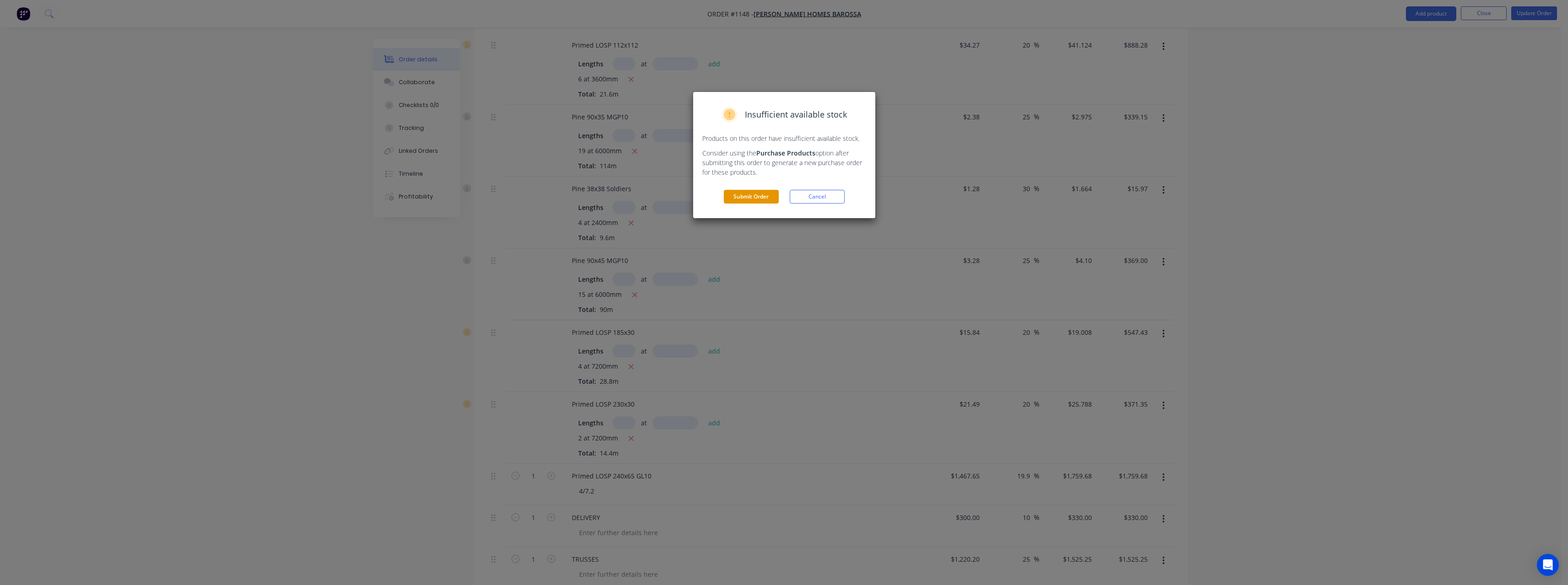
click at [767, 196] on button "Submit Order" at bounding box center [751, 197] width 55 height 14
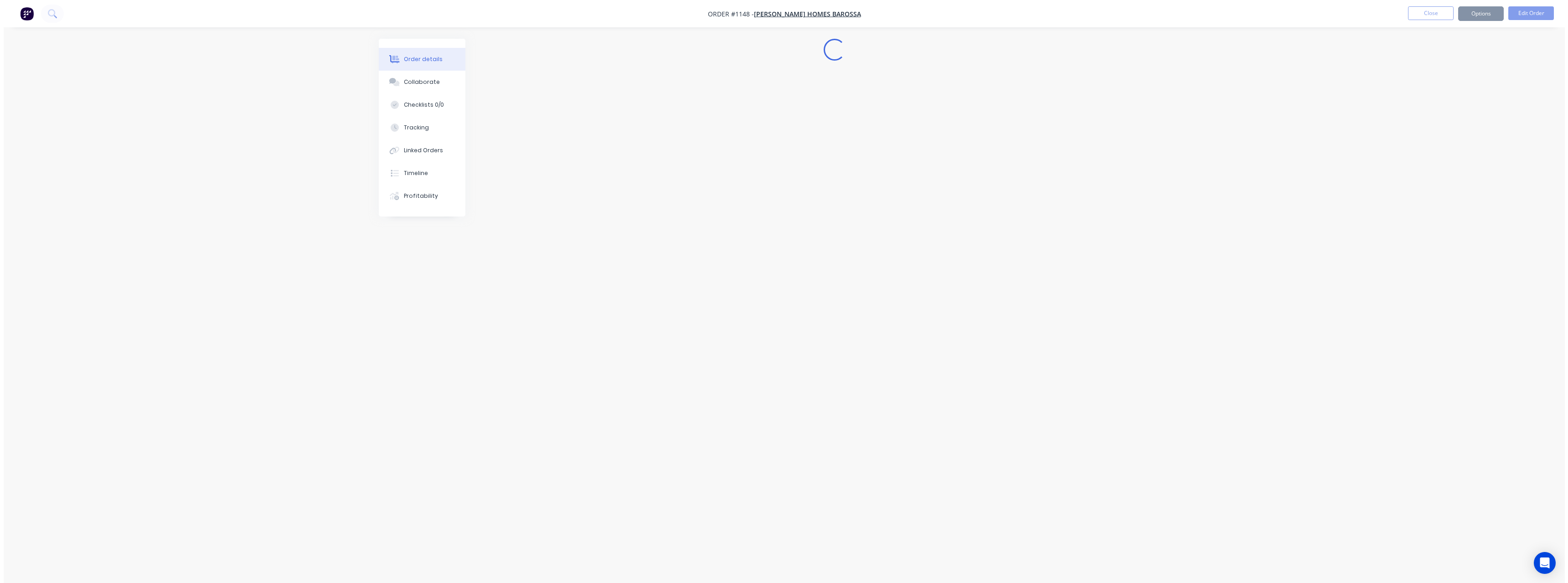
scroll to position [0, 0]
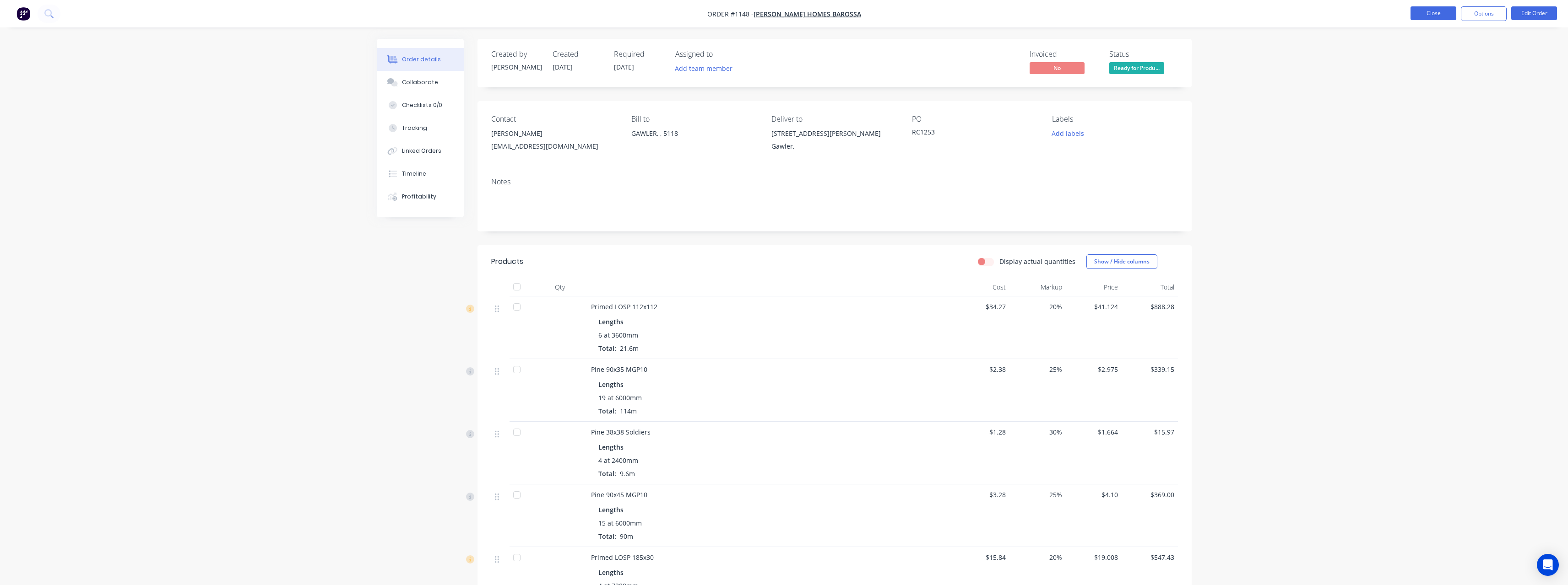
click at [1433, 17] on button "Close" at bounding box center [1433, 13] width 45 height 14
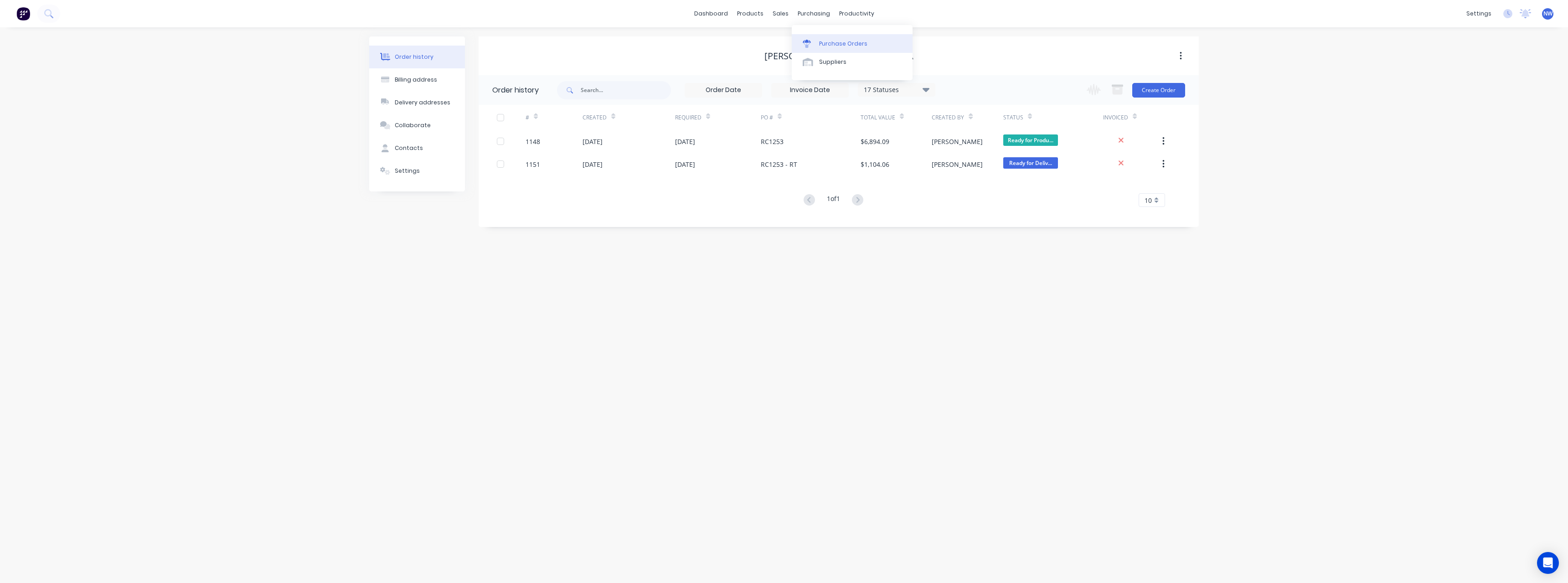
click at [828, 44] on div "Purchase Orders" at bounding box center [844, 44] width 49 height 8
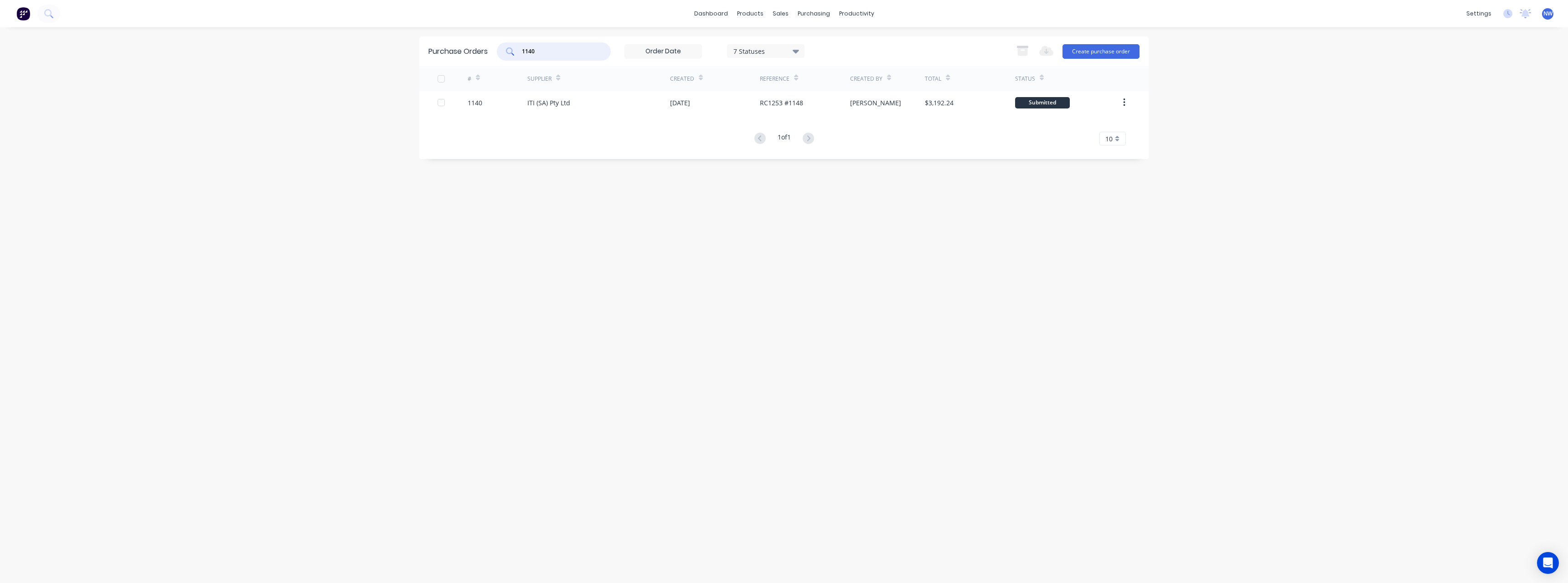
click at [557, 53] on input "1140" at bounding box center [558, 51] width 76 height 9
type input "1144"
click at [562, 104] on div "R&M Timber - Supplier" at bounding box center [562, 103] width 70 height 10
type textarea "x"
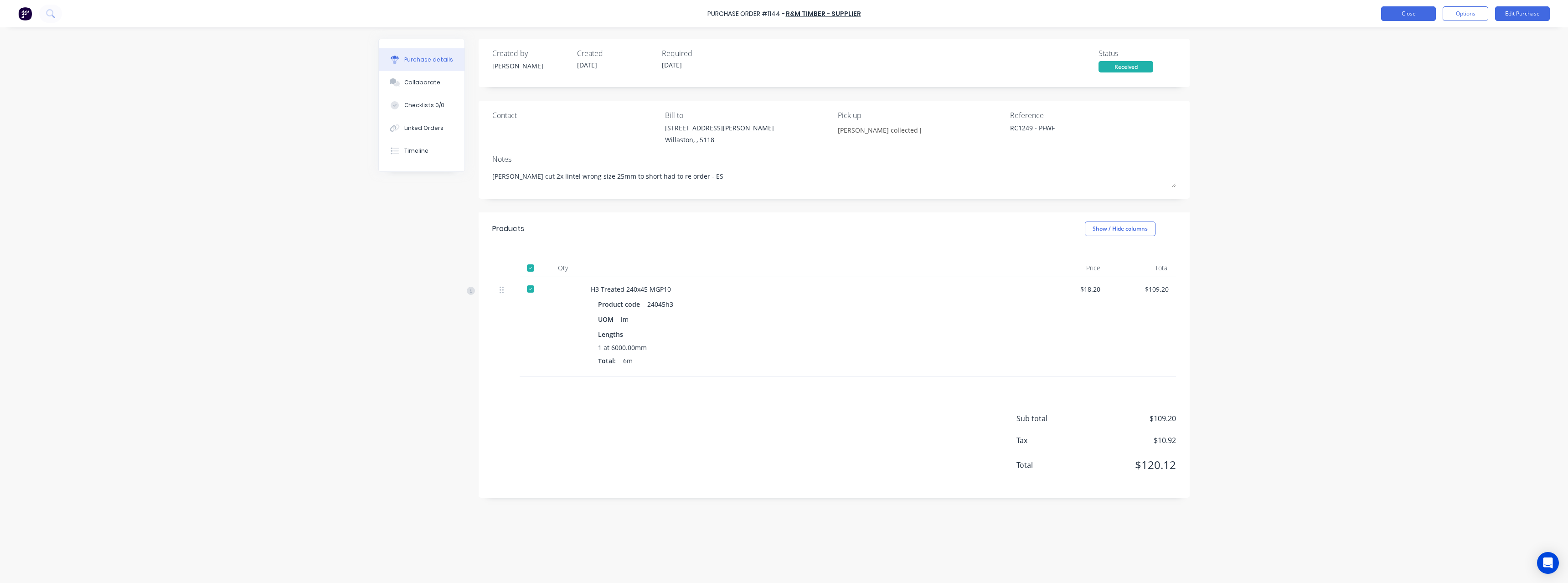
click at [1395, 12] on button "Close" at bounding box center [1408, 13] width 55 height 15
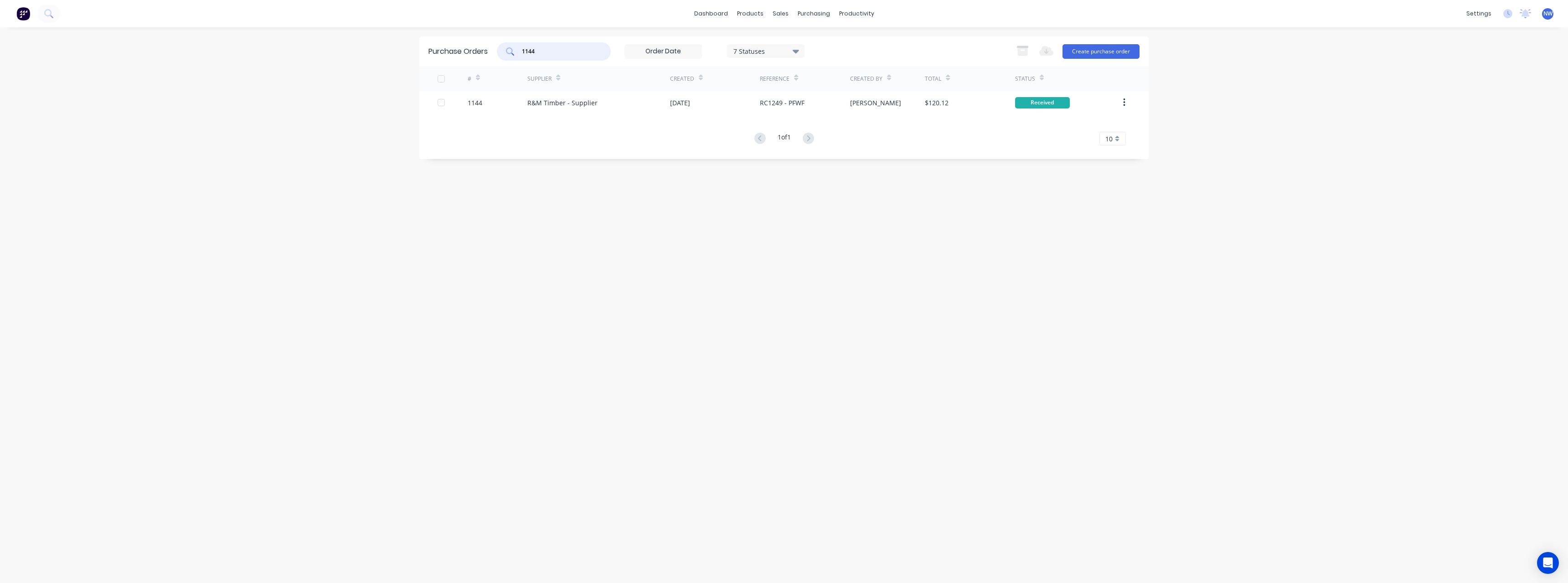
drag, startPoint x: 543, startPoint y: 48, endPoint x: 491, endPoint y: 52, distance: 52.2
click at [491, 52] on div "Purchase Orders 1144 7 Statuses 7 Statuses Export to Excel (XLSX) Create purcha…" at bounding box center [784, 51] width 730 height 30
click at [807, 39] on link "Sales Orders" at bounding box center [828, 43] width 121 height 18
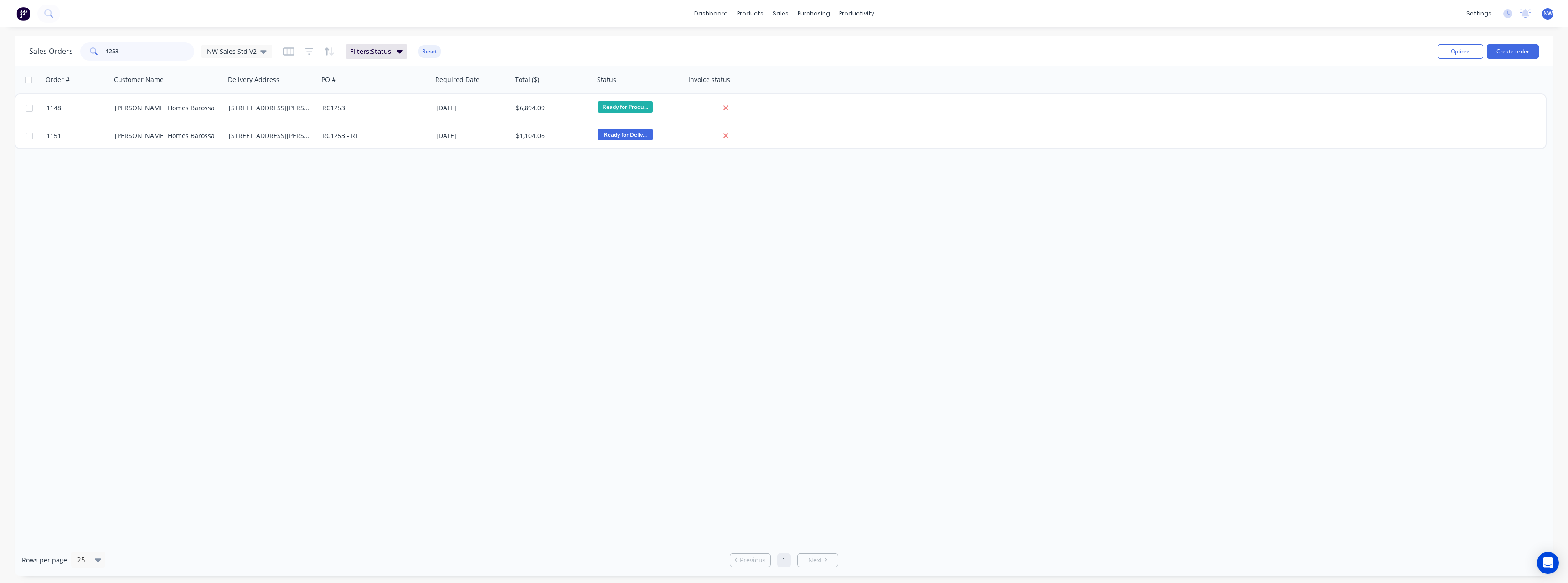
drag, startPoint x: 148, startPoint y: 50, endPoint x: 80, endPoint y: 54, distance: 68.1
click at [80, 54] on div "1253" at bounding box center [137, 51] width 114 height 18
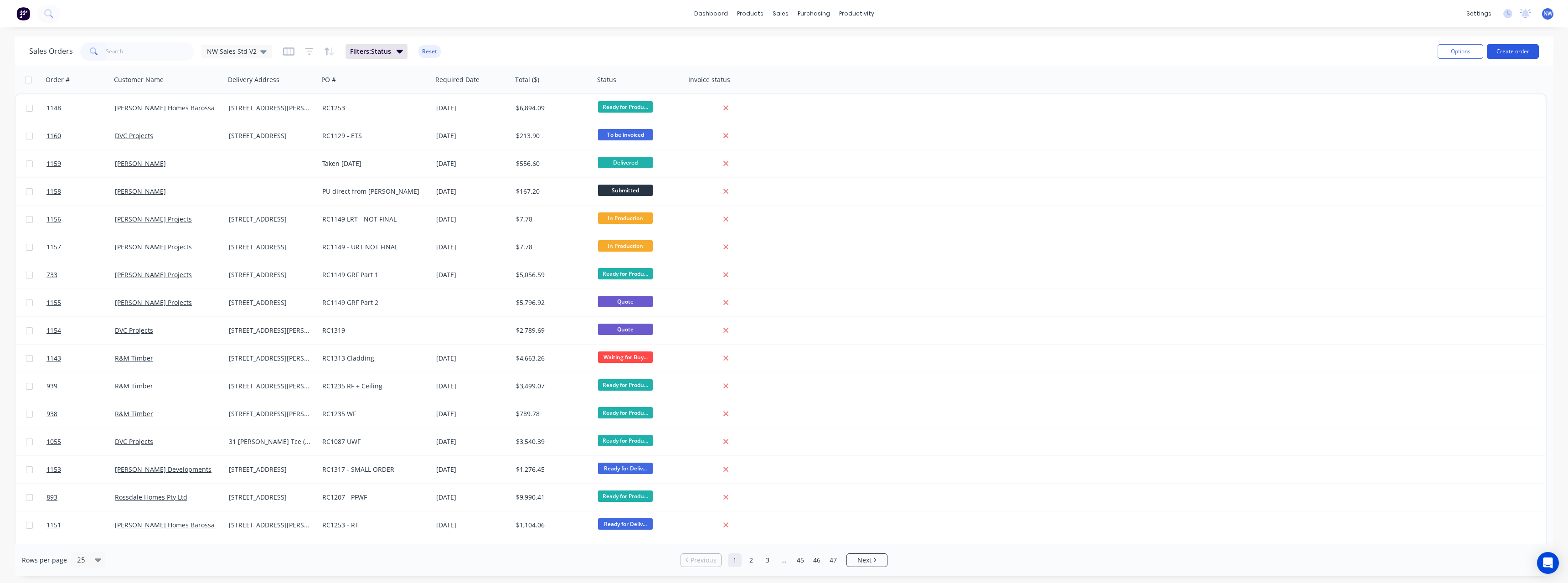
click at [1504, 50] on button "Create order" at bounding box center [1513, 51] width 52 height 15
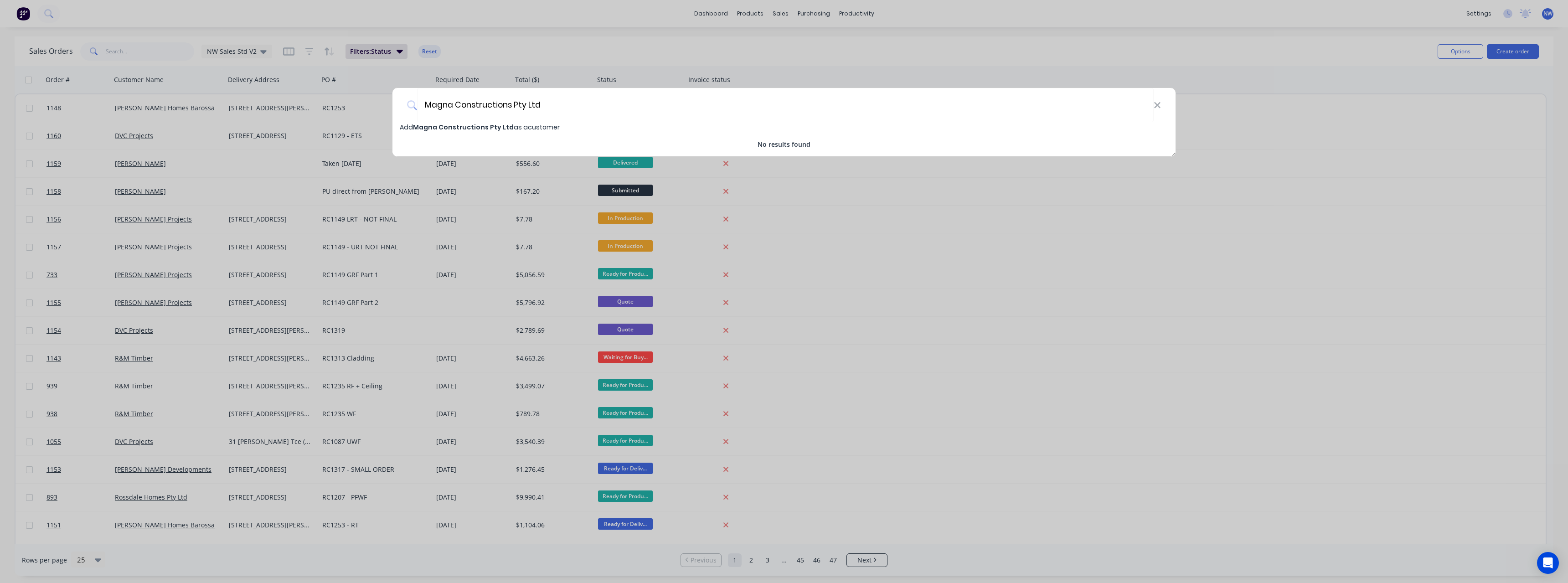
click at [479, 124] on span "Magna Constructions Pty Ltd" at bounding box center [464, 127] width 101 height 9
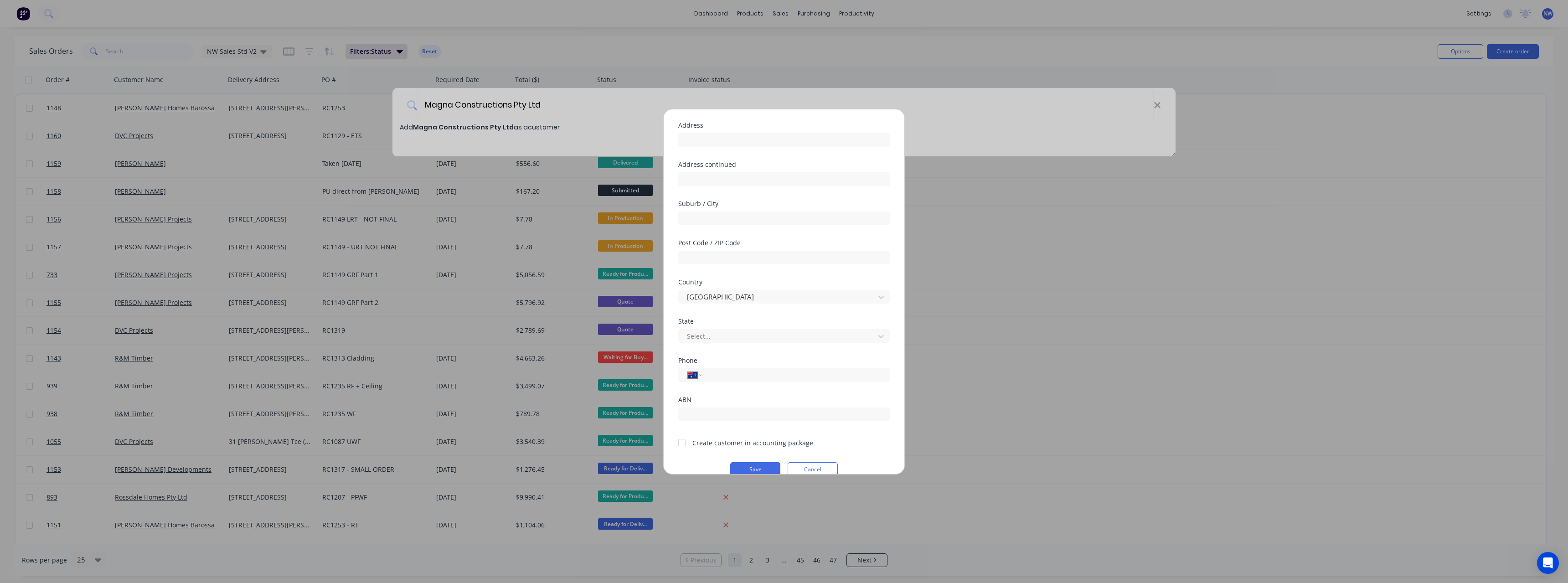
scroll to position [80, 0]
click at [748, 452] on button "Save" at bounding box center [756, 454] width 50 height 15
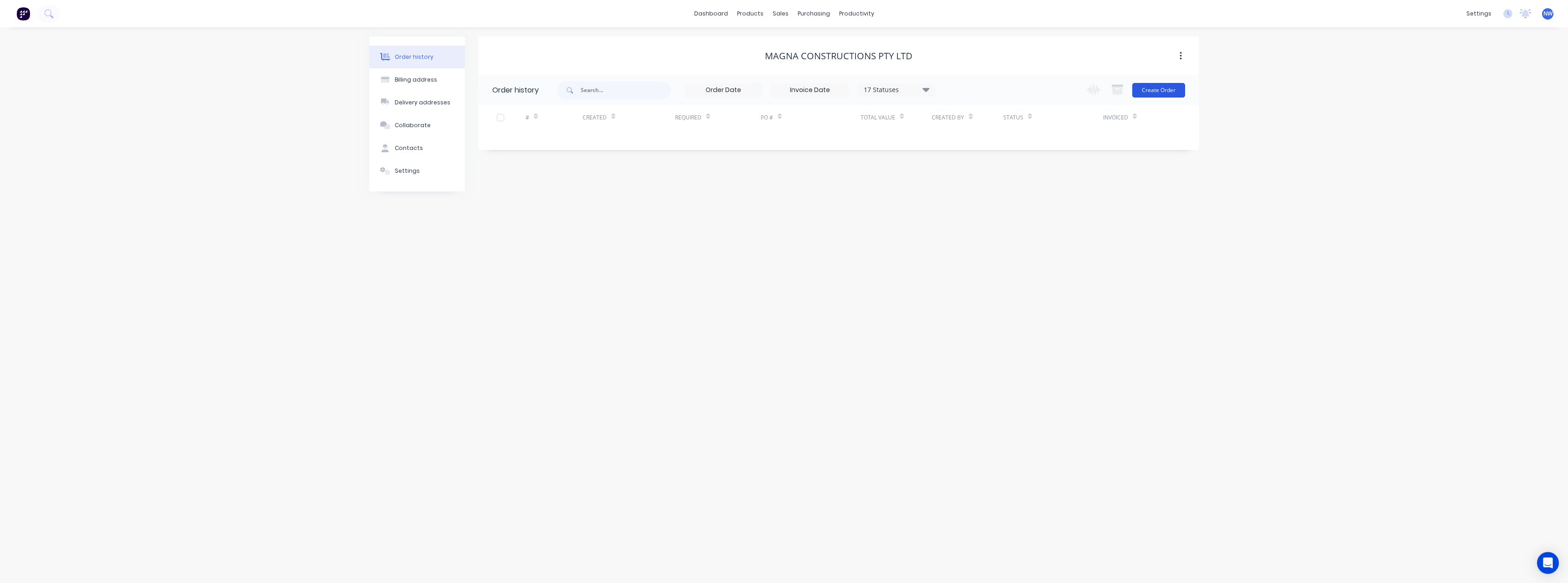
click at [1152, 90] on button "Create Order" at bounding box center [1158, 90] width 53 height 15
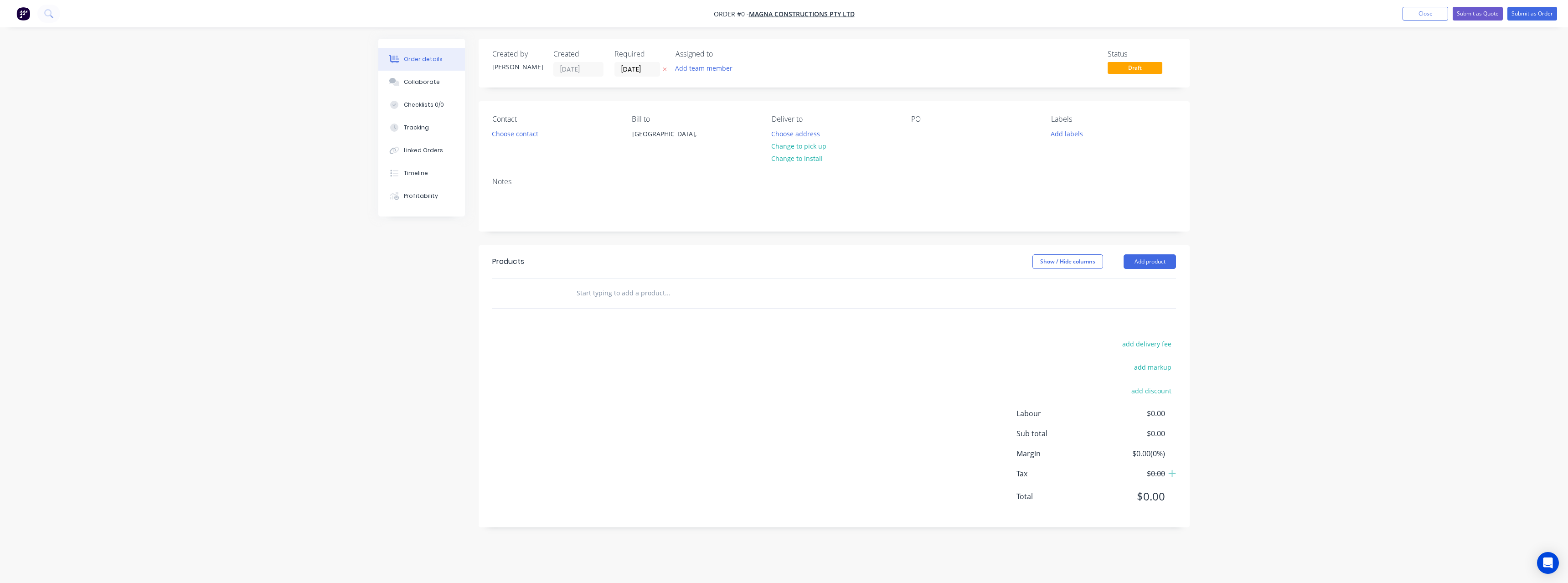
click at [667, 67] on button "button" at bounding box center [664, 70] width 10 height 10
click at [789, 134] on button "Choose address" at bounding box center [796, 133] width 58 height 12
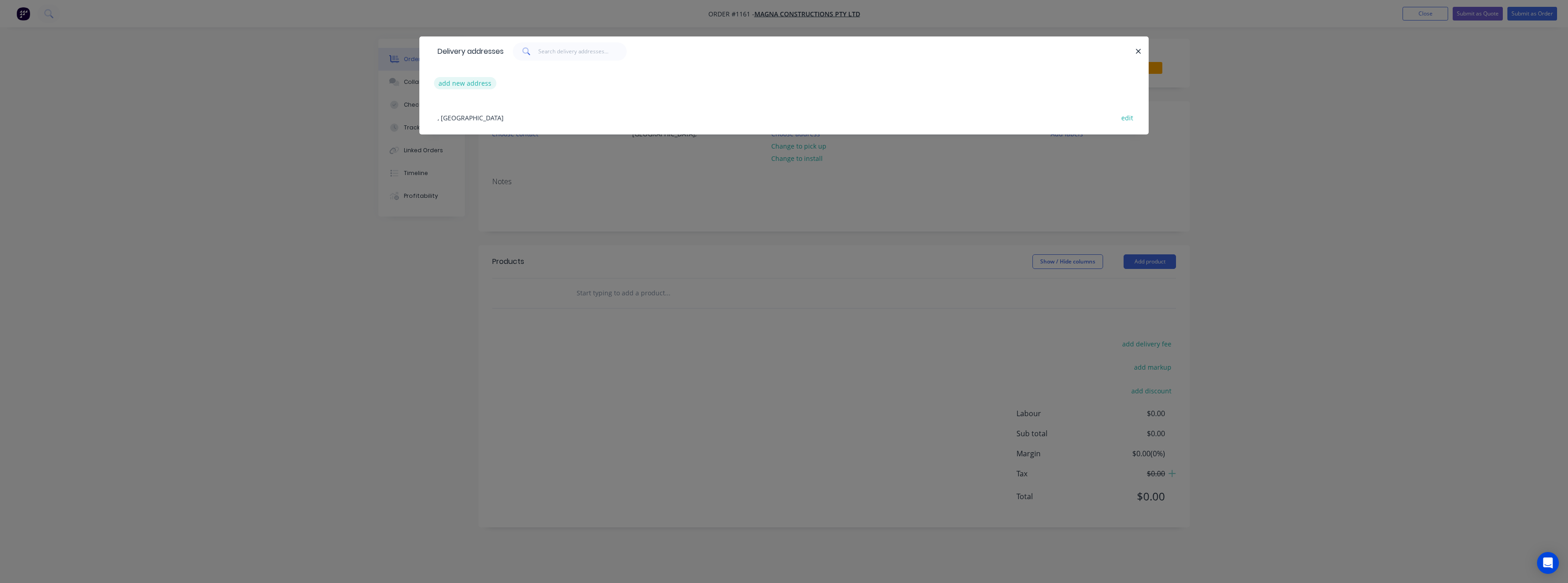
click at [484, 84] on button "add new address" at bounding box center [465, 84] width 63 height 12
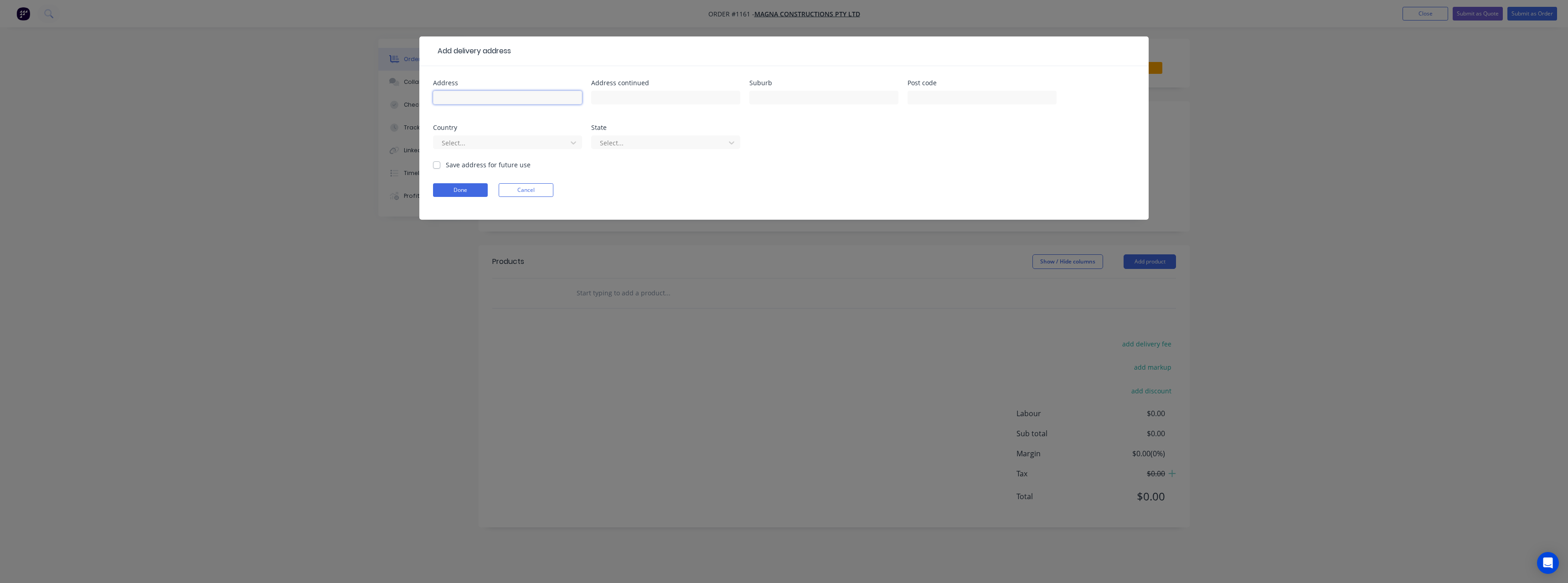
click at [464, 95] on input "text" at bounding box center [507, 97] width 149 height 14
click at [764, 98] on input "text" at bounding box center [824, 97] width 149 height 14
click at [446, 166] on label "Save address for future use" at bounding box center [488, 164] width 84 height 10
click at [437, 166] on input "Save address for future use" at bounding box center [437, 164] width 7 height 9
click at [449, 187] on button "Done" at bounding box center [460, 191] width 55 height 14
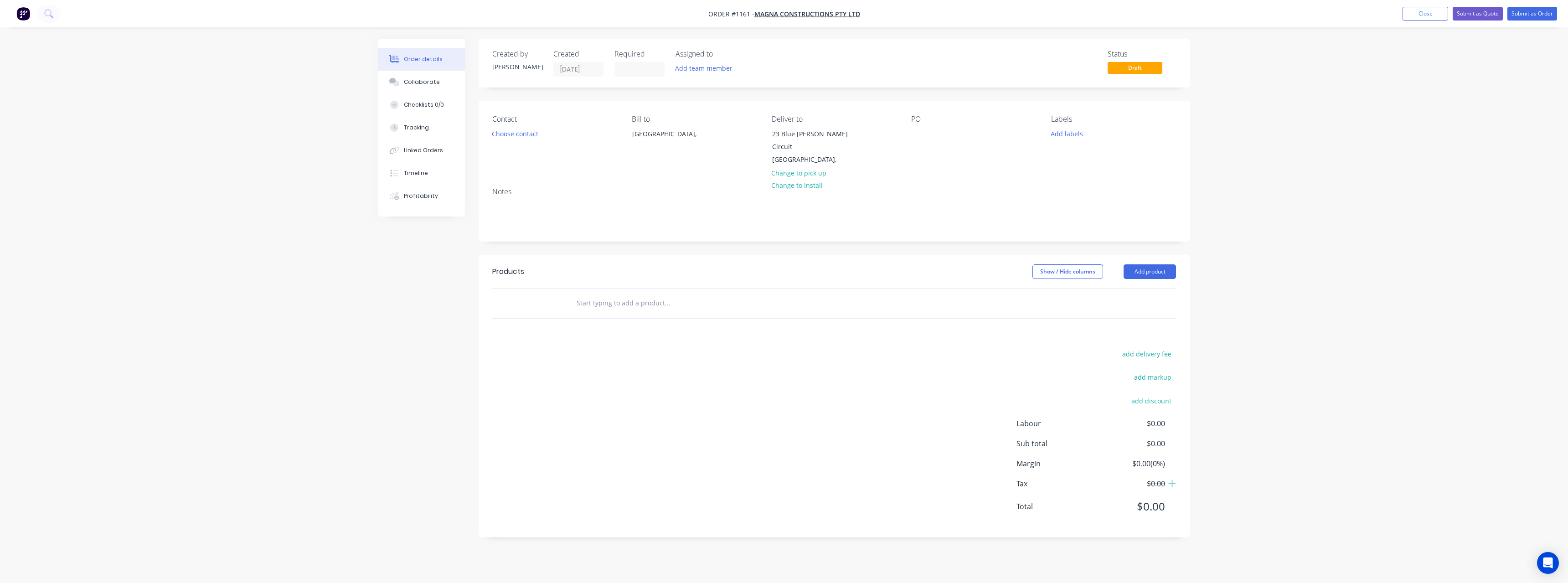
click at [601, 295] on input "text" at bounding box center [668, 303] width 183 height 18
drag, startPoint x: 920, startPoint y: 131, endPoint x: 884, endPoint y: 162, distance: 47.5
click at [920, 131] on div at bounding box center [918, 133] width 15 height 13
click at [617, 299] on input "text" at bounding box center [668, 303] width 183 height 18
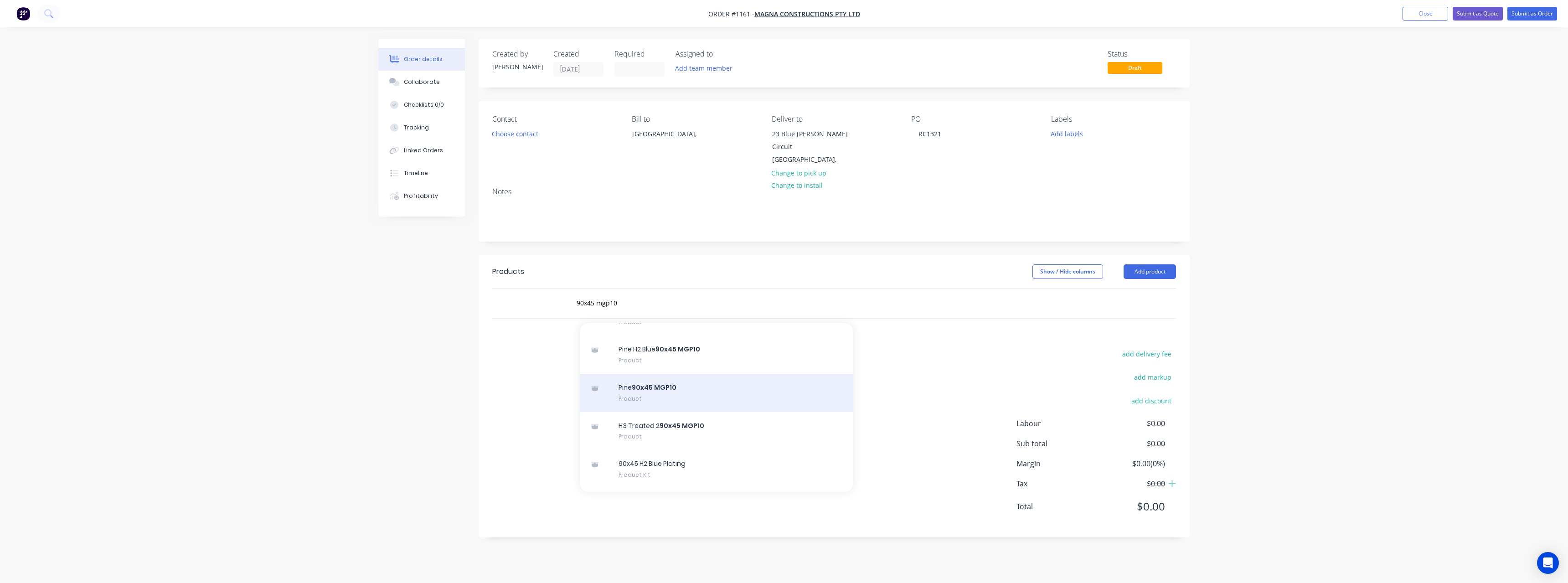
click at [717, 385] on div "Pine 90x45 MGP10 Product" at bounding box center [717, 393] width 273 height 38
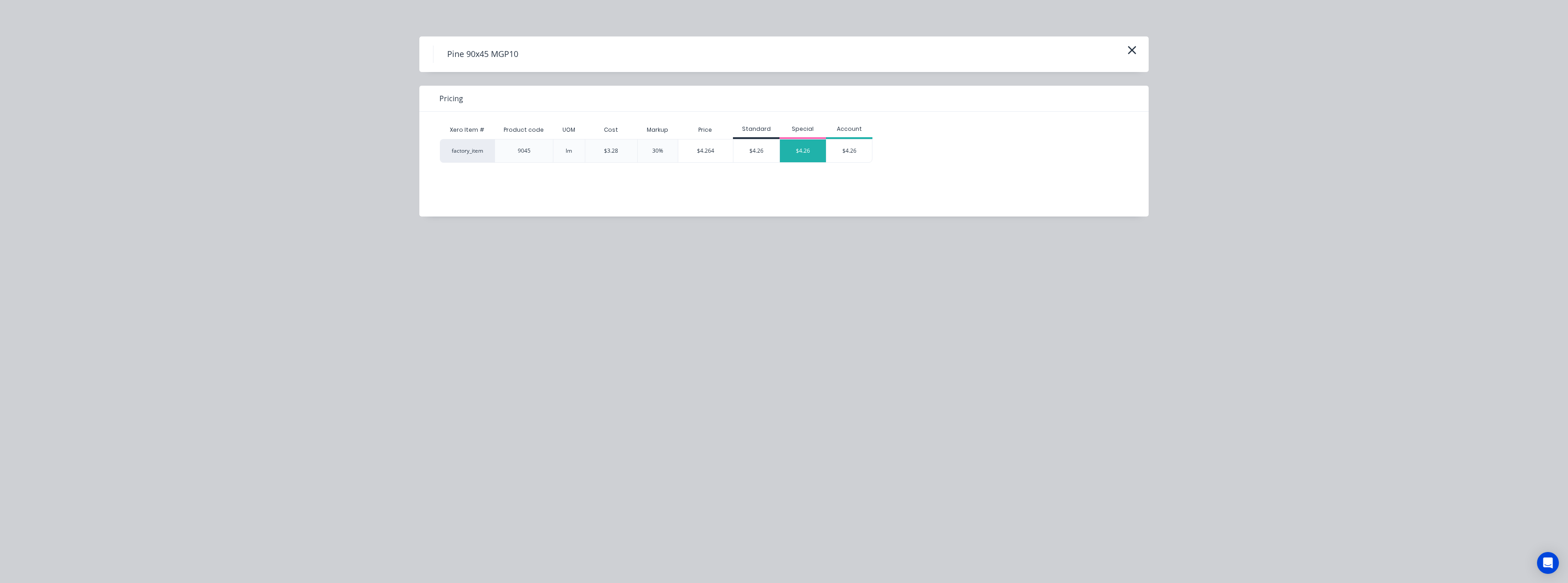
click at [801, 146] on div "$4.26" at bounding box center [803, 151] width 46 height 23
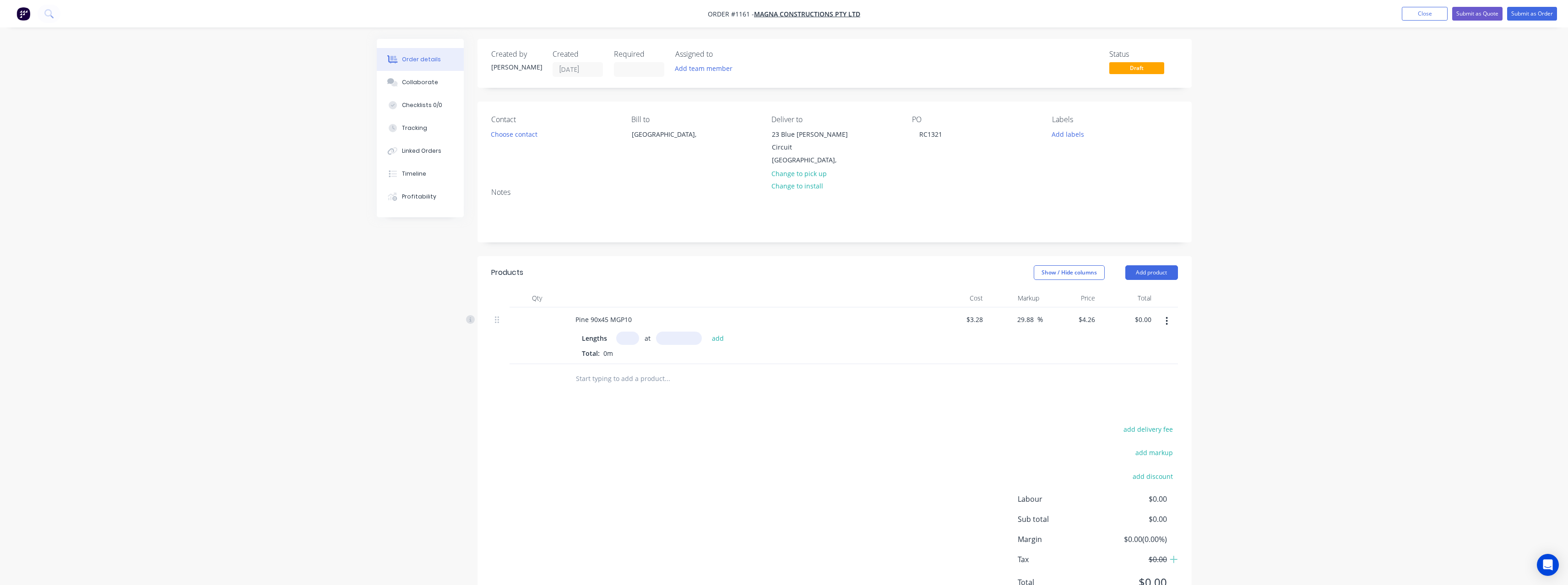
click at [630, 333] on input "text" at bounding box center [628, 338] width 23 height 13
click at [708, 332] on button "add" at bounding box center [718, 338] width 22 height 12
click at [607, 389] on input "text" at bounding box center [667, 394] width 183 height 18
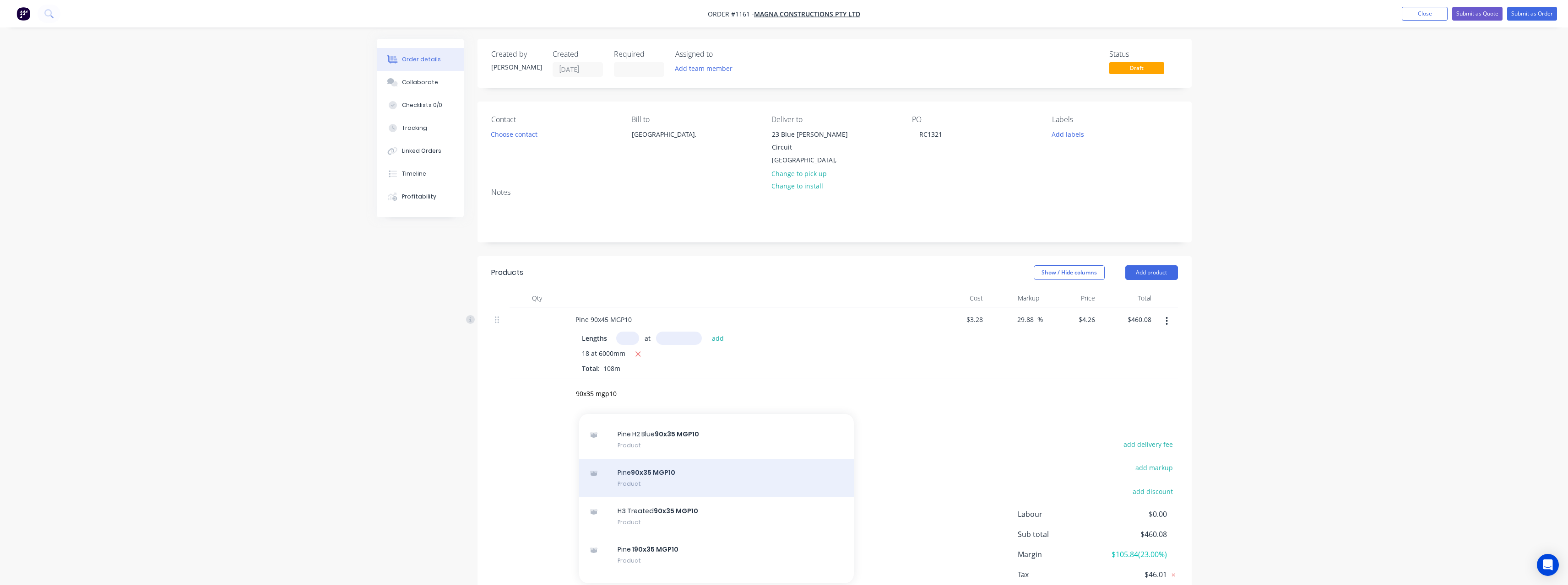
click at [705, 467] on div "Pine 90x35 MGP10 Product" at bounding box center [716, 478] width 274 height 38
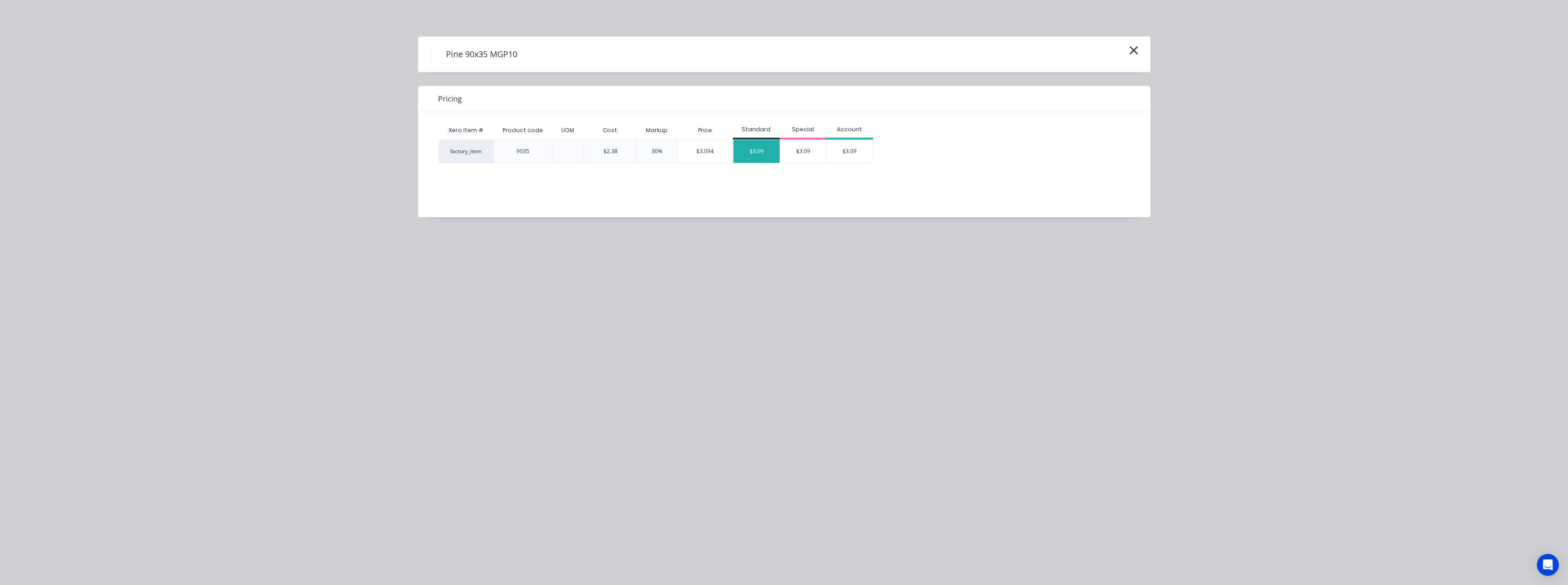
click at [751, 157] on div "$3.09" at bounding box center [756, 151] width 46 height 23
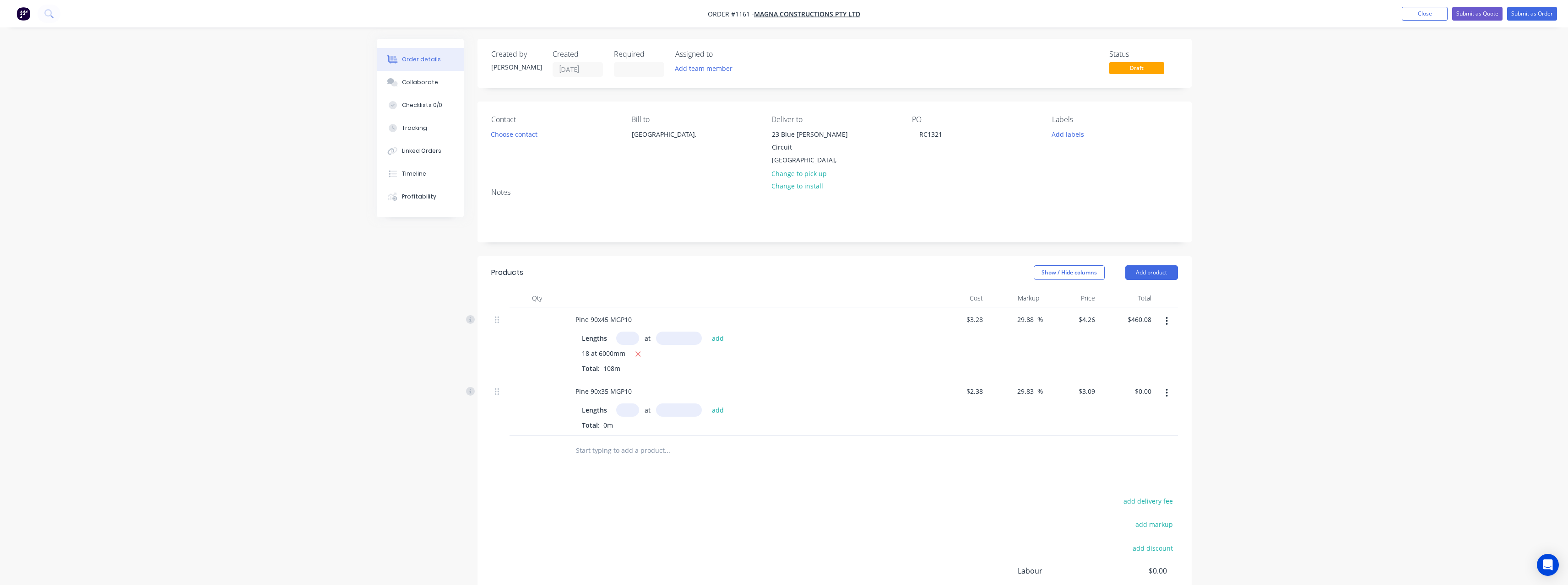
click at [628, 405] on input "text" at bounding box center [628, 410] width 23 height 13
click at [708, 403] on button "add" at bounding box center [718, 410] width 22 height 12
click at [605, 471] on input "text" at bounding box center [667, 480] width 183 height 18
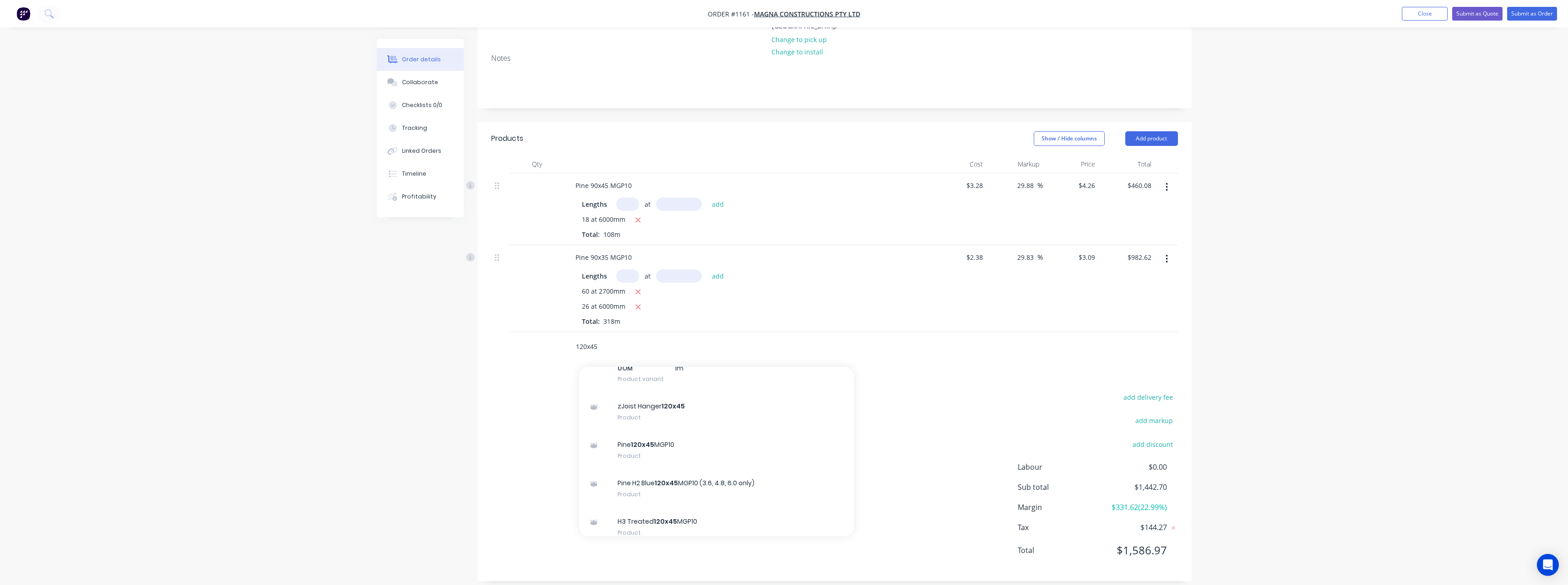
scroll to position [320, 0]
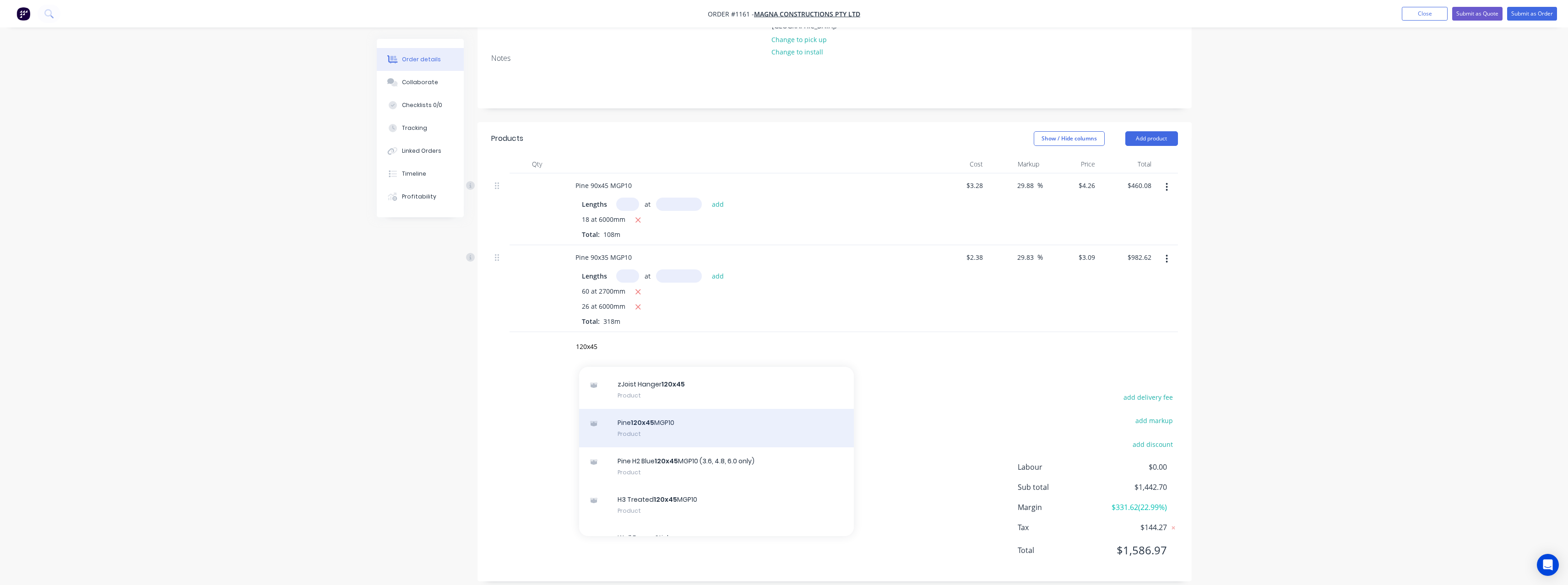
click at [707, 416] on div "Pine 120x45 MGP10 Product" at bounding box center [716, 429] width 274 height 38
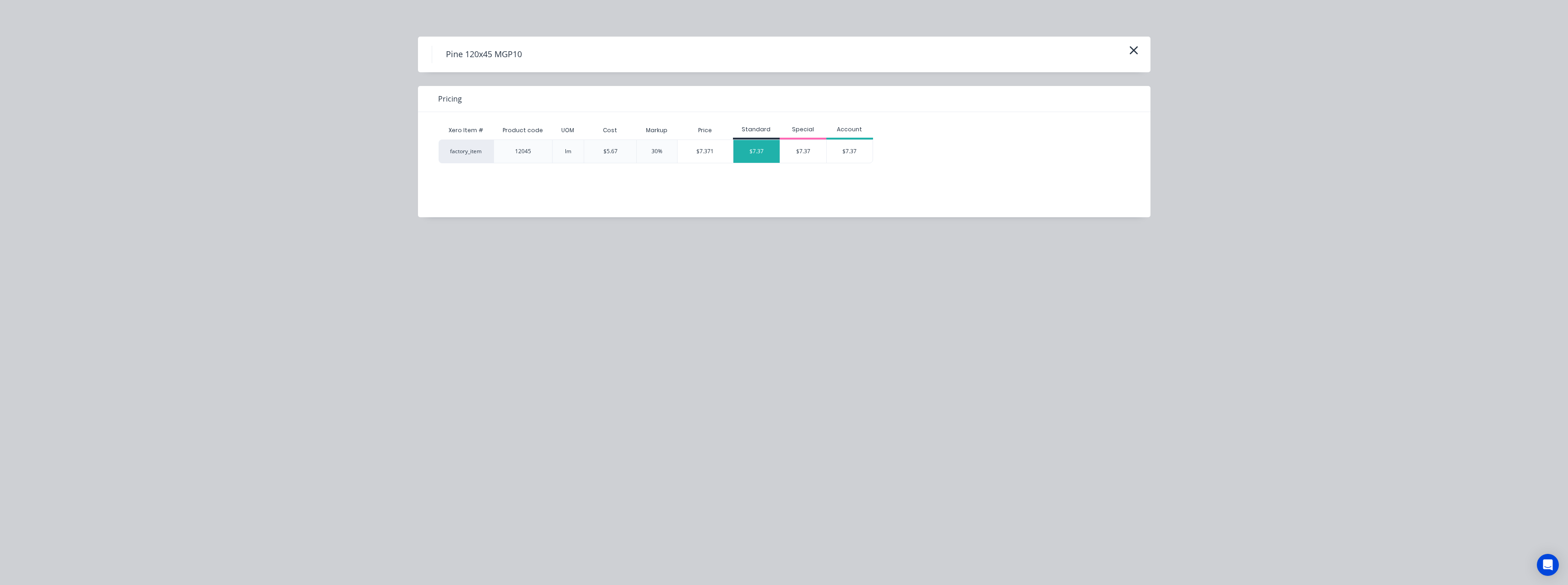
click at [761, 148] on div "$7.37" at bounding box center [756, 151] width 46 height 23
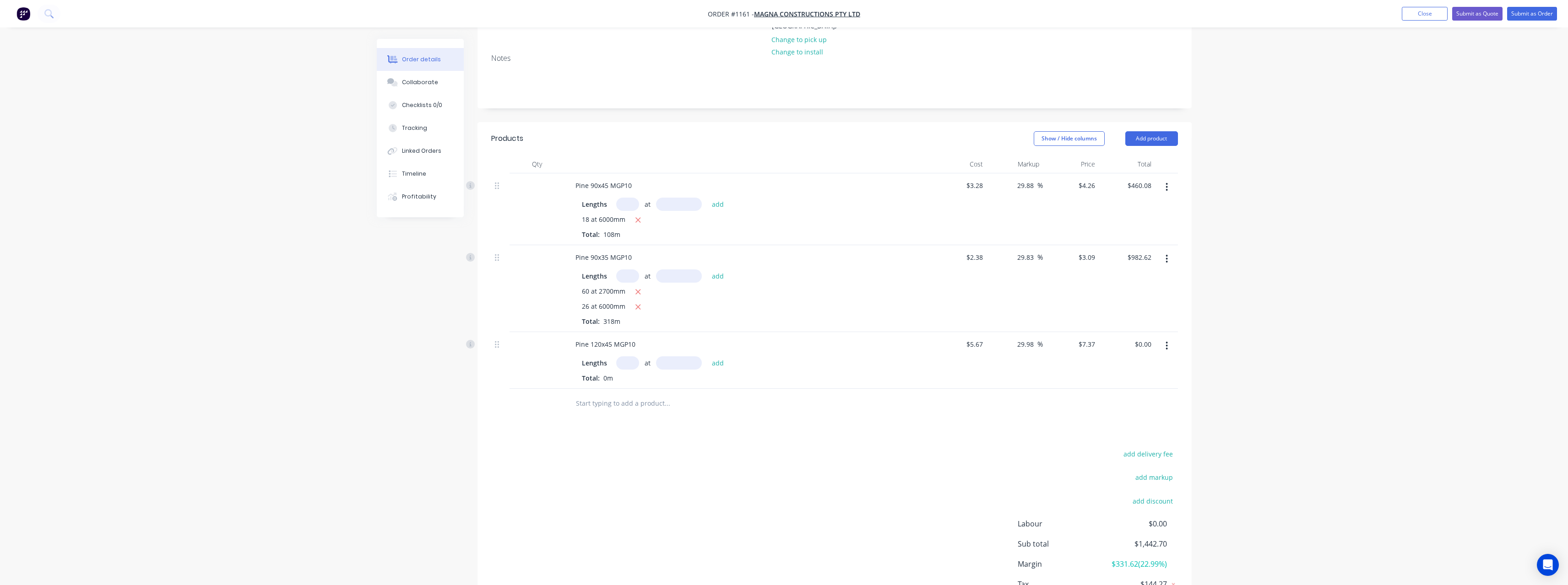
click at [630, 356] on input "text" at bounding box center [628, 362] width 23 height 13
click at [708, 356] on button "add" at bounding box center [718, 362] width 22 height 12
click at [609, 411] on input "text" at bounding box center [667, 418] width 183 height 18
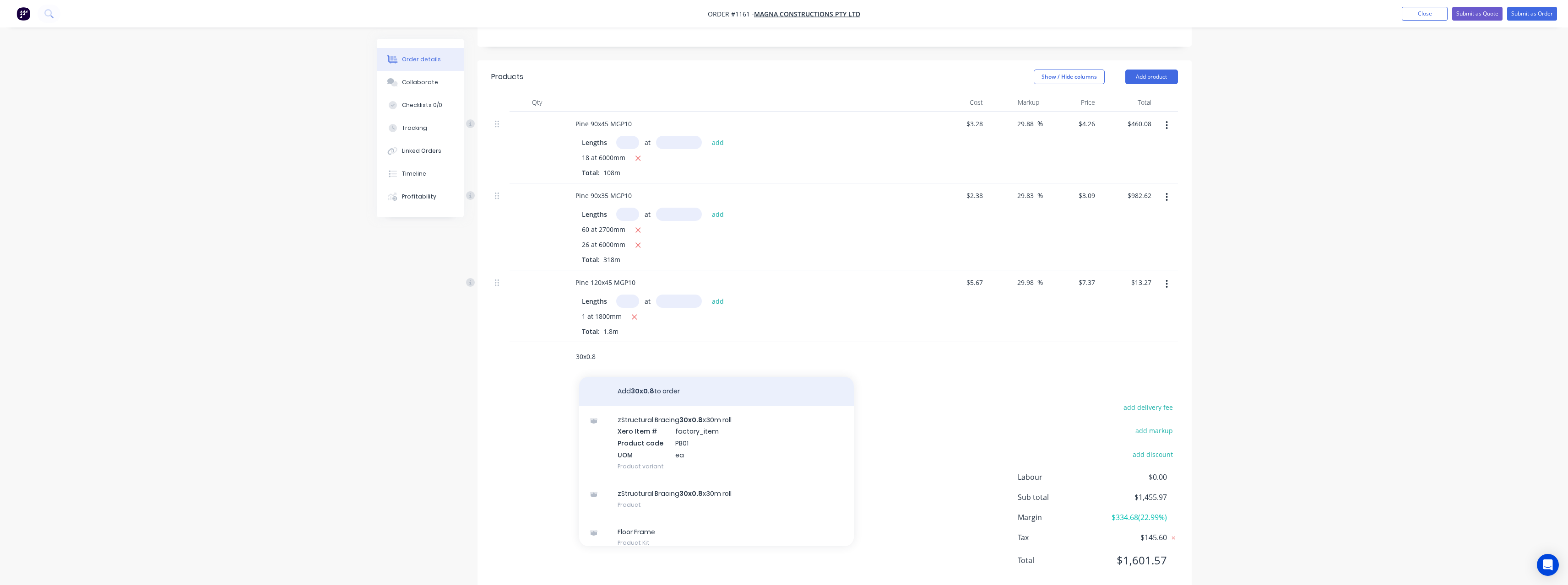
scroll to position [206, 0]
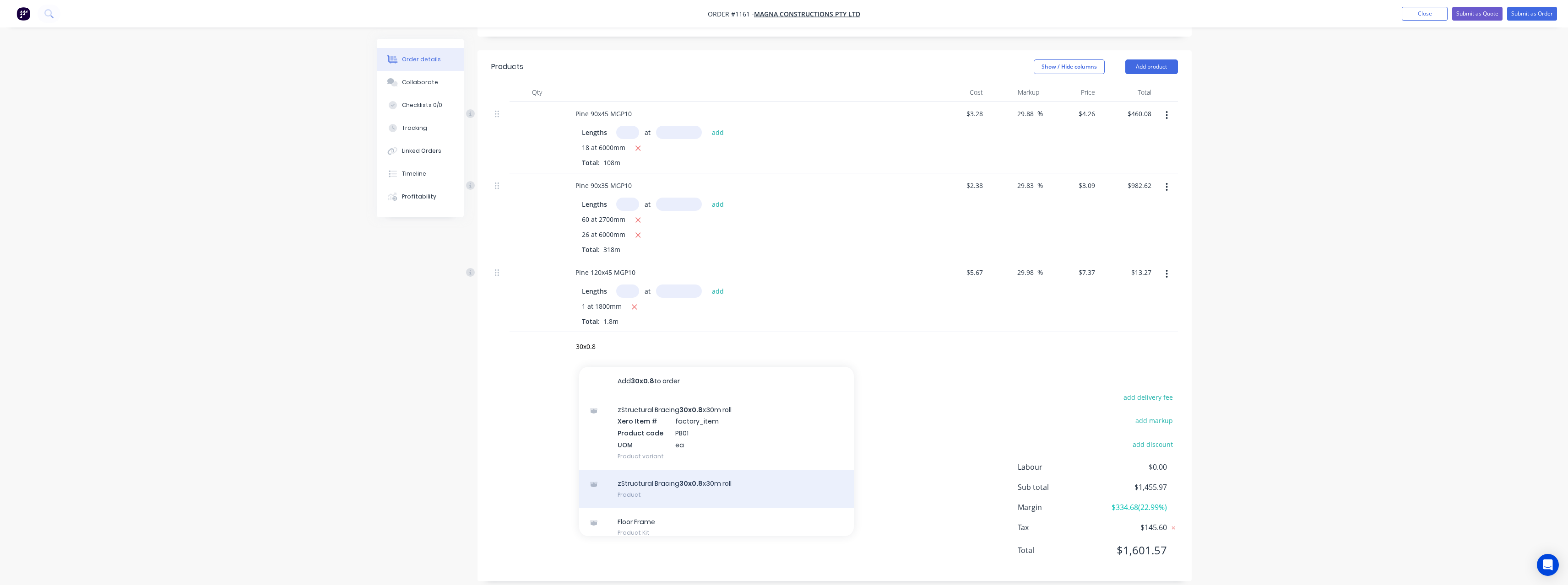
click at [714, 477] on div "zStructural Bracing 30x0.8 x30m roll Product" at bounding box center [716, 489] width 274 height 38
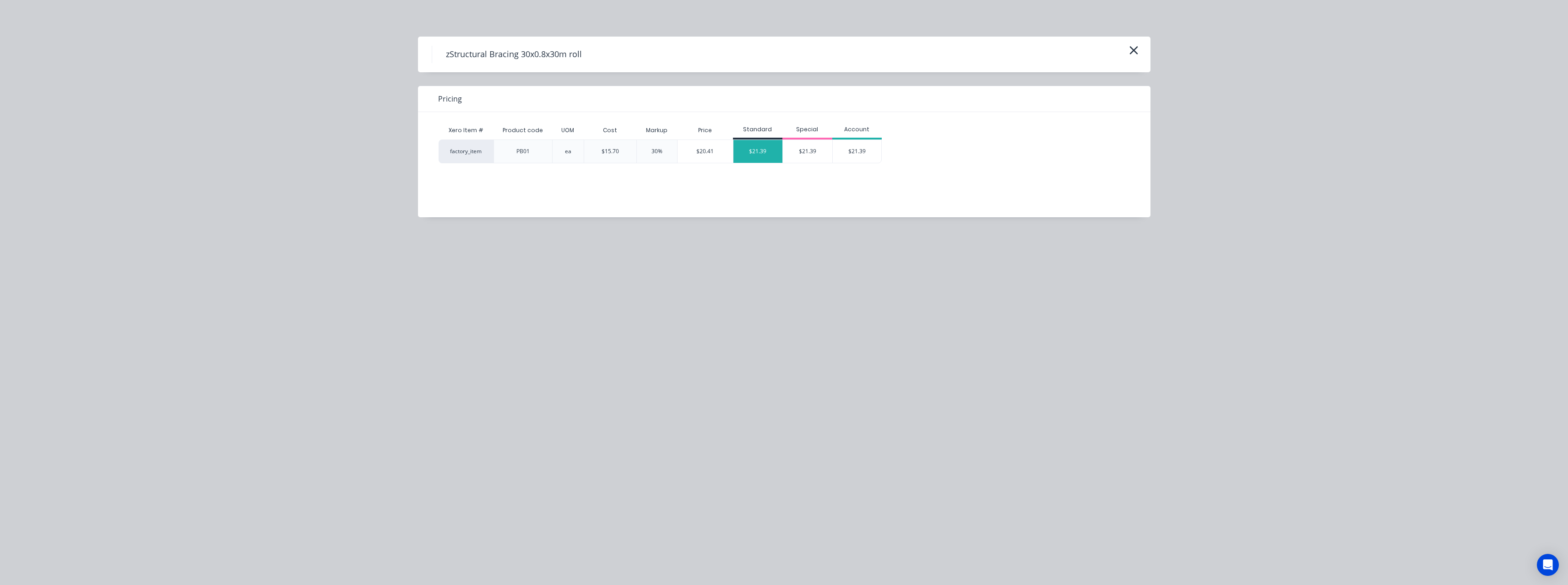
click at [762, 153] on div "$21.39" at bounding box center [758, 151] width 50 height 23
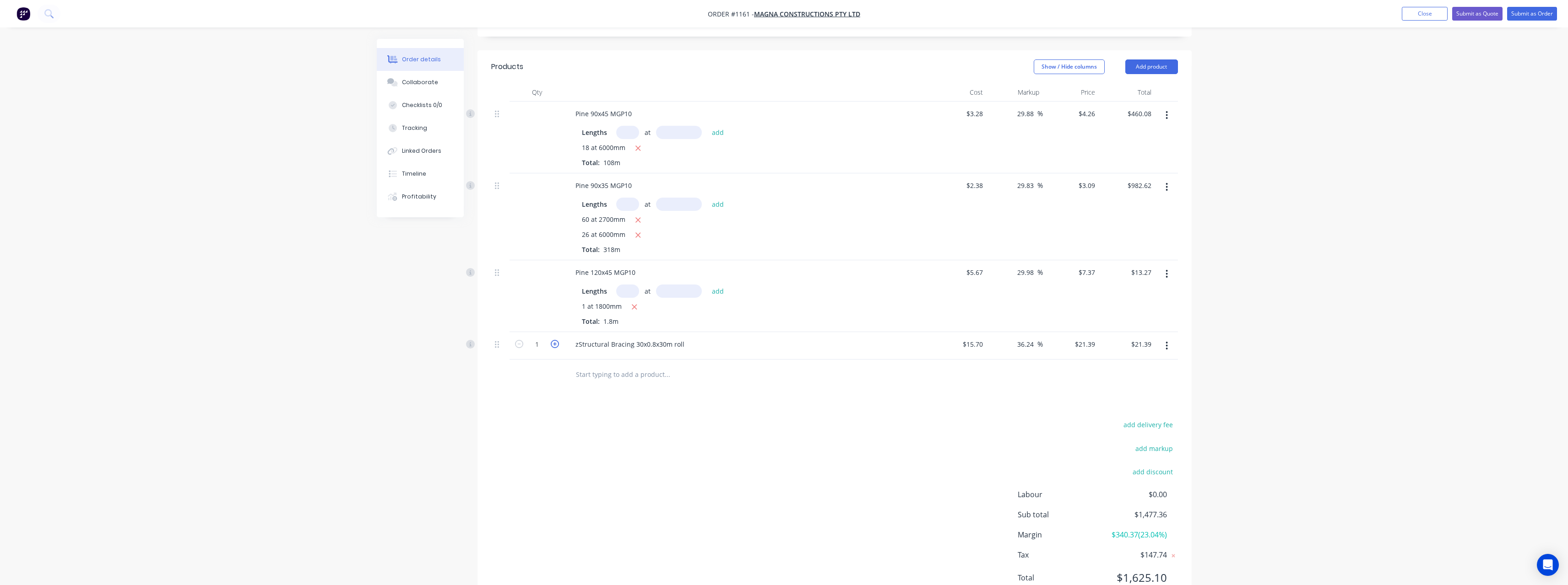
click at [555, 340] on icon "button" at bounding box center [555, 343] width 8 height 8
click at [597, 365] on input "text" at bounding box center [667, 374] width 183 height 18
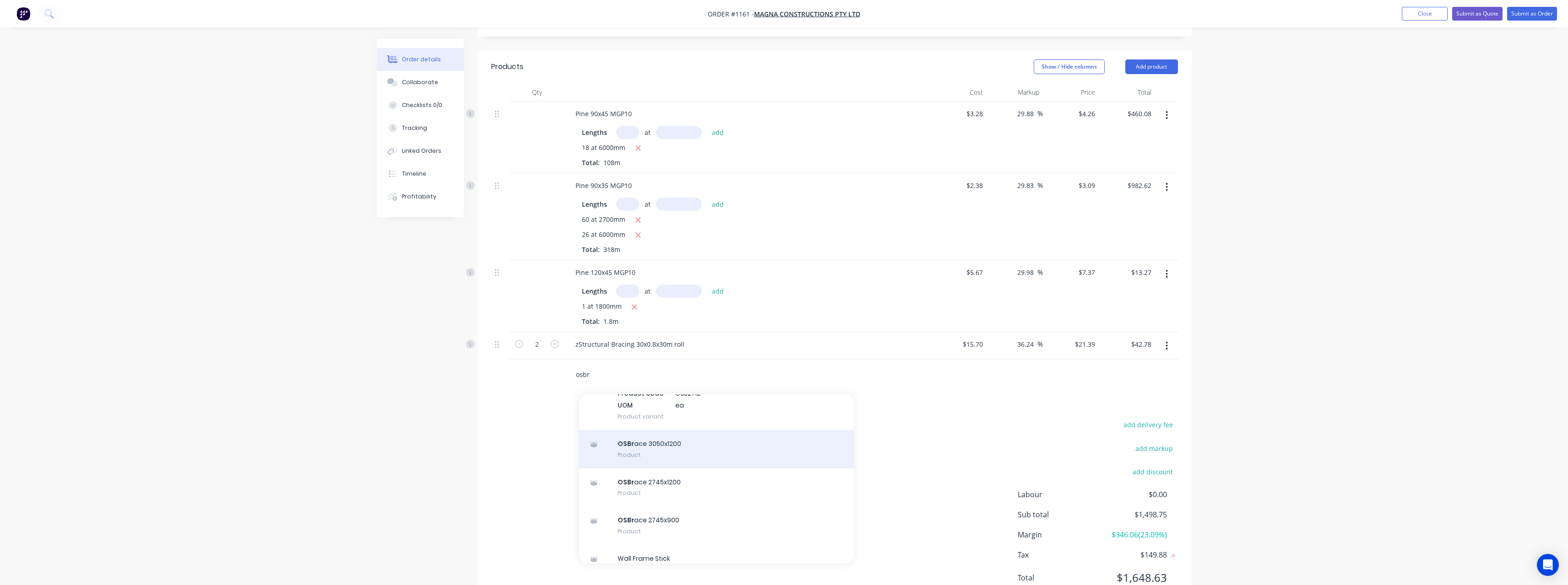
scroll to position [229, 0]
click at [694, 424] on div "OSBr ace 3050x1200 Product" at bounding box center [716, 436] width 274 height 38
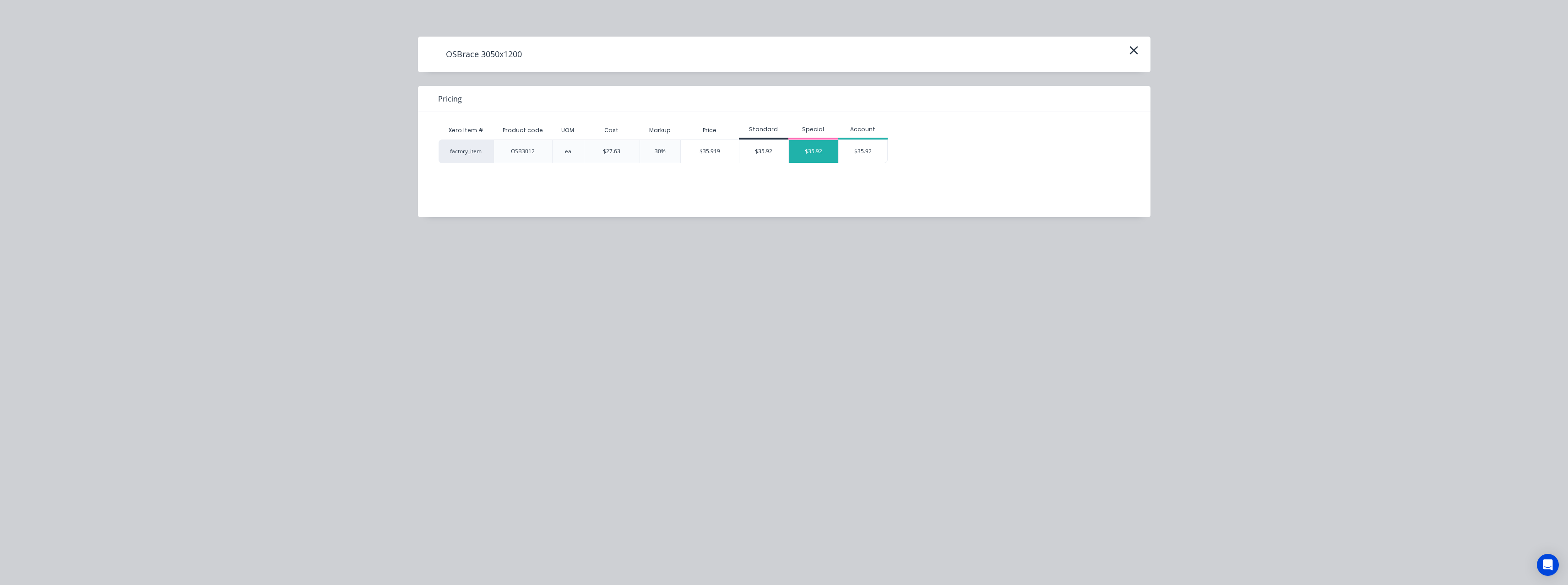
click at [808, 155] on div "$35.92" at bounding box center [813, 151] width 50 height 23
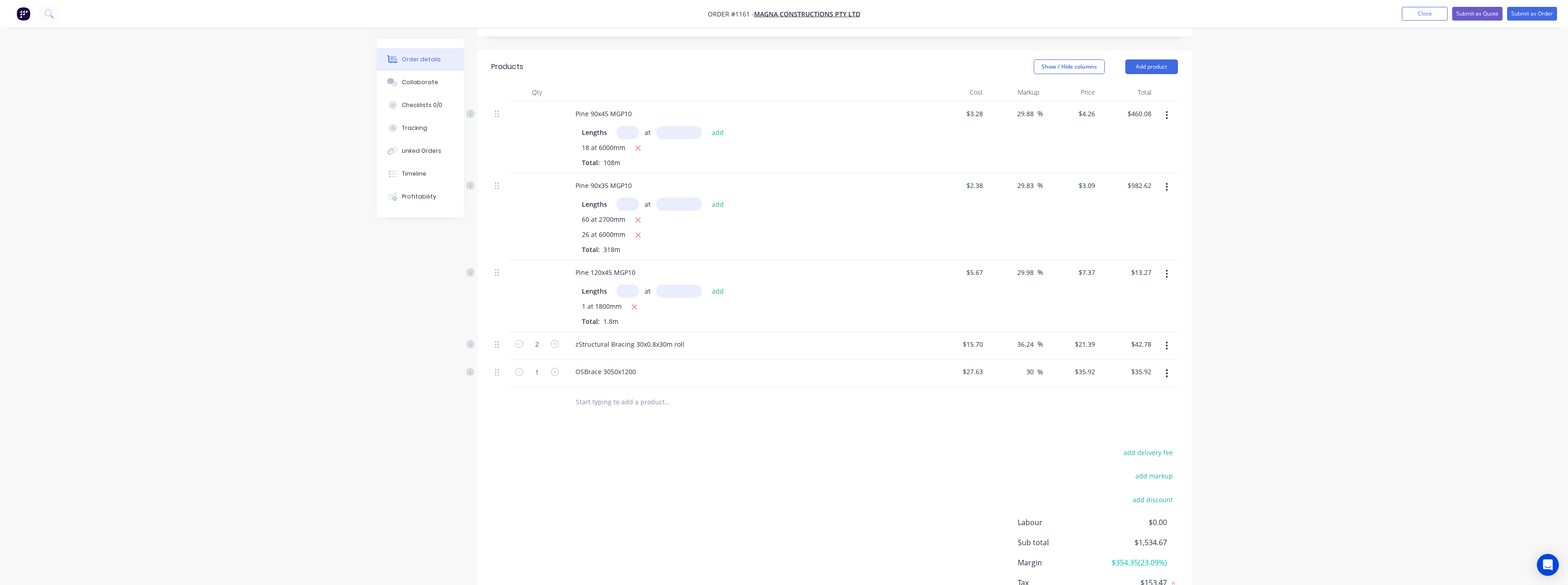
click at [600, 396] on input "text" at bounding box center [667, 402] width 183 height 18
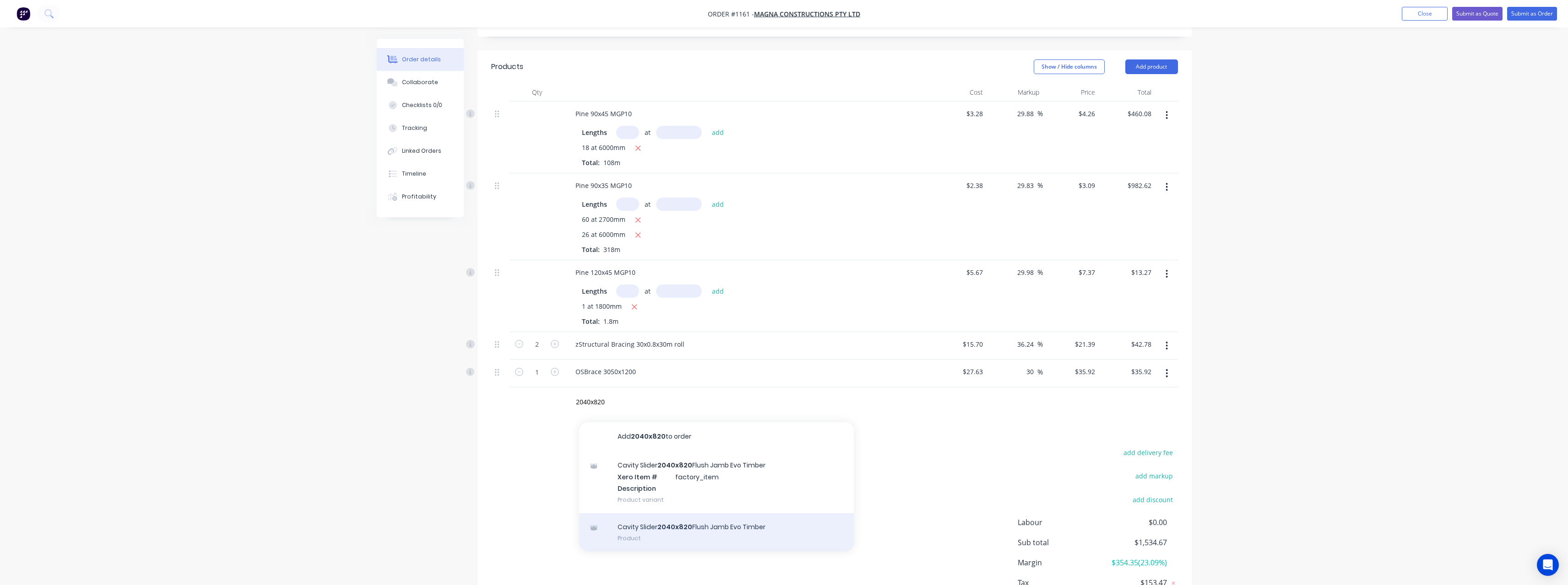
click at [708, 520] on div "Cavity Slider 2040x820 Flush Jamb Evo Timber Product" at bounding box center [716, 533] width 274 height 38
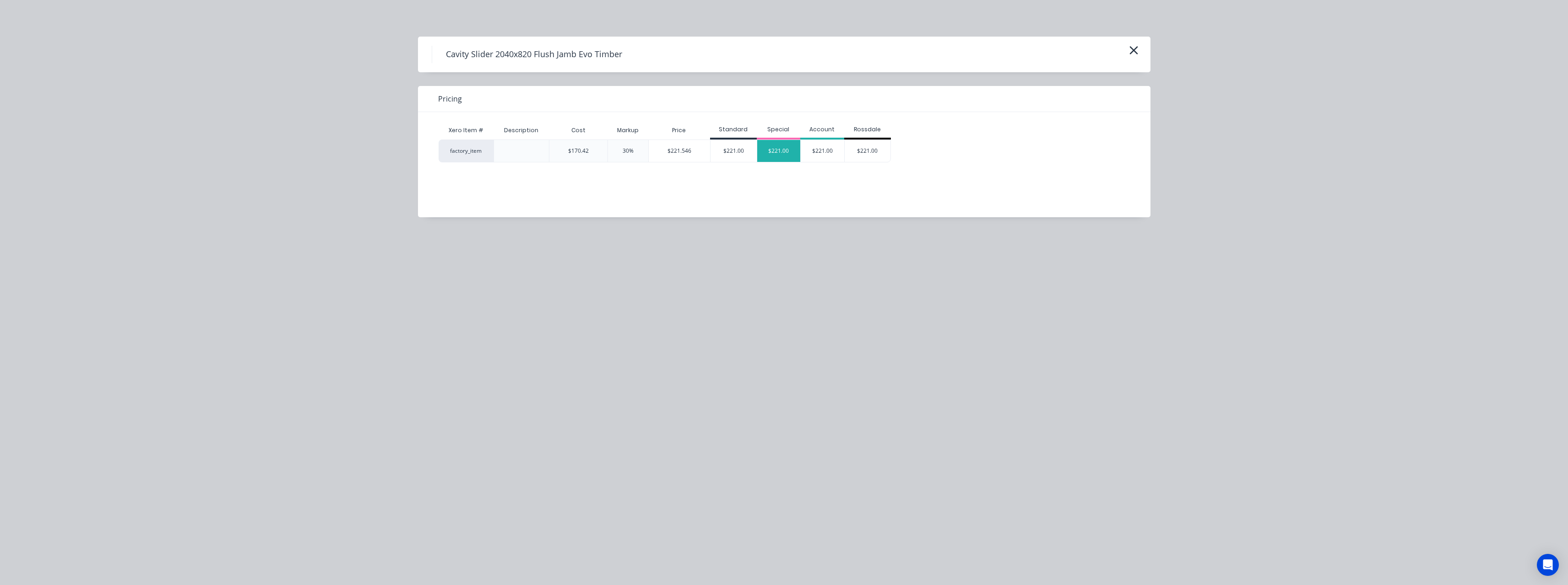
click at [773, 150] on div "$221.00" at bounding box center [779, 150] width 44 height 22
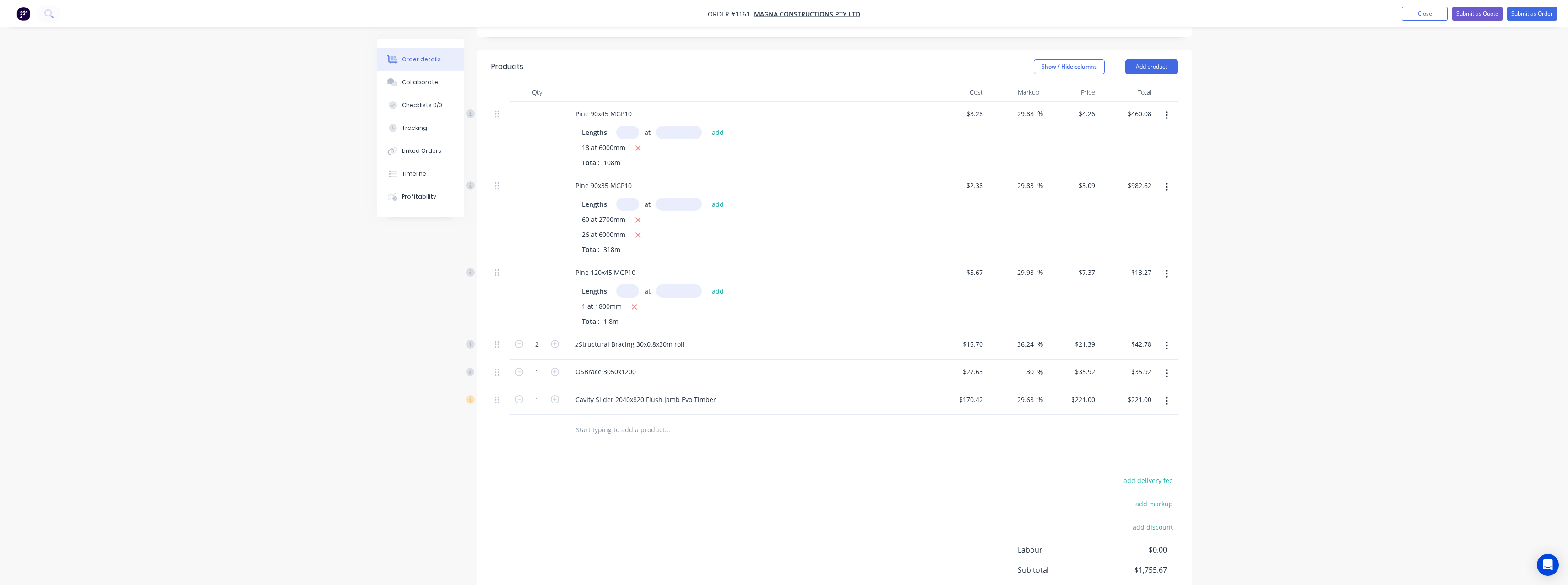
click at [604, 421] on input "text" at bounding box center [667, 430] width 183 height 18
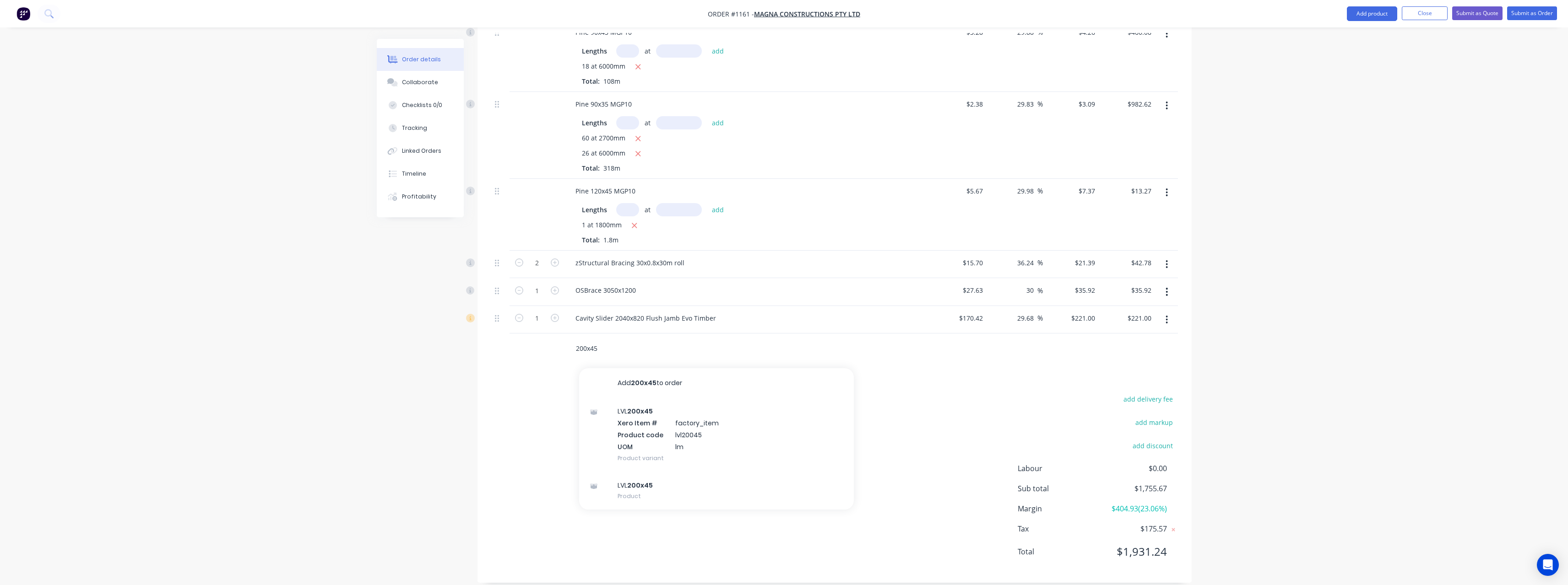
scroll to position [289, 0]
click at [639, 476] on div "LVL 200x45 Product" at bounding box center [716, 490] width 274 height 38
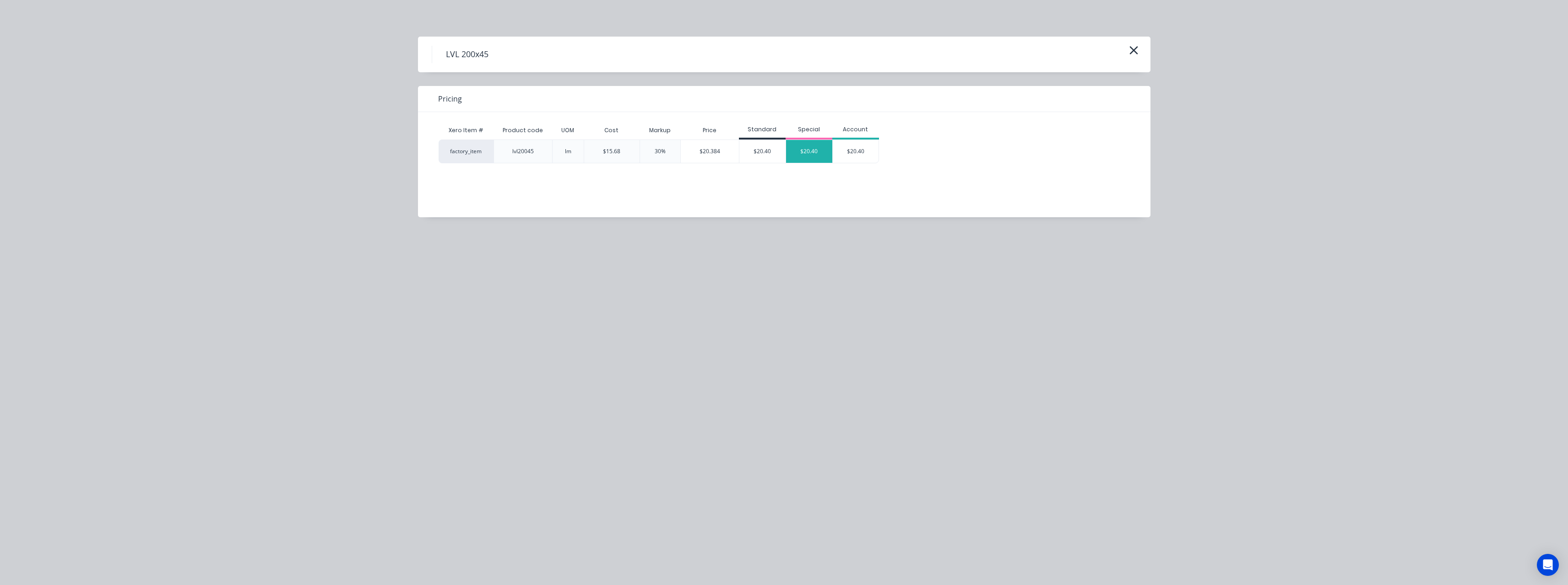
click at [802, 146] on div "$20.40" at bounding box center [809, 151] width 46 height 23
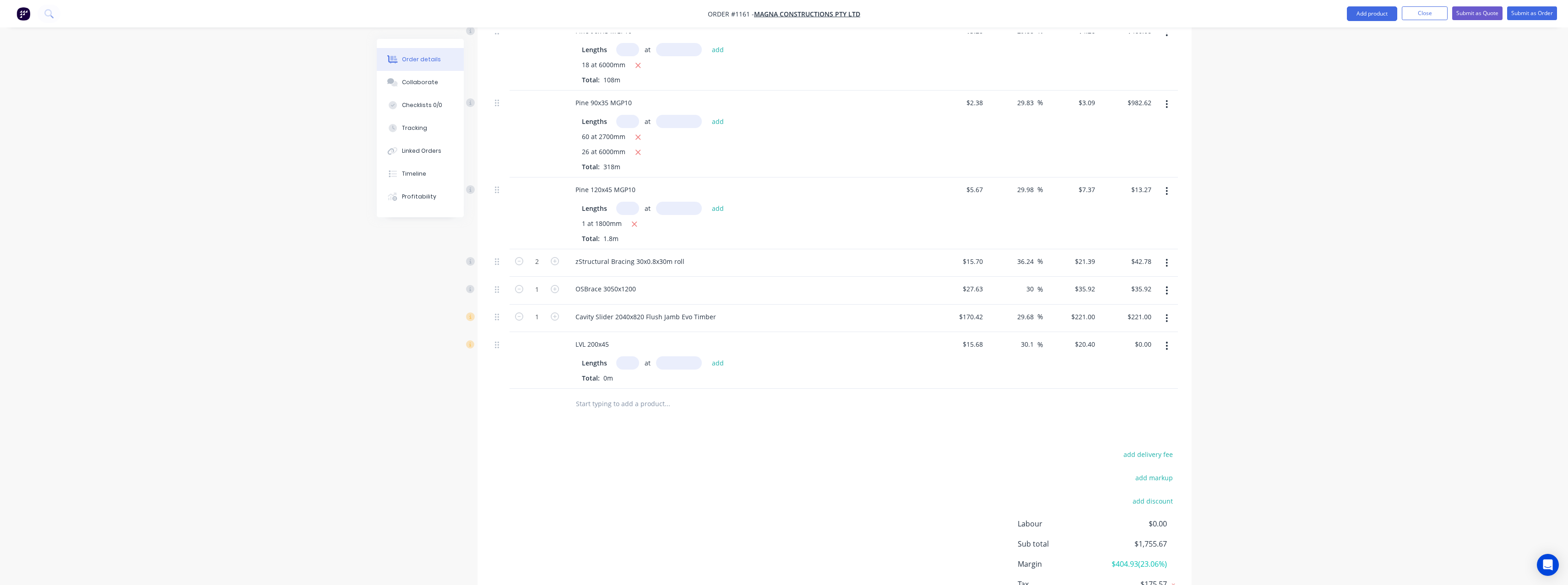
click at [630, 356] on input "text" at bounding box center [628, 362] width 23 height 13
click at [708, 357] on button "add" at bounding box center [718, 363] width 22 height 12
click at [625, 410] on input "text" at bounding box center [667, 418] width 183 height 18
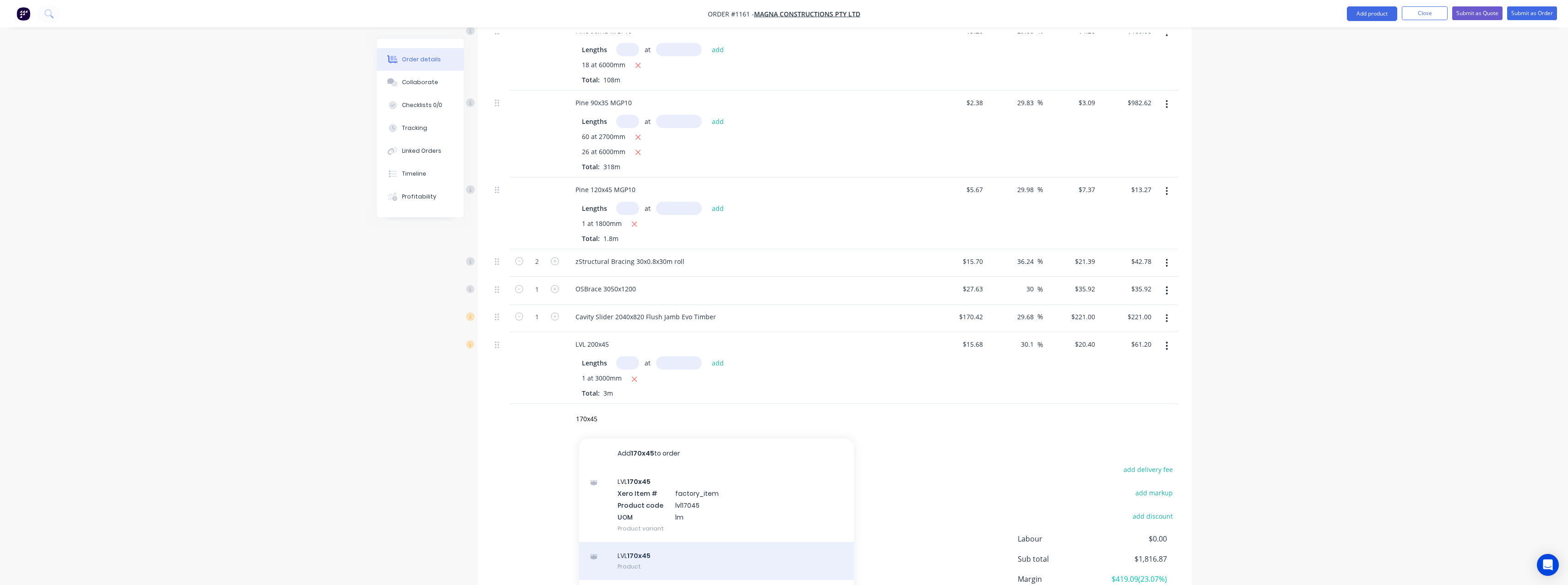
click at [660, 543] on div "LVL 170x45 Product" at bounding box center [716, 561] width 274 height 38
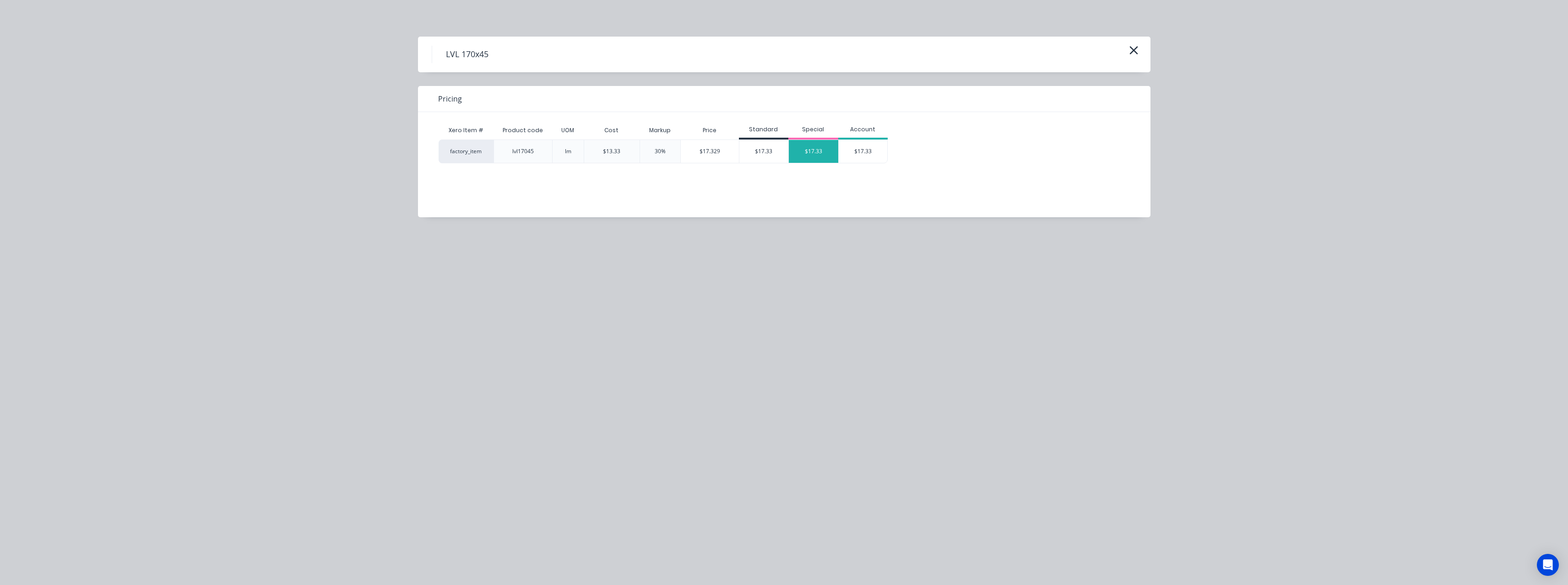
click at [813, 157] on div "$17.33" at bounding box center [813, 151] width 50 height 23
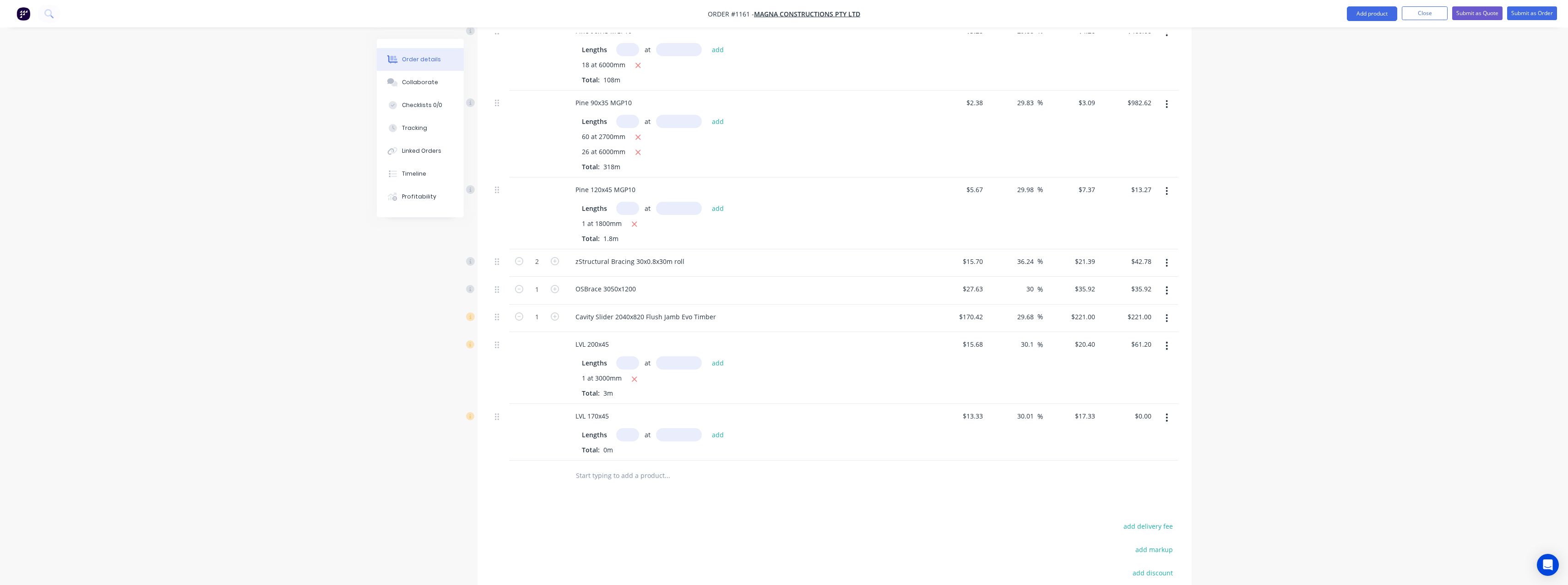
click at [632, 429] on input "text" at bounding box center [628, 435] width 23 height 13
click at [708, 429] on button "add" at bounding box center [718, 435] width 22 height 12
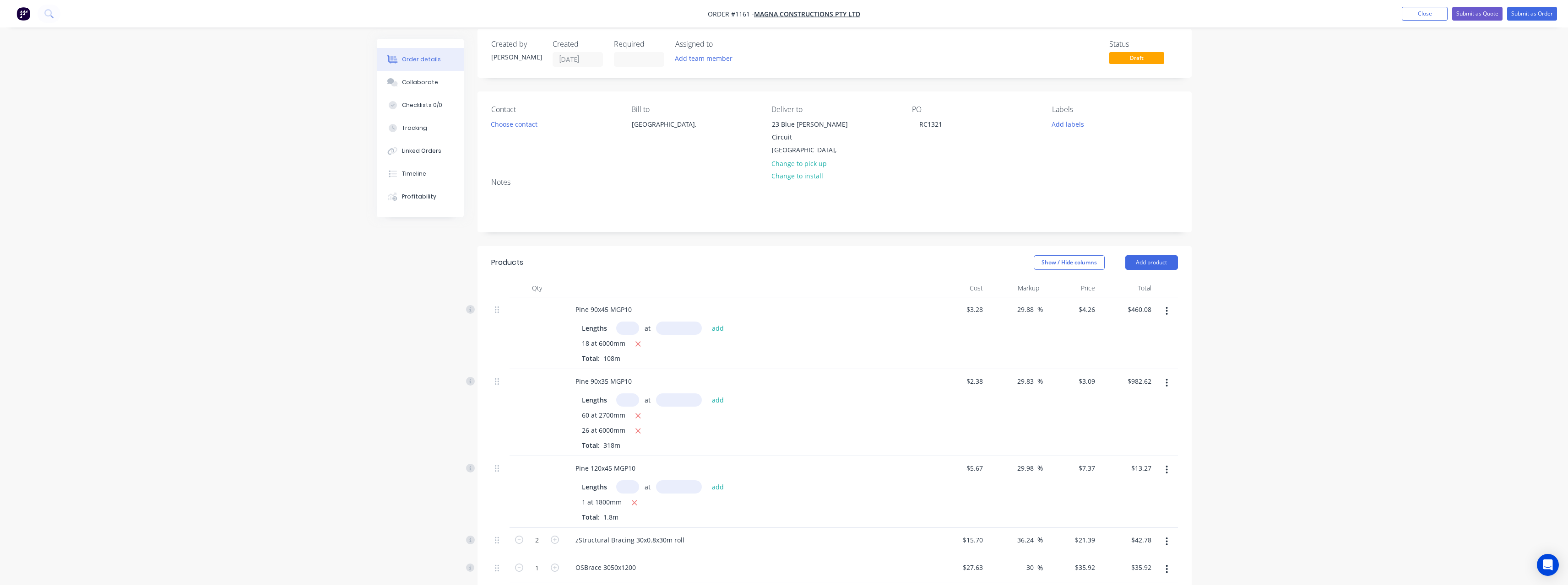
scroll to position [0, 0]
click at [1489, 11] on button "Submit as Quote" at bounding box center [1478, 14] width 51 height 14
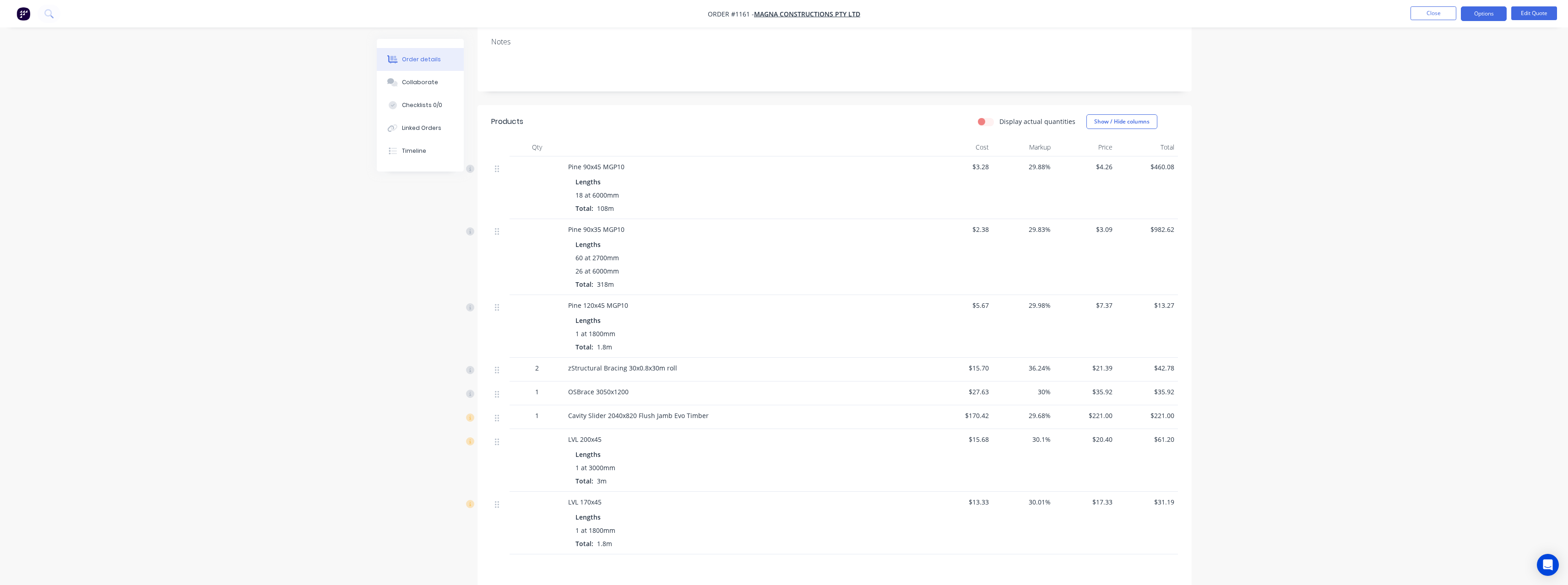
scroll to position [135, 0]
click at [1443, 15] on button "Close" at bounding box center [1433, 13] width 45 height 14
